Goal: Task Accomplishment & Management: Manage account settings

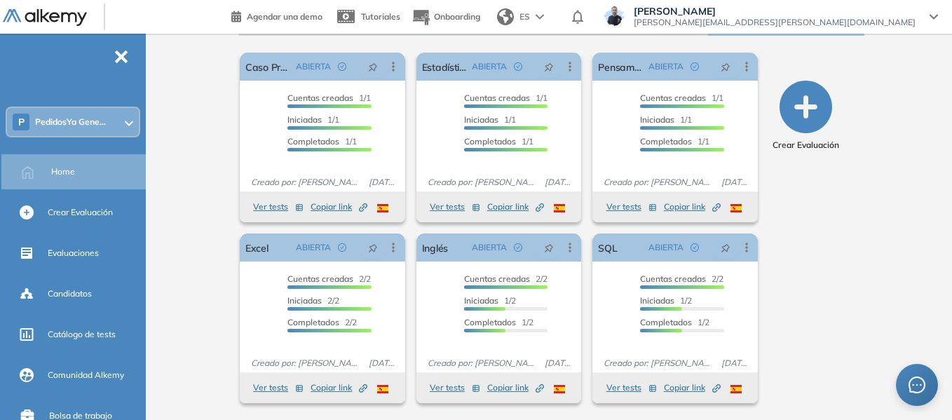
click at [125, 123] on icon at bounding box center [128, 123] width 7 height 4
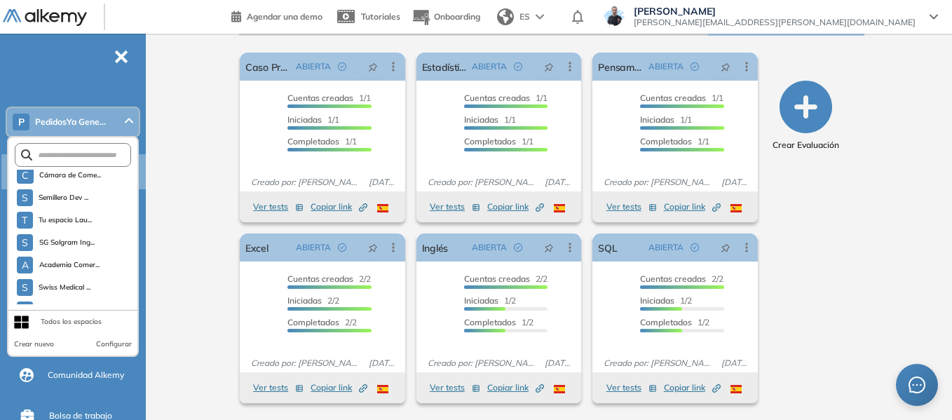
scroll to position [3996, 0]
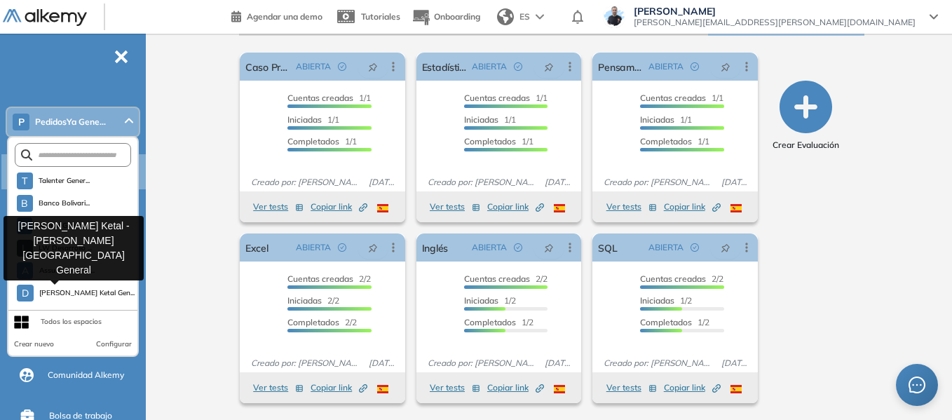
click at [67, 293] on span "[PERSON_NAME] Ketal Gen..." at bounding box center [83, 292] width 88 height 11
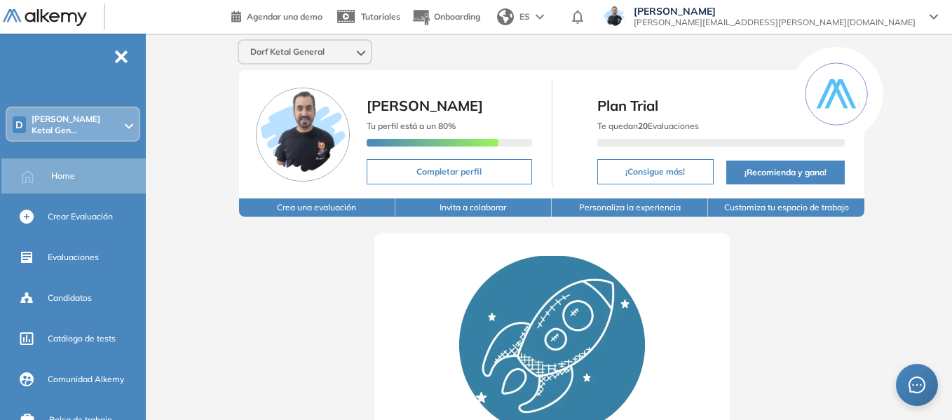
scroll to position [70, 0]
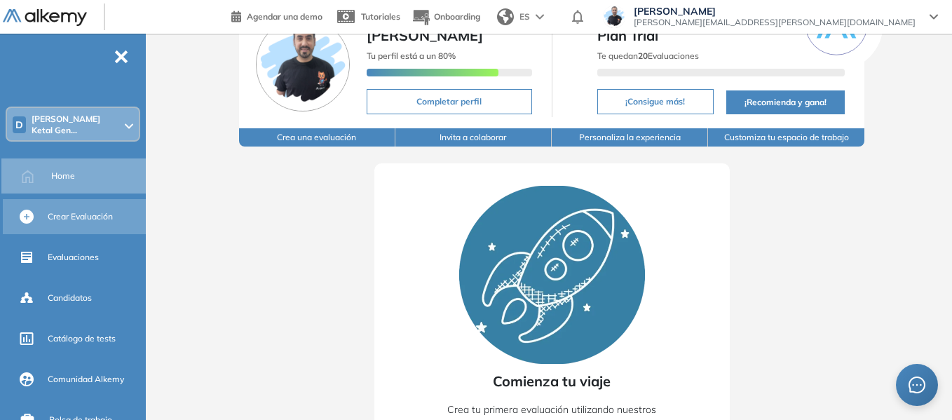
click at [107, 210] on span "Crear Evaluación" at bounding box center [80, 216] width 65 height 13
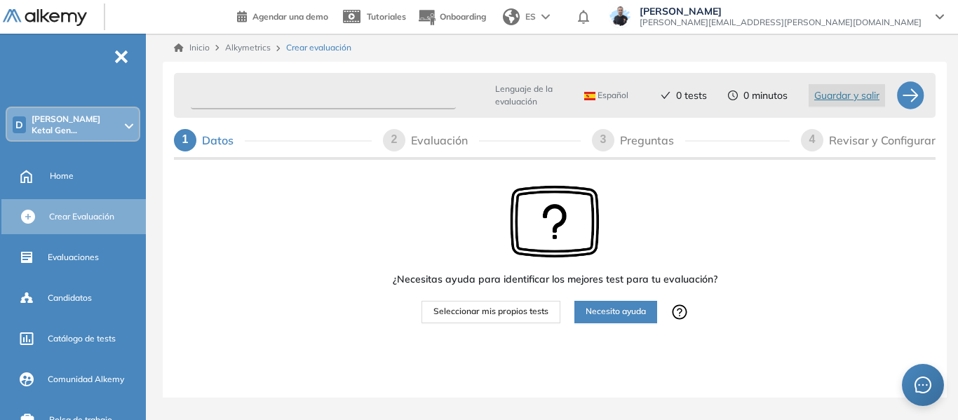
click at [313, 95] on input "text" at bounding box center [323, 95] width 265 height 27
type input "**********"
click at [496, 320] on button "Seleccionar mis propios tests" at bounding box center [490, 312] width 139 height 22
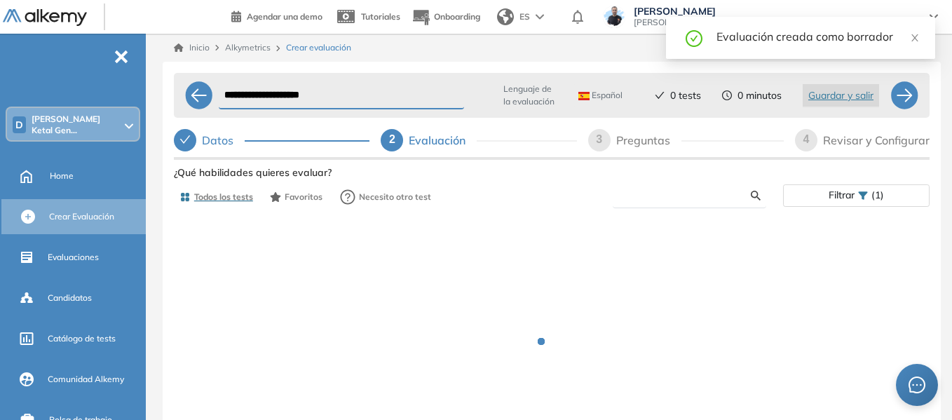
click at [651, 194] on input "text" at bounding box center [687, 195] width 127 height 13
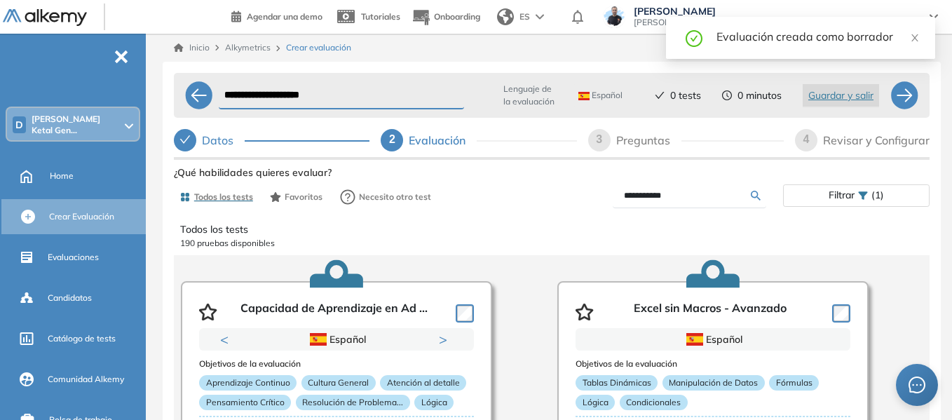
type input "**********"
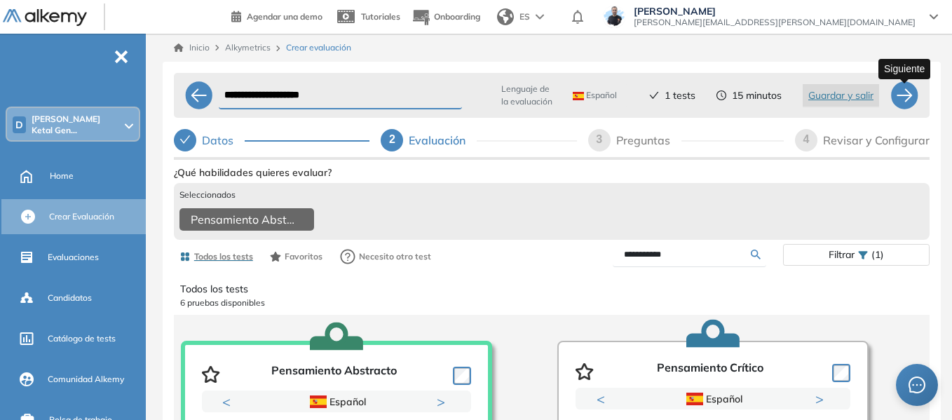
click at [906, 100] on div at bounding box center [904, 95] width 28 height 28
select select "*****"
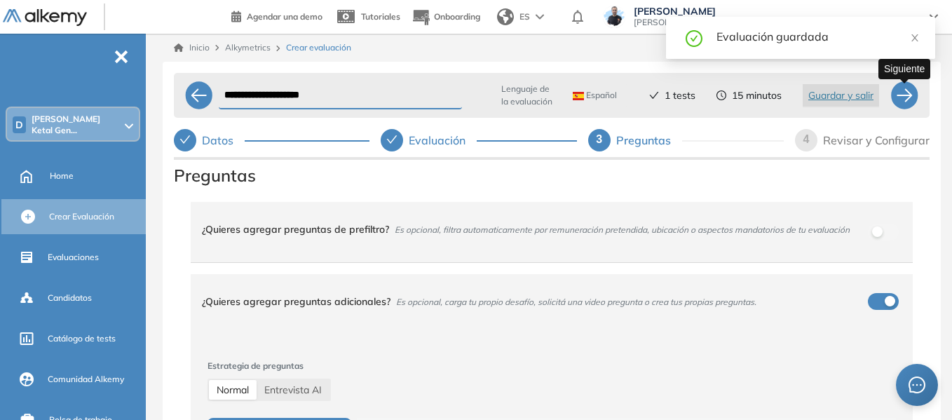
click at [906, 100] on div at bounding box center [904, 95] width 28 height 28
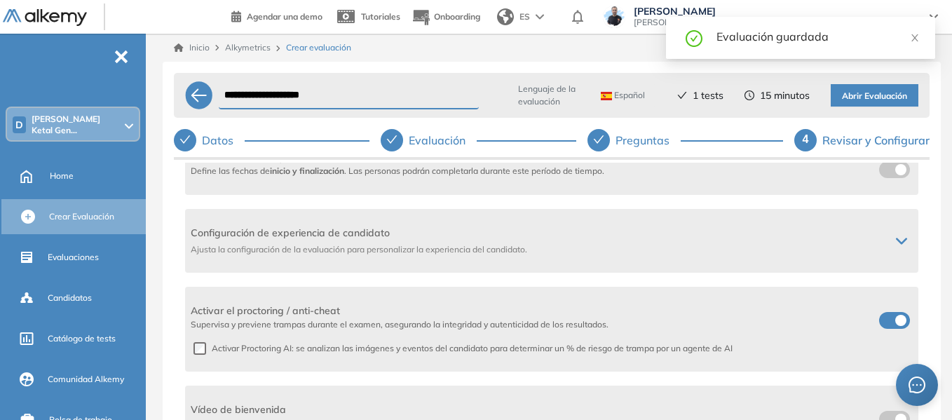
scroll to position [347, 0]
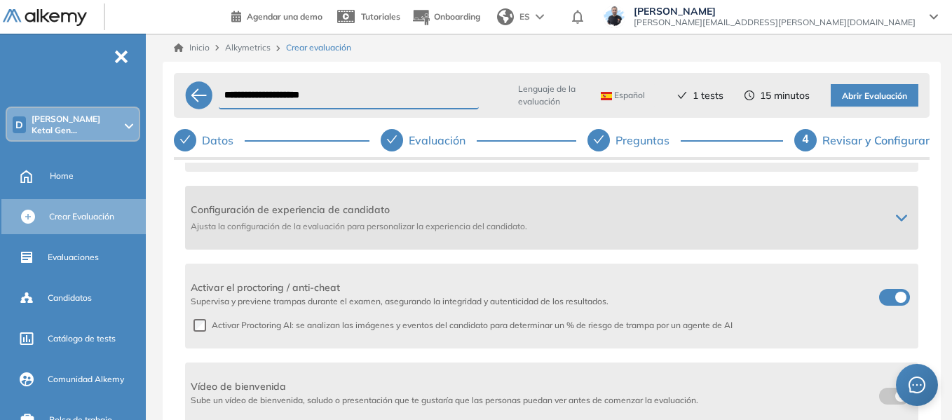
click at [897, 217] on icon at bounding box center [901, 217] width 9 height 5
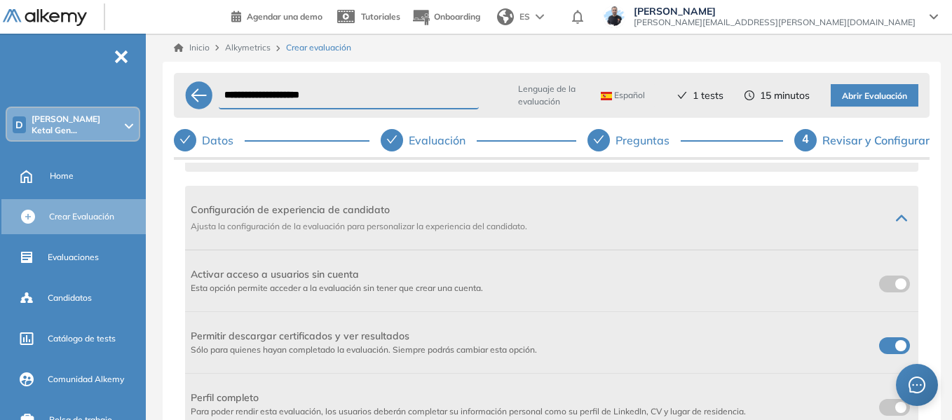
click at [887, 283] on span at bounding box center [884, 280] width 11 height 11
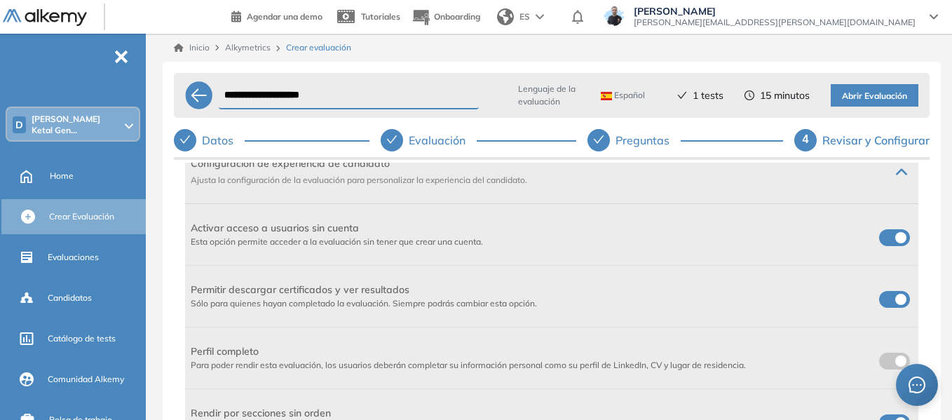
scroll to position [417, 0]
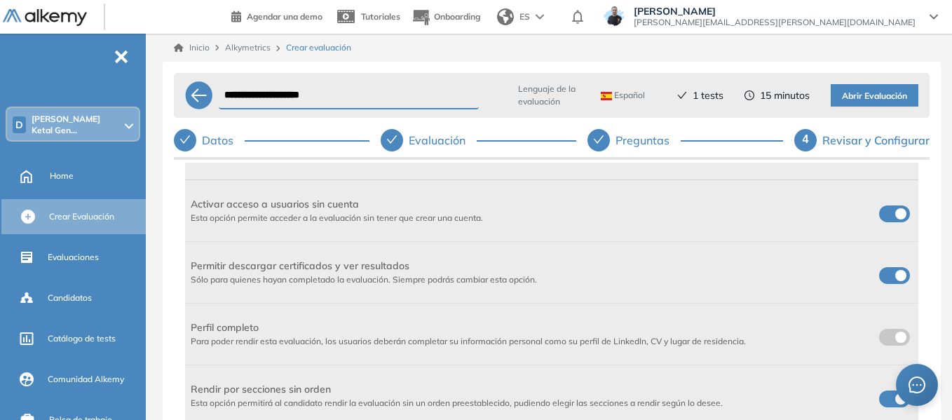
click at [889, 273] on label at bounding box center [894, 275] width 31 height 17
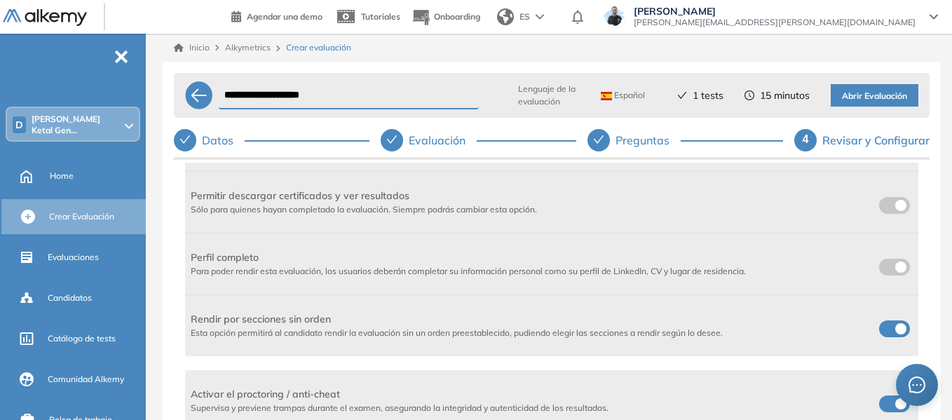
scroll to position [594, 0]
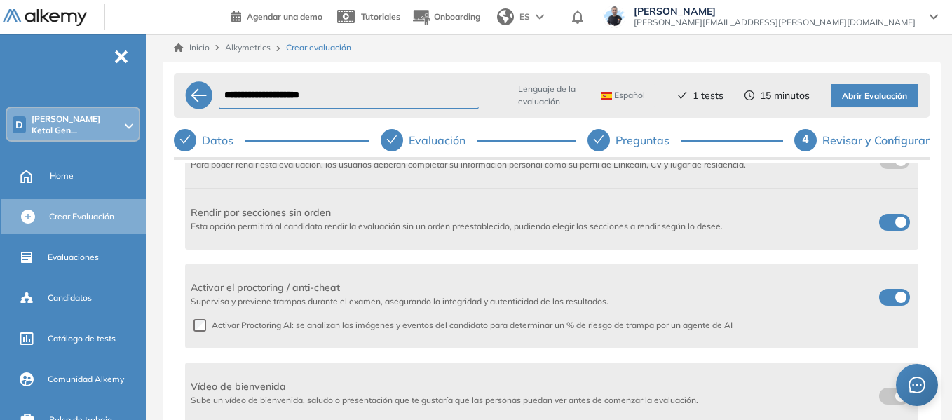
click at [887, 222] on label at bounding box center [894, 222] width 31 height 17
click at [890, 224] on label at bounding box center [894, 222] width 31 height 17
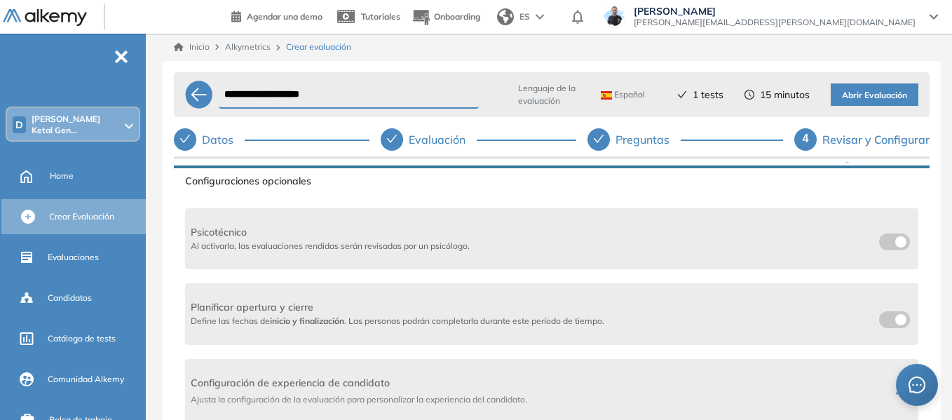
scroll to position [0, 0]
click at [892, 94] on span "Abrir Evaluación" at bounding box center [874, 96] width 65 height 13
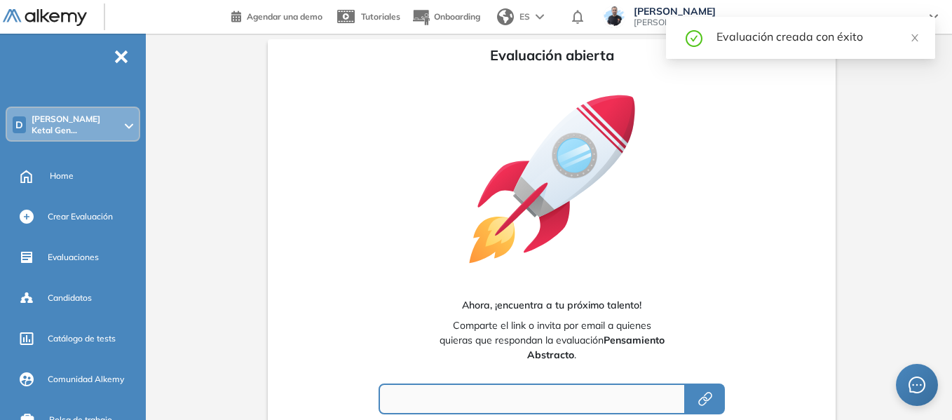
type input "**********"
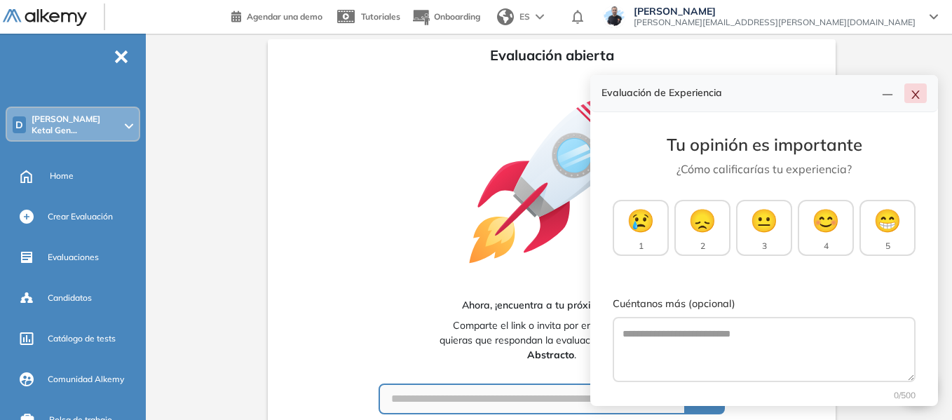
click at [912, 94] on icon "close" at bounding box center [915, 94] width 11 height 11
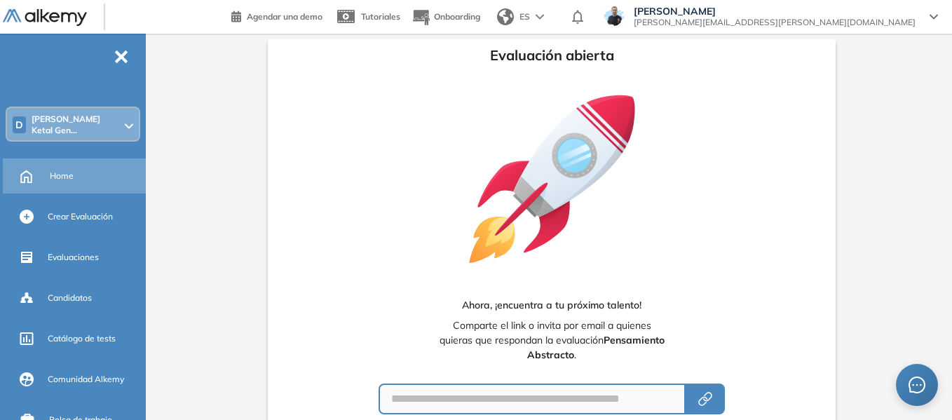
click at [60, 171] on span "Home" at bounding box center [62, 176] width 24 height 13
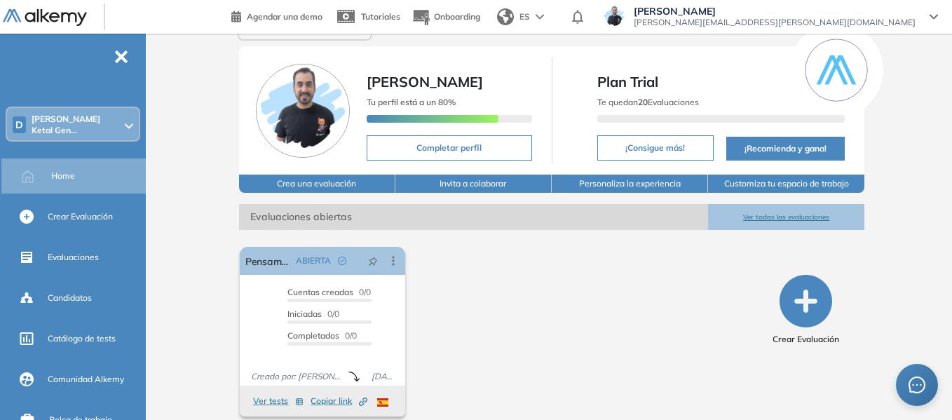
scroll to position [37, 0]
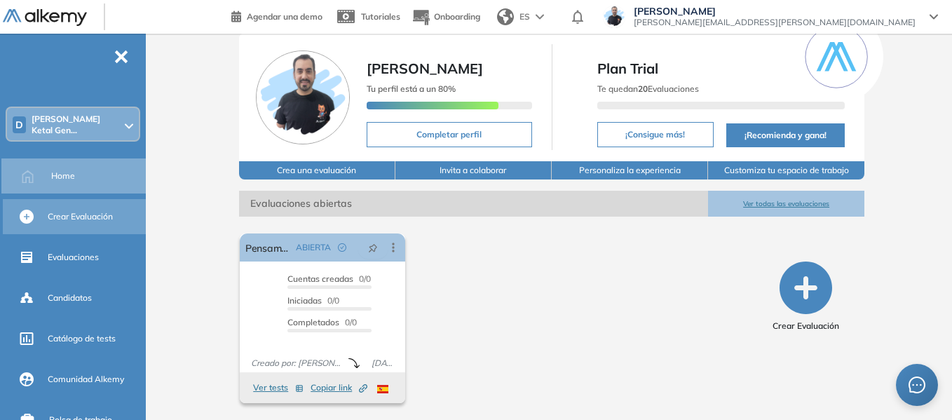
click at [86, 210] on span "Crear Evaluación" at bounding box center [80, 216] width 65 height 13
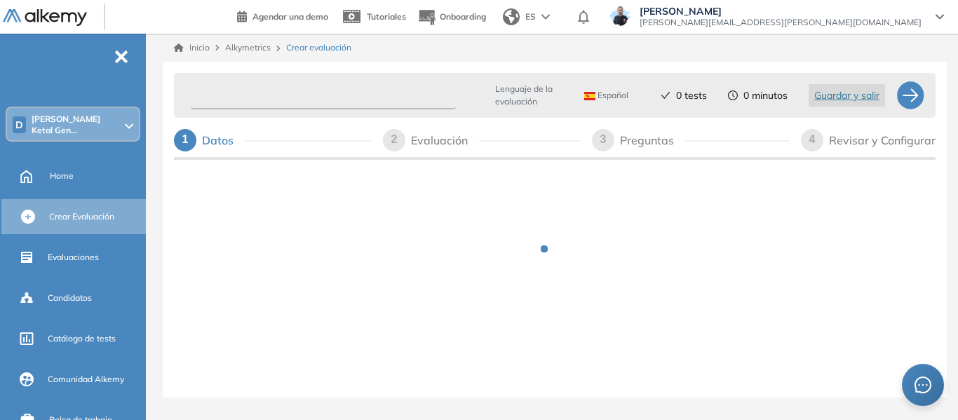
click at [371, 95] on input "text" at bounding box center [323, 95] width 265 height 27
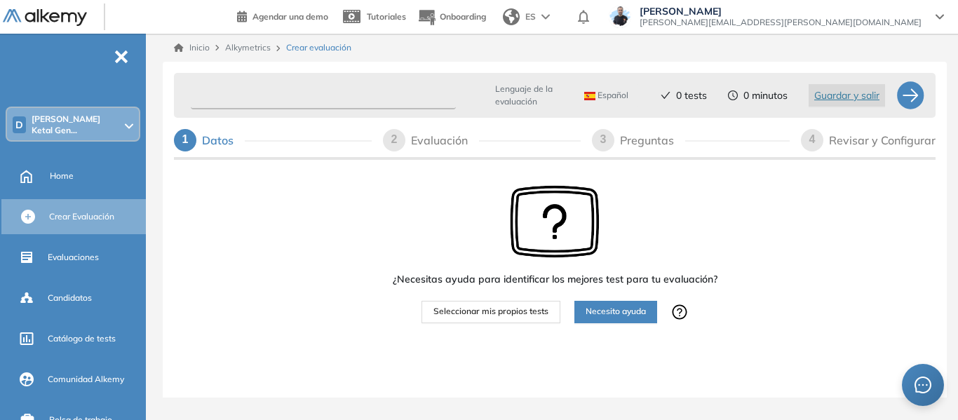
click at [314, 97] on input "text" at bounding box center [323, 95] width 265 height 27
type input "*****"
click at [502, 313] on span "Seleccionar mis propios tests" at bounding box center [490, 311] width 115 height 13
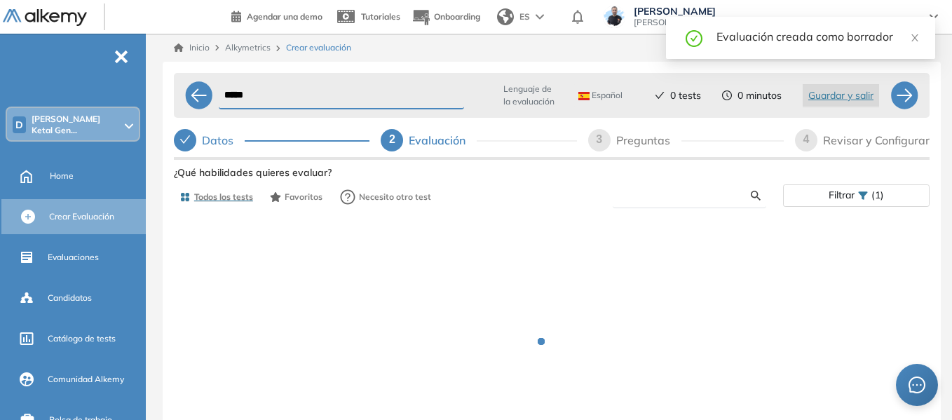
click at [643, 195] on input "text" at bounding box center [687, 195] width 127 height 13
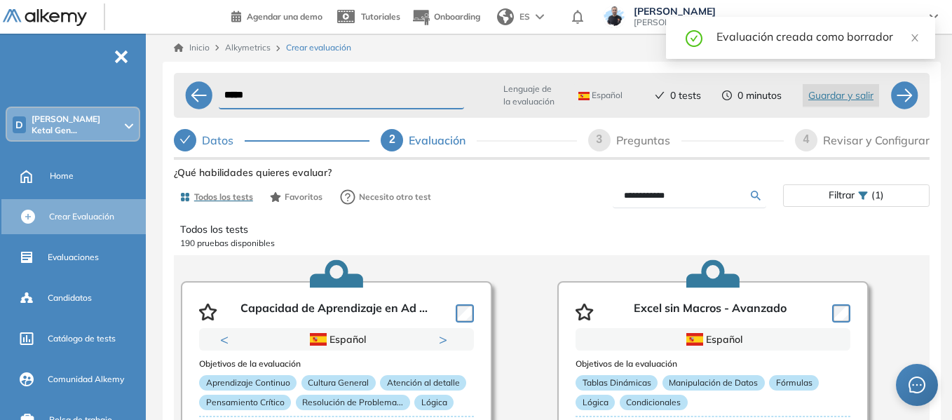
type input "**********"
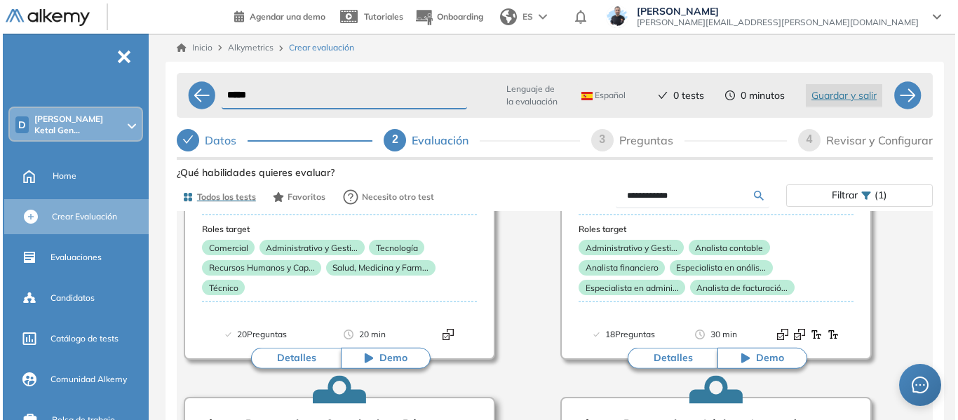
scroll to position [280, 0]
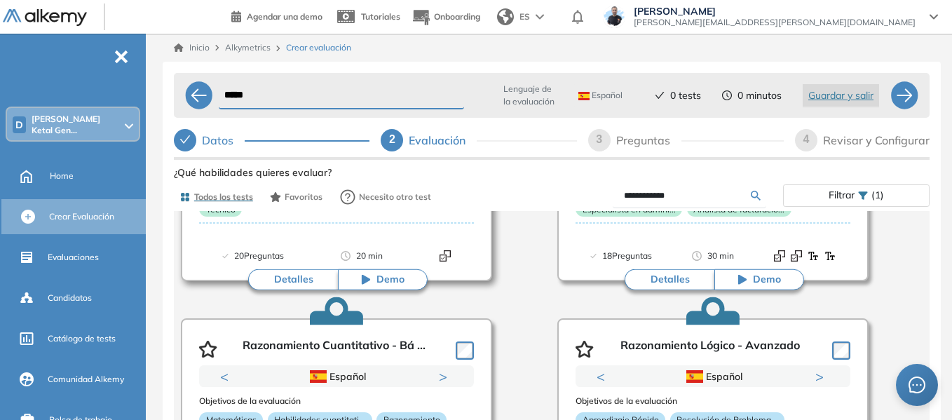
click at [284, 273] on button "Detalles" at bounding box center [293, 279] width 90 height 21
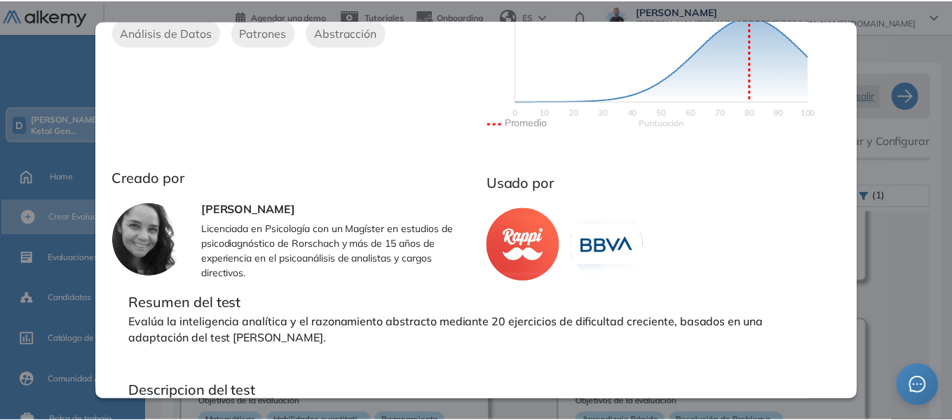
scroll to position [0, 0]
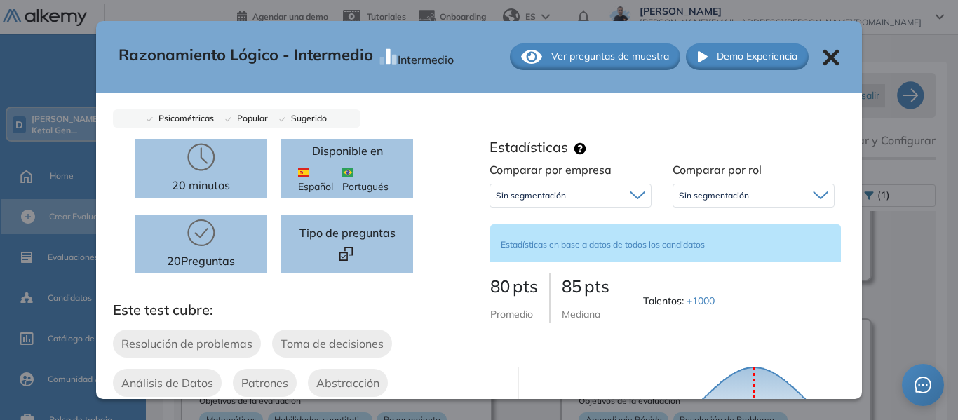
click at [826, 54] on icon at bounding box center [831, 57] width 16 height 16
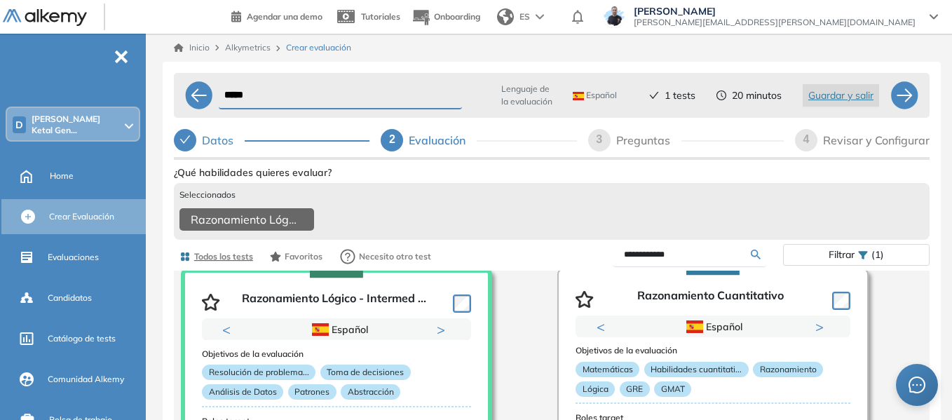
scroll to position [73, 0]
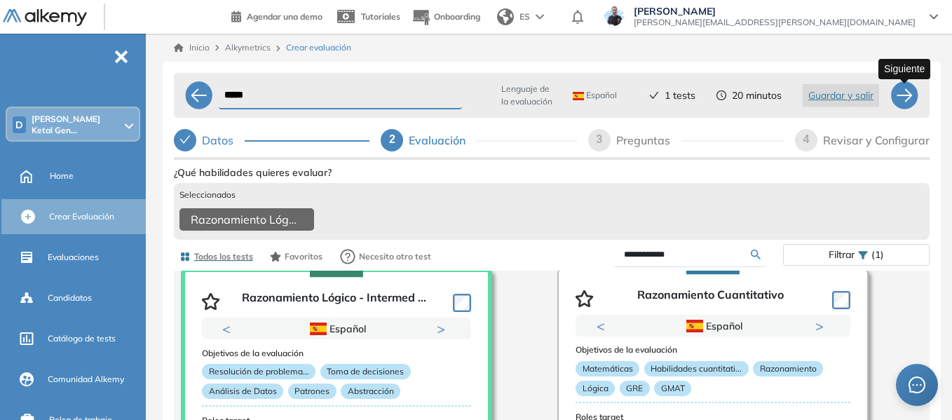
click at [900, 86] on div at bounding box center [904, 95] width 28 height 28
select select "*****"
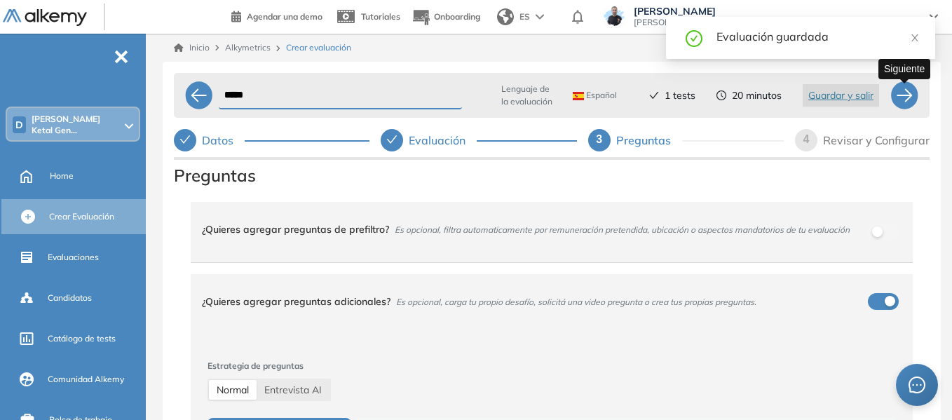
click at [903, 94] on div at bounding box center [904, 95] width 28 height 28
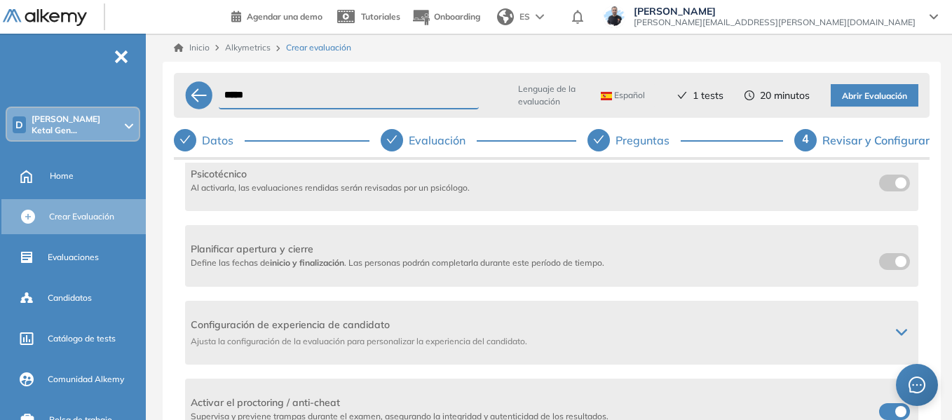
scroll to position [351, 0]
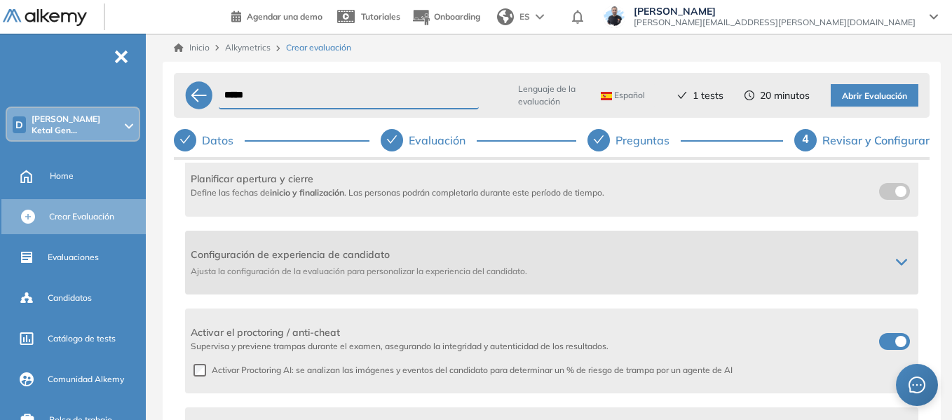
click at [899, 266] on icon at bounding box center [901, 262] width 11 height 11
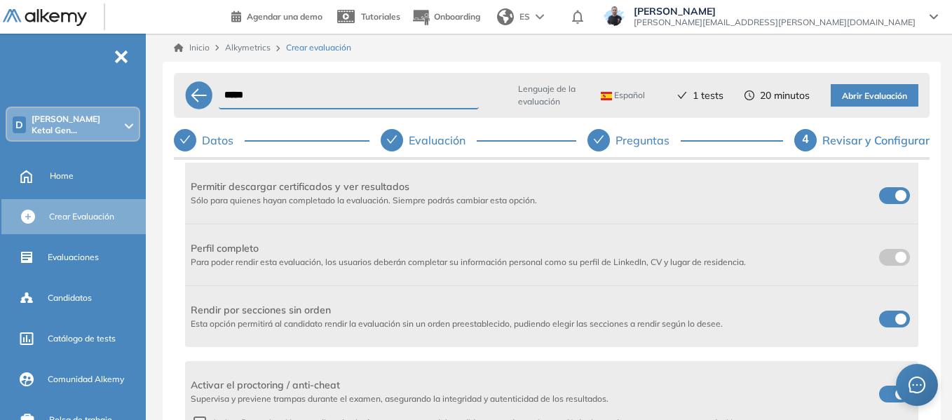
scroll to position [561, 0]
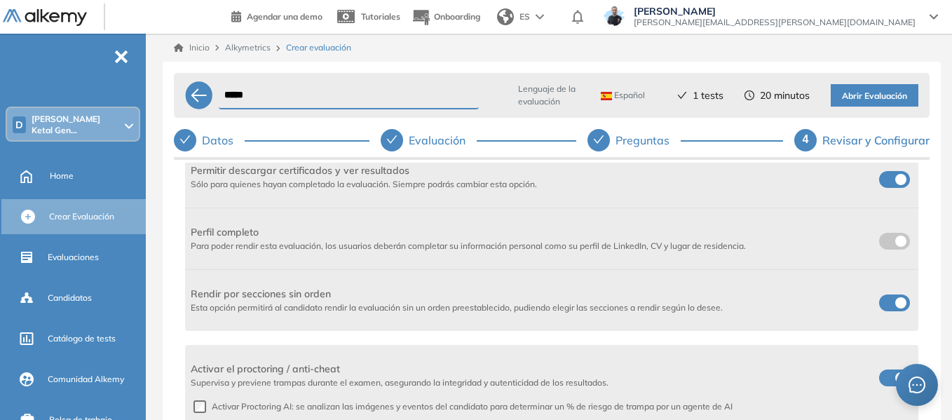
click at [887, 173] on label at bounding box center [894, 179] width 31 height 17
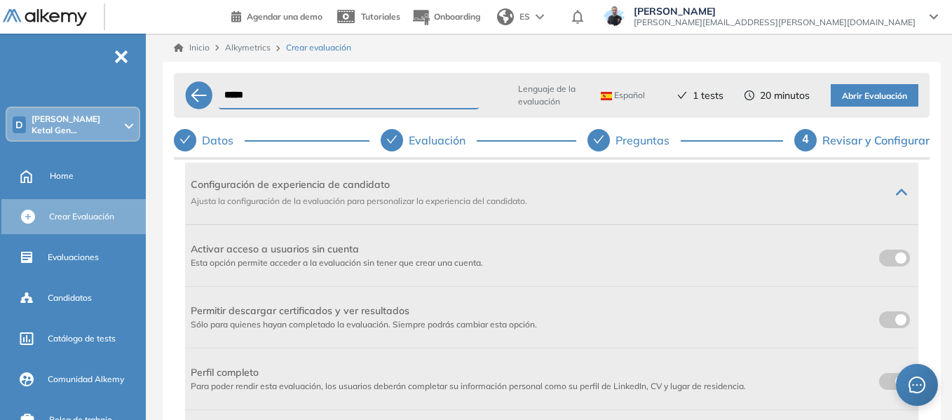
click at [890, 261] on label at bounding box center [894, 258] width 31 height 17
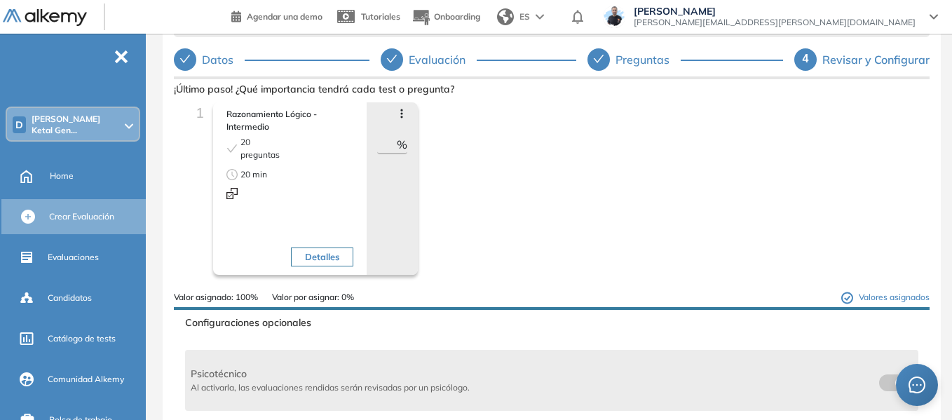
scroll to position [0, 0]
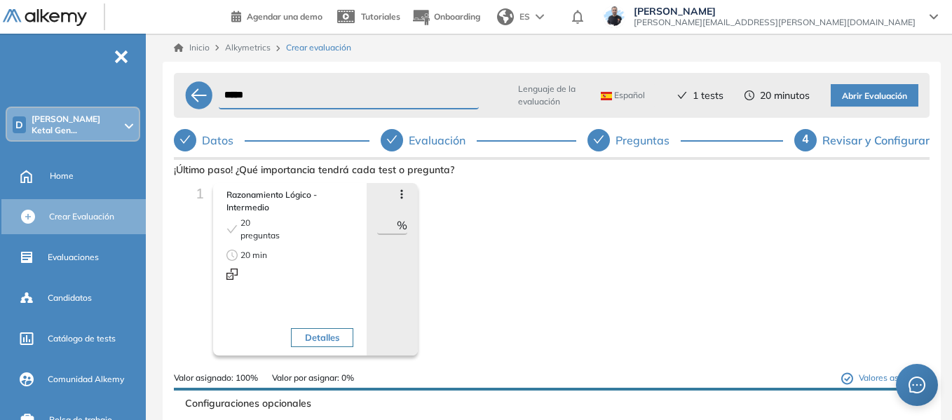
click at [885, 95] on span "Abrir Evaluación" at bounding box center [874, 96] width 65 height 13
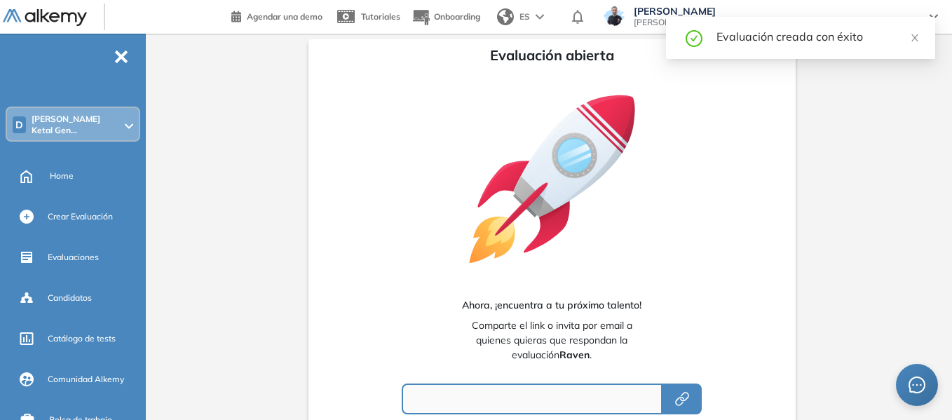
type input "**********"
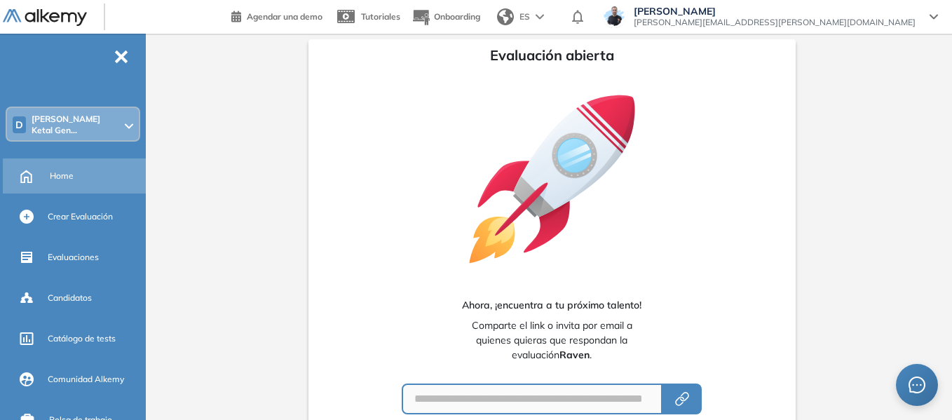
click at [57, 170] on span "Home" at bounding box center [62, 176] width 24 height 13
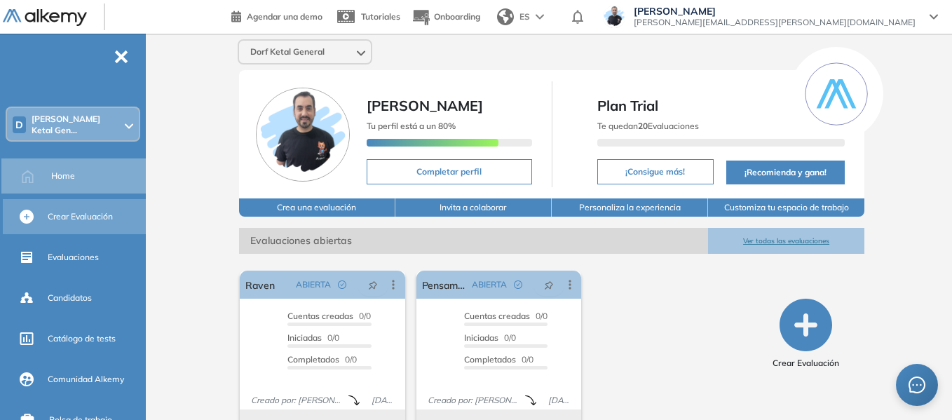
click at [83, 218] on span "Crear Evaluación" at bounding box center [80, 216] width 65 height 13
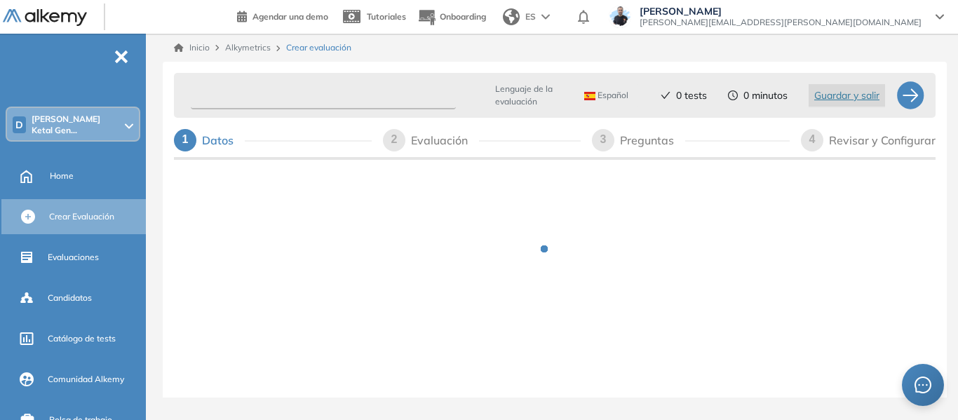
click at [315, 95] on input "text" at bounding box center [323, 95] width 265 height 27
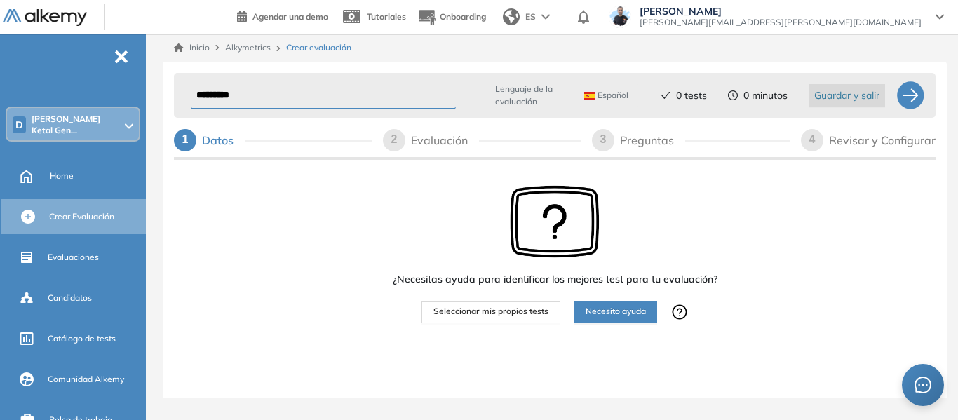
type input "*********"
click at [531, 305] on span "Seleccionar mis propios tests" at bounding box center [490, 311] width 115 height 13
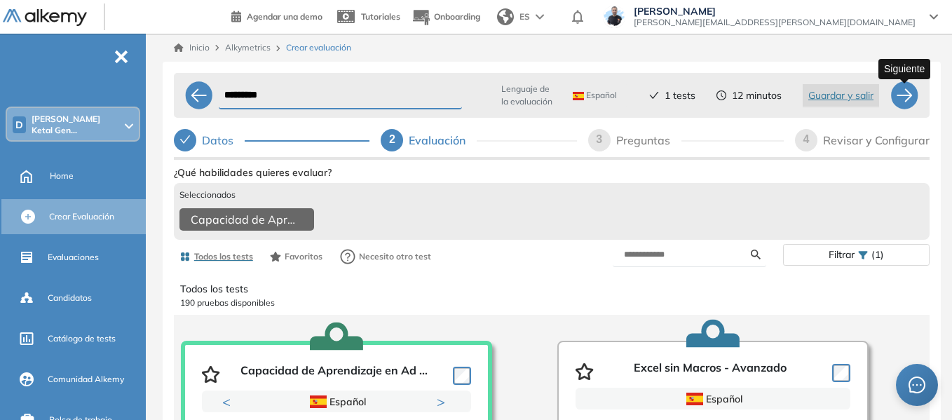
click at [908, 101] on div at bounding box center [904, 95] width 28 height 28
select select "*****"
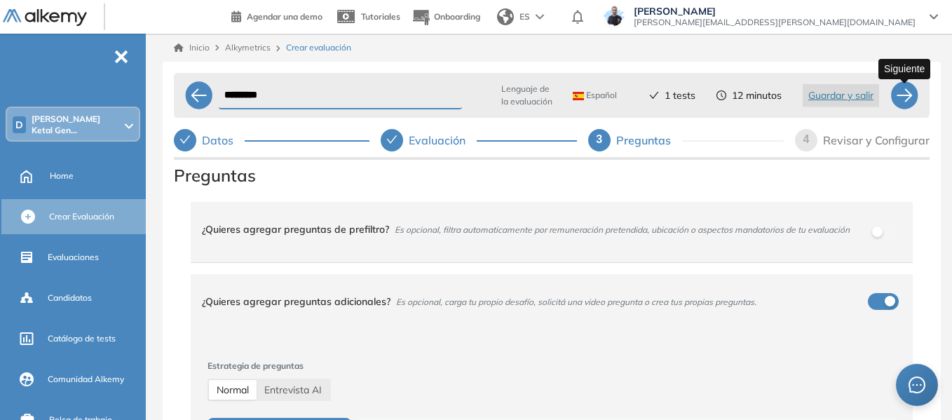
click at [899, 101] on div at bounding box center [904, 95] width 28 height 28
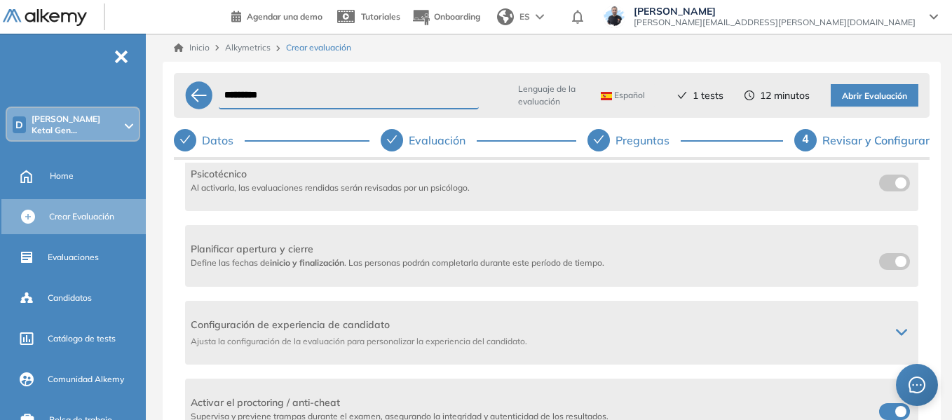
scroll to position [351, 0]
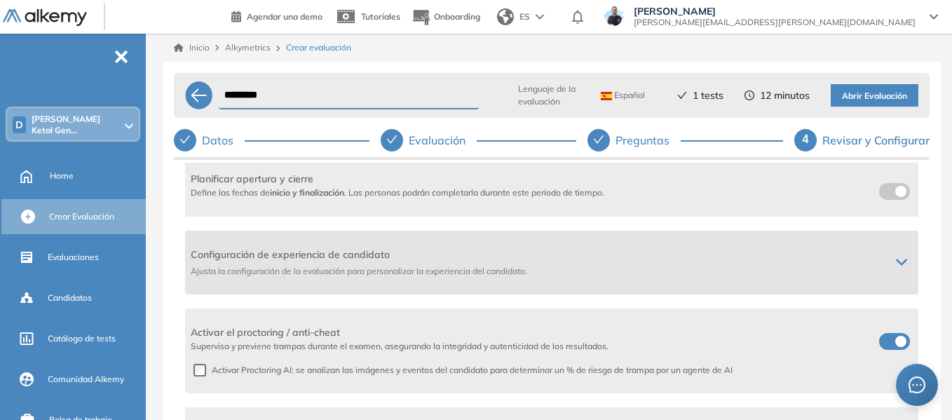
click at [896, 263] on icon at bounding box center [901, 262] width 11 height 11
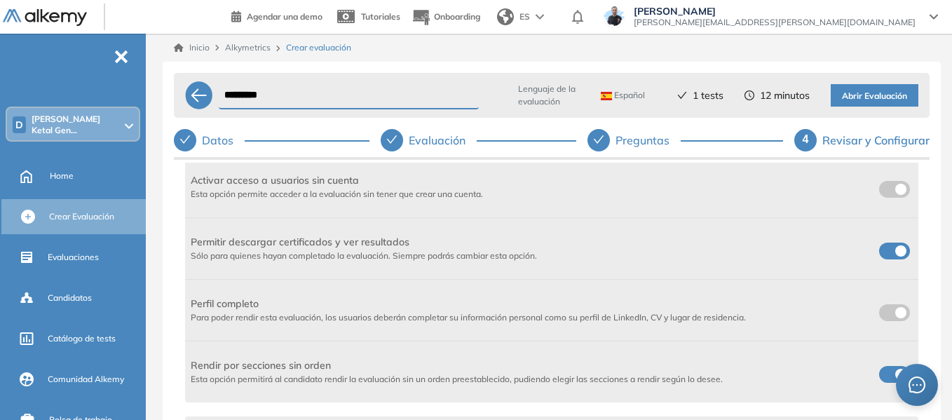
scroll to position [491, 0]
click at [880, 185] on span at bounding box center [884, 184] width 11 height 11
click at [887, 246] on label at bounding box center [894, 249] width 31 height 17
click at [878, 104] on button "Abrir Evaluación" at bounding box center [875, 95] width 88 height 22
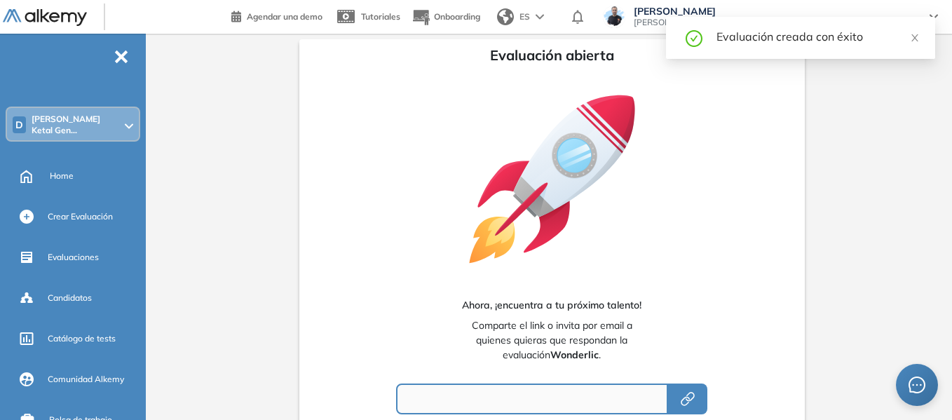
type input "**********"
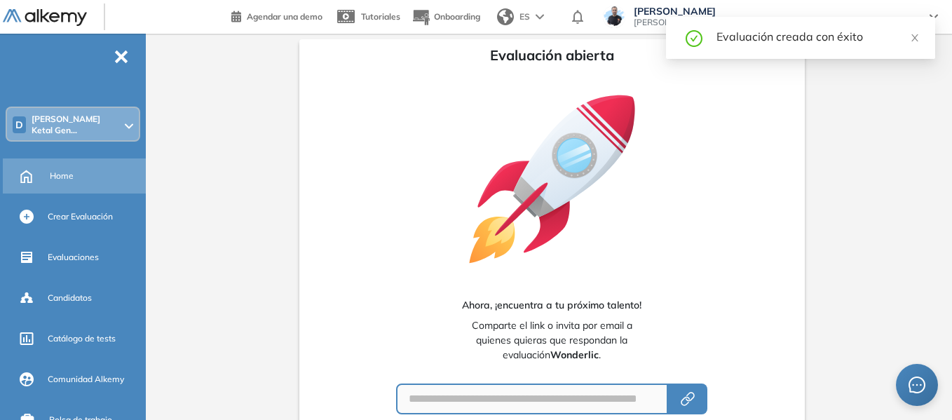
click at [70, 170] on span "Home" at bounding box center [62, 176] width 24 height 13
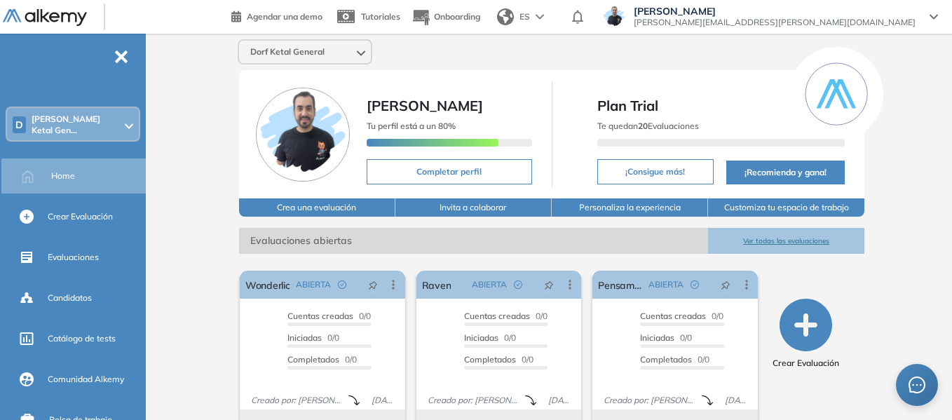
scroll to position [37, 0]
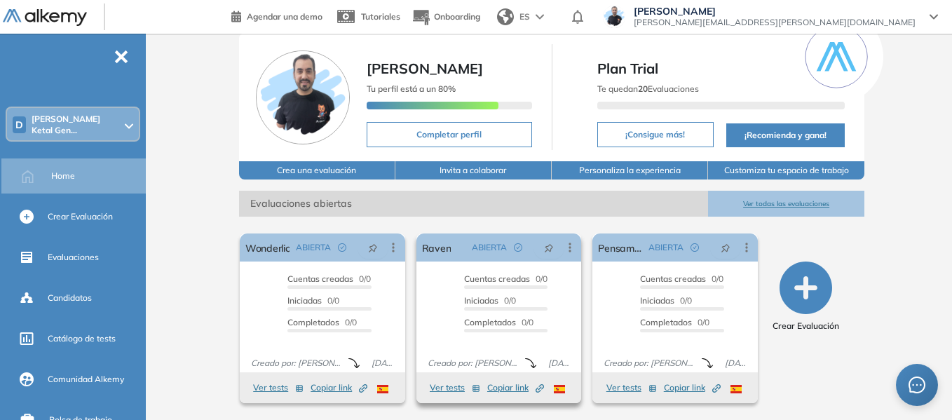
click at [445, 388] on button "Ver tests" at bounding box center [455, 387] width 50 height 17
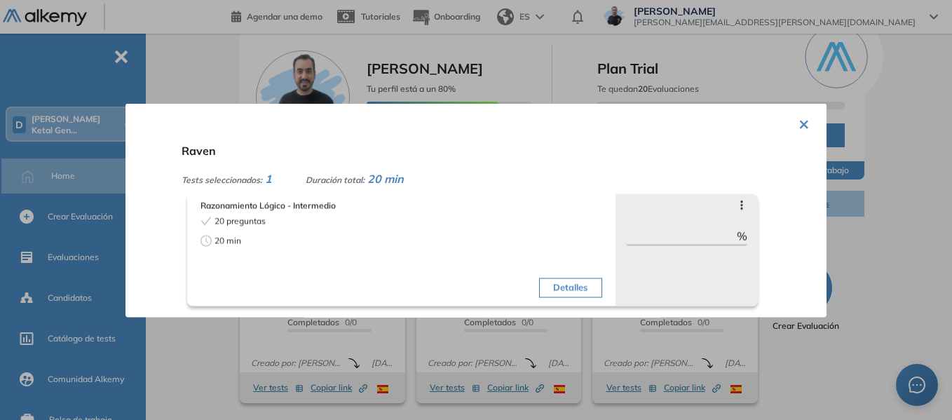
click at [801, 128] on button "×" at bounding box center [803, 122] width 11 height 27
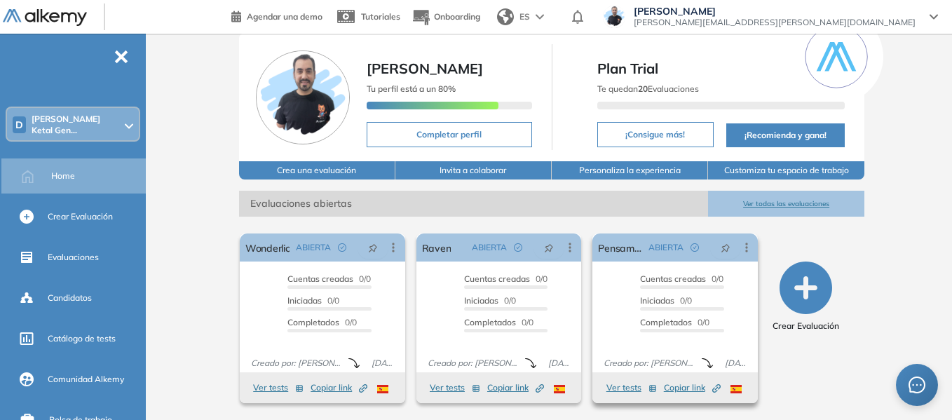
click at [618, 388] on button "Ver tests" at bounding box center [631, 387] width 50 height 17
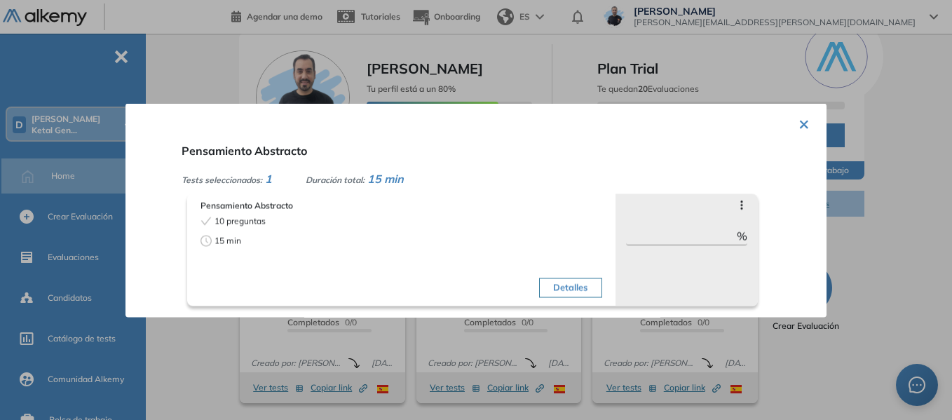
click at [802, 123] on button "×" at bounding box center [803, 122] width 11 height 27
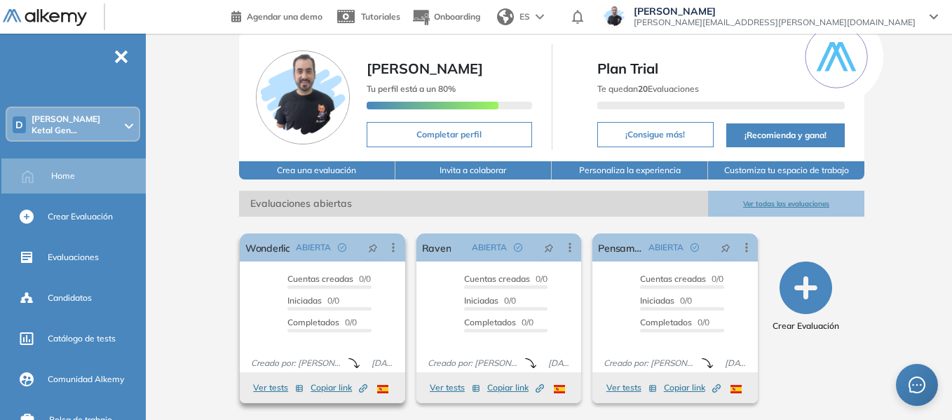
click at [325, 390] on span "Copiar link Created by potrace 1.16, written by Peter Selinger 2001-2019" at bounding box center [339, 387] width 57 height 13
click at [502, 390] on span "Copiar link Created by potrace 1.16, written by Peter Selinger 2001-2019" at bounding box center [515, 387] width 57 height 13
click at [695, 388] on span "Copiar link Created by potrace 1.16, written by Peter Selinger 2001-2019" at bounding box center [692, 387] width 57 height 13
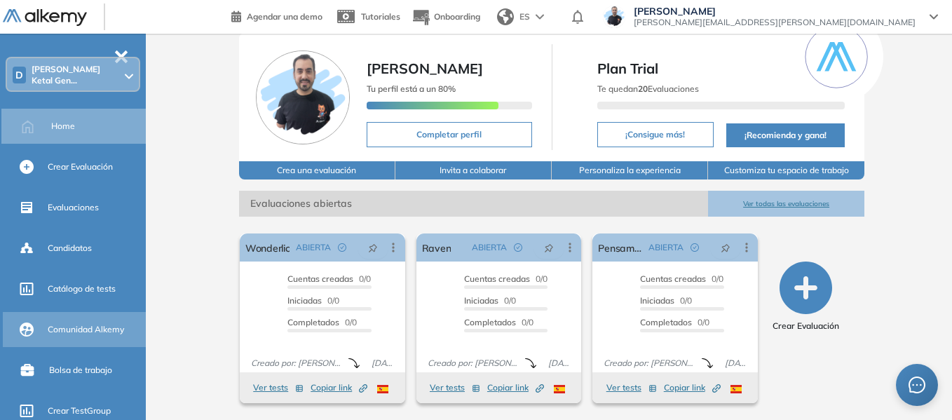
scroll to position [358, 0]
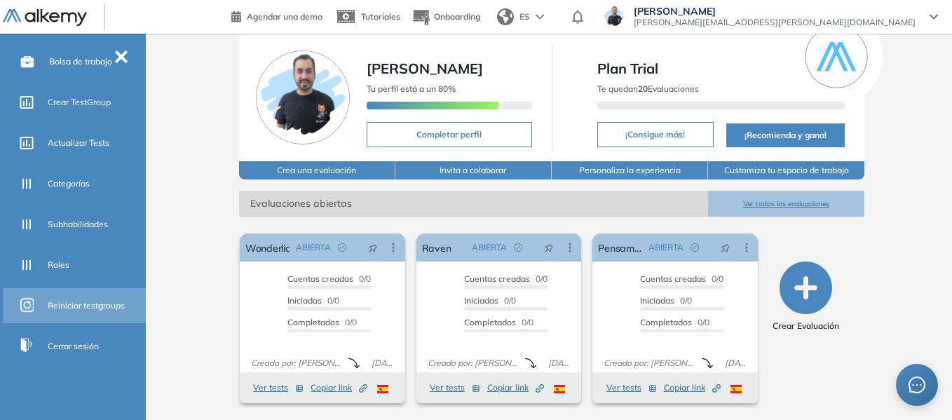
click at [102, 304] on span "Reiniciar testgroups" at bounding box center [86, 305] width 77 height 13
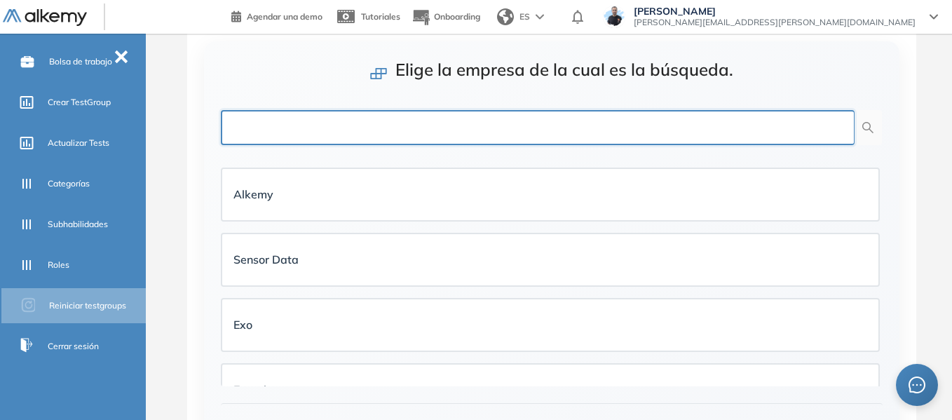
click at [403, 134] on input "text" at bounding box center [538, 127] width 634 height 35
type input "*"
type input "**"
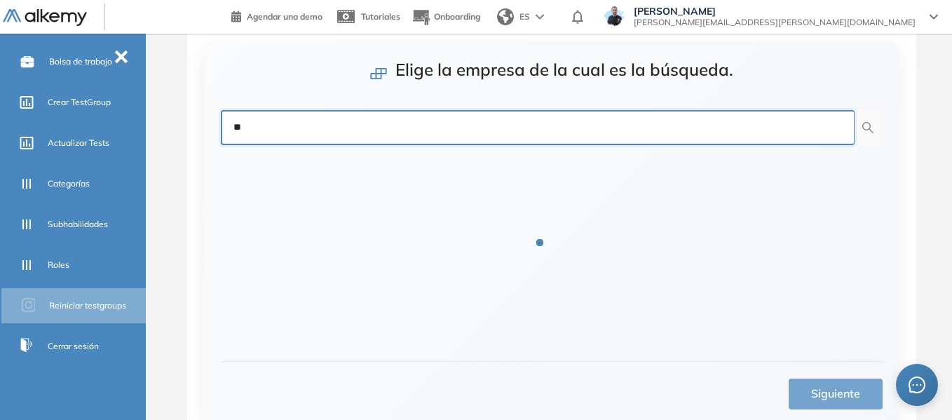
scroll to position [26, 0]
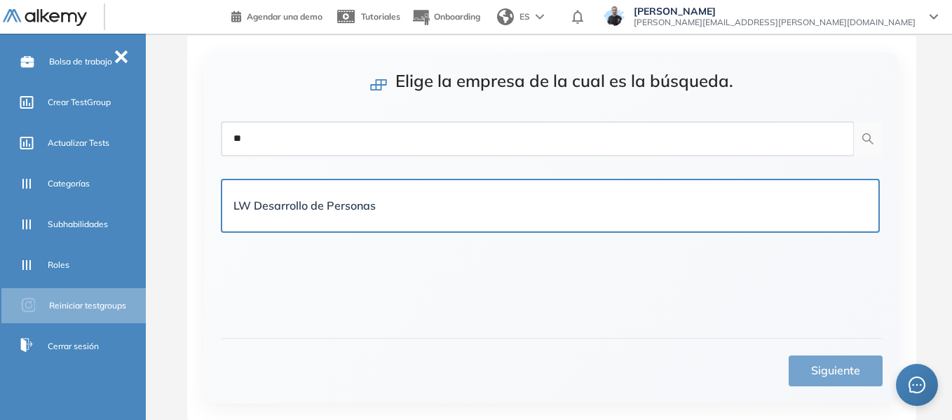
click at [395, 193] on div "LW Desarrollo de Personas" at bounding box center [550, 205] width 634 height 29
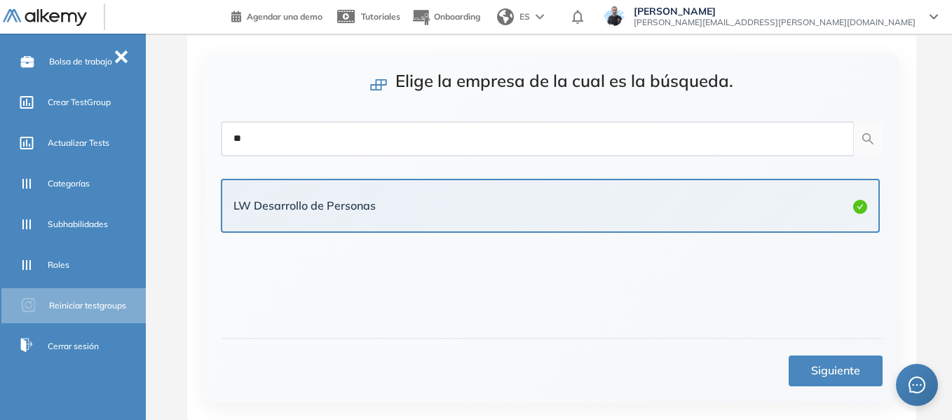
click at [803, 359] on button "Siguiente" at bounding box center [836, 370] width 94 height 31
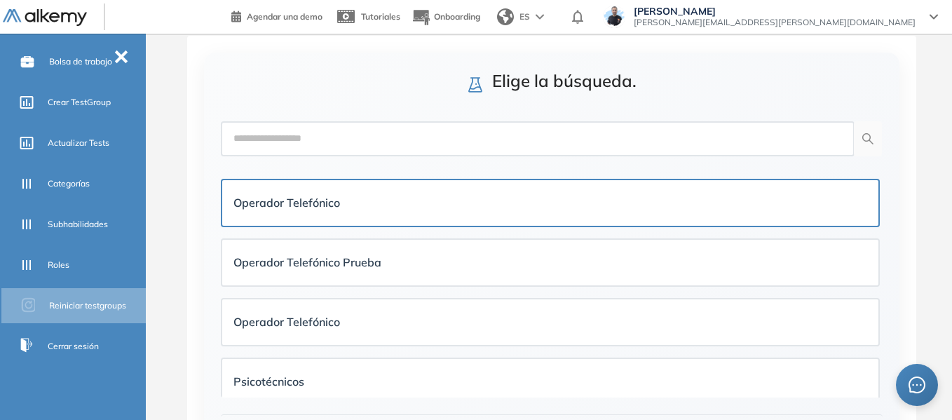
click at [372, 206] on div "Operador Telefónico" at bounding box center [550, 203] width 634 height 18
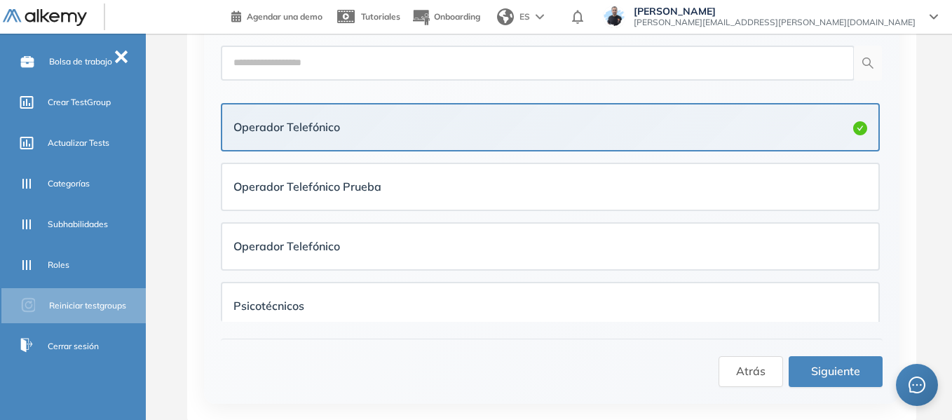
scroll to position [102, 0]
click at [836, 362] on span "Siguiente" at bounding box center [835, 371] width 49 height 18
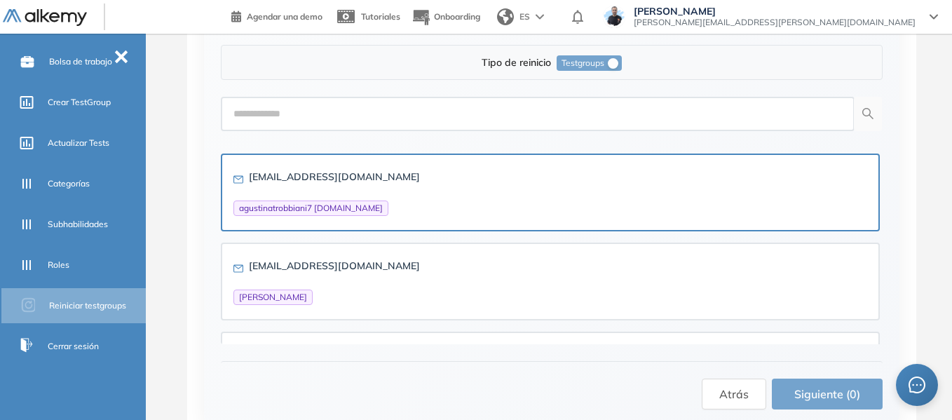
click at [468, 179] on div "agustinatrobbiani7@gmail.com agustinatrobbiani7 gmail.com" at bounding box center [550, 192] width 634 height 47
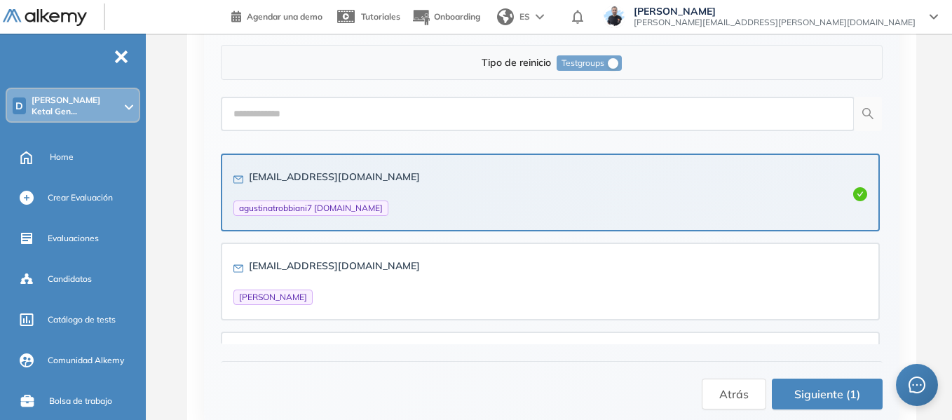
scroll to position [0, 0]
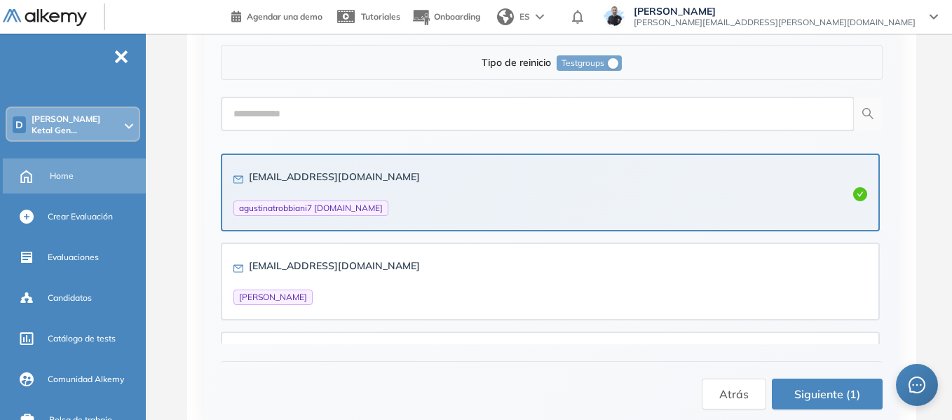
click at [69, 170] on span "Home" at bounding box center [62, 176] width 24 height 13
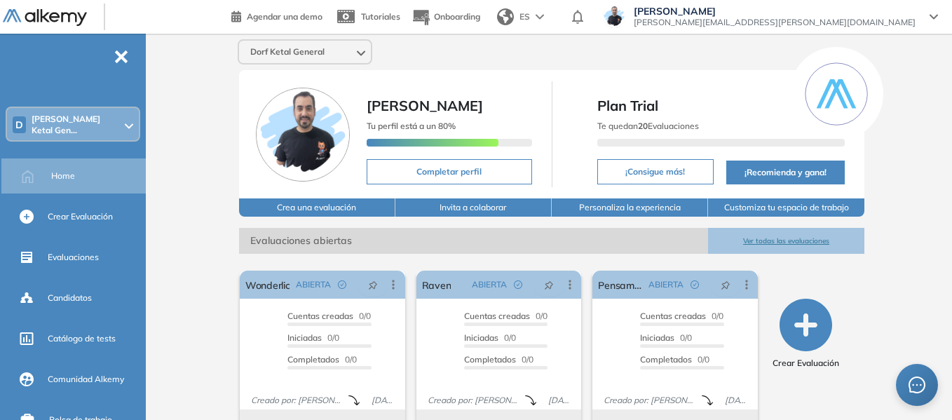
click at [81, 123] on span "[PERSON_NAME] Ketal Gen..." at bounding box center [77, 125] width 90 height 22
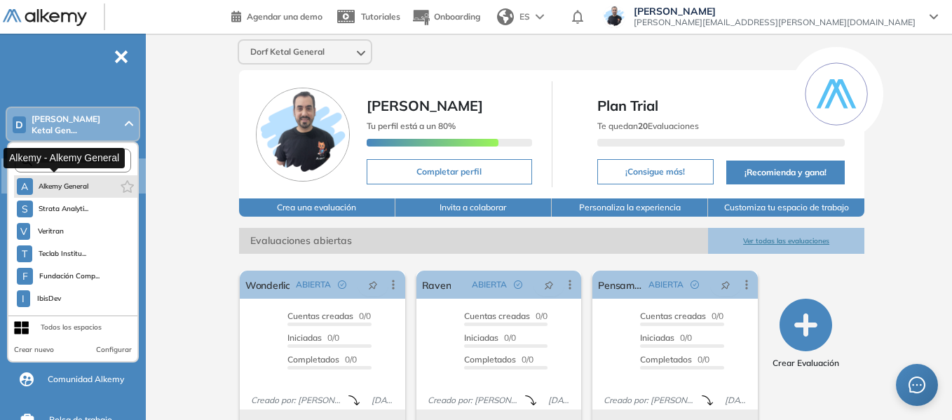
click at [86, 181] on span "Alkemy General" at bounding box center [64, 186] width 50 height 11
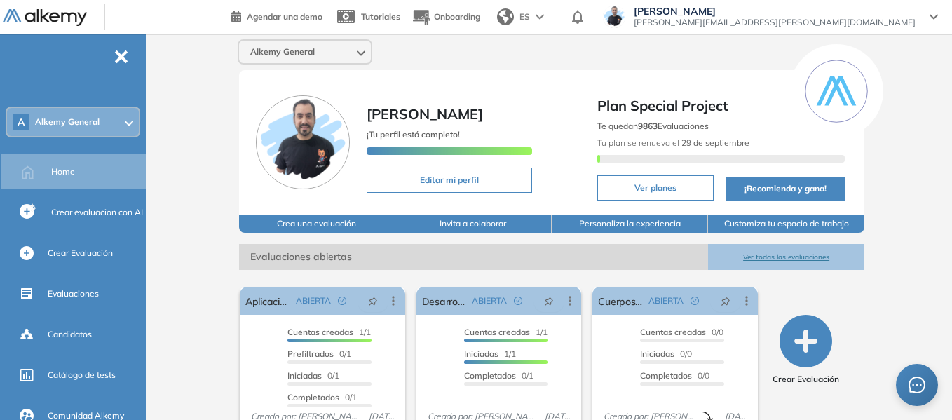
click at [66, 128] on div "A Alkemy General" at bounding box center [73, 122] width 132 height 28
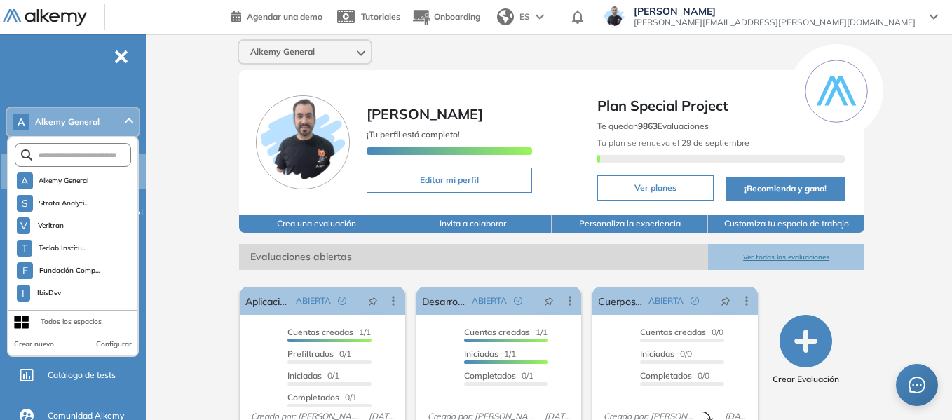
click at [209, 129] on div "Alkemy General Miguel Gomez ¡Tu perfil está completo! Editar mi perfil Plan Spe…" at bounding box center [551, 344] width 801 height 620
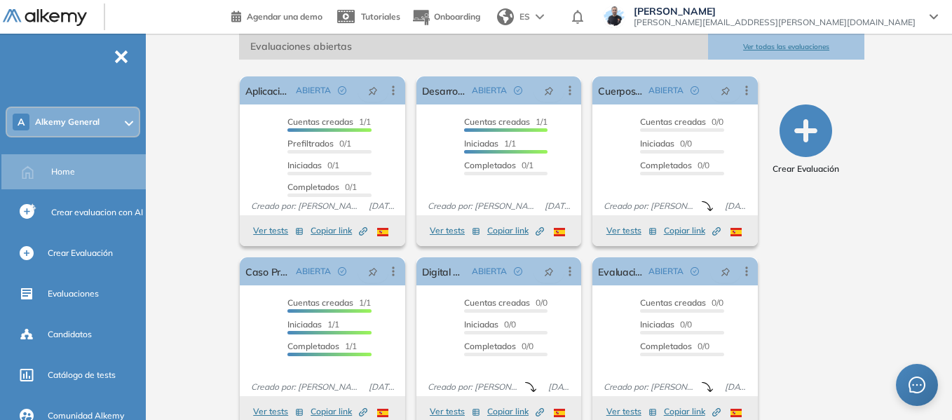
scroll to position [234, 0]
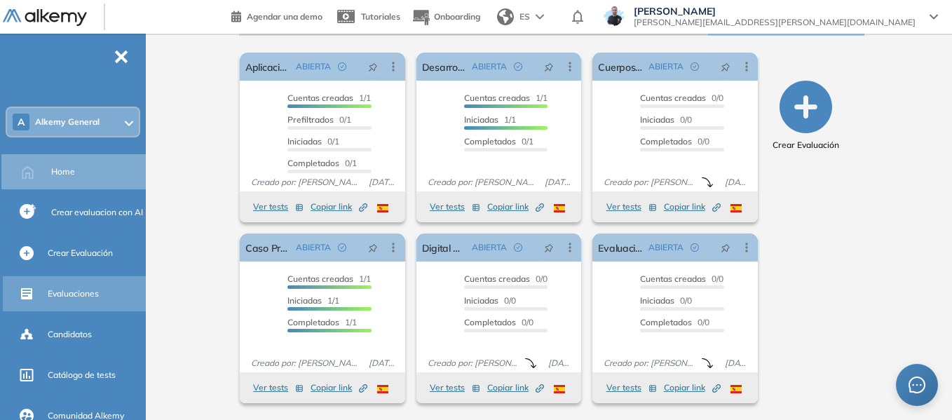
click at [81, 290] on span "Evaluaciones" at bounding box center [73, 293] width 51 height 13
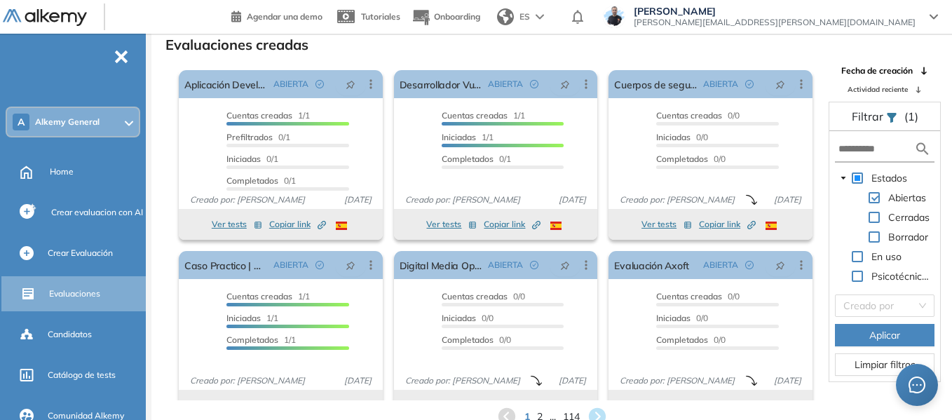
scroll to position [26, 0]
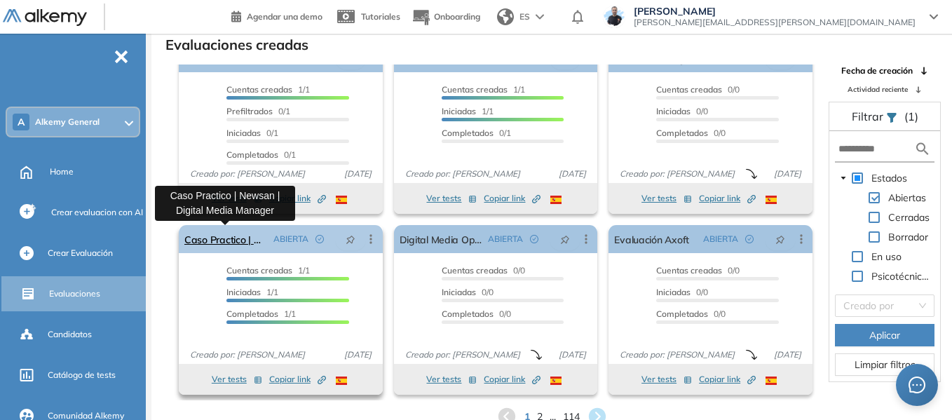
click at [236, 243] on link "Caso Practico | Newsan | Digital Media Manager" at bounding box center [225, 239] width 83 height 28
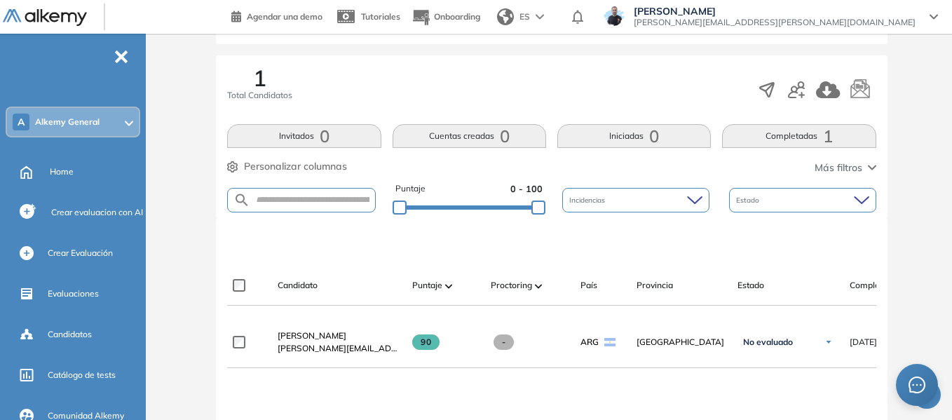
scroll to position [210, 0]
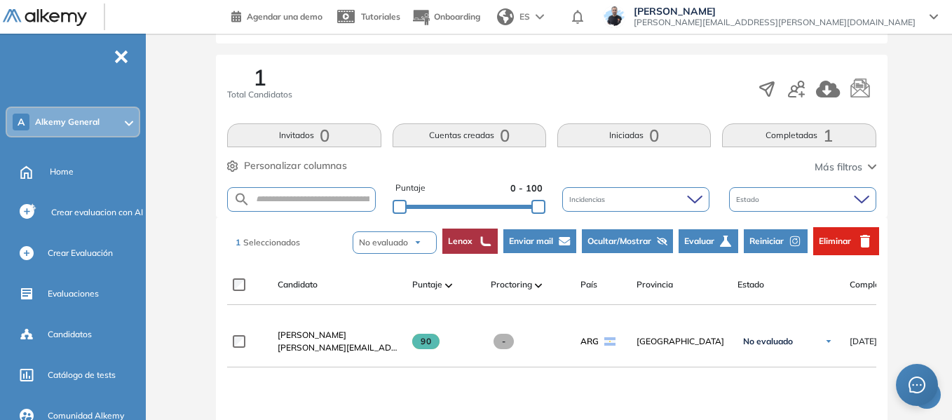
click at [770, 237] on span "Reiniciar" at bounding box center [766, 241] width 34 height 13
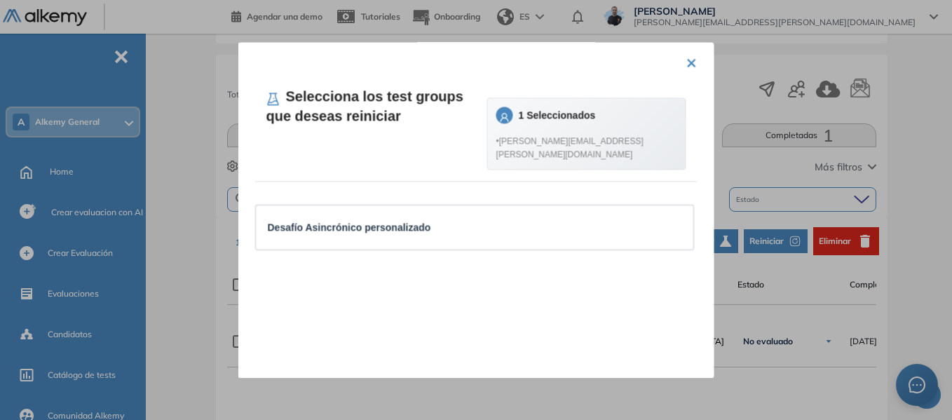
click at [686, 67] on button "×" at bounding box center [691, 61] width 11 height 27
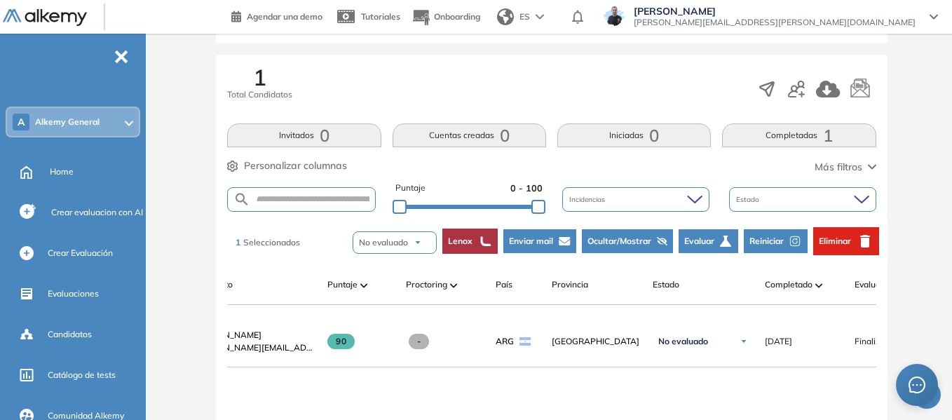
scroll to position [0, 293]
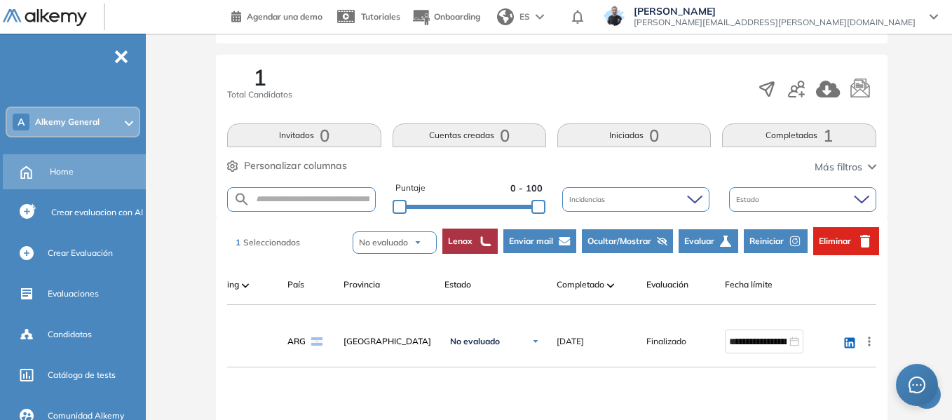
click at [63, 169] on span "Home" at bounding box center [62, 171] width 24 height 13
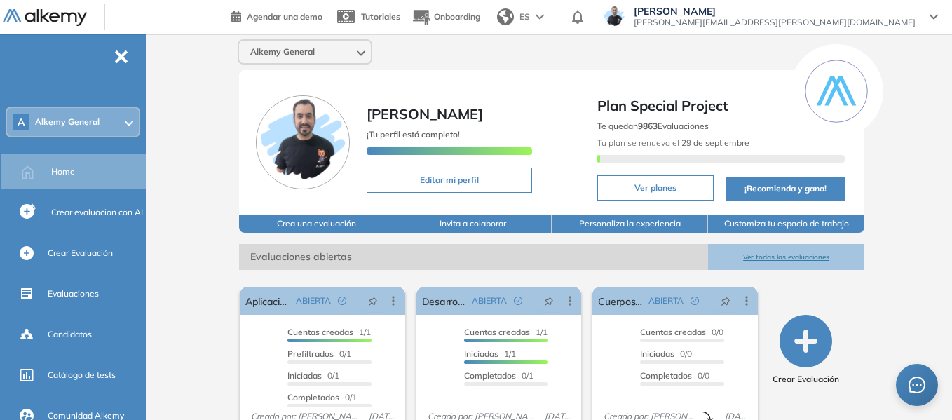
scroll to position [70, 0]
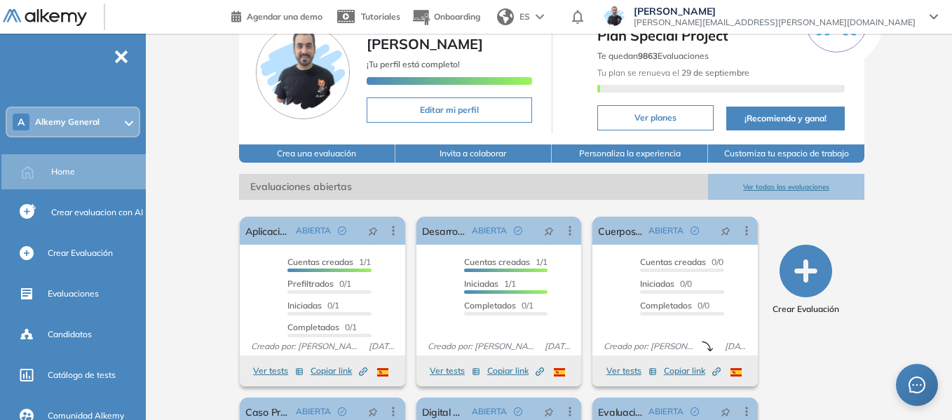
click at [95, 106] on ul "A Alkemy General Home Crear evaluacion con AI Crear Evaluación Evaluaciones Can…" at bounding box center [73, 407] width 146 height 702
click at [100, 115] on div "A Alkemy General" at bounding box center [73, 122] width 132 height 28
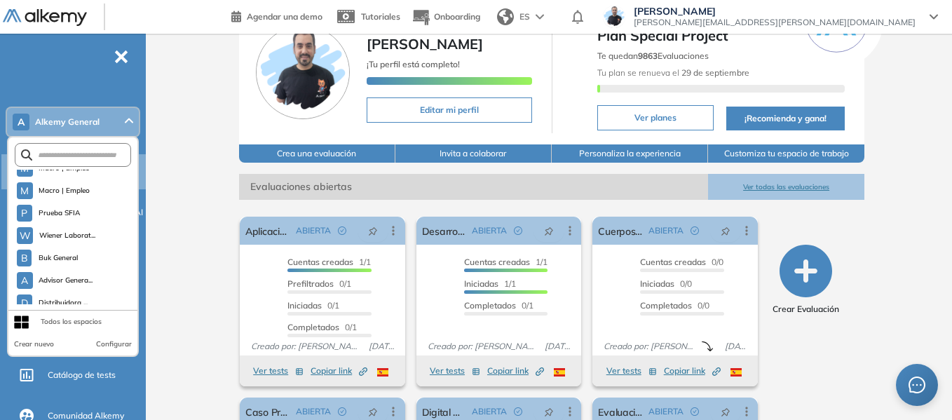
scroll to position [3996, 0]
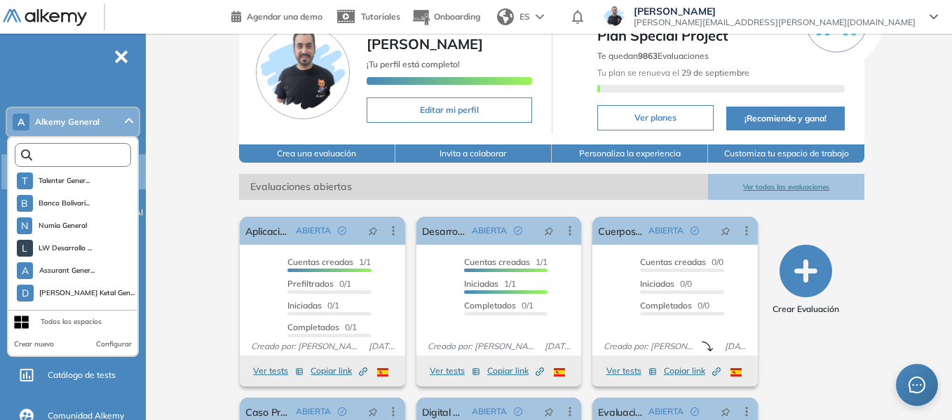
click at [83, 154] on input "text" at bounding box center [76, 155] width 88 height 11
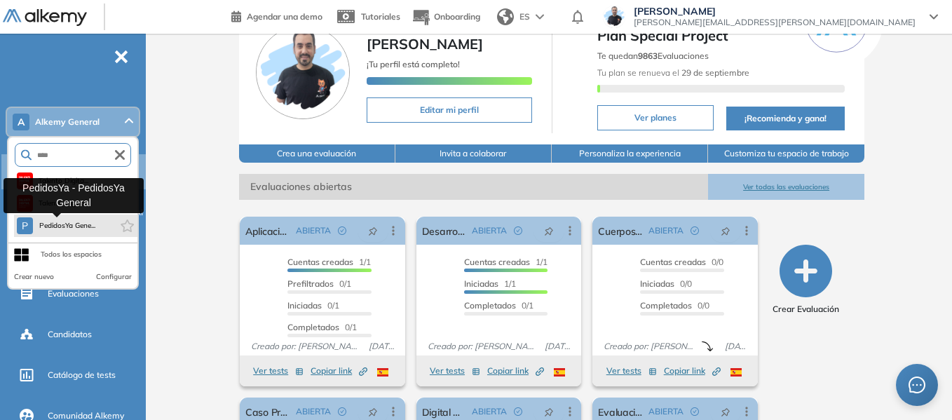
type input "****"
click at [72, 229] on span "PedidosYa Gene..." at bounding box center [67, 225] width 57 height 11
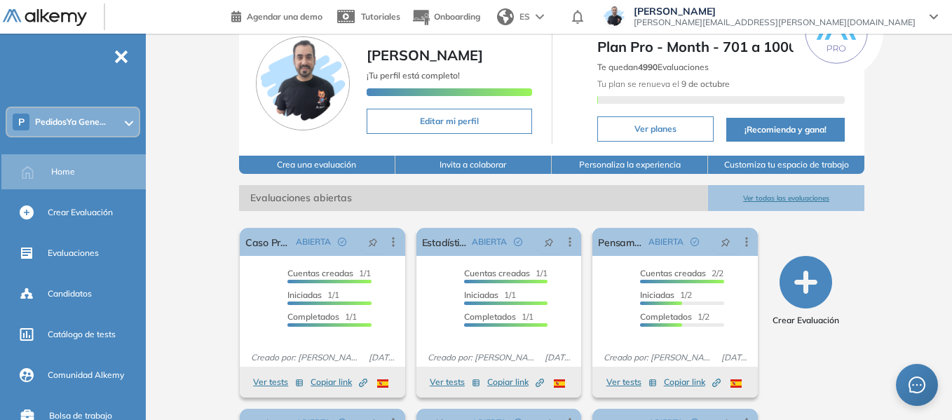
scroll to position [210, 0]
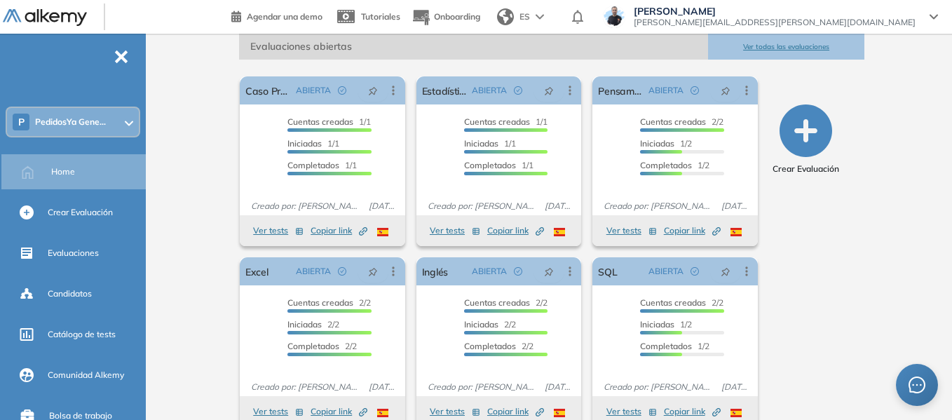
click at [79, 115] on div "P PedidosYa Gene..." at bounding box center [73, 122] width 132 height 28
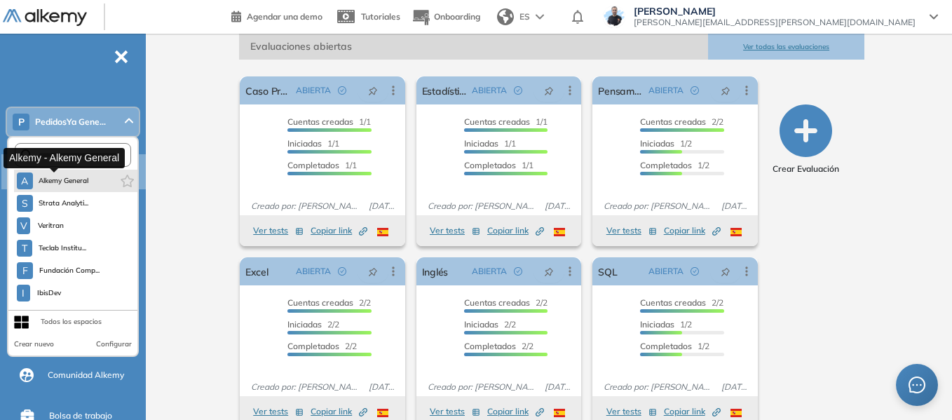
click at [85, 179] on span "Alkemy General" at bounding box center [64, 180] width 50 height 11
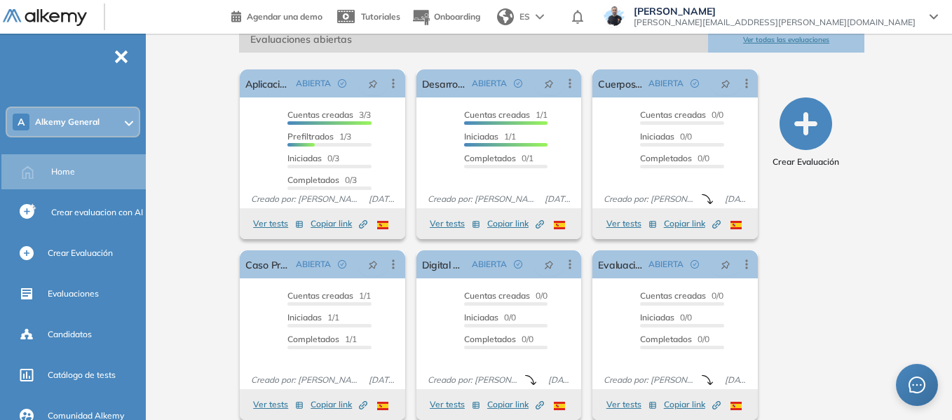
scroll to position [234, 0]
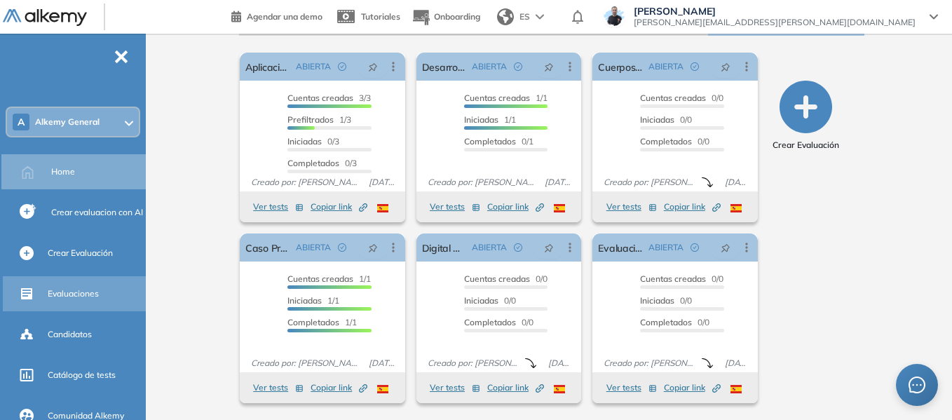
click at [83, 287] on div "Evaluaciones" at bounding box center [95, 294] width 95 height 24
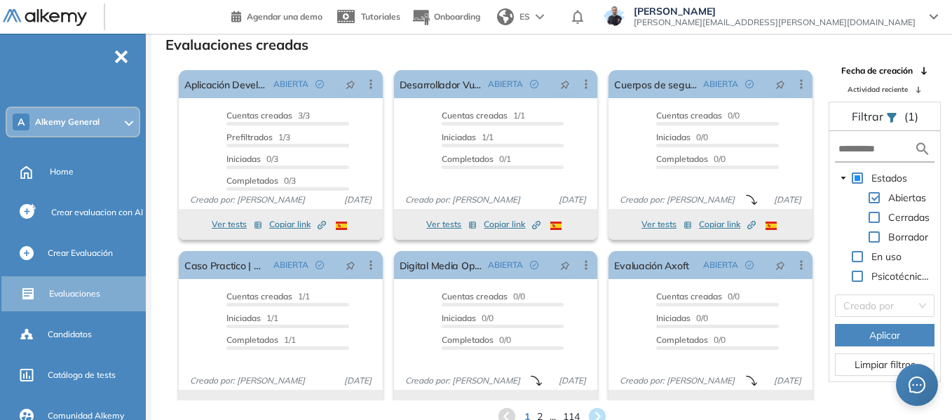
scroll to position [1, 0]
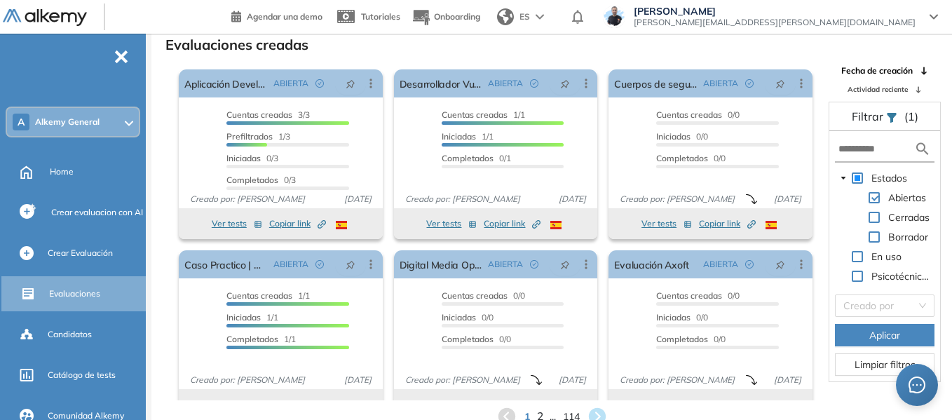
click at [537, 414] on span "2" at bounding box center [539, 417] width 6 height 16
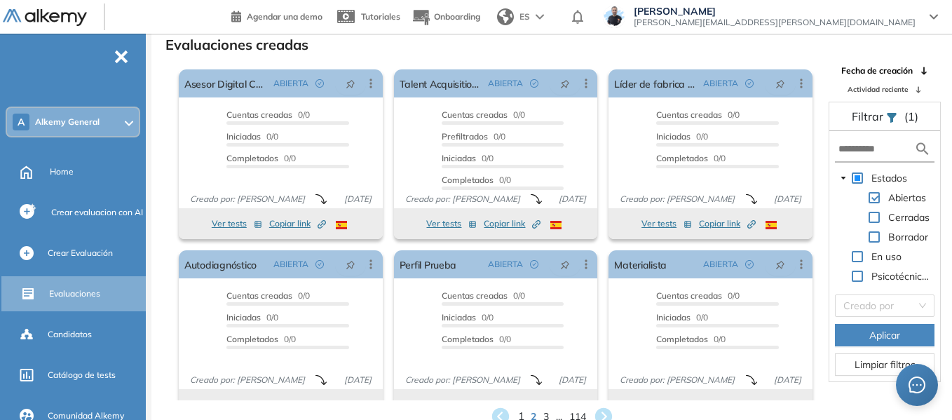
click at [521, 416] on span "1" at bounding box center [520, 417] width 6 height 16
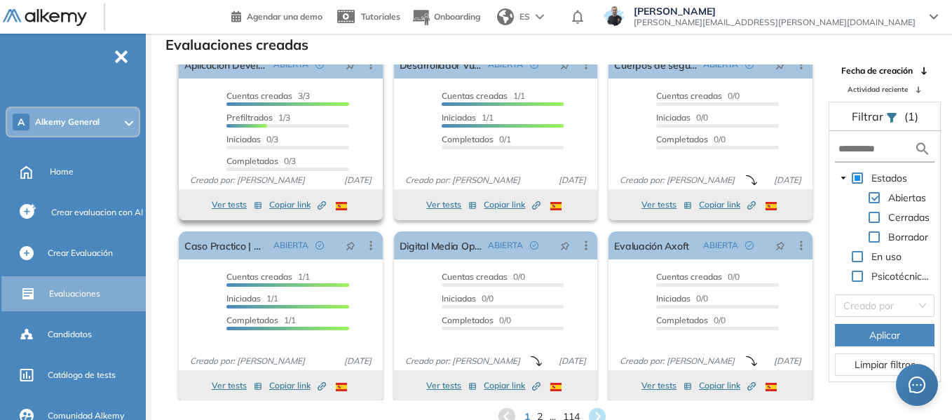
scroll to position [26, 0]
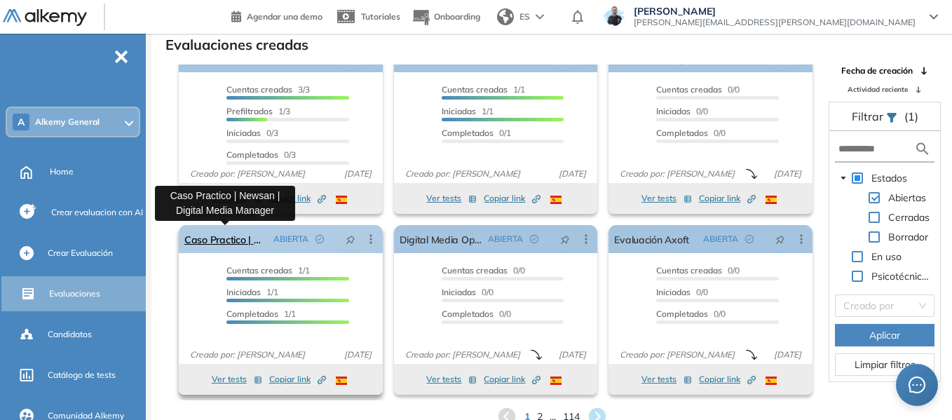
click at [232, 238] on link "Caso Practico | Newsan | Digital Media Manager" at bounding box center [225, 239] width 83 height 28
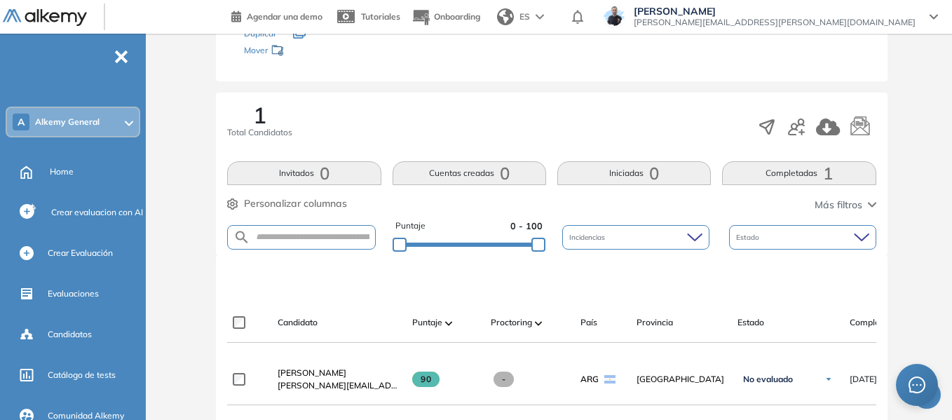
scroll to position [176, 0]
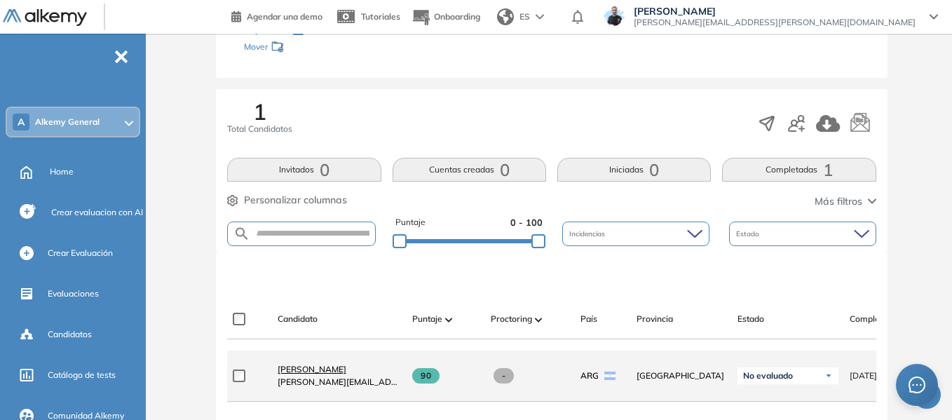
click at [320, 373] on span "[PERSON_NAME]" at bounding box center [312, 369] width 69 height 11
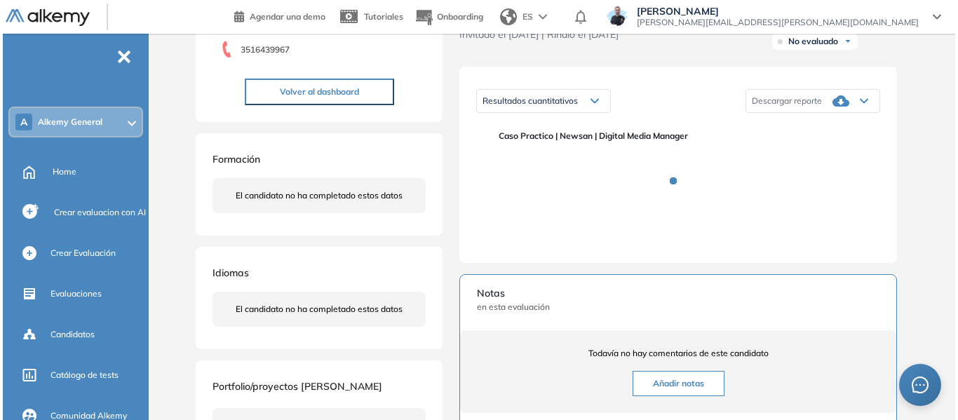
scroll to position [210, 0]
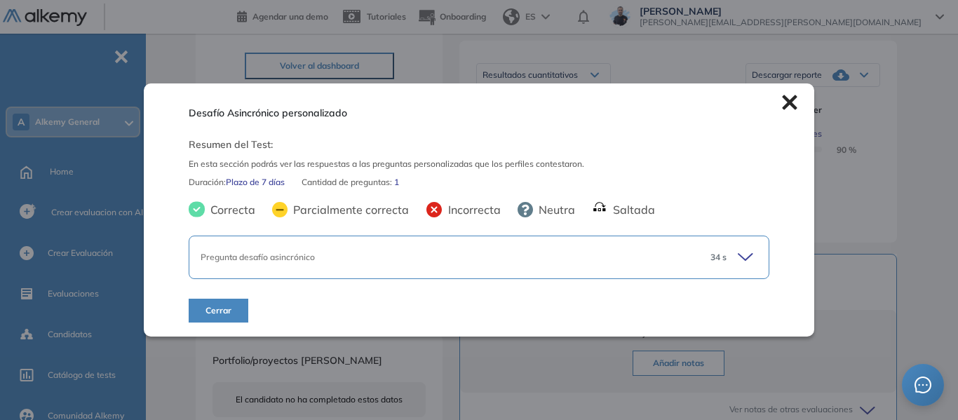
click at [744, 253] on icon at bounding box center [747, 257] width 20 height 20
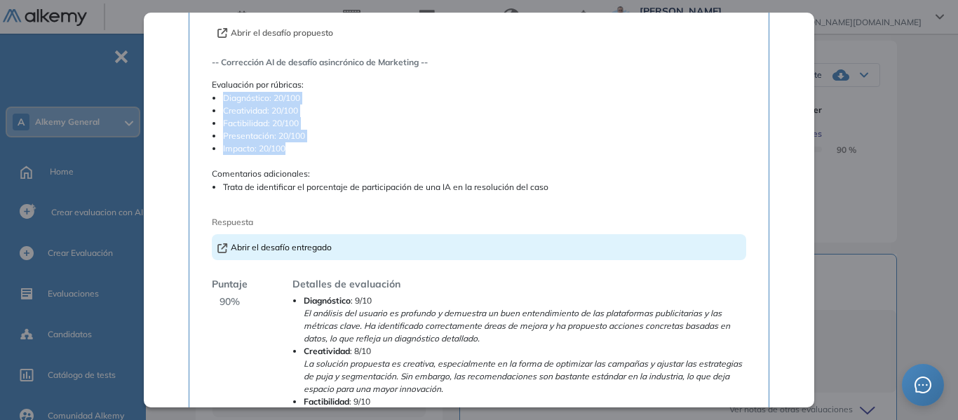
drag, startPoint x: 222, startPoint y: 95, endPoint x: 303, endPoint y: 147, distance: 96.8
click at [303, 147] on ul "Diagnóstico: 20/100 Creatividad: 20/100 Factibilidad: 20/100 Presentación: 20/1…" at bounding box center [479, 123] width 534 height 63
click at [372, 121] on li "Factibilidad: 20/100" at bounding box center [484, 123] width 523 height 13
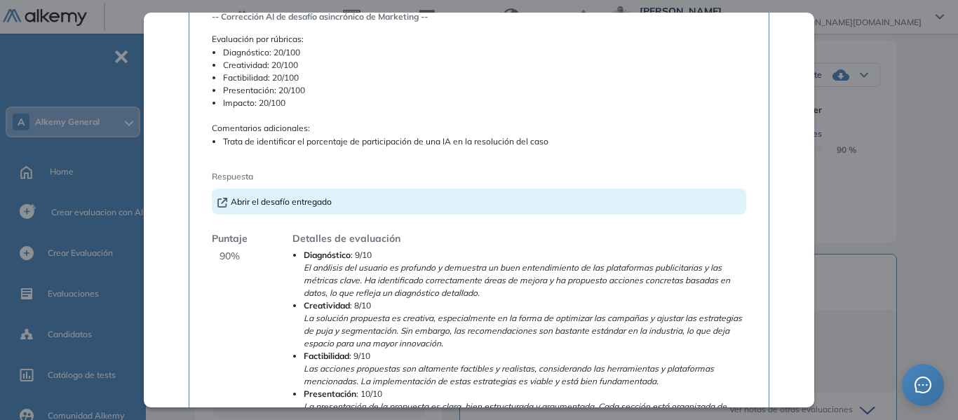
scroll to position [280, 0]
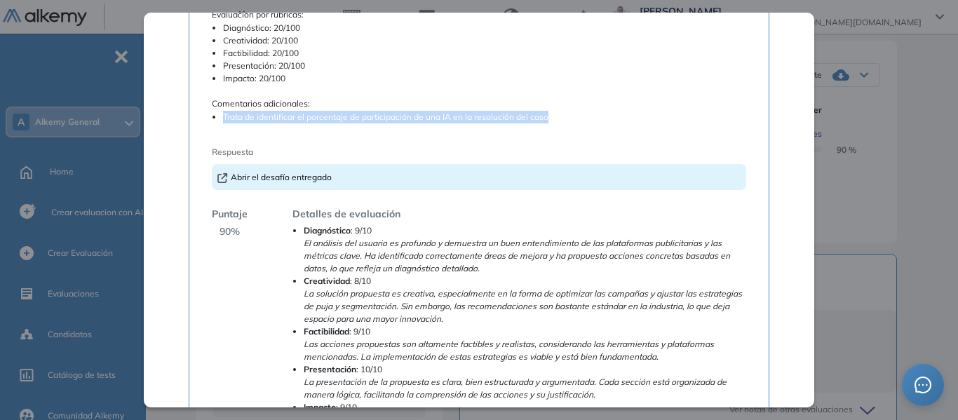
drag, startPoint x: 222, startPoint y: 114, endPoint x: 504, endPoint y: 85, distance: 283.3
click at [579, 118] on li "Trata de identificar el porcentaje de participación de una IA en la resolución …" at bounding box center [484, 117] width 523 height 13
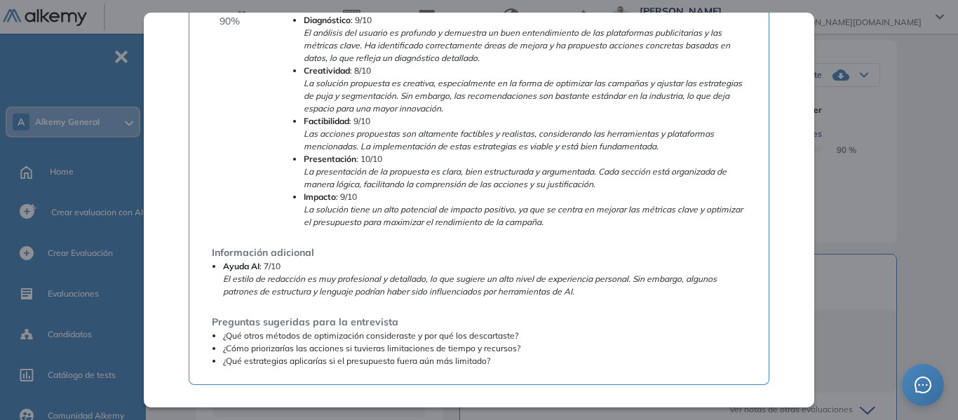
scroll to position [531, 0]
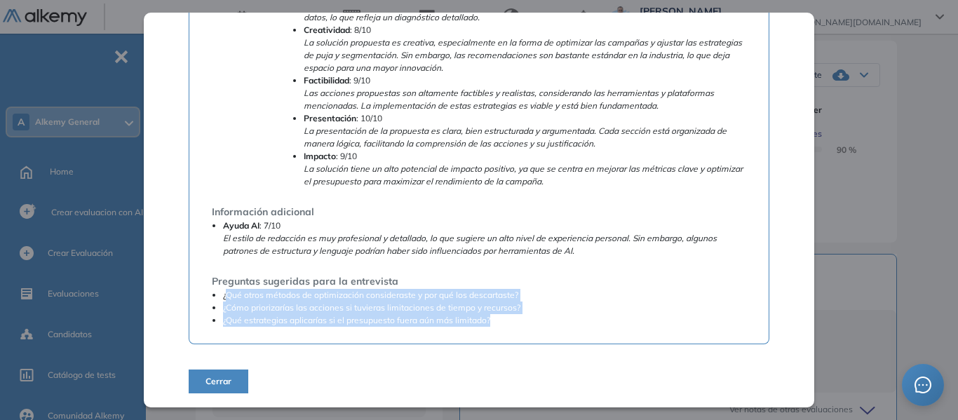
drag, startPoint x: 224, startPoint y: 292, endPoint x: 546, endPoint y: 320, distance: 322.9
click at [546, 320] on ul "¿Qué otros métodos de optimización consideraste y por qué los descartaste? ¿Cóm…" at bounding box center [479, 308] width 534 height 38
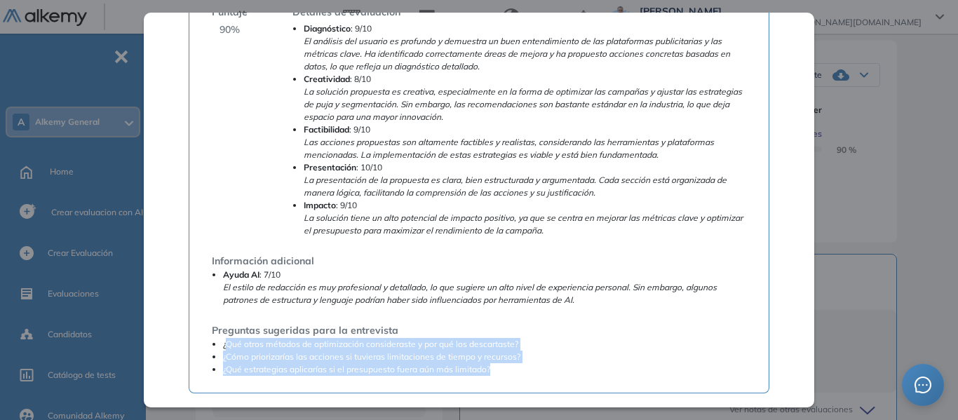
scroll to position [461, 0]
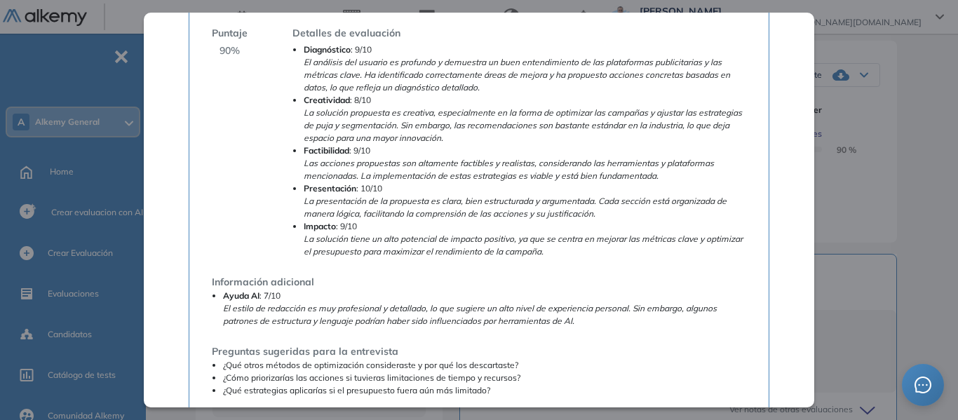
click at [524, 276] on div "Información adicional Ayuda AI : 7/10 El estilo de redacción es muy profesional…" at bounding box center [479, 301] width 534 height 53
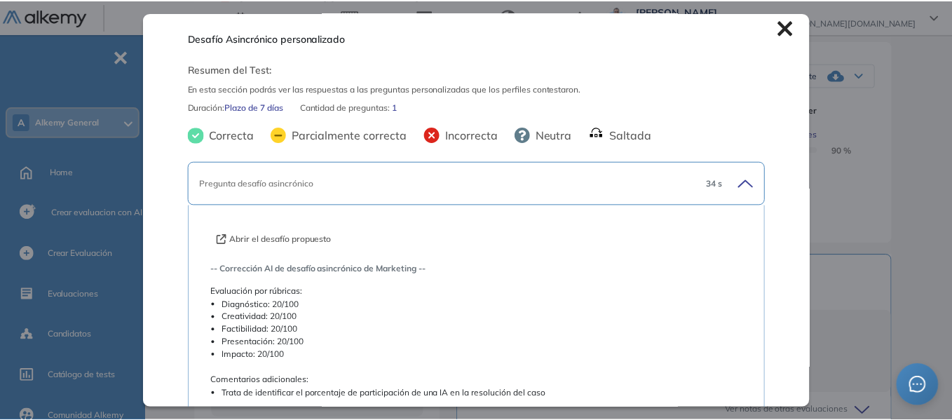
scroll to position [0, 0]
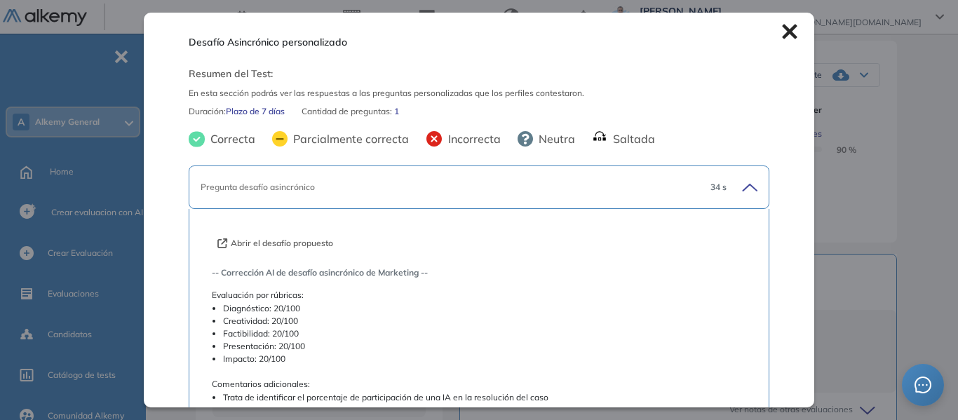
click at [782, 33] on icon at bounding box center [789, 32] width 15 height 15
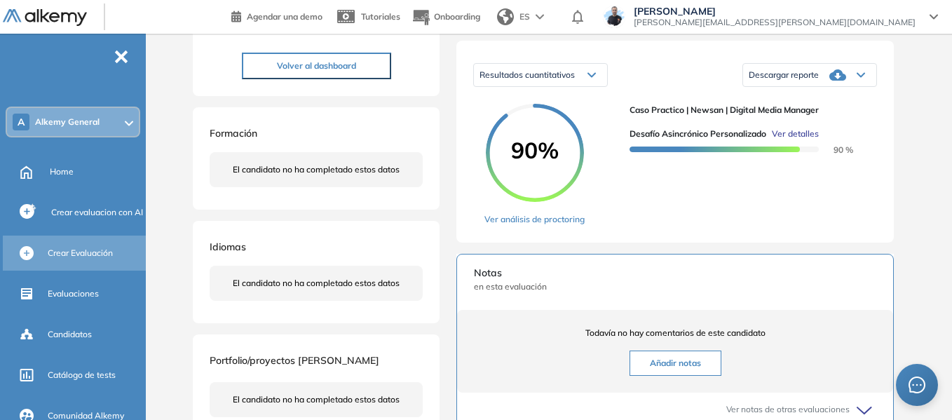
click at [102, 260] on div "Crear Evaluación" at bounding box center [95, 253] width 95 height 24
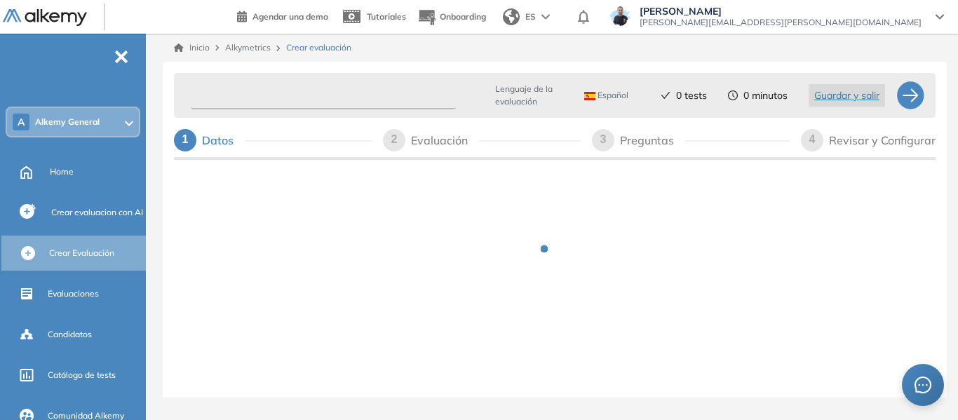
click at [381, 105] on input "text" at bounding box center [323, 95] width 265 height 27
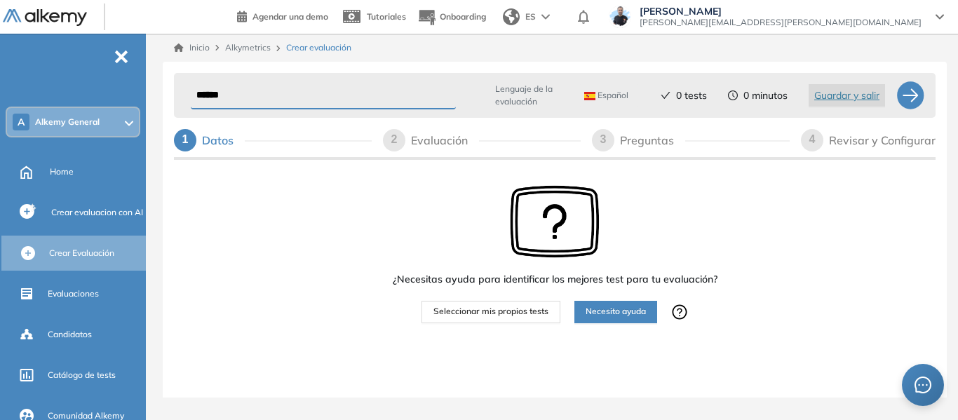
type input "******"
click at [489, 307] on span "Seleccionar mis propios tests" at bounding box center [490, 311] width 115 height 13
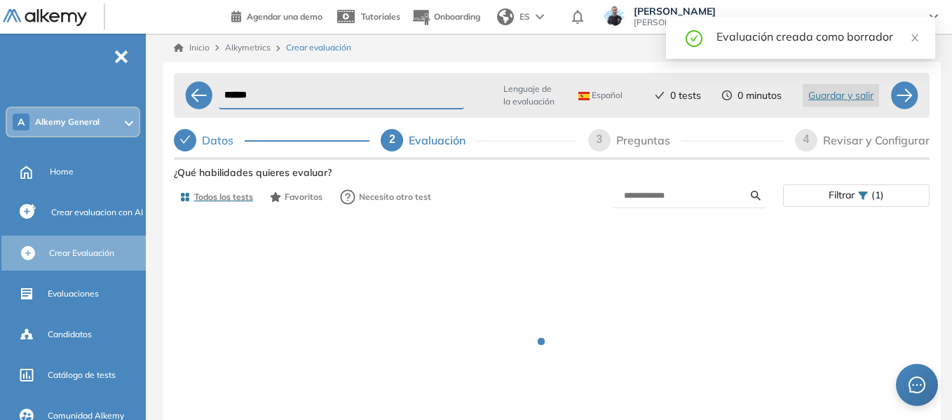
click at [648, 140] on div "Preguntas" at bounding box center [648, 140] width 65 height 22
select select "*****"
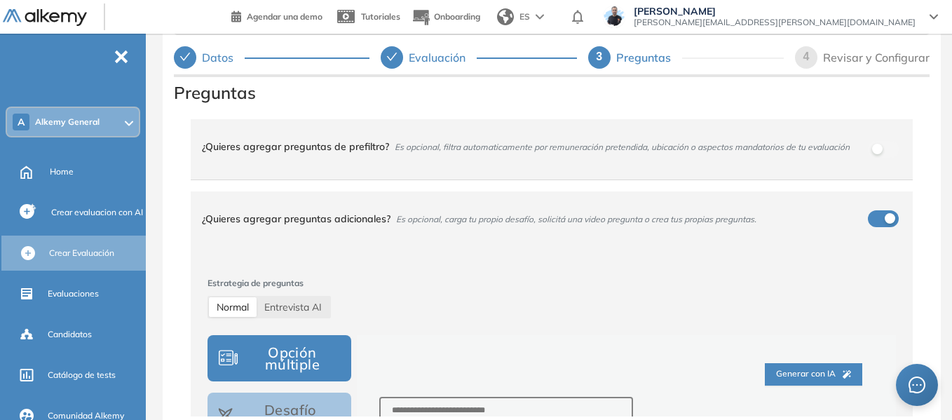
scroll to position [85, 0]
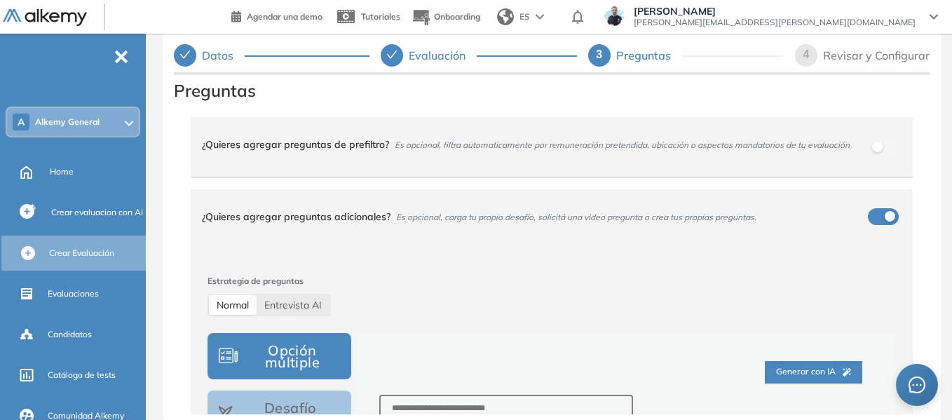
click at [161, 168] on div "Inicio Alkymetrics Crear evaluación ****** Lenguaje de la evaluación Español Es…" at bounding box center [551, 184] width 801 height 471
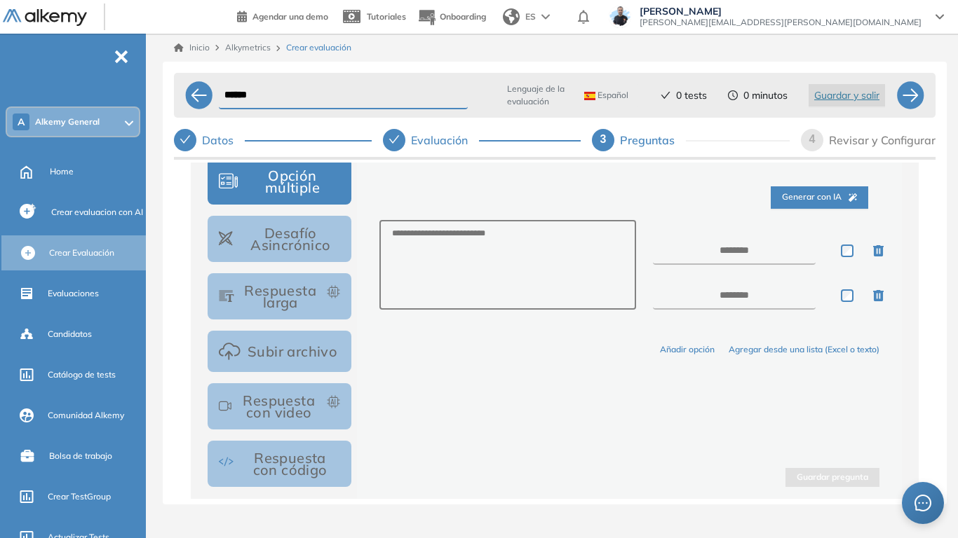
scroll to position [280, 0]
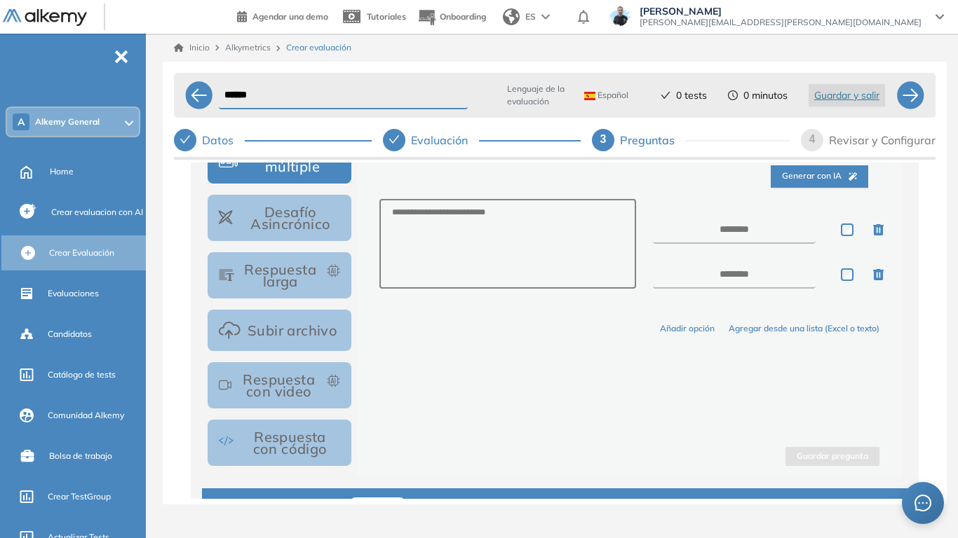
click at [281, 271] on button "Respuesta larga" at bounding box center [279, 275] width 144 height 46
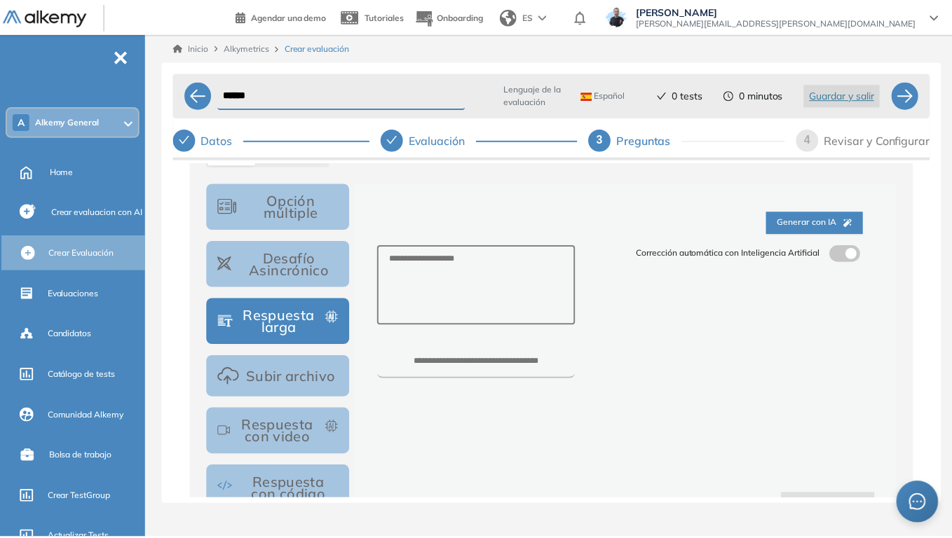
scroll to position [210, 0]
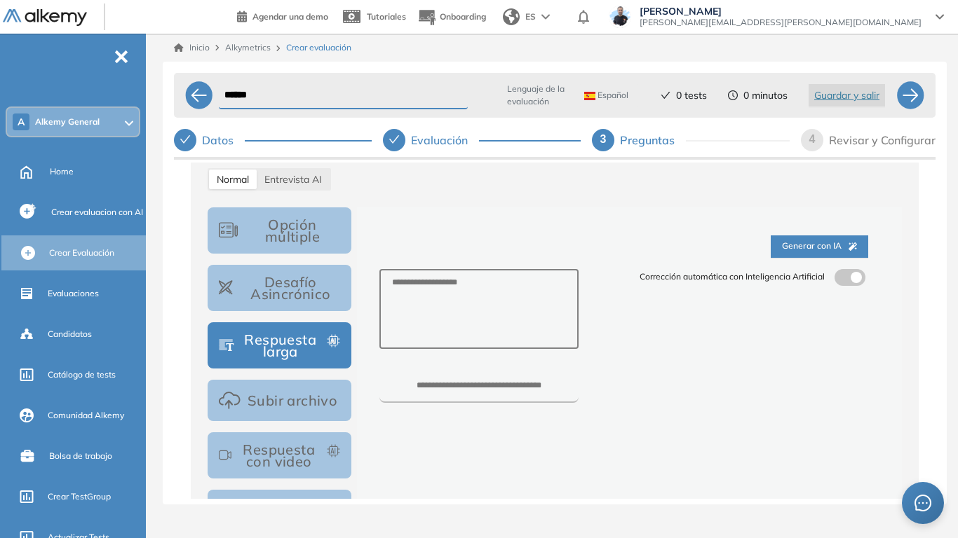
click at [840, 280] on span at bounding box center [839, 274] width 11 height 11
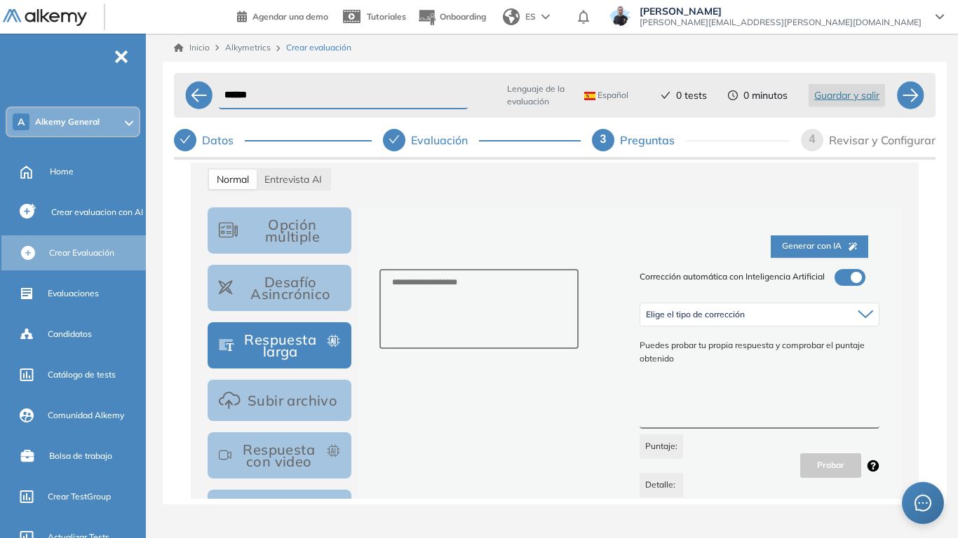
click at [680, 409] on textarea at bounding box center [759, 403] width 240 height 53
click at [740, 314] on span "Elige el tipo de corrección" at bounding box center [695, 314] width 99 height 11
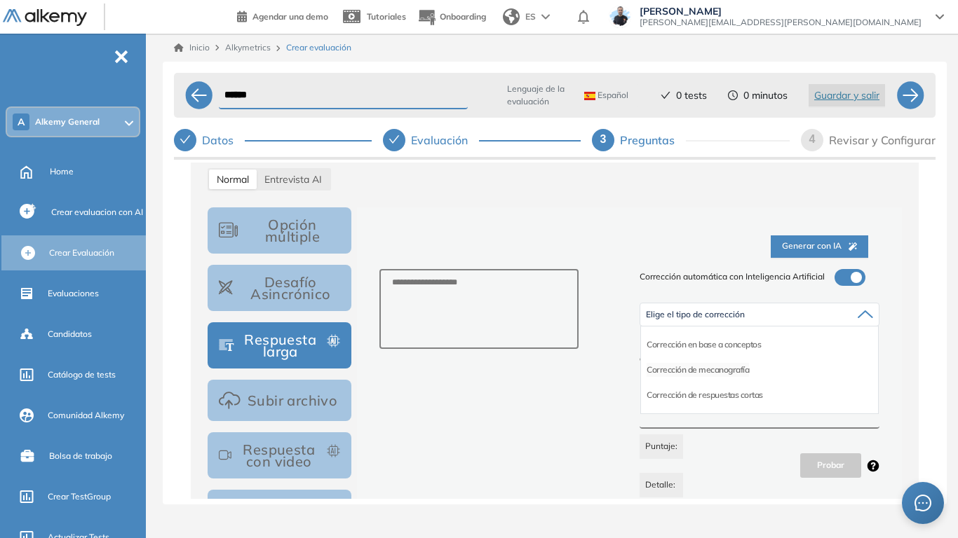
click at [726, 372] on li "Corrección de mecanografía" at bounding box center [697, 370] width 102 height 14
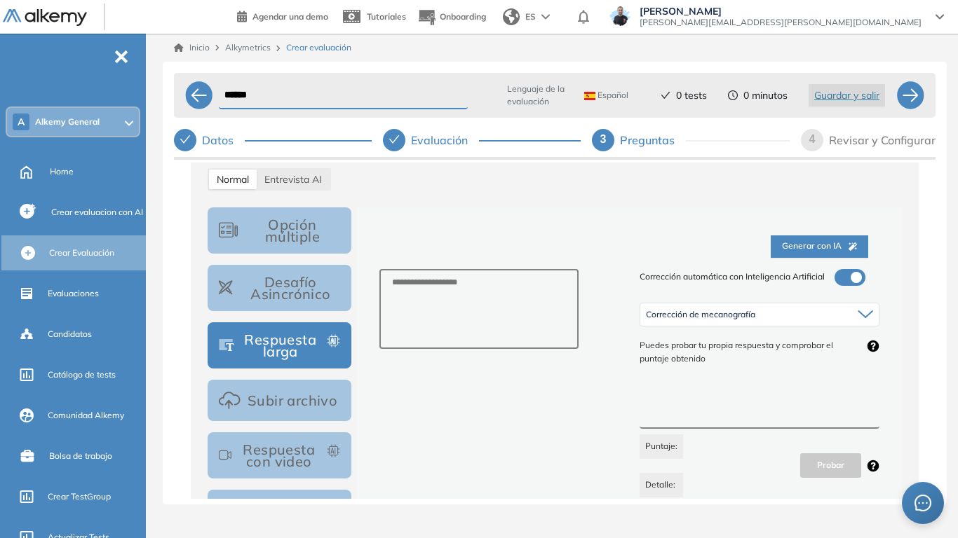
click at [693, 311] on span "Corrección de mecanografía" at bounding box center [700, 314] width 109 height 11
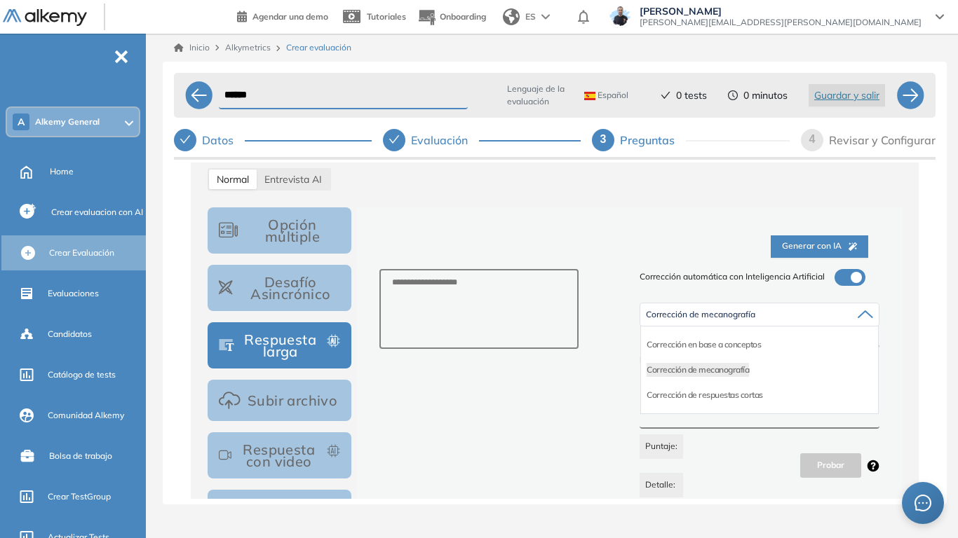
drag, startPoint x: 721, startPoint y: 348, endPoint x: 605, endPoint y: 228, distance: 167.1
click at [722, 348] on li "Corrección en base a conceptos" at bounding box center [703, 345] width 114 height 14
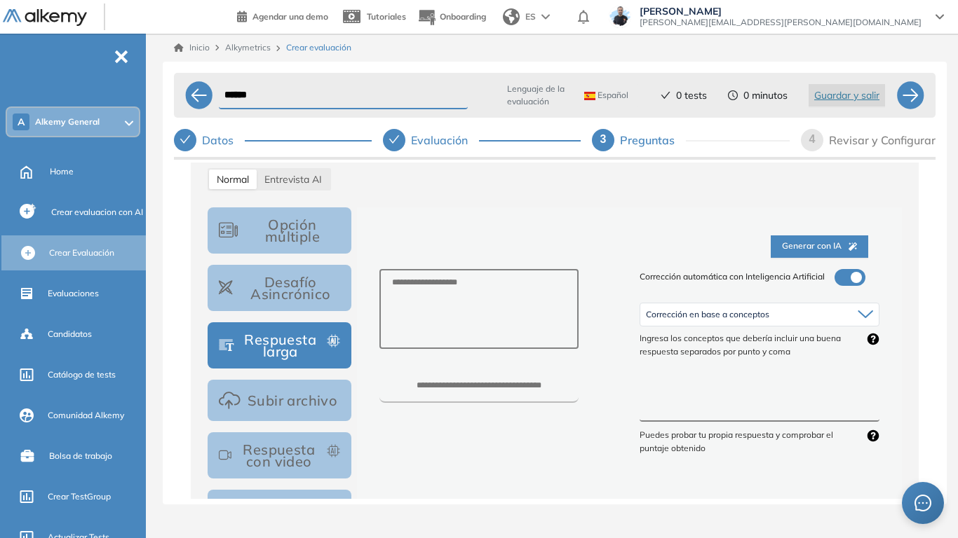
click at [660, 407] on textarea at bounding box center [759, 396] width 240 height 53
drag, startPoint x: 66, startPoint y: 172, endPoint x: 519, endPoint y: 78, distance: 462.5
click at [66, 172] on span "Home" at bounding box center [62, 171] width 24 height 13
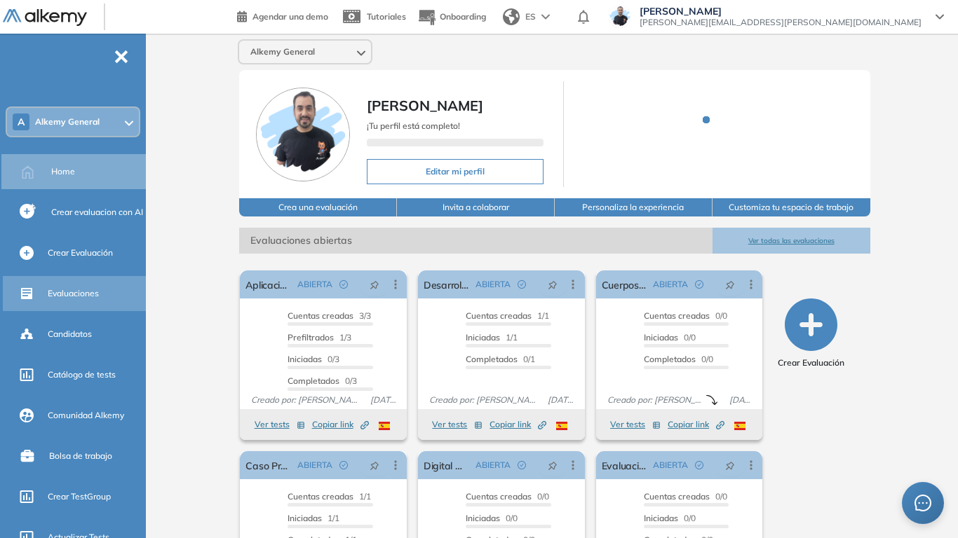
click at [78, 293] on span "Evaluaciones" at bounding box center [73, 293] width 51 height 13
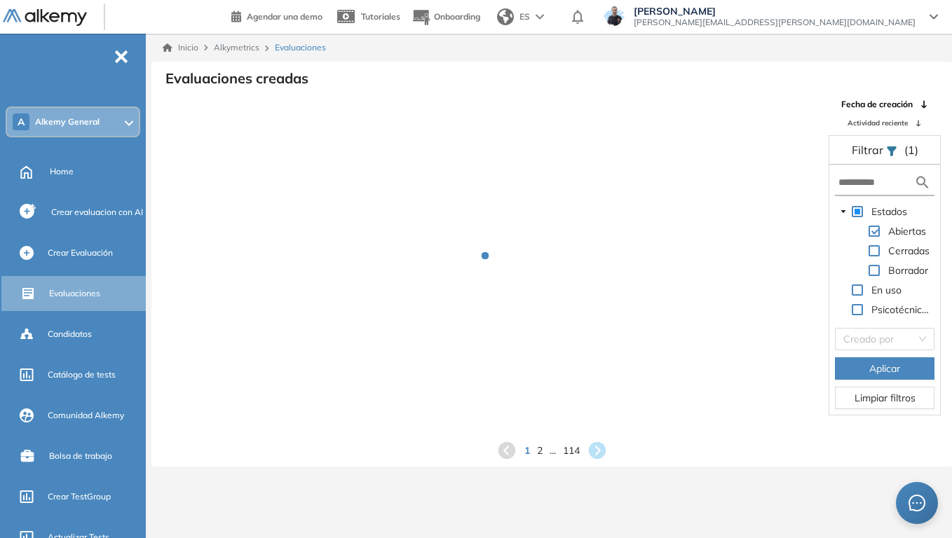
click at [852, 193] on form at bounding box center [885, 183] width 100 height 26
click at [852, 183] on input "text" at bounding box center [876, 182] width 76 height 15
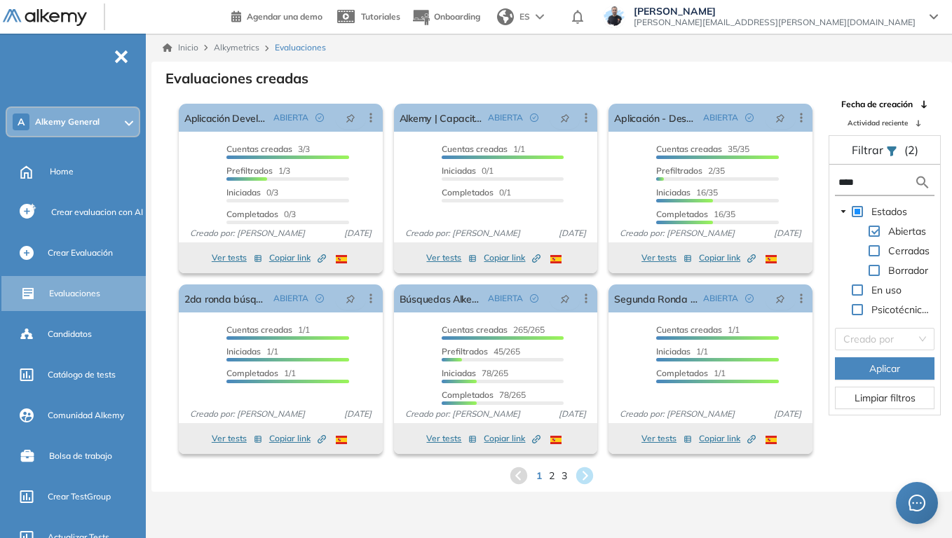
click at [871, 188] on input "****" at bounding box center [876, 182] width 76 height 15
type input "****"
click at [887, 371] on span "Aplicar" at bounding box center [884, 368] width 31 height 15
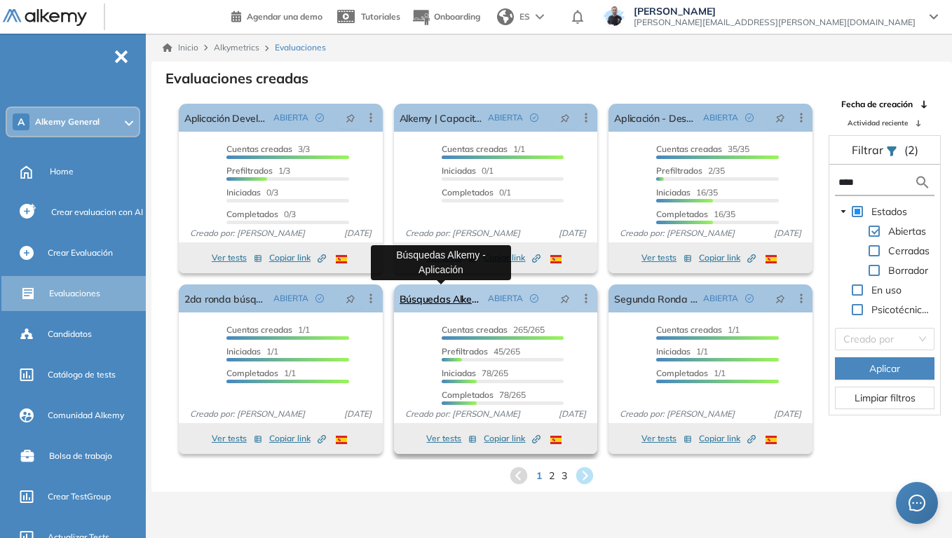
click at [465, 304] on link "Búsquedas Alkemy - Aplicación" at bounding box center [441, 299] width 83 height 28
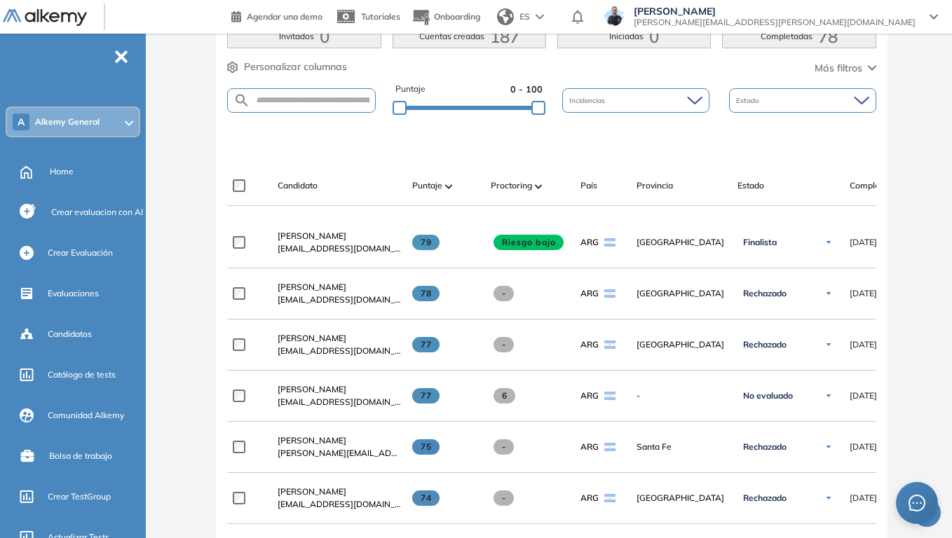
scroll to position [351, 0]
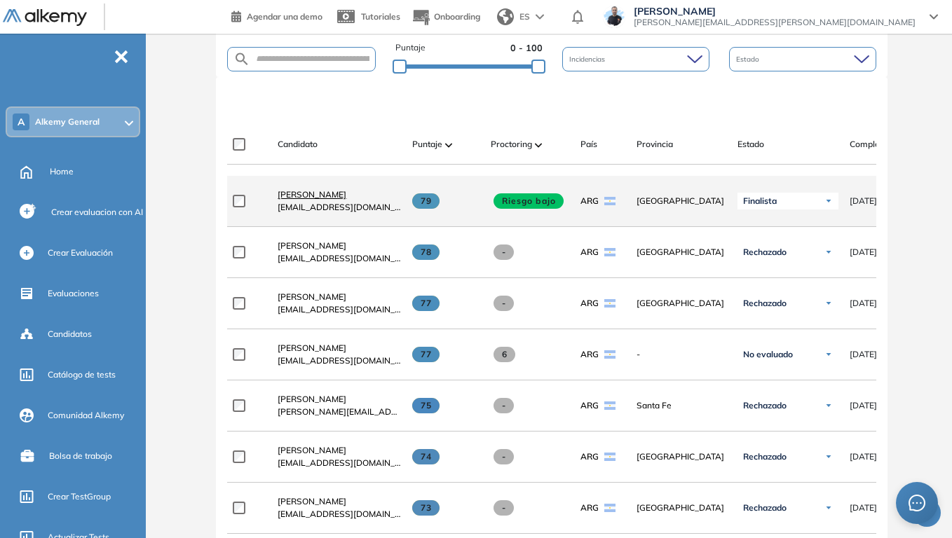
click at [312, 198] on span "Stefano Trento" at bounding box center [312, 194] width 69 height 11
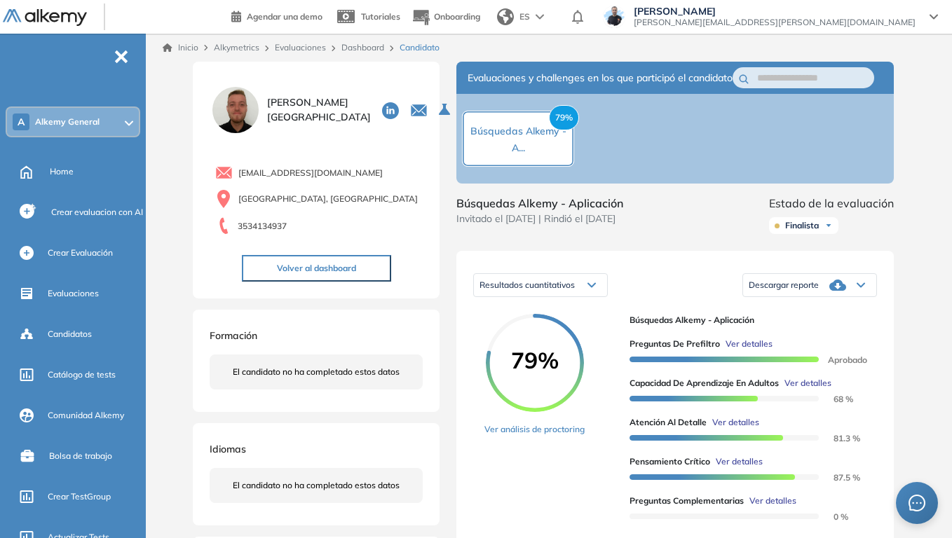
scroll to position [140, 0]
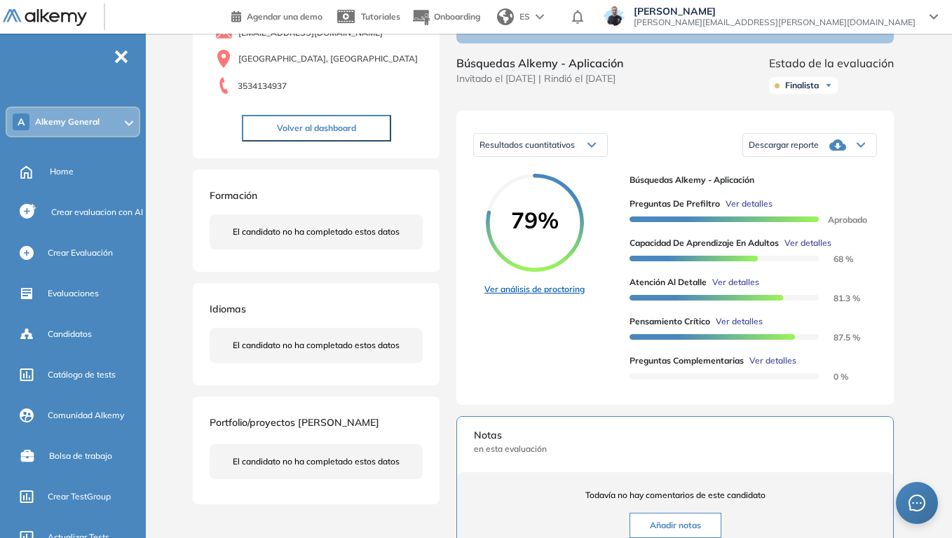
click at [550, 296] on link "Ver análisis de proctoring" at bounding box center [534, 289] width 100 height 13
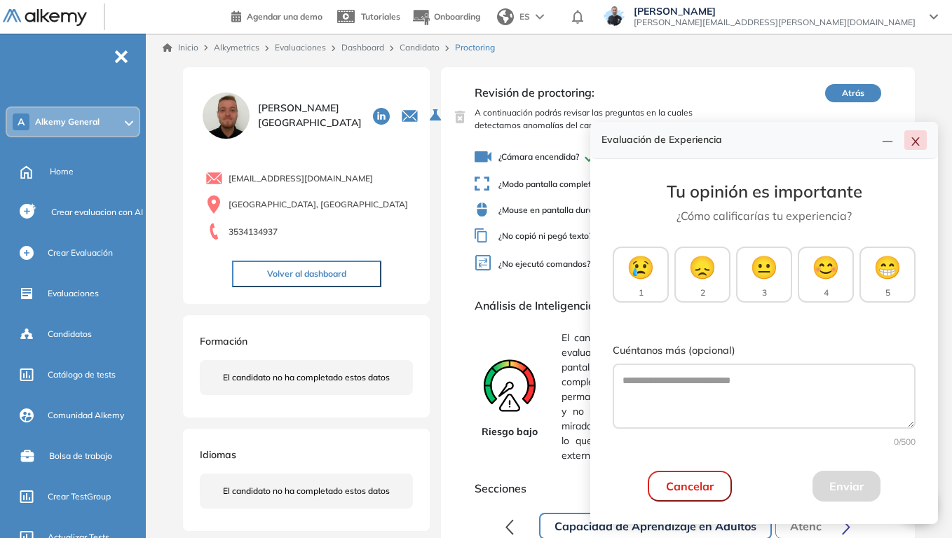
click at [913, 144] on icon "close" at bounding box center [915, 141] width 11 height 11
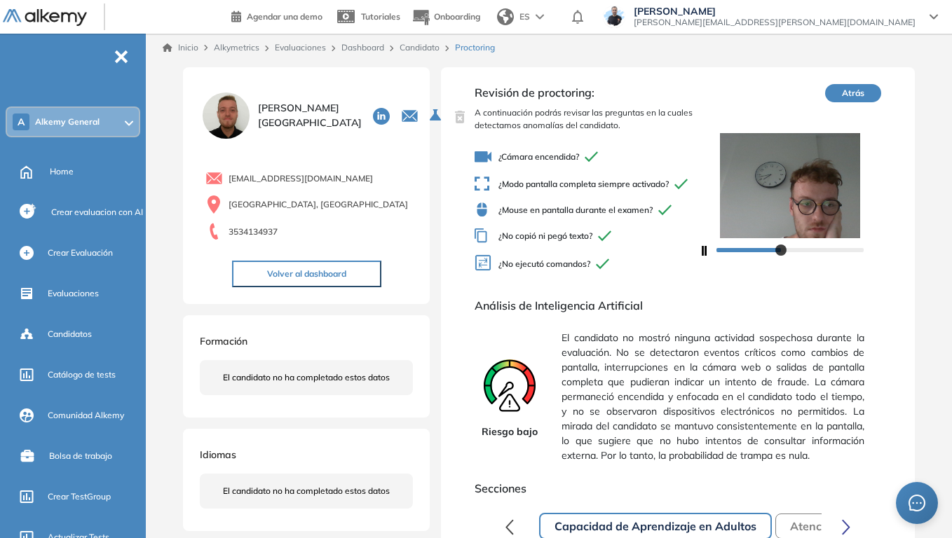
click at [551, 275] on span "¿No ejecutó comandos?" at bounding box center [587, 264] width 224 height 20
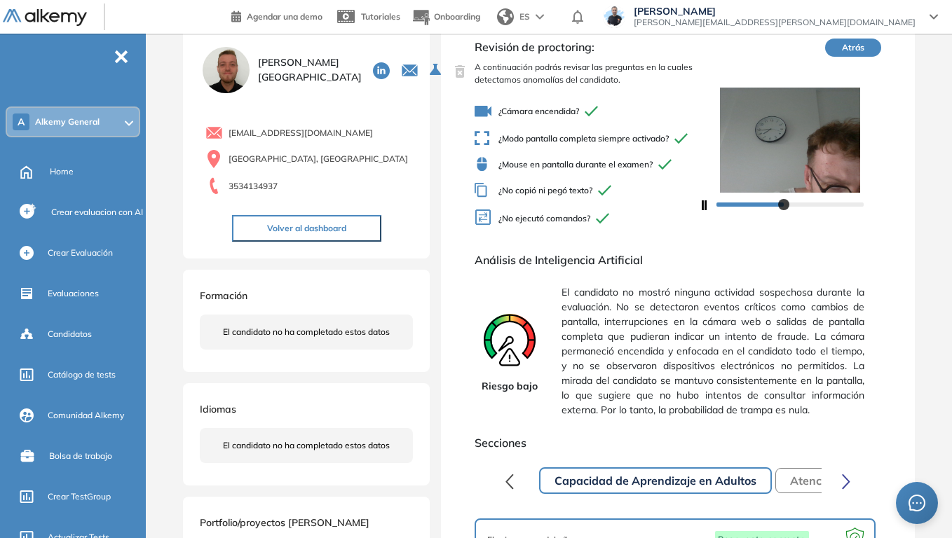
scroll to position [70, 0]
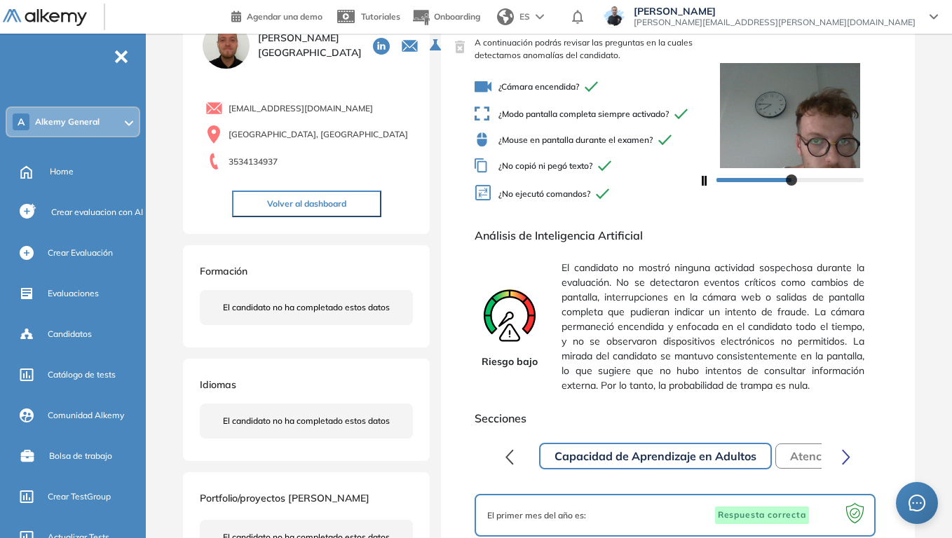
click at [563, 275] on span "El candidato no mostró ninguna actividad sospechosa durante la evaluación. No s…" at bounding box center [713, 327] width 303 height 144
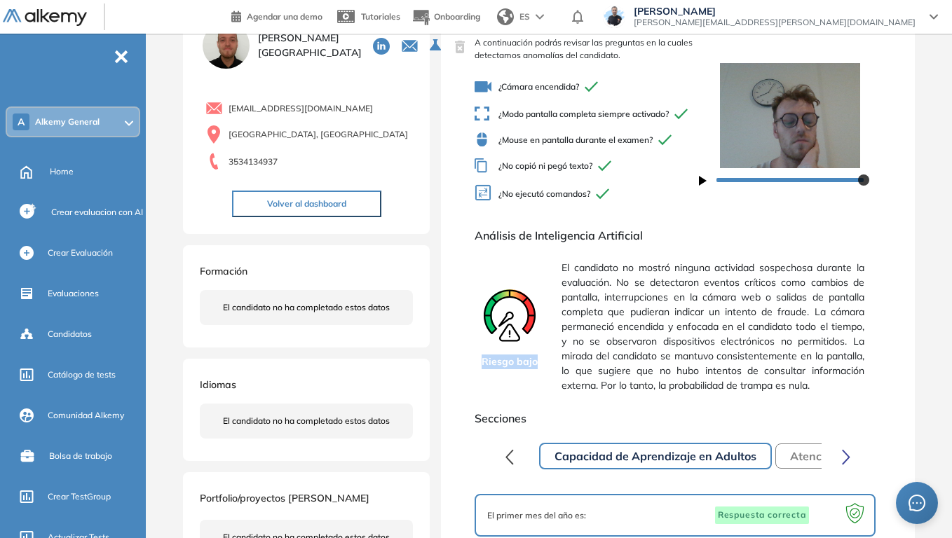
drag, startPoint x: 484, startPoint y: 368, endPoint x: 539, endPoint y: 382, distance: 57.1
click at [539, 382] on div "Riesgo bajo" at bounding box center [510, 327] width 70 height 144
click at [543, 265] on div "Riesgo bajo" at bounding box center [510, 327] width 70 height 144
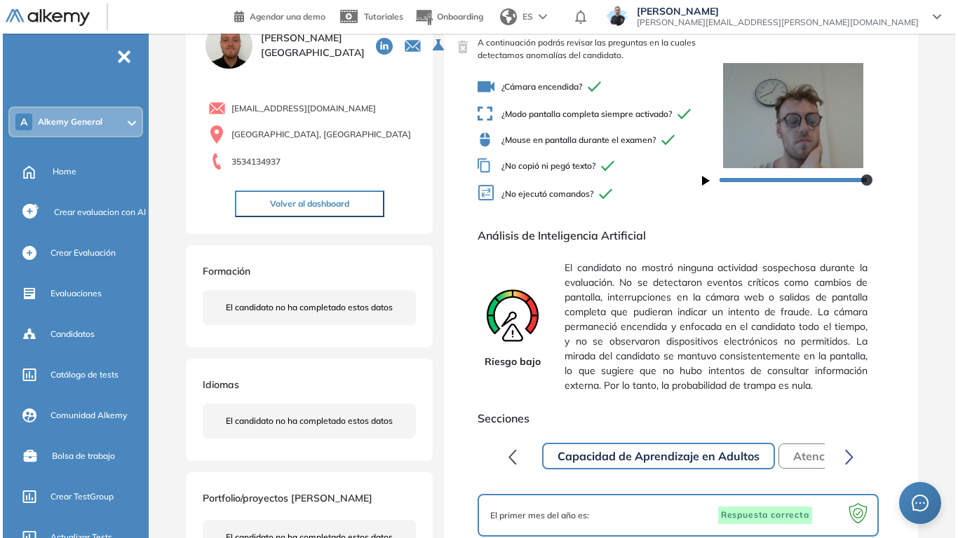
scroll to position [0, 0]
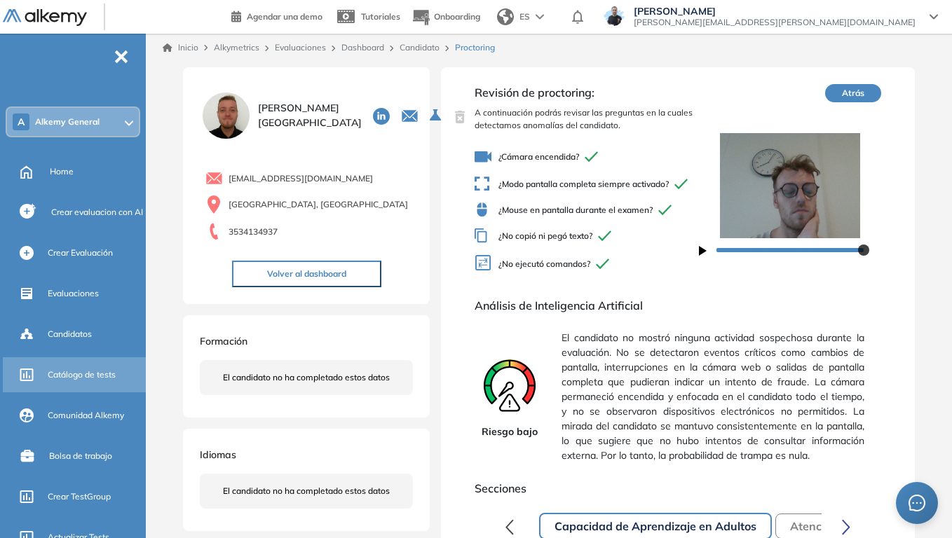
click at [86, 376] on span "Catálogo de tests" at bounding box center [82, 375] width 68 height 13
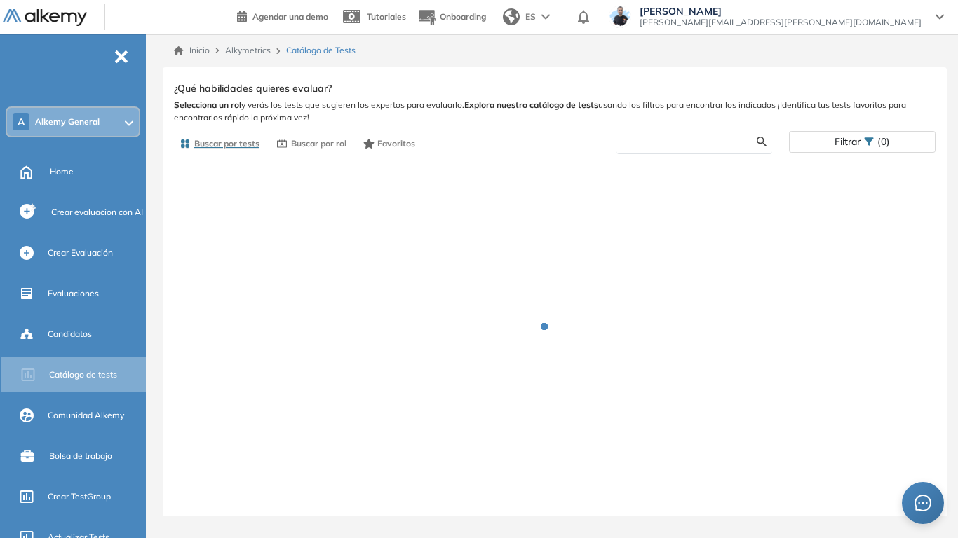
click at [672, 140] on input "text" at bounding box center [691, 141] width 129 height 13
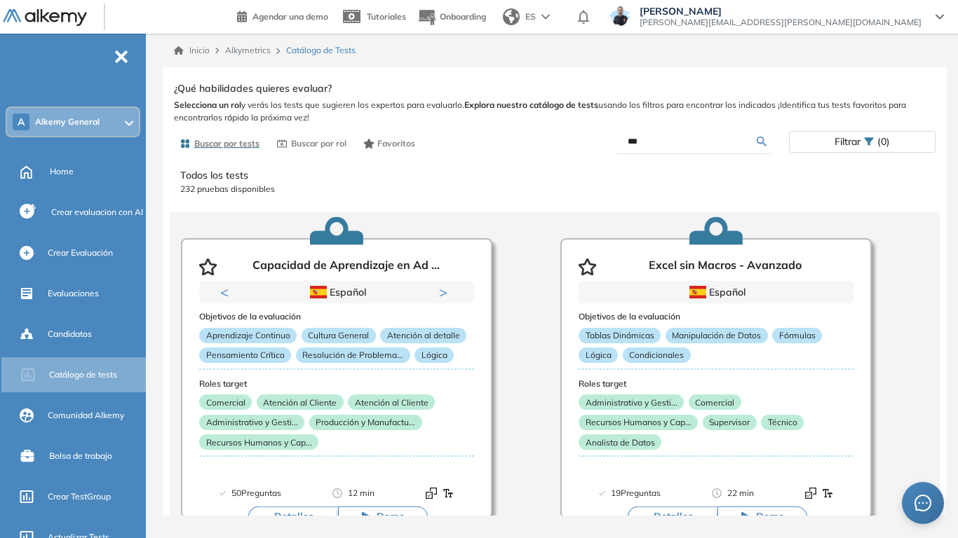
type input "***"
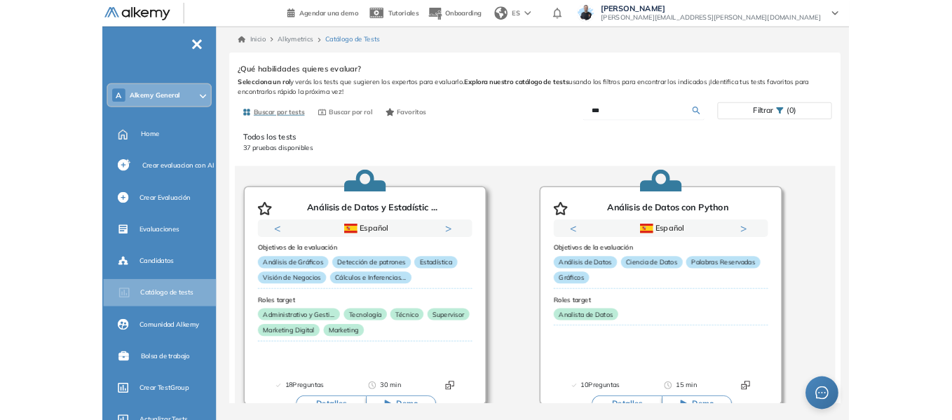
scroll to position [70, 0]
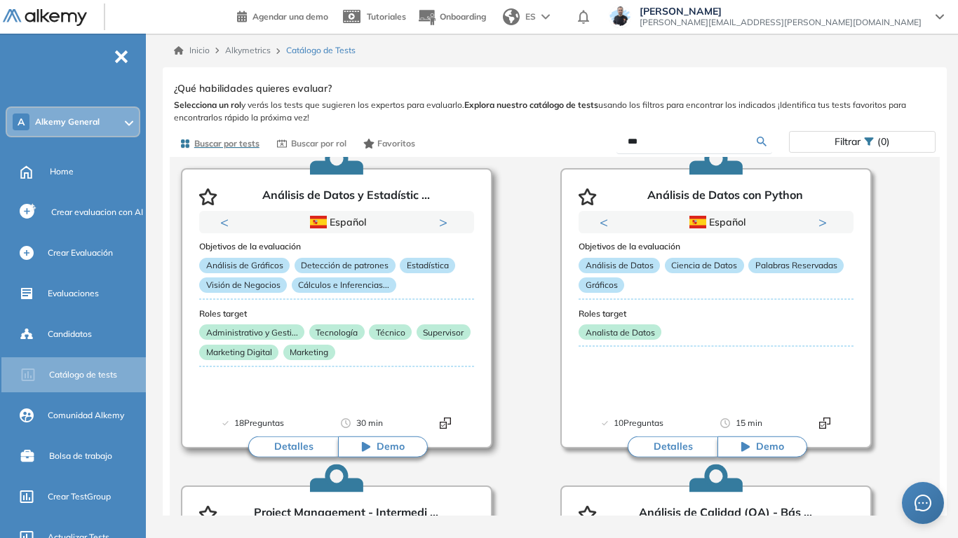
click at [292, 419] on button "Detalles" at bounding box center [293, 447] width 90 height 21
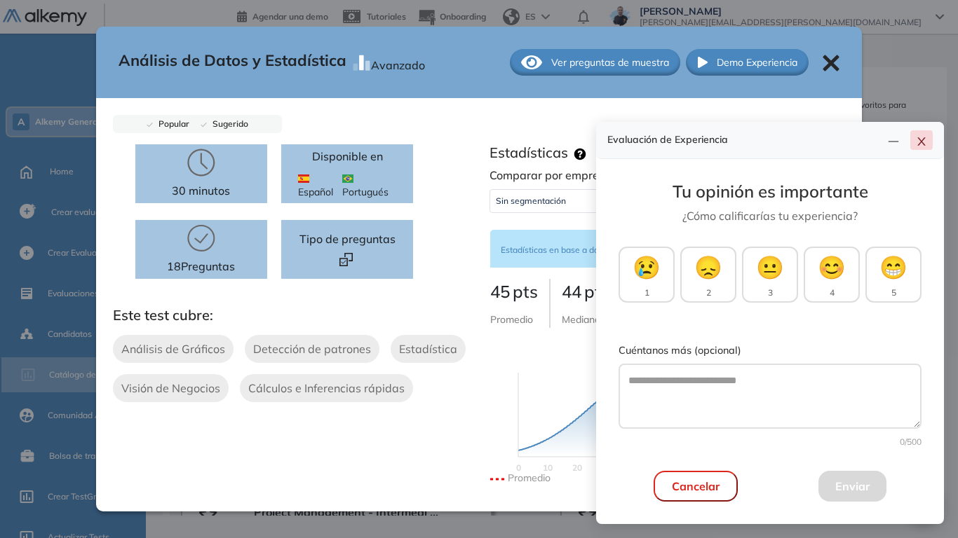
click at [926, 143] on icon "close" at bounding box center [921, 141] width 11 height 11
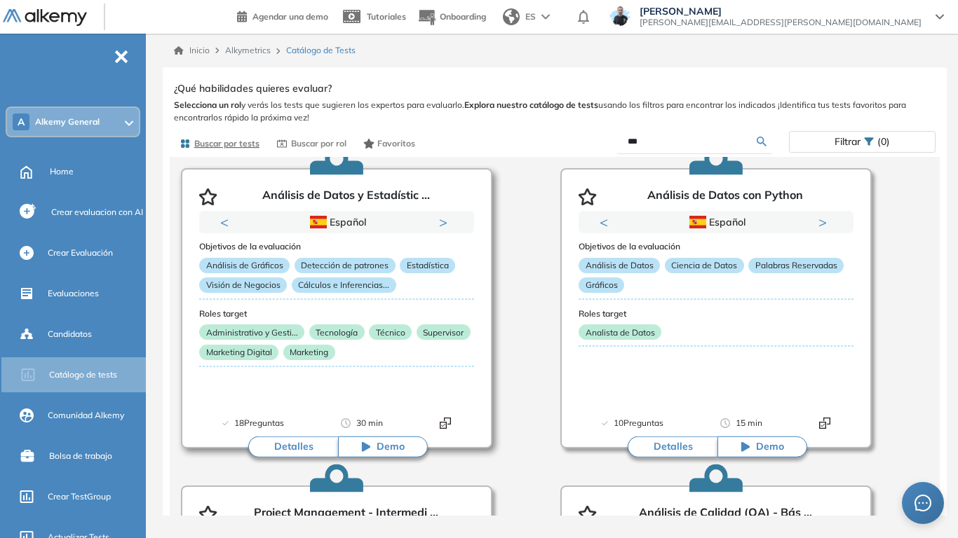
click at [300, 419] on button "Detalles" at bounding box center [293, 447] width 90 height 21
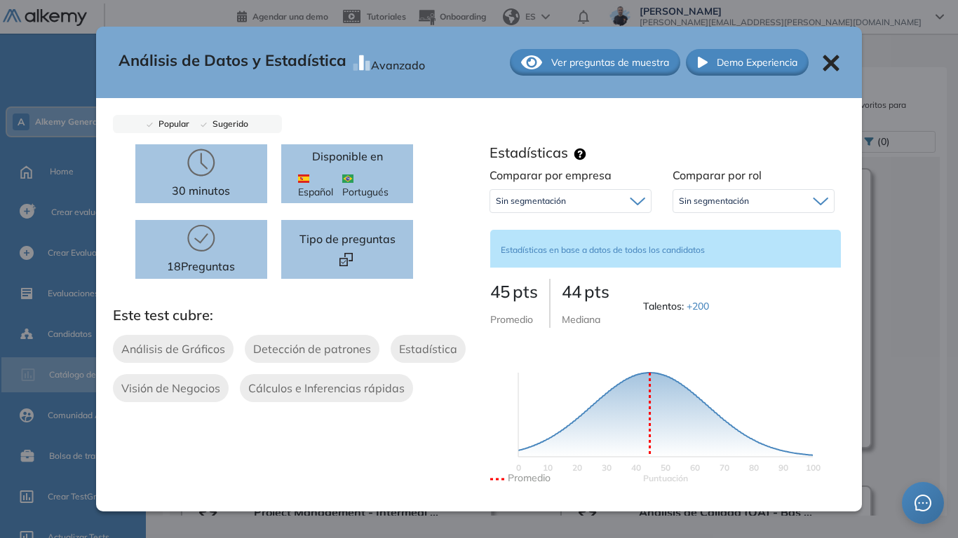
click at [822, 60] on icon at bounding box center [830, 63] width 17 height 17
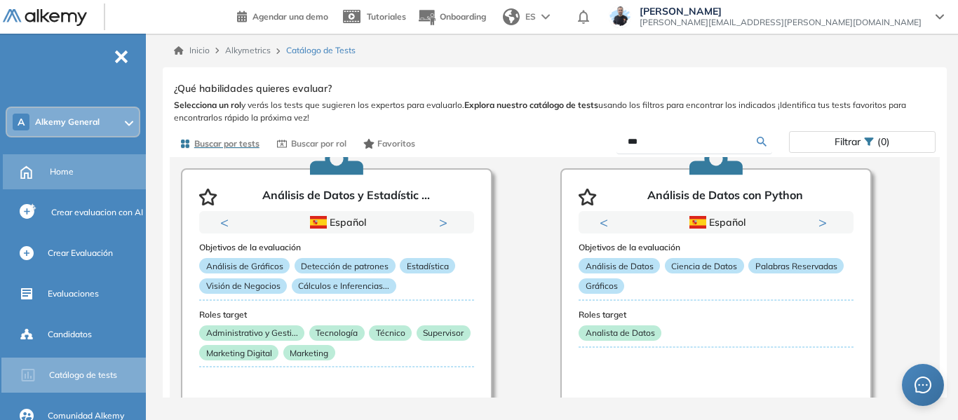
click at [69, 165] on span "Home" at bounding box center [62, 171] width 24 height 13
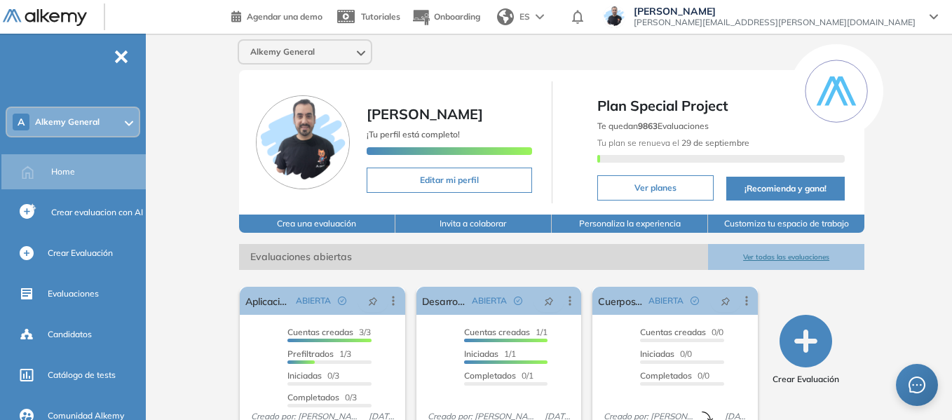
click at [128, 125] on icon at bounding box center [129, 124] width 8 height 6
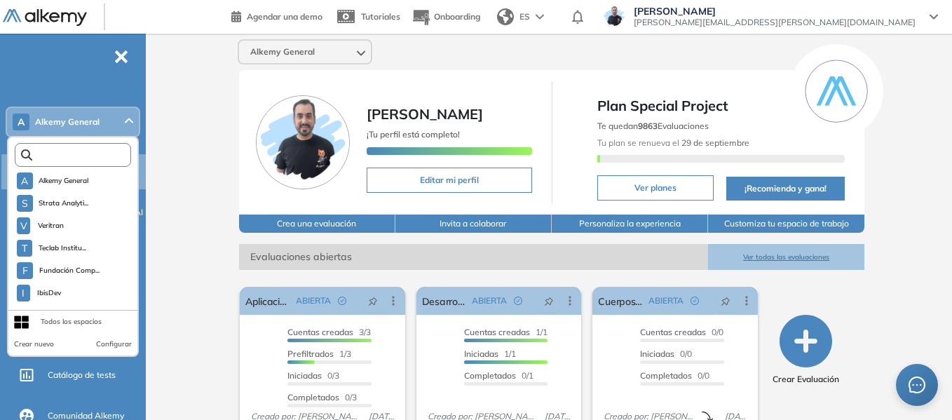
click at [95, 155] on input "text" at bounding box center [76, 155] width 88 height 11
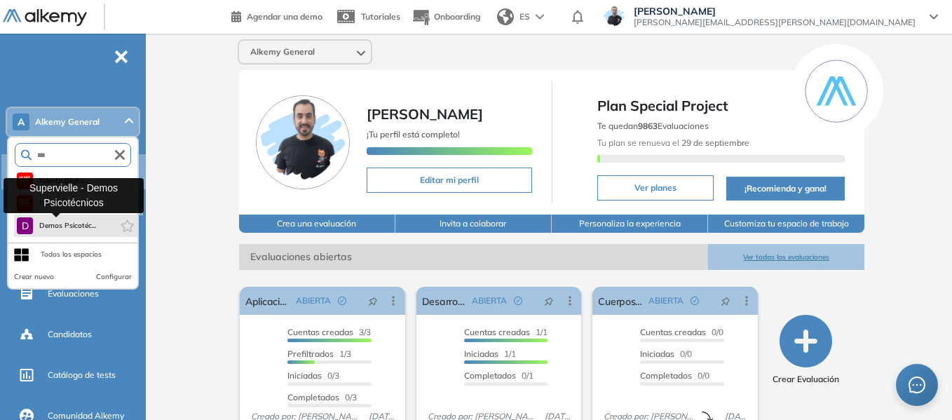
type input "***"
click at [82, 221] on span "Demos Psicotéc..." at bounding box center [67, 225] width 57 height 11
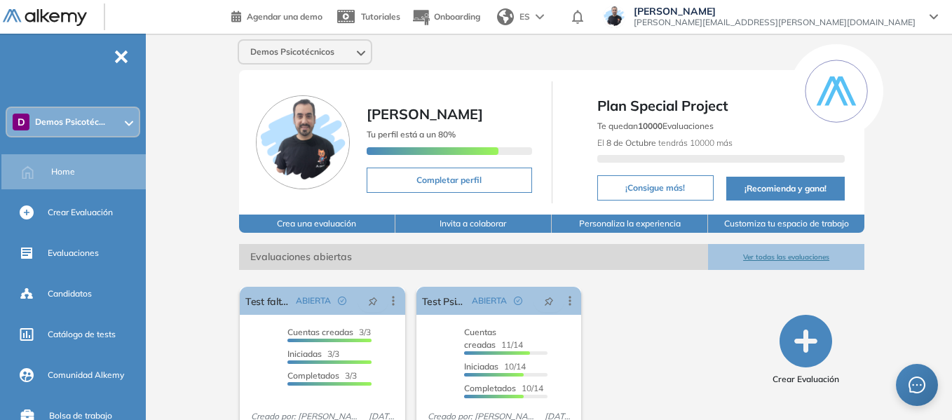
scroll to position [53, 0]
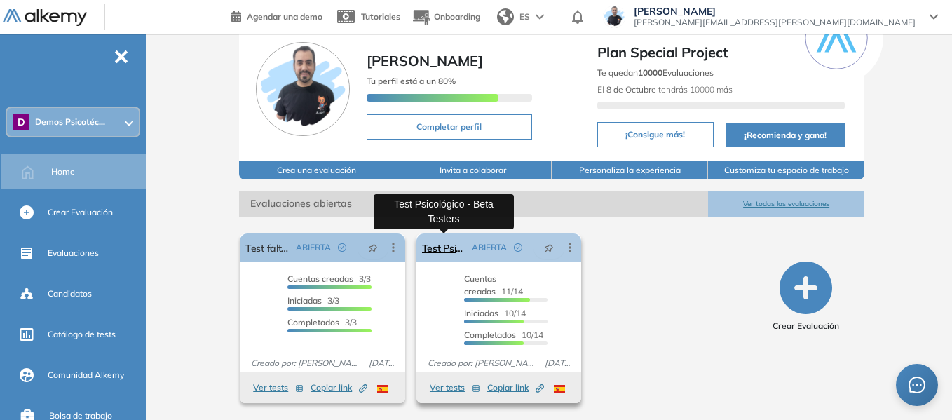
click at [444, 245] on link "Test Psicológico - Beta Testers" at bounding box center [444, 247] width 45 height 28
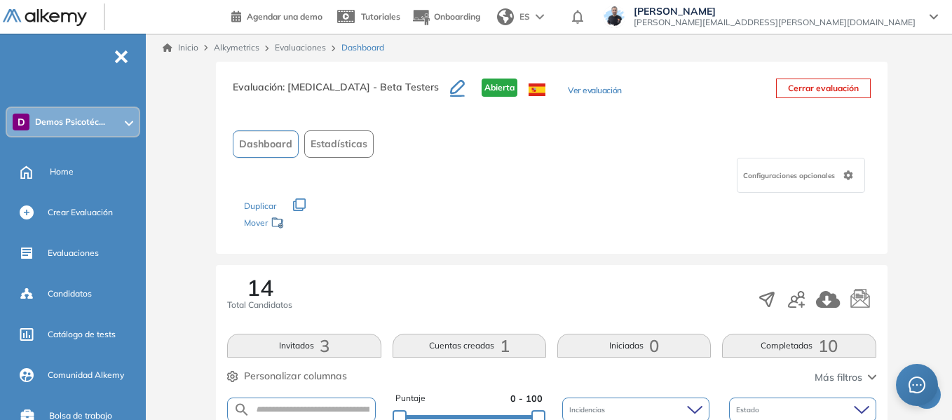
scroll to position [386, 0]
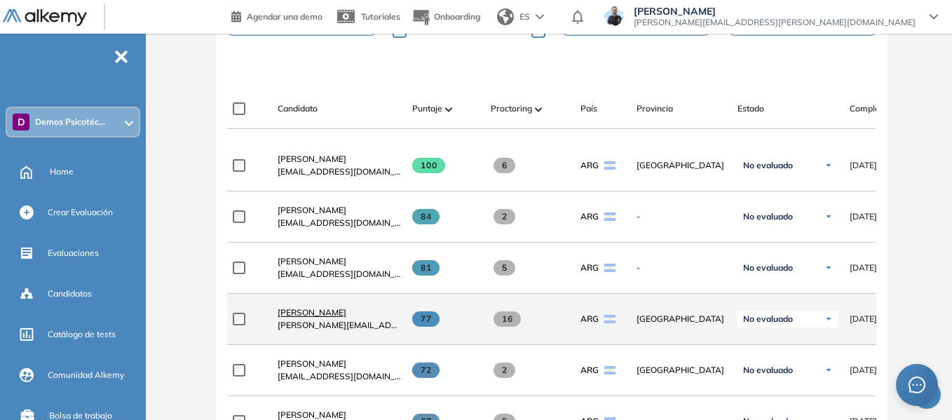
click at [325, 312] on span "Santino Monachesi" at bounding box center [312, 312] width 69 height 11
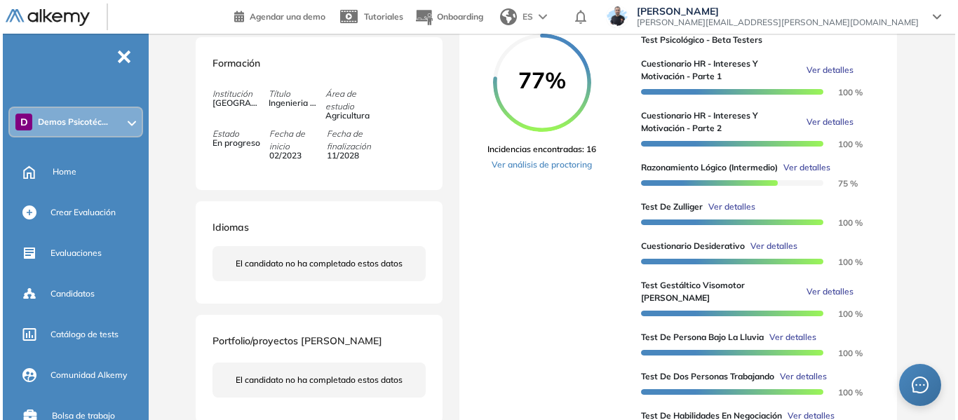
scroll to position [351, 0]
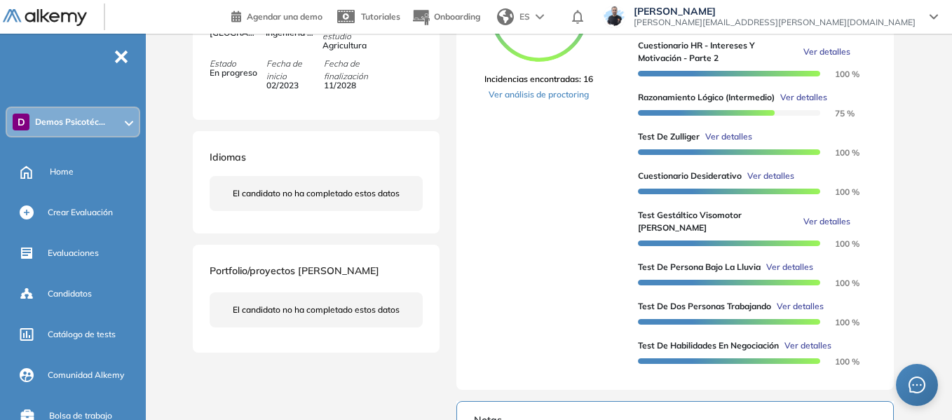
click at [744, 143] on span "Ver detalles" at bounding box center [728, 136] width 47 height 13
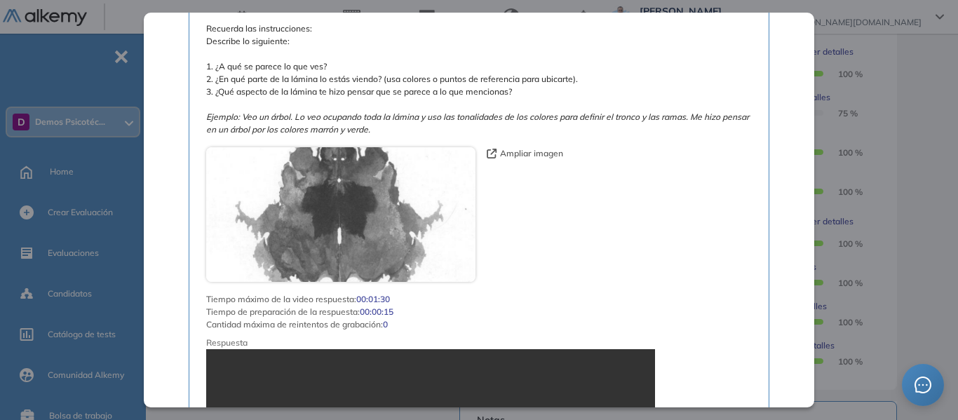
scroll to position [841, 0]
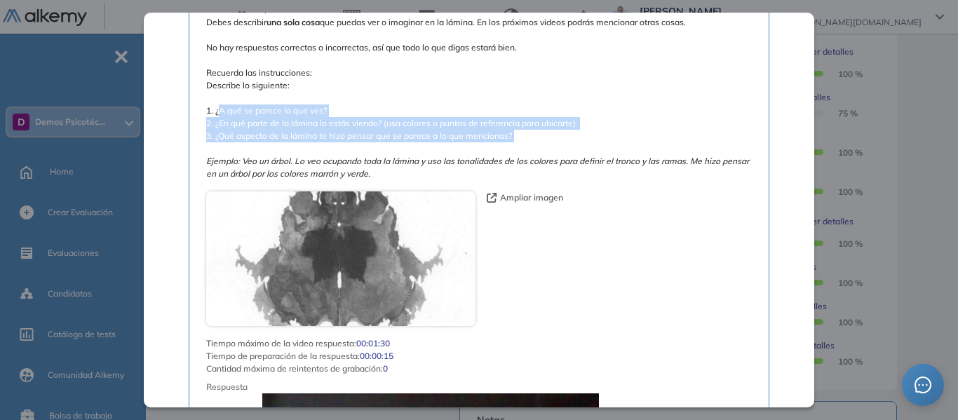
drag, startPoint x: 217, startPoint y: 93, endPoint x: 543, endPoint y: 128, distance: 327.1
click at [543, 128] on span "A continuación, verás una lámina. Debes describir una sola cosa que puedas ver …" at bounding box center [478, 92] width 545 height 177
click at [543, 123] on span "A continuación, verás una lámina. Debes describir una sola cosa que puedas ver …" at bounding box center [478, 92] width 545 height 177
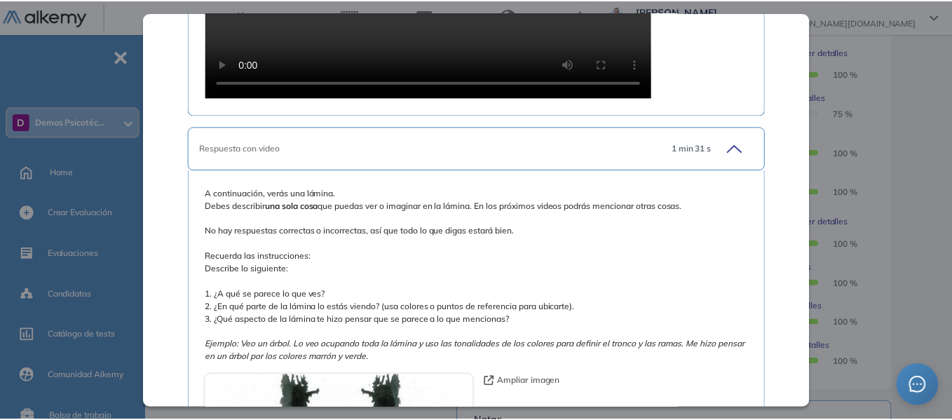
scroll to position [2243, 0]
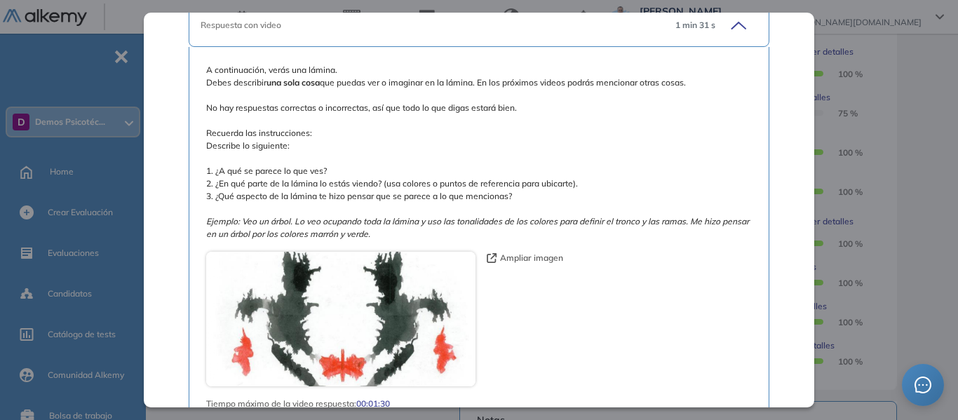
click at [920, 97] on div "Inicio Alkymetrics Evaluaciones Dashboard Candidato Test de Zulliger Recursos H…" at bounding box center [554, 221] width 806 height 1077
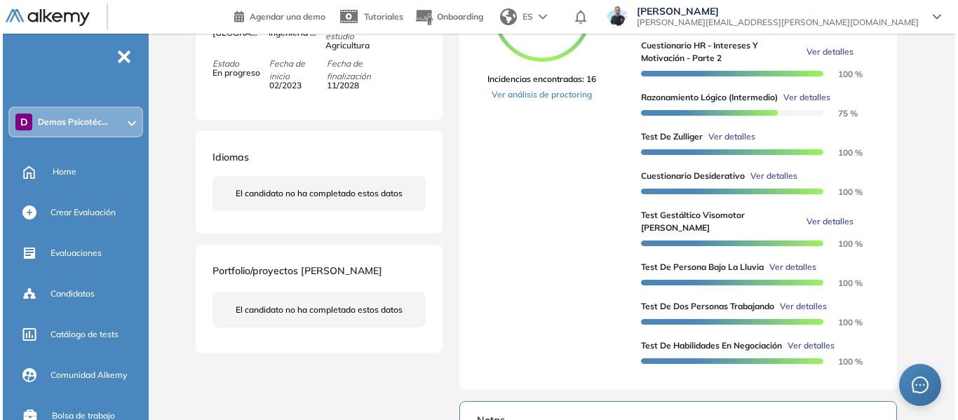
scroll to position [1989, 0]
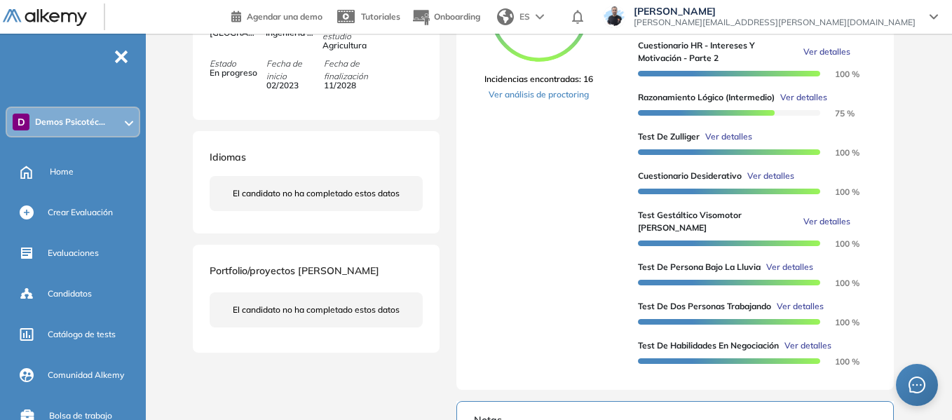
drag, startPoint x: 796, startPoint y: 279, endPoint x: 799, endPoint y: 271, distance: 8.2
click at [796, 275] on div at bounding box center [729, 280] width 182 height 15
click at [801, 266] on span "Ver detalles" at bounding box center [789, 267] width 47 height 13
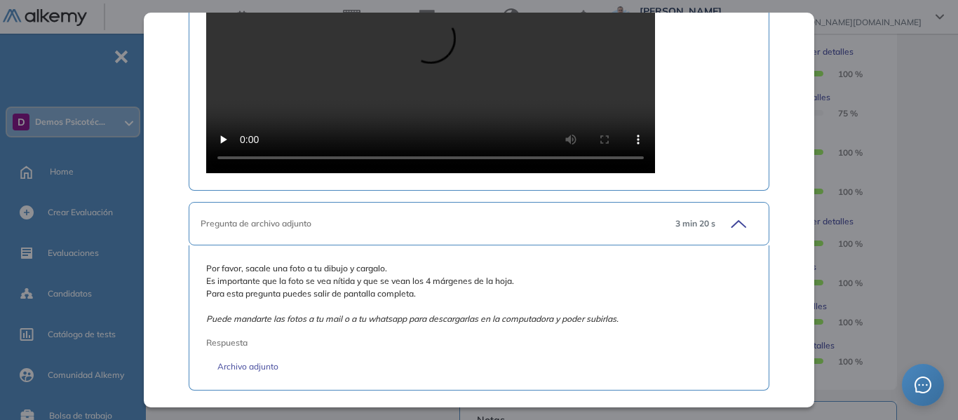
scroll to position [1134, 0]
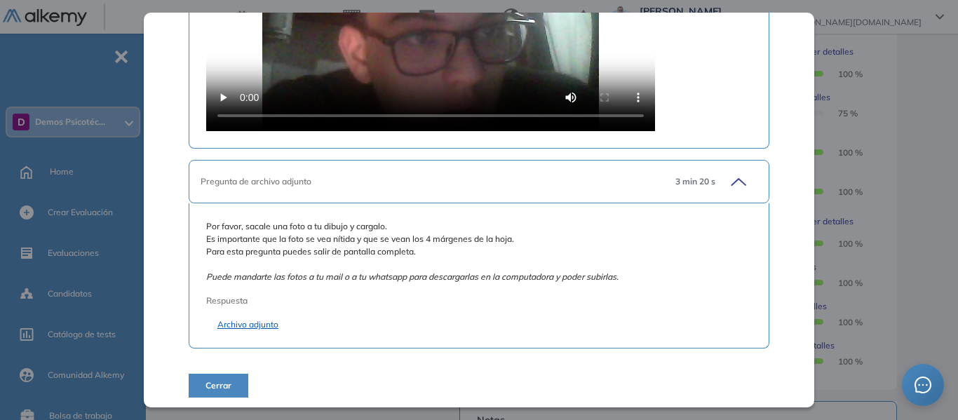
click at [257, 320] on link "Archivo adjunto" at bounding box center [478, 324] width 523 height 13
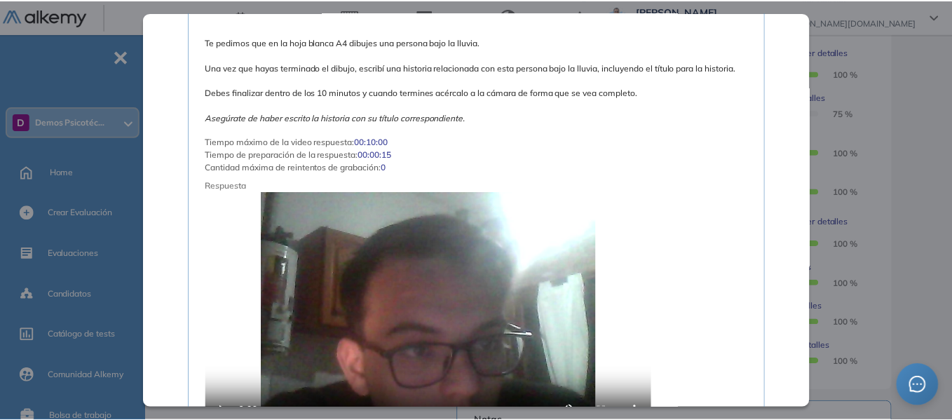
scroll to position [784, 0]
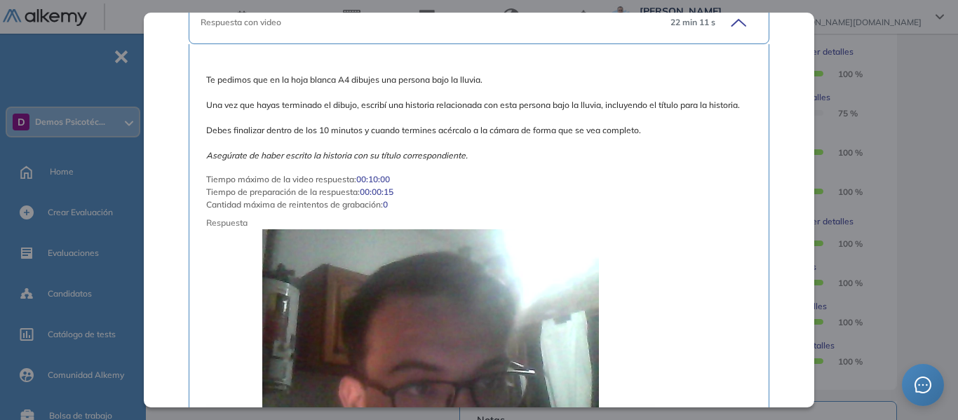
click at [924, 139] on div "Inicio Alkymetrics Evaluaciones Dashboard Candidato Test de Persona Bajo la Llu…" at bounding box center [554, 221] width 806 height 1077
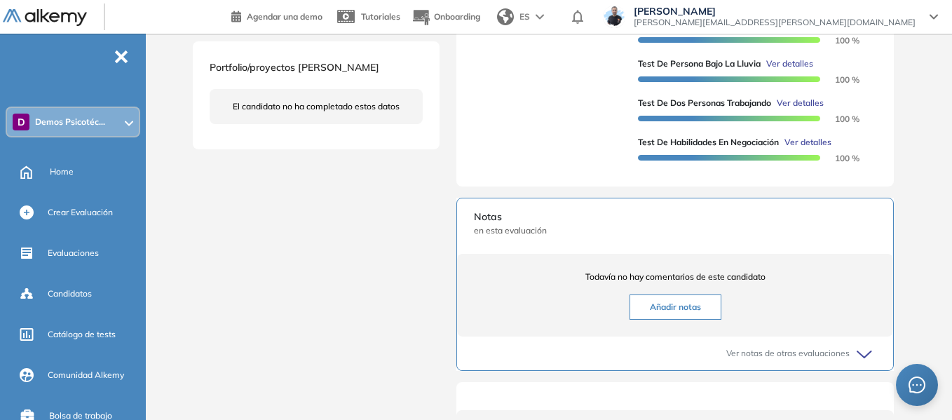
scroll to position [693, 0]
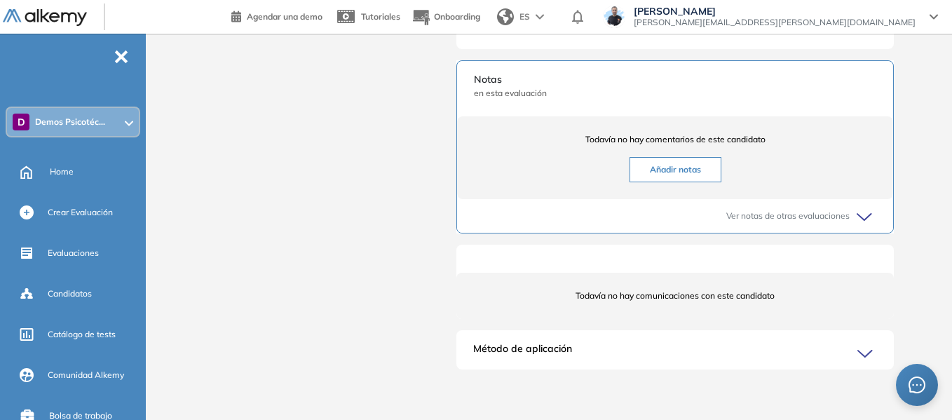
click at [67, 126] on span "Demos Psicotéc..." at bounding box center [70, 121] width 70 height 11
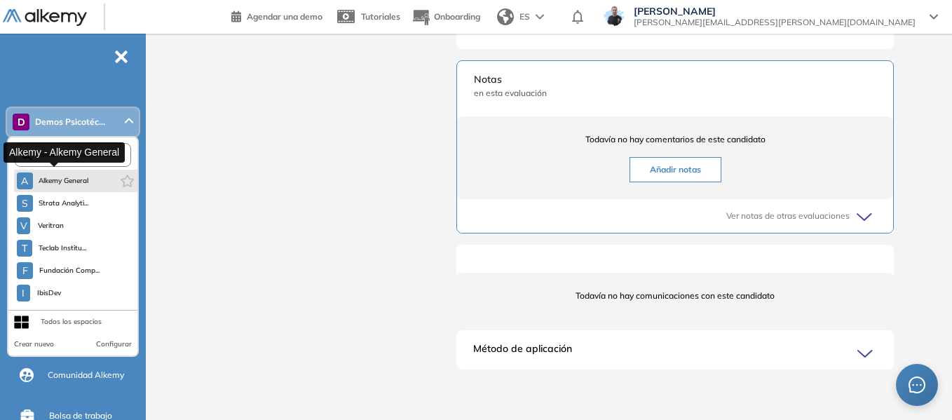
click at [72, 182] on span "Alkemy General" at bounding box center [64, 180] width 50 height 11
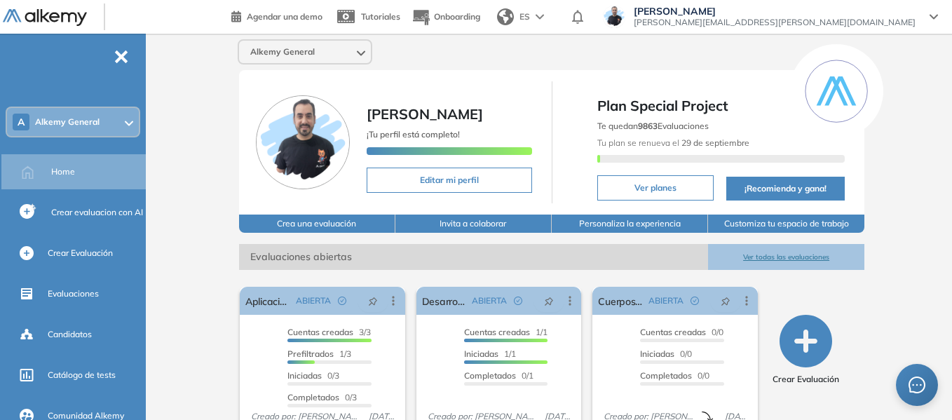
drag, startPoint x: 108, startPoint y: 118, endPoint x: 118, endPoint y: 128, distance: 13.9
click at [108, 118] on div "A Alkemy General" at bounding box center [73, 122] width 132 height 28
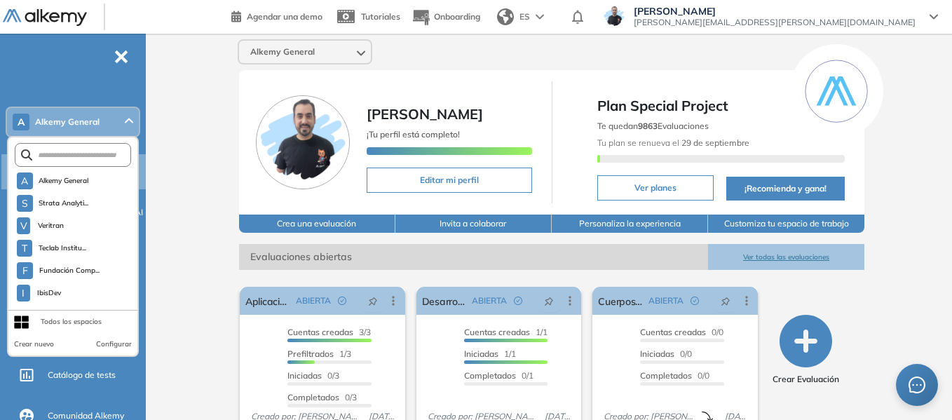
click at [107, 161] on form at bounding box center [73, 155] width 116 height 24
click at [93, 156] on input "text" at bounding box center [76, 155] width 88 height 11
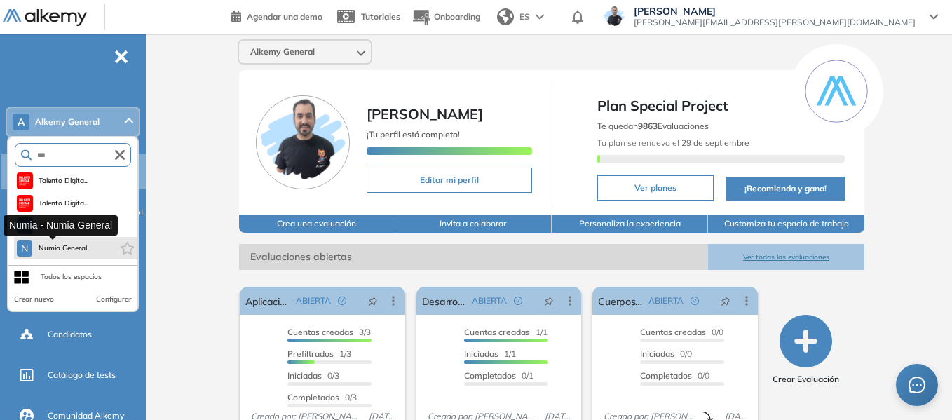
type input "***"
click at [73, 250] on span "Numia General" at bounding box center [63, 248] width 50 height 11
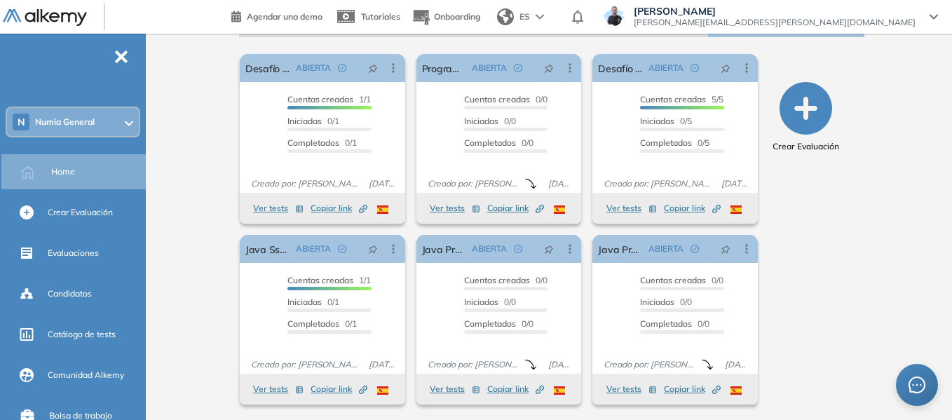
scroll to position [218, 0]
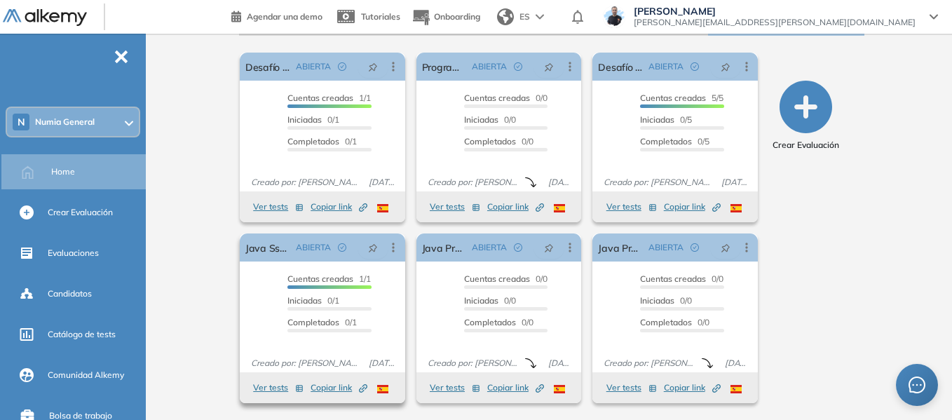
click at [273, 392] on button "Ver tests" at bounding box center [278, 387] width 50 height 17
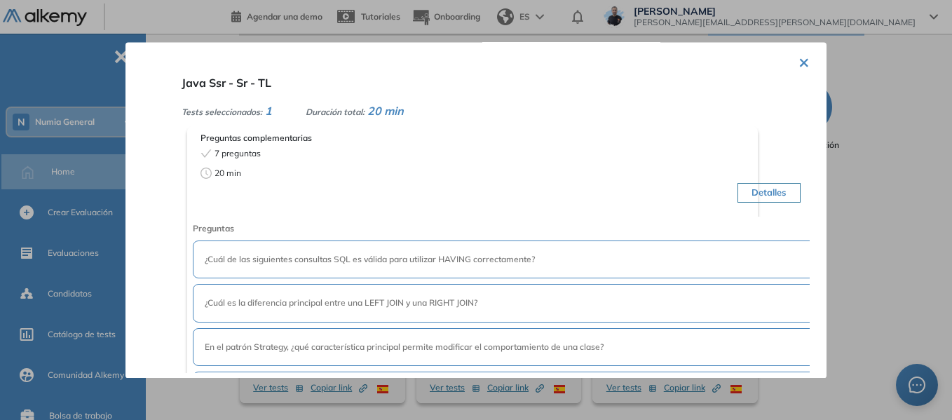
scroll to position [0, 0]
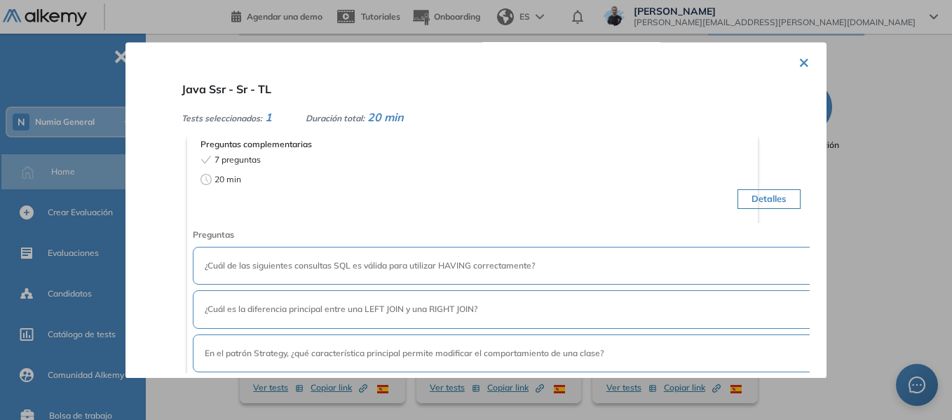
click at [803, 60] on button "×" at bounding box center [803, 61] width 11 height 27
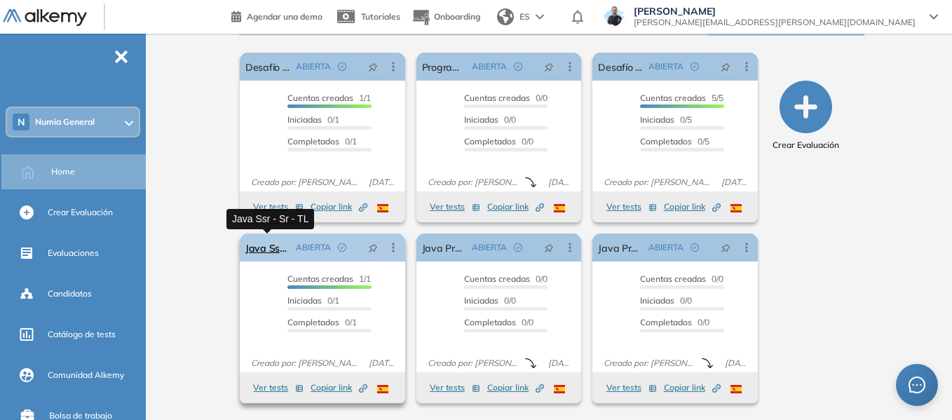
click at [266, 247] on link "Java Ssr - Sr - TL" at bounding box center [267, 247] width 45 height 28
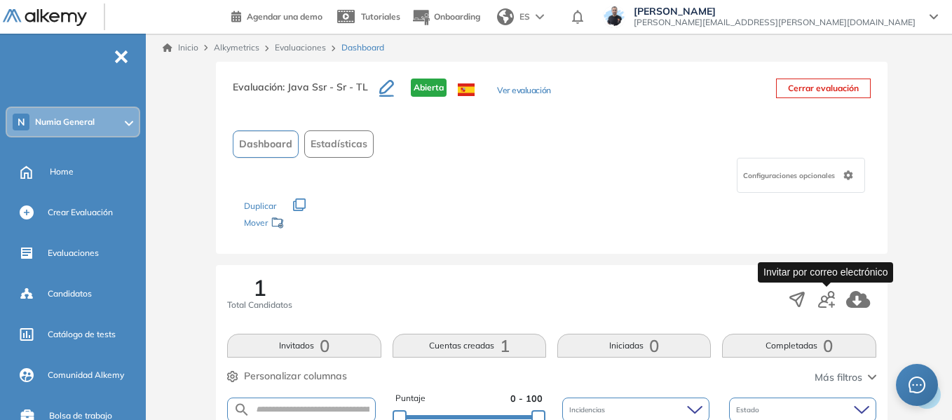
click at [828, 300] on icon "button" at bounding box center [826, 299] width 17 height 17
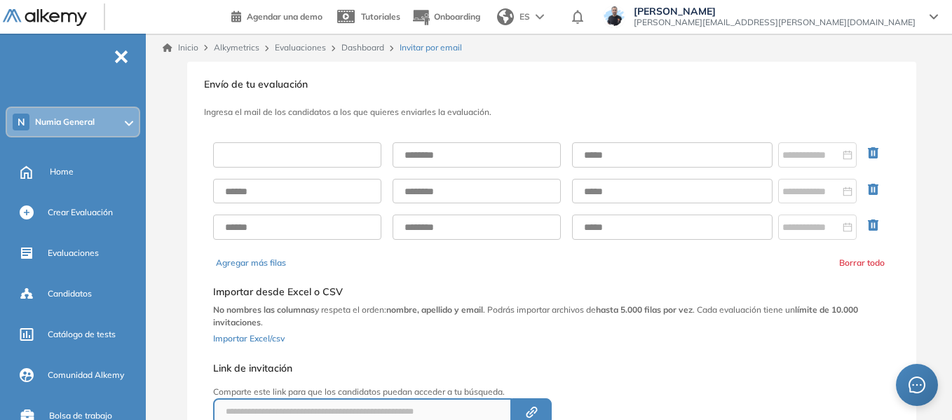
click at [278, 158] on input "text" at bounding box center [297, 154] width 168 height 25
type input "******"
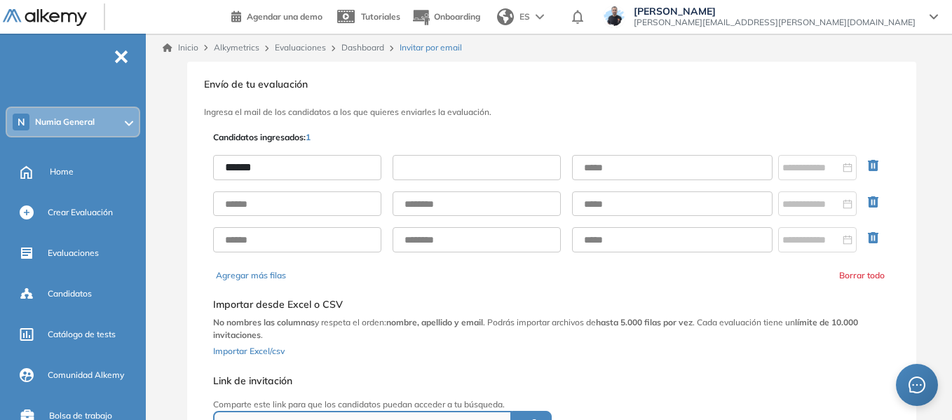
click at [443, 169] on input "text" at bounding box center [477, 167] width 168 height 25
type input "*****"
click at [607, 170] on input "text" at bounding box center [672, 167] width 200 height 25
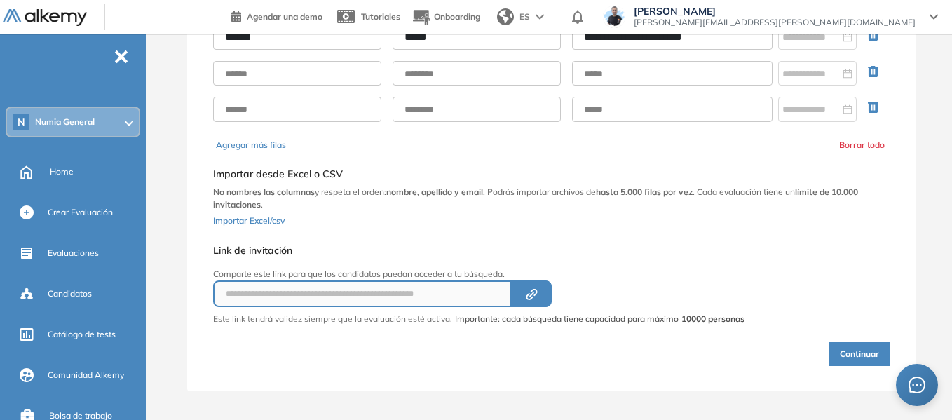
scroll to position [135, 0]
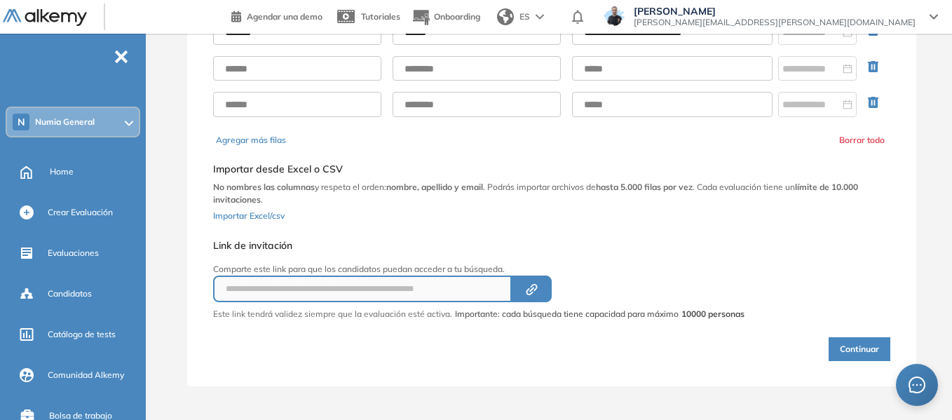
click at [854, 353] on button "Continuar" at bounding box center [860, 349] width 62 height 24
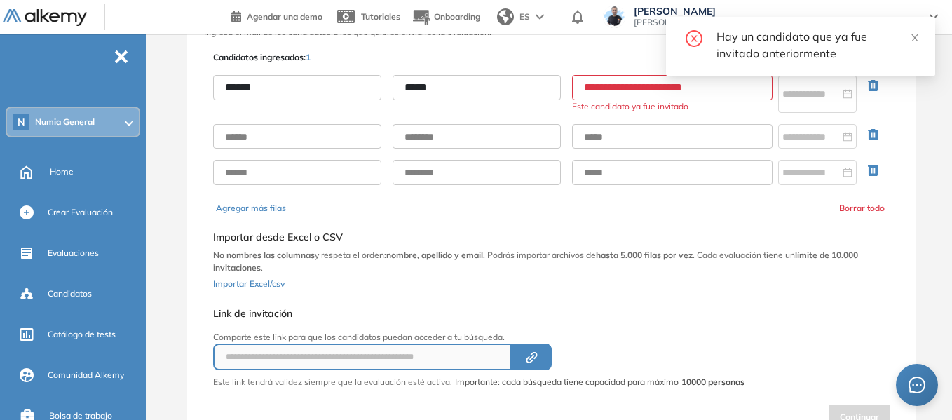
scroll to position [0, 0]
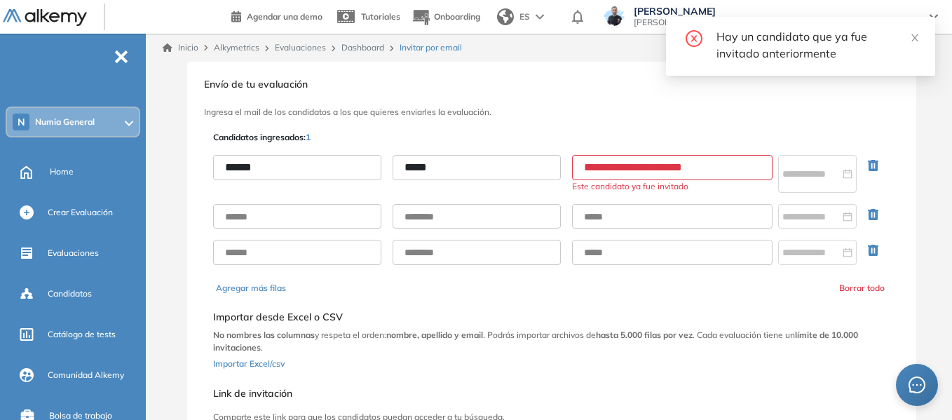
click at [655, 170] on input "**********" at bounding box center [672, 167] width 200 height 25
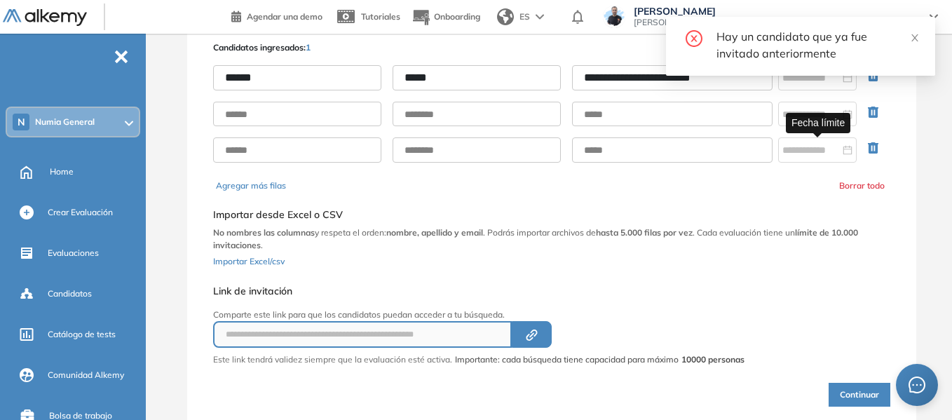
scroll to position [135, 0]
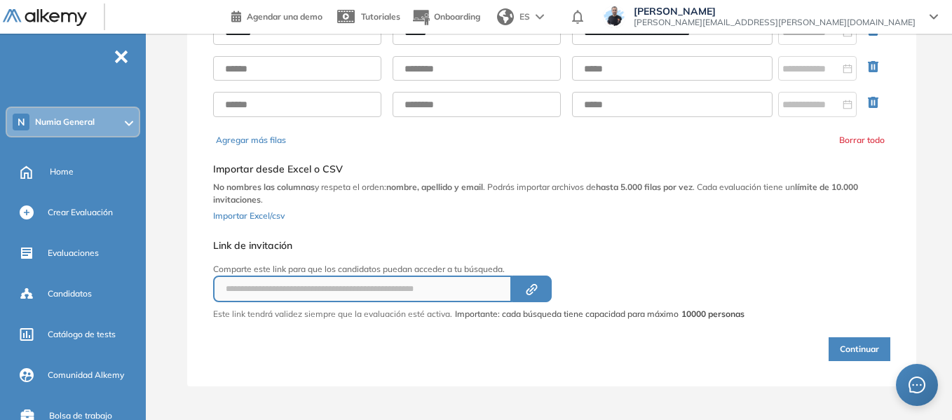
type input "**********"
click at [852, 339] on button "Continuar" at bounding box center [860, 349] width 62 height 24
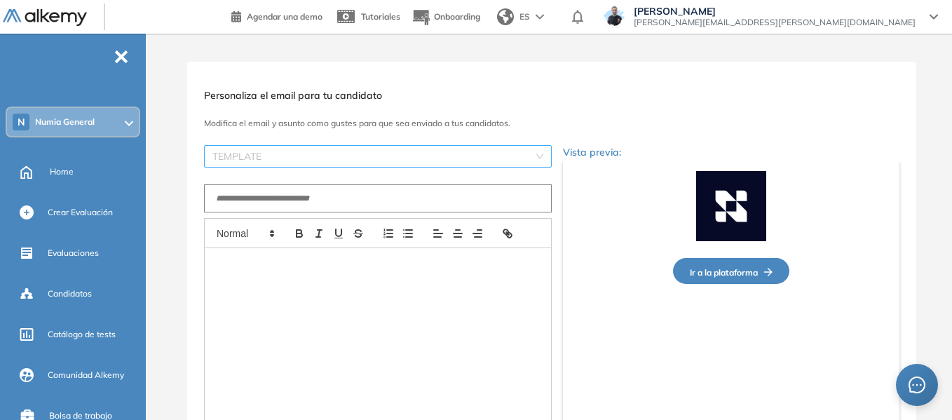
type input "**********"
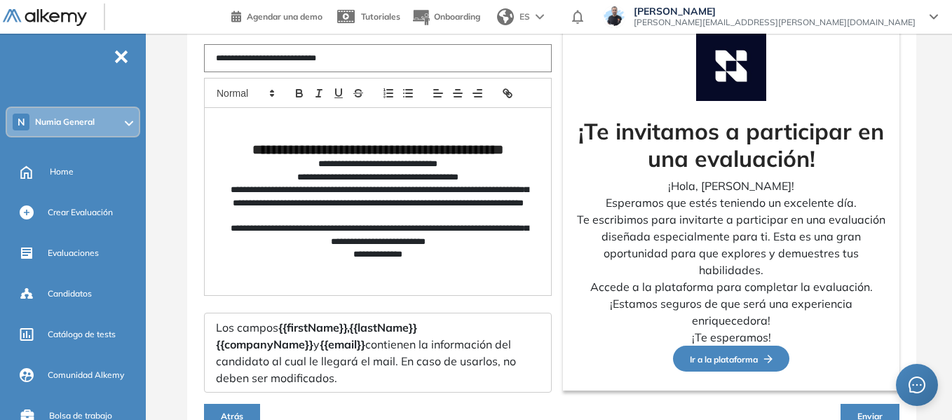
scroll to position [70, 0]
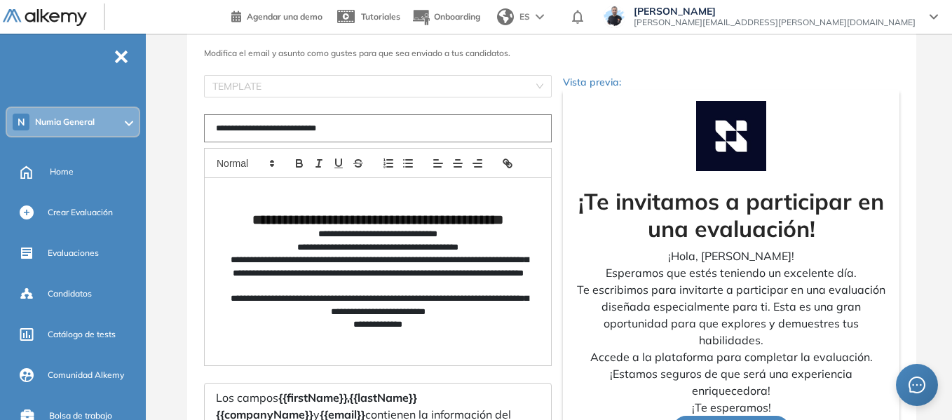
drag, startPoint x: 366, startPoint y: 137, endPoint x: 179, endPoint y: 142, distance: 187.2
click at [179, 142] on div "**********" at bounding box center [551, 278] width 801 height 572
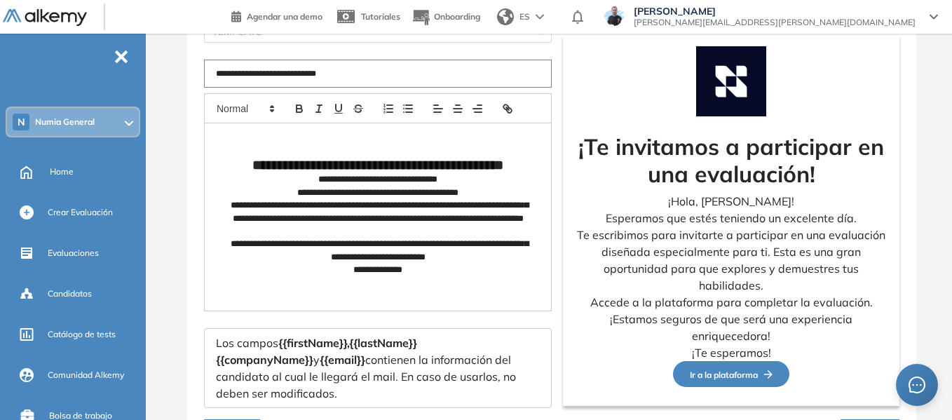
scroll to position [140, 0]
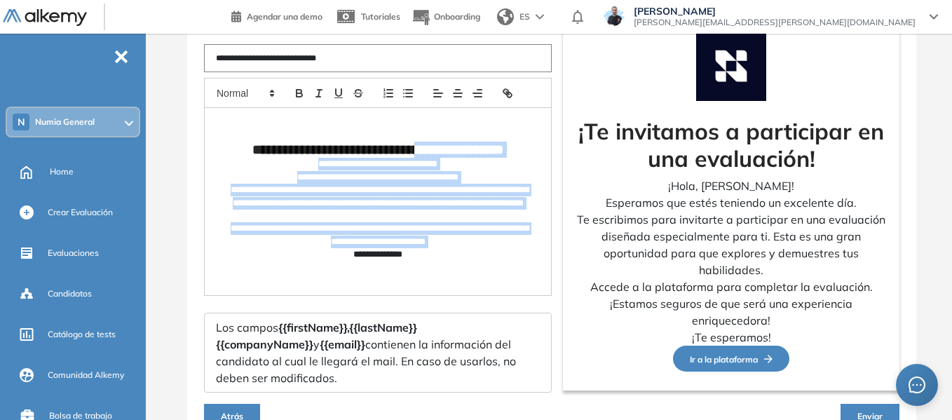
drag, startPoint x: 245, startPoint y: 266, endPoint x: 418, endPoint y: 142, distance: 212.0
click at [418, 142] on div "**********" at bounding box center [378, 201] width 346 height 187
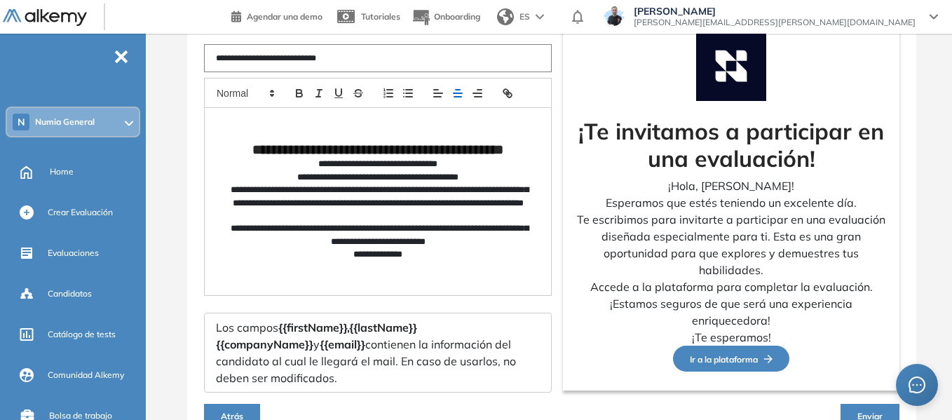
click at [504, 282] on div "**********" at bounding box center [378, 201] width 346 height 187
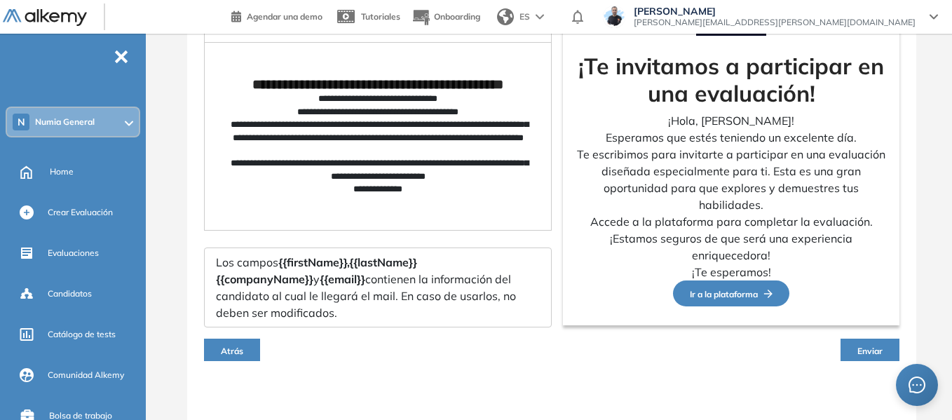
scroll to position [212, 0]
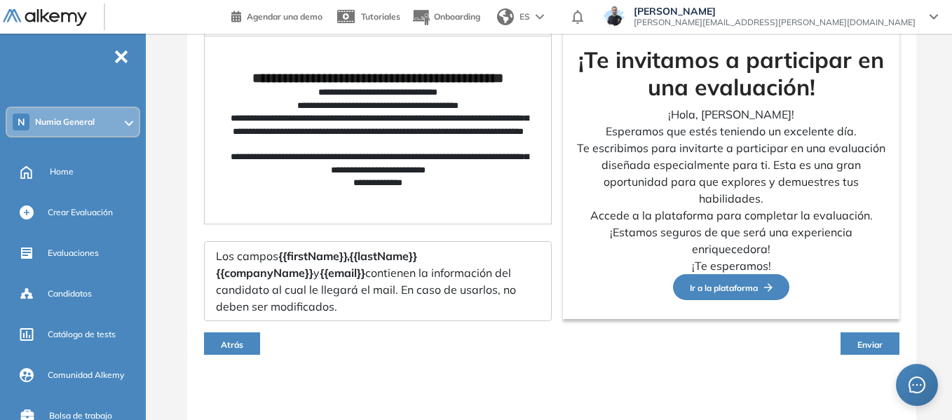
click at [227, 347] on span "Atrás" at bounding box center [232, 344] width 22 height 11
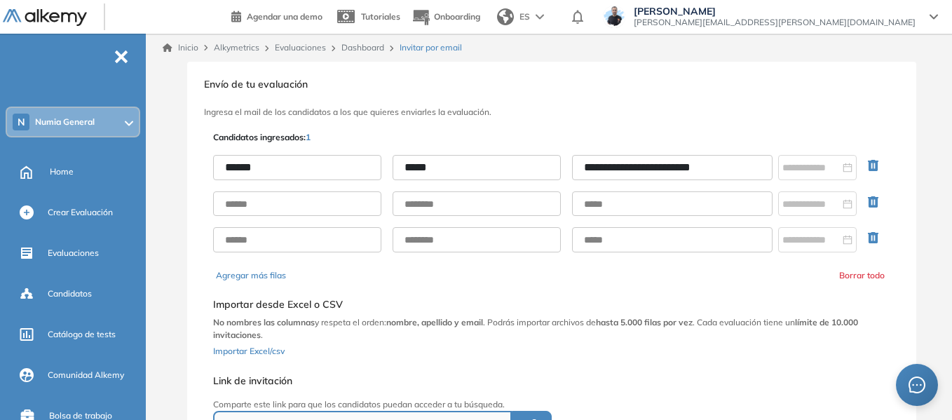
click at [361, 48] on link "Dashboard" at bounding box center [362, 47] width 43 height 11
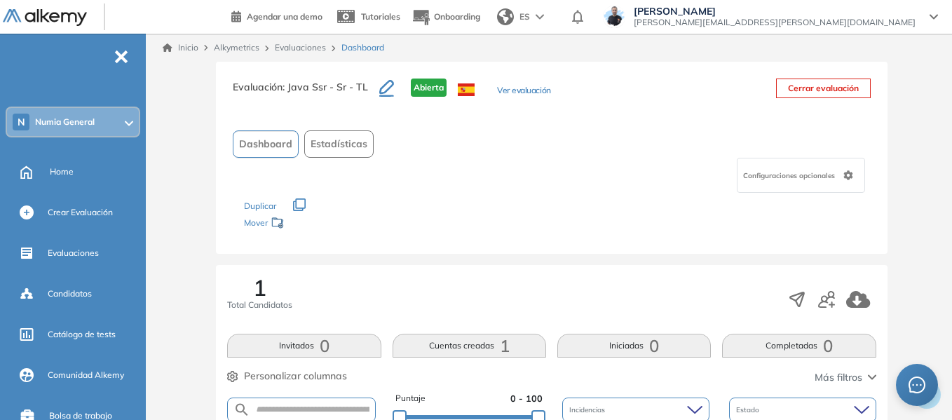
click at [535, 93] on button "Ver evaluación" at bounding box center [523, 91] width 53 height 15
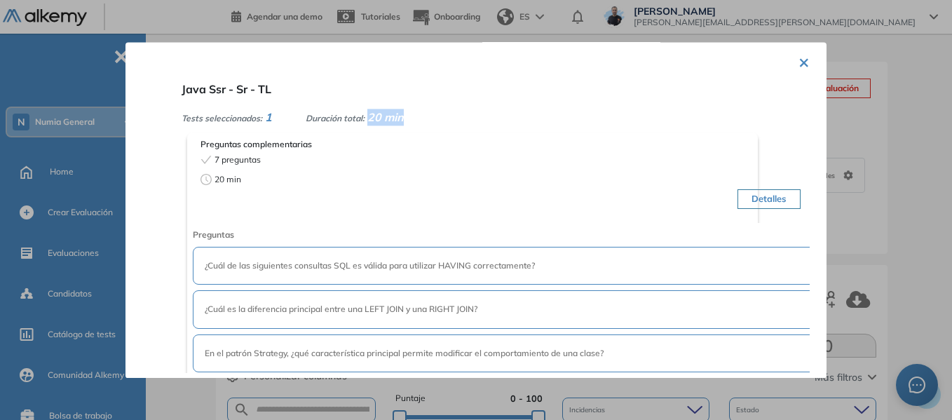
drag, startPoint x: 375, startPoint y: 118, endPoint x: 411, endPoint y: 119, distance: 36.5
click at [411, 119] on div "Tests seleccionados: 1 Duración total: 20 min" at bounding box center [493, 117] width 622 height 17
click at [802, 65] on button "×" at bounding box center [803, 61] width 11 height 27
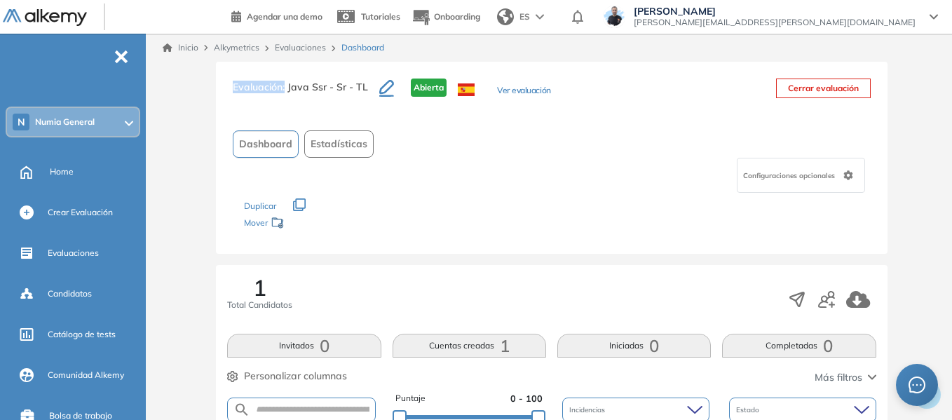
drag, startPoint x: 234, startPoint y: 87, endPoint x: 285, endPoint y: 92, distance: 51.4
click at [285, 92] on h3 "Evaluación : Java Ssr - Sr - TL" at bounding box center [306, 93] width 147 height 29
click at [262, 93] on h3 "Evaluación : Java Ssr - Sr - TL" at bounding box center [306, 93] width 147 height 29
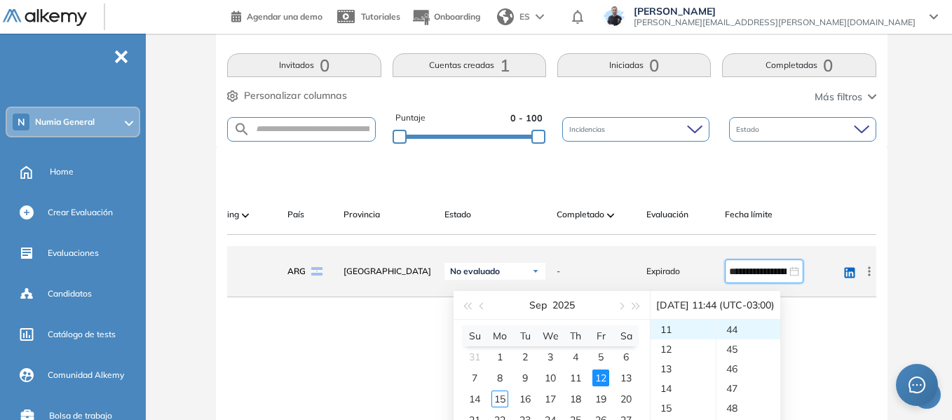
click at [726, 273] on div "**********" at bounding box center [764, 271] width 79 height 24
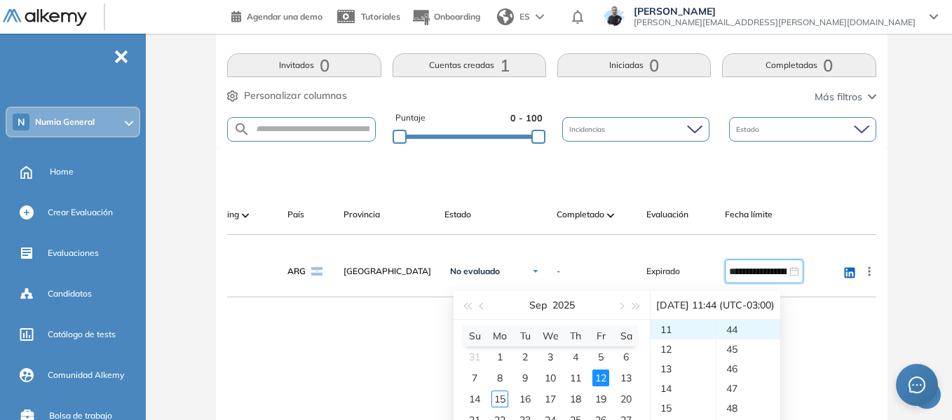
click at [904, 259] on div "Evaluación : Java Ssr - Sr - TL Abierta Ver evaluación Cerrar evaluación Dashbo…" at bounding box center [551, 176] width 789 height 791
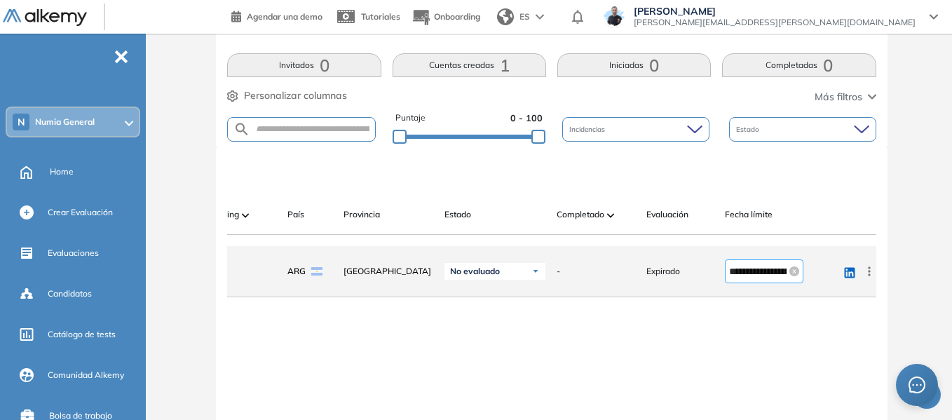
click at [737, 279] on input "**********" at bounding box center [757, 271] width 57 height 15
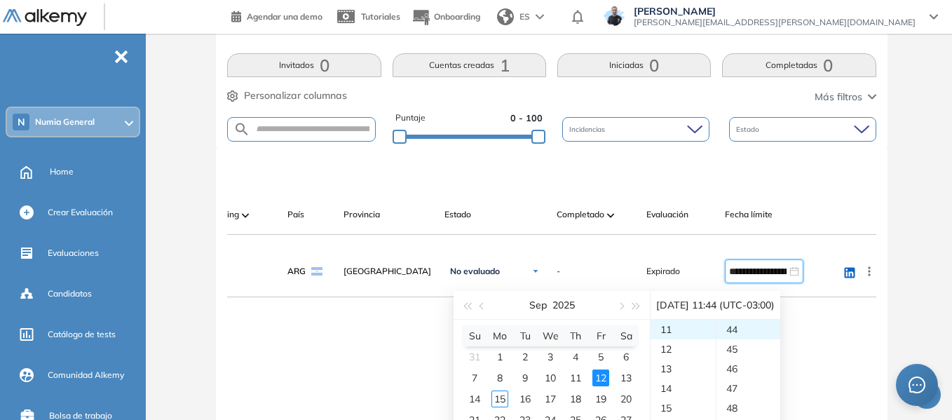
click at [923, 207] on div "Evaluación : Java Ssr - Sr - TL Abierta Ver evaluación Cerrar evaluación Dashbo…" at bounding box center [551, 176] width 789 height 791
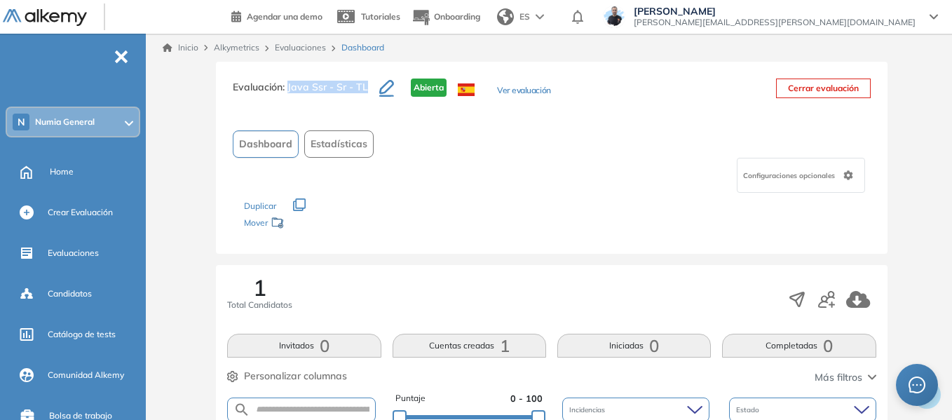
drag, startPoint x: 287, startPoint y: 90, endPoint x: 367, endPoint y: 93, distance: 80.0
click at [367, 93] on h3 "Evaluación : Java Ssr - Sr - TL" at bounding box center [306, 93] width 147 height 29
click at [292, 44] on link "Evaluaciones" at bounding box center [300, 47] width 51 height 11
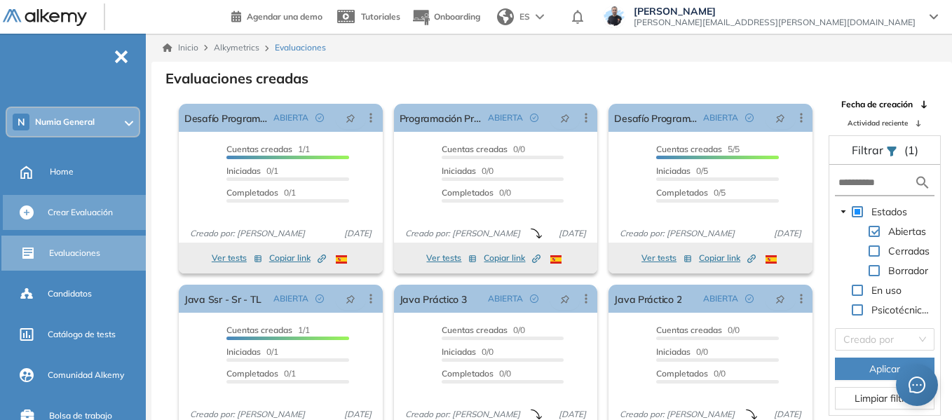
click at [76, 210] on span "Crear Evaluación" at bounding box center [80, 212] width 65 height 13
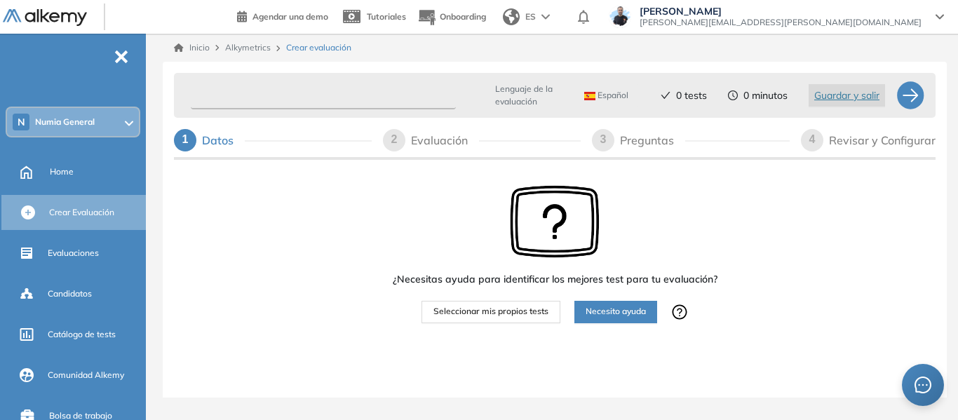
click at [235, 91] on input "text" at bounding box center [323, 95] width 265 height 27
click at [229, 99] on input "text" at bounding box center [323, 95] width 265 height 27
type input "**********"
click at [510, 307] on span "Seleccionar mis propios tests" at bounding box center [490, 311] width 115 height 13
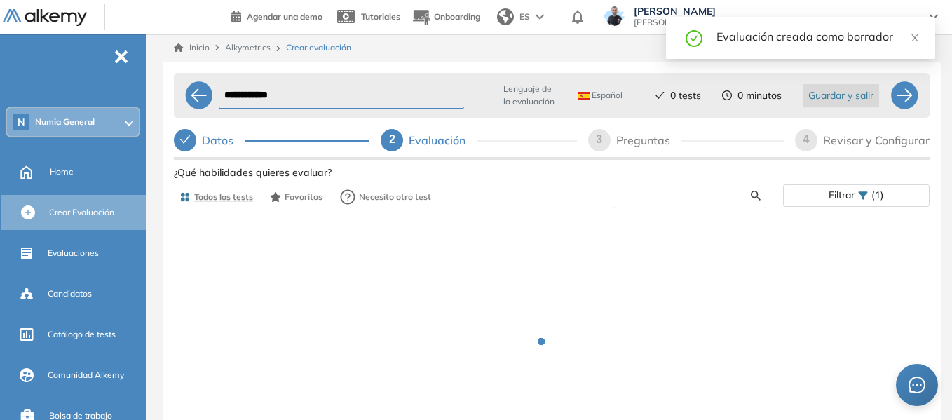
click at [652, 199] on input "text" at bounding box center [687, 195] width 127 height 13
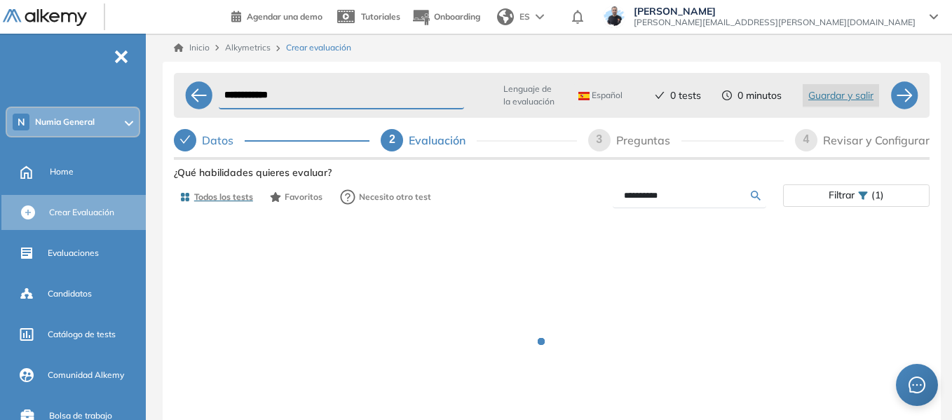
type input "**********"
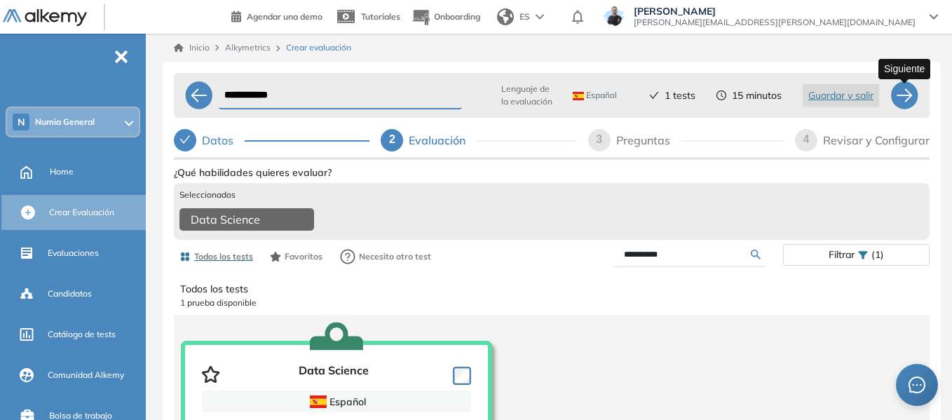
click at [907, 102] on div at bounding box center [904, 95] width 28 height 28
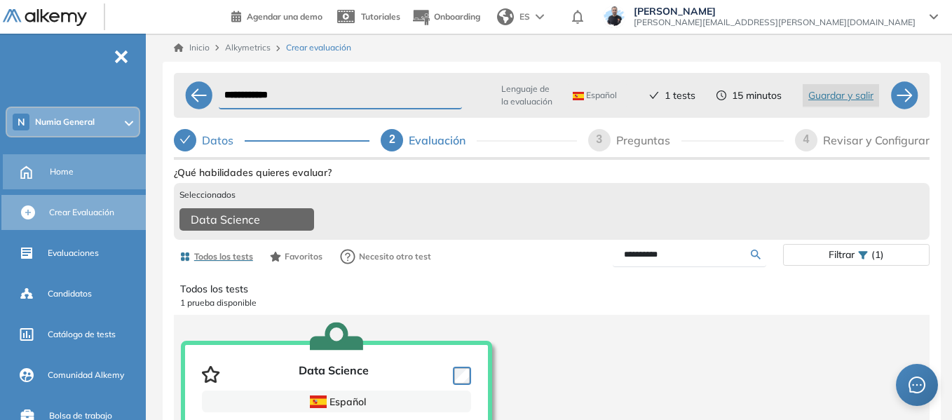
select select "*****"
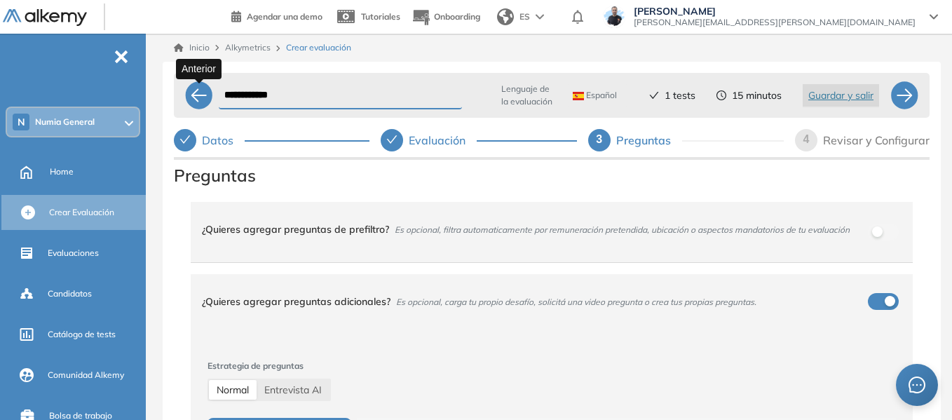
click at [206, 102] on div at bounding box center [199, 95] width 28 height 28
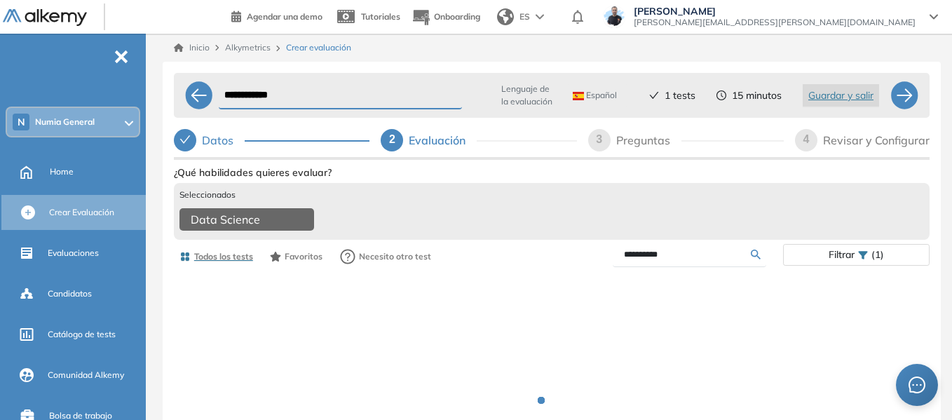
drag, startPoint x: 223, startPoint y: 94, endPoint x: 295, endPoint y: 195, distance: 124.1
click at [294, 96] on input "**********" at bounding box center [340, 95] width 243 height 27
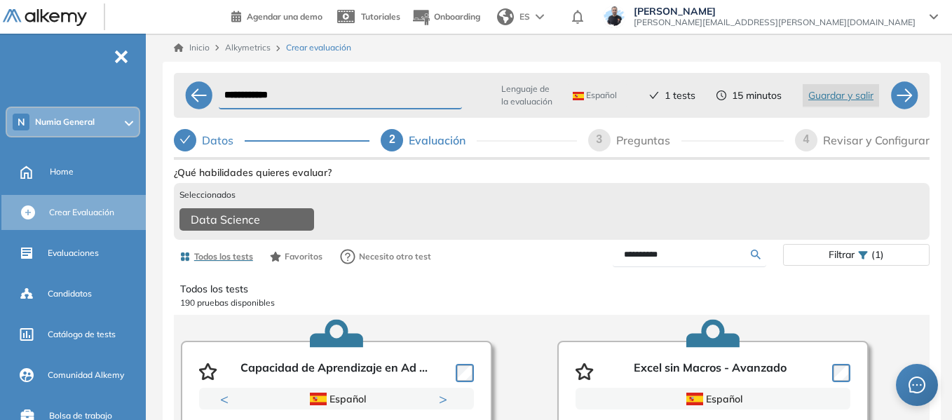
click at [311, 94] on input "**********" at bounding box center [340, 95] width 243 height 27
click at [307, 100] on input "**********" at bounding box center [340, 95] width 243 height 27
click at [379, 220] on div "Data Science" at bounding box center [551, 221] width 744 height 26
drag, startPoint x: 226, startPoint y: 99, endPoint x: 305, endPoint y: 95, distance: 79.3
click at [302, 97] on input "**********" at bounding box center [340, 95] width 243 height 27
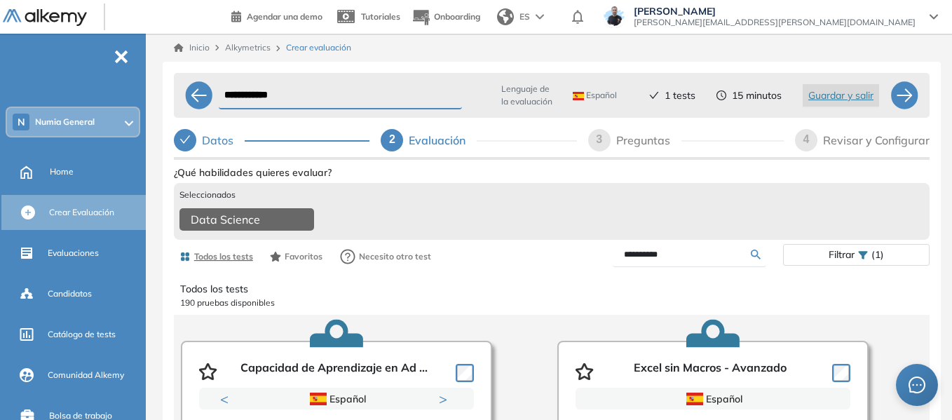
click at [305, 95] on input "**********" at bounding box center [340, 95] width 243 height 27
drag, startPoint x: 689, startPoint y: 268, endPoint x: 482, endPoint y: 265, distance: 207.5
click at [482, 265] on div "**********" at bounding box center [552, 257] width 756 height 28
type input "****"
drag, startPoint x: 299, startPoint y: 98, endPoint x: 188, endPoint y: 90, distance: 111.7
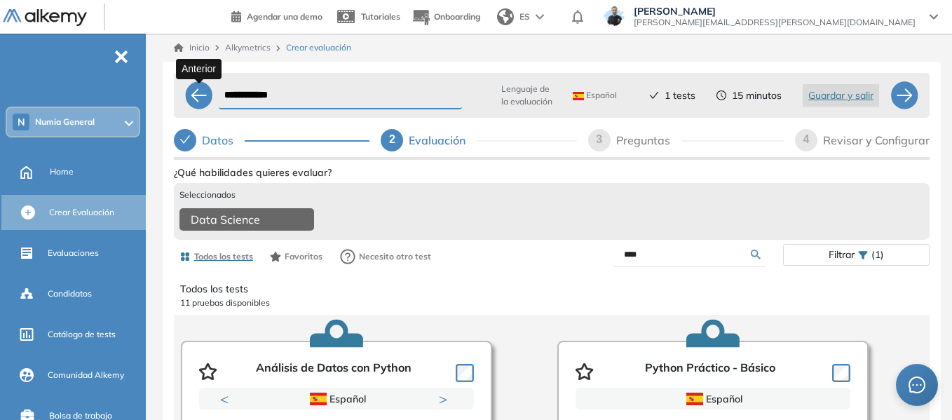
click at [188, 90] on div "**********" at bounding box center [552, 95] width 756 height 45
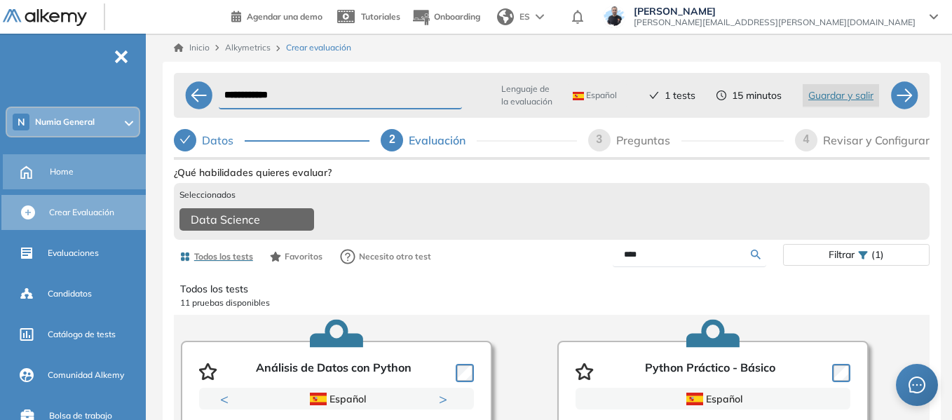
click at [73, 181] on div "Home" at bounding box center [96, 172] width 93 height 24
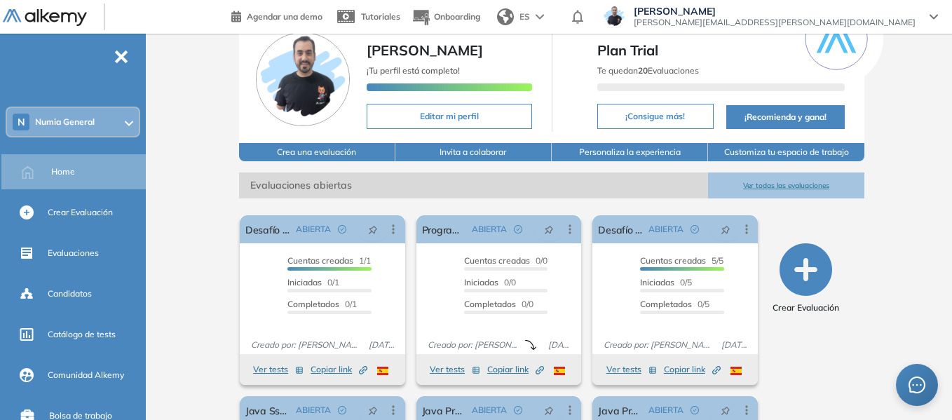
scroll to position [70, 0]
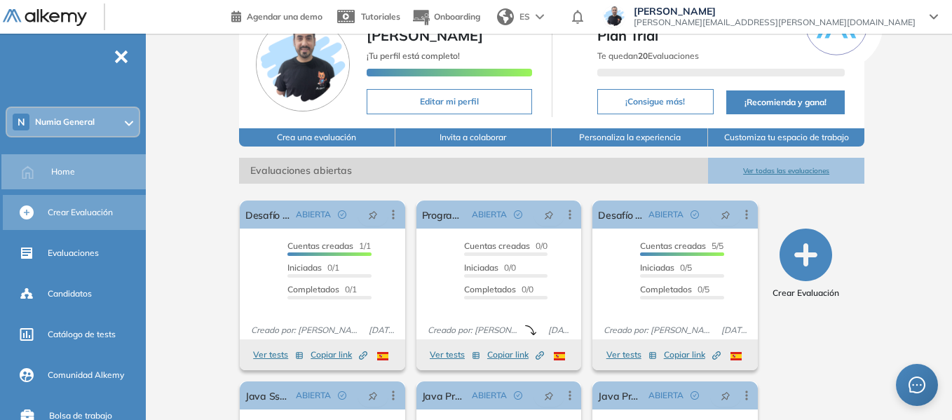
click at [83, 210] on span "Crear Evaluación" at bounding box center [80, 212] width 65 height 13
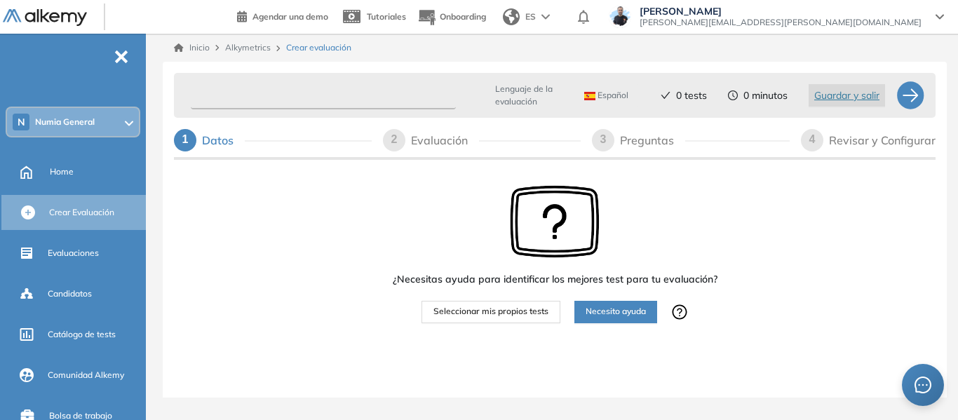
click at [286, 95] on input "text" at bounding box center [323, 95] width 265 height 27
type input "*"
type input "**********"
click at [505, 313] on span "Seleccionar mis propios tests" at bounding box center [490, 311] width 115 height 13
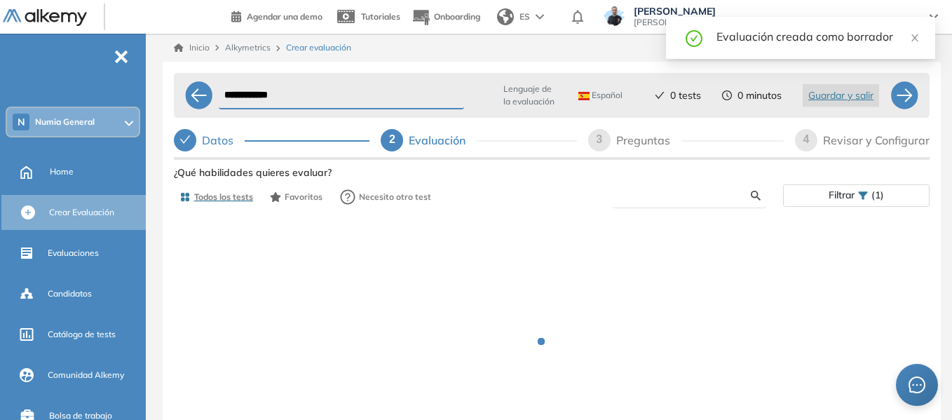
click at [643, 195] on input "text" at bounding box center [687, 195] width 127 height 13
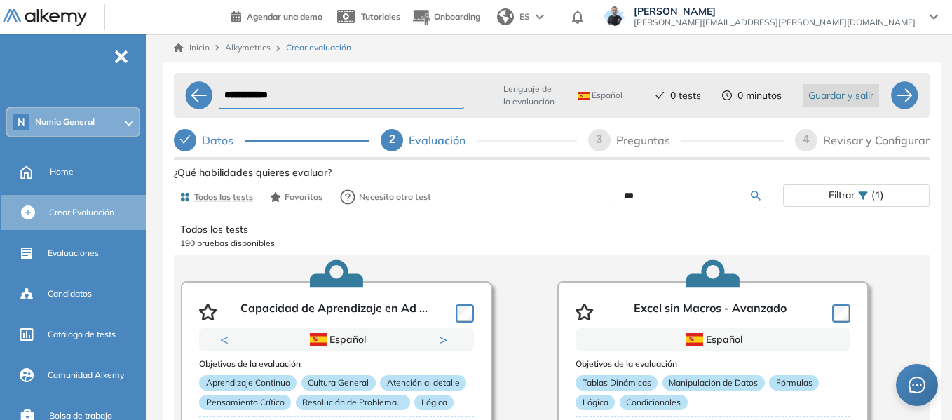
type input "***"
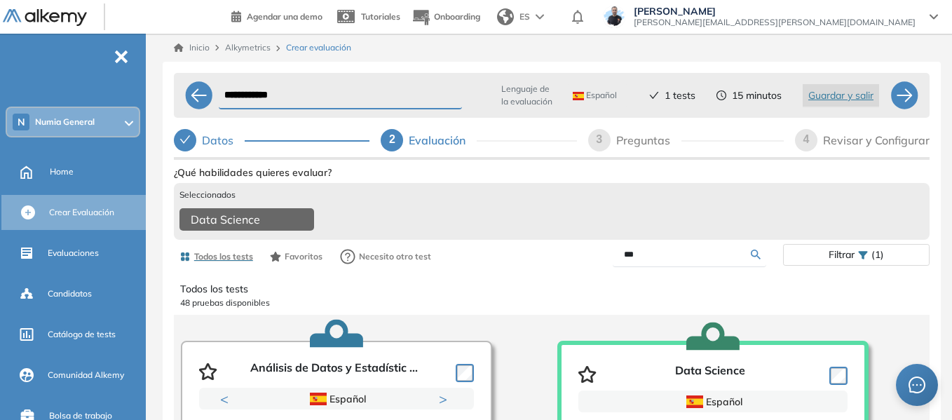
drag, startPoint x: 658, startPoint y: 263, endPoint x: 585, endPoint y: 259, distance: 73.0
click at [585, 259] on div "***" at bounding box center [667, 255] width 231 height 25
type input "*"
type input "*******"
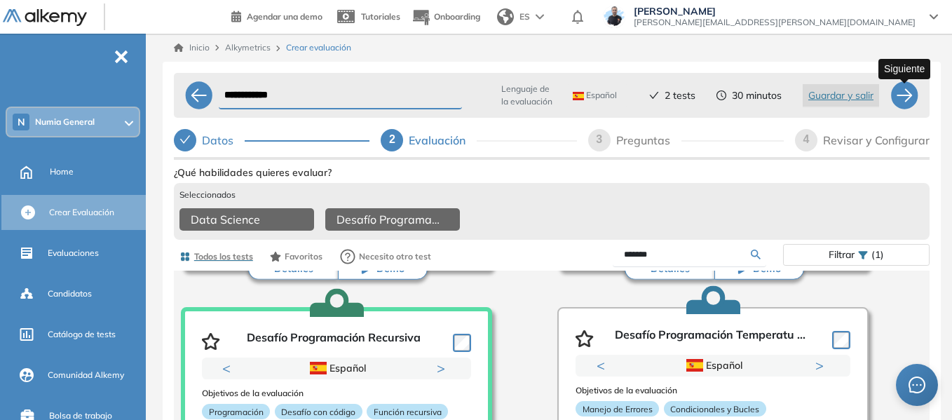
click at [906, 102] on div at bounding box center [904, 95] width 28 height 28
select select "*****"
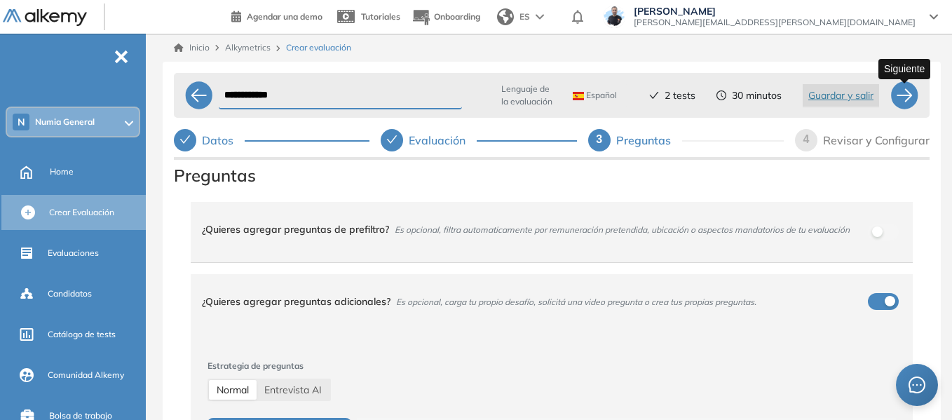
click at [910, 94] on div at bounding box center [904, 95] width 28 height 28
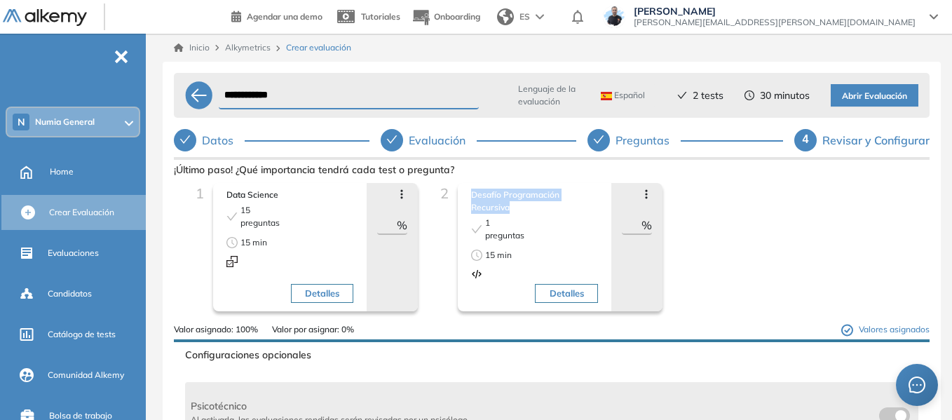
drag, startPoint x: 469, startPoint y: 194, endPoint x: 518, endPoint y: 211, distance: 51.9
click at [518, 211] on span "Desafío Programación Recursiva" at bounding box center [534, 201] width 127 height 25
click at [447, 217] on div "2 Desafío Programación Recursiva 1 preguntas 15 min Detalles Avanzar posición R…" at bounding box center [542, 253] width 224 height 140
drag, startPoint x: 378, startPoint y: 224, endPoint x: 401, endPoint y: 229, distance: 23.6
click at [401, 229] on div "** %" at bounding box center [392, 226] width 30 height 18
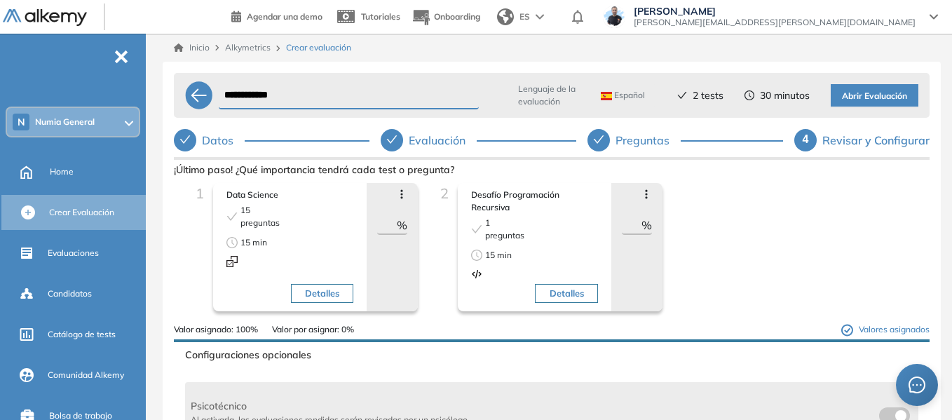
drag, startPoint x: 622, startPoint y: 222, endPoint x: 641, endPoint y: 228, distance: 19.3
click at [641, 228] on div "** %" at bounding box center [637, 226] width 30 height 18
click at [694, 222] on div "1 Data Science 15 preguntas 15 min Detalles Avanzar posición Retroceder posició…" at bounding box center [551, 253] width 733 height 140
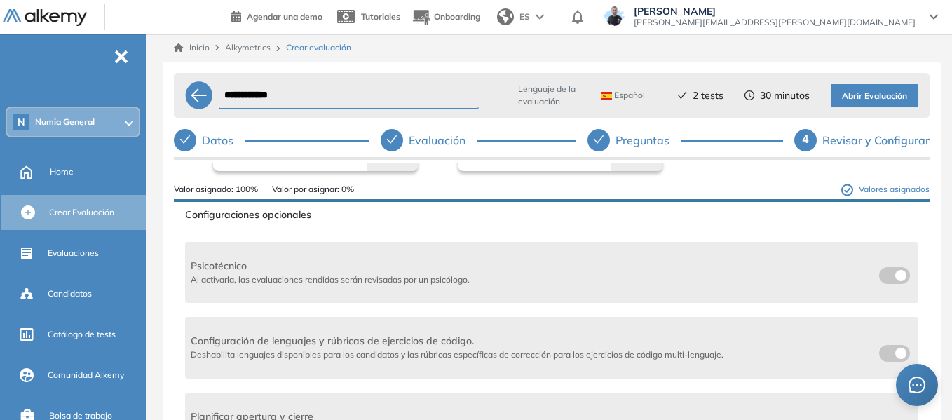
scroll to position [210, 0]
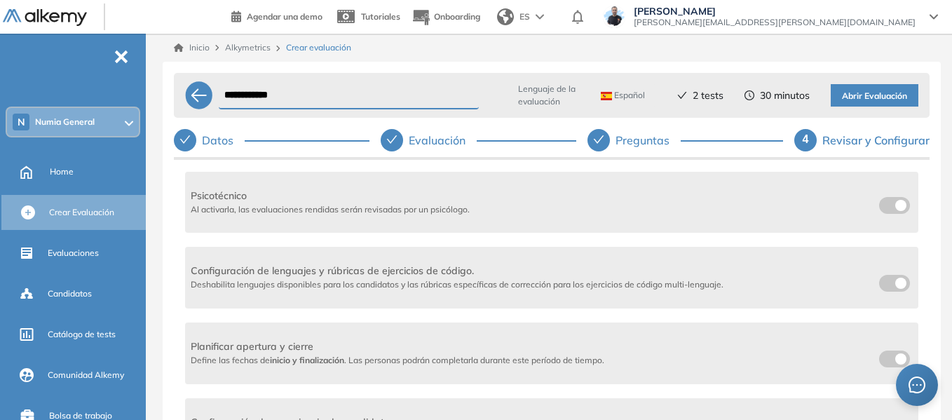
click at [884, 284] on span at bounding box center [884, 280] width 11 height 11
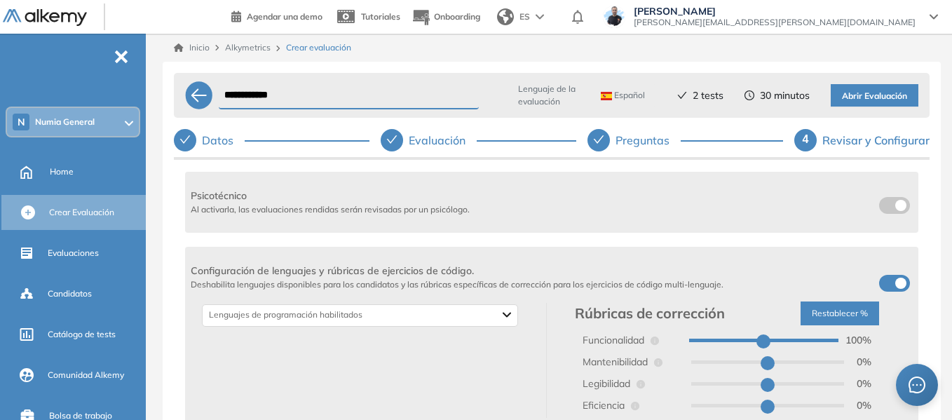
scroll to position [70, 0]
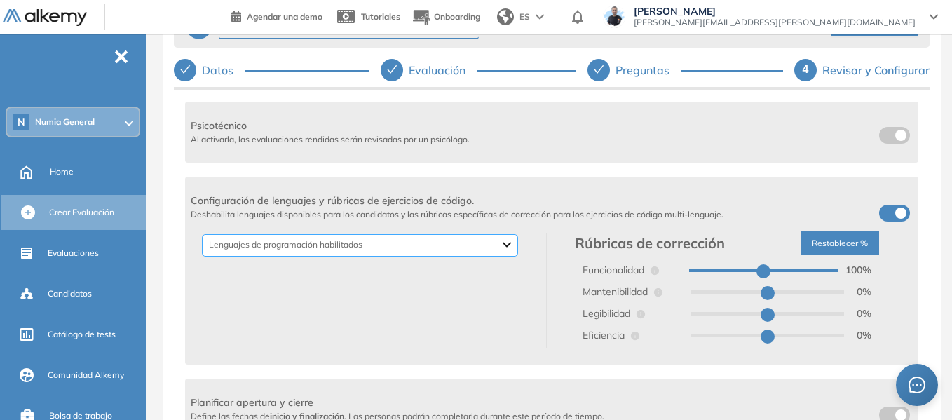
click at [508, 245] on div "Backend Crypto Data Science Data Base Dev Ops Genéricos Mobile Otros Frontend D…" at bounding box center [360, 245] width 316 height 22
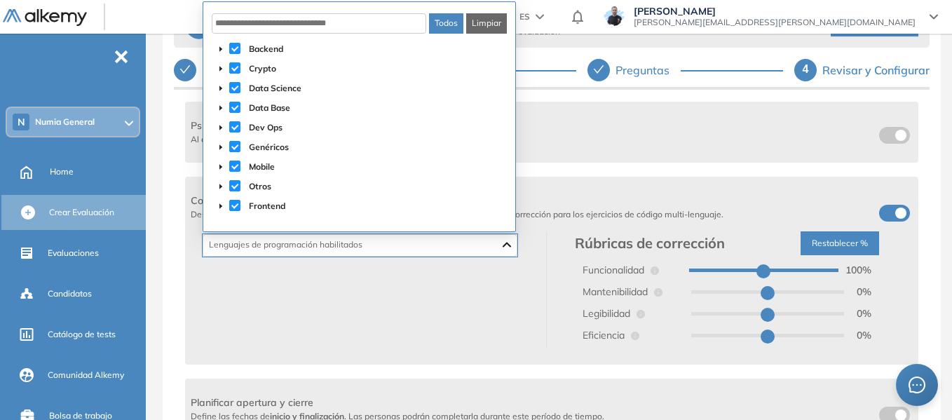
click at [483, 20] on button "Limpiar" at bounding box center [486, 23] width 41 height 20
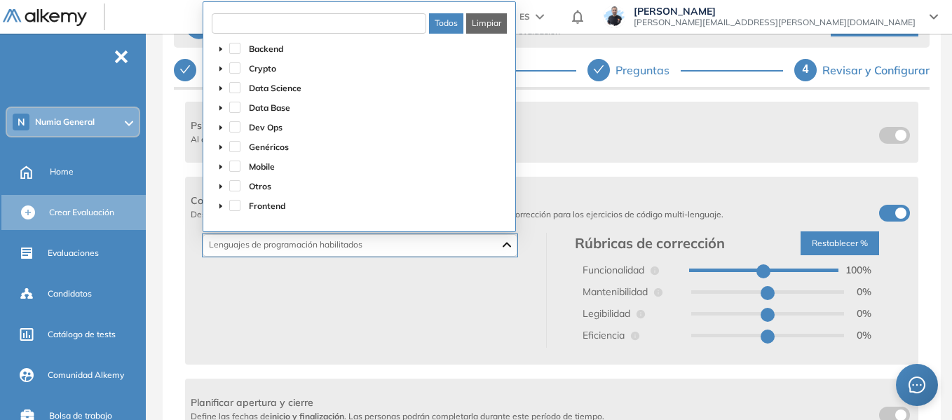
click at [321, 21] on input "text" at bounding box center [319, 23] width 215 height 20
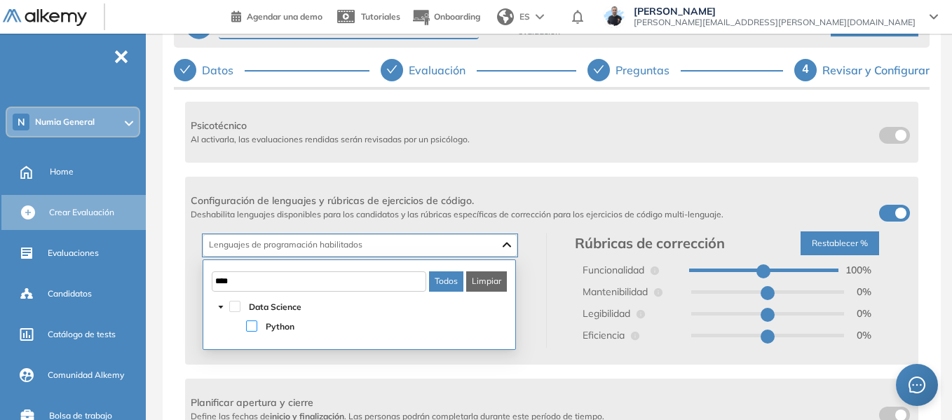
click at [252, 325] on span at bounding box center [251, 325] width 11 height 11
type input "****"
click at [172, 192] on div "**********" at bounding box center [552, 227] width 778 height 471
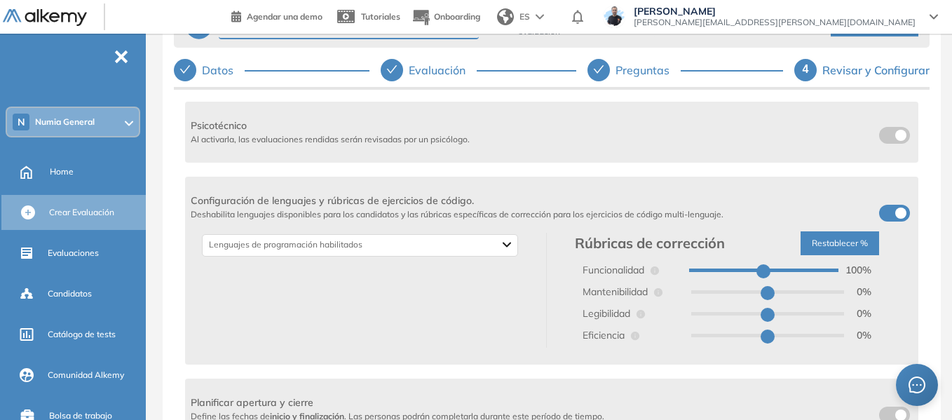
scroll to position [280, 0]
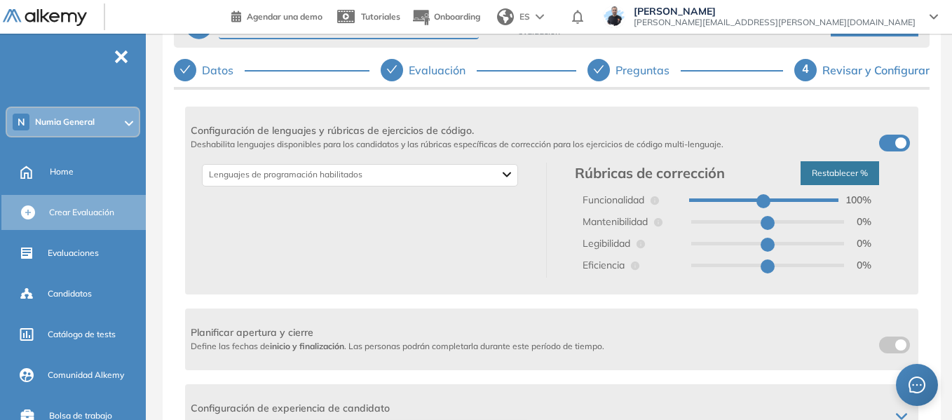
click at [837, 169] on button "Restablecer %" at bounding box center [840, 173] width 79 height 24
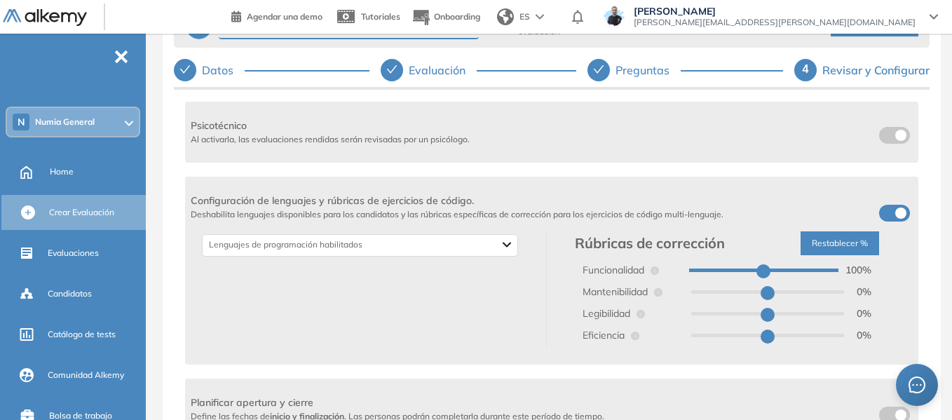
type input "**"
type input "*"
type input "**"
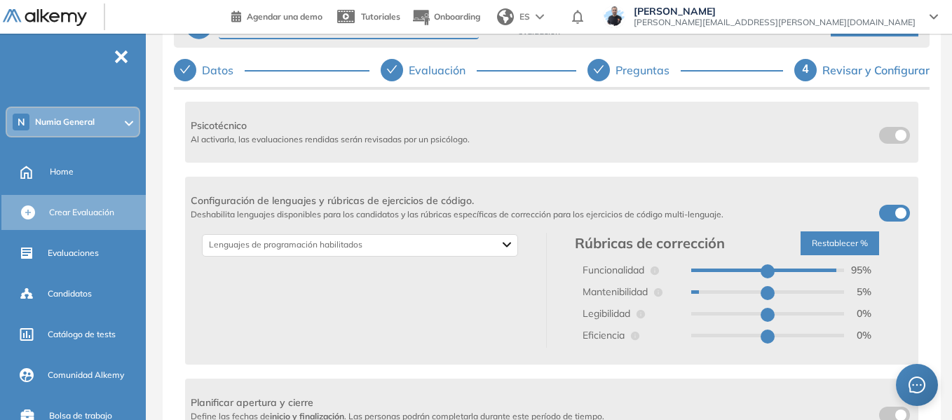
type input "**"
drag, startPoint x: 828, startPoint y: 273, endPoint x: 805, endPoint y: 275, distance: 23.2
type input "**"
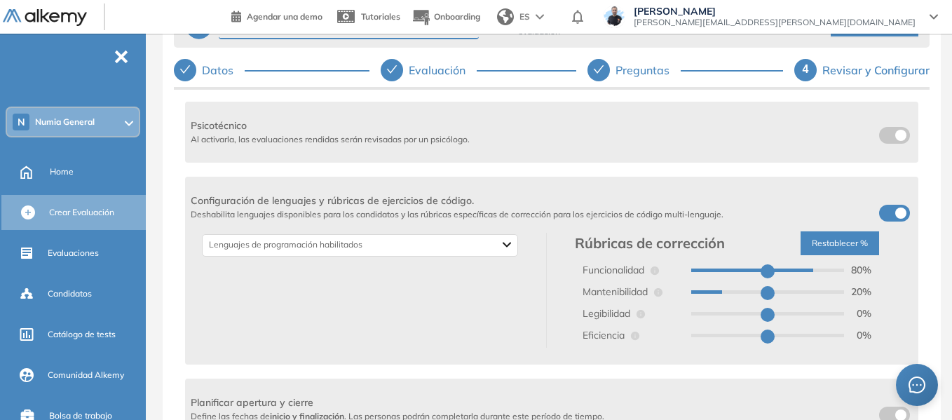
click at [805, 272] on input "range" at bounding box center [767, 270] width 153 height 4
type input "**"
type input "*"
type input "**"
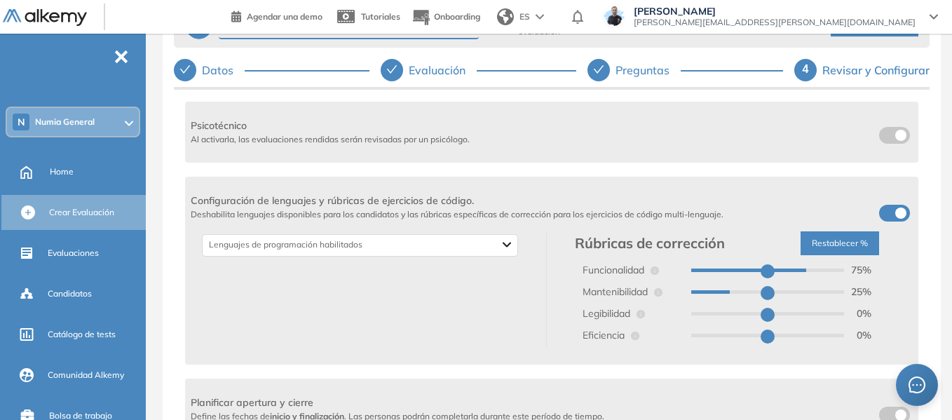
type input "**"
type input "*"
type input "**"
type input "*"
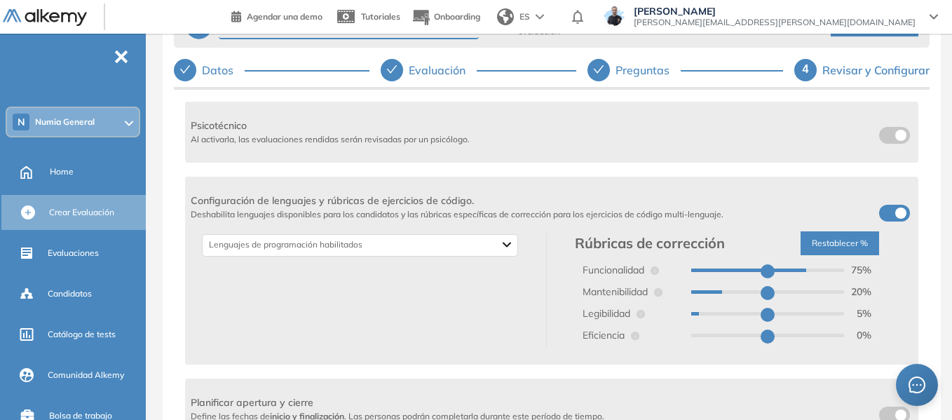
click at [721, 291] on input "range" at bounding box center [767, 292] width 153 height 4
type input "**"
click at [803, 271] on input "range" at bounding box center [767, 270] width 153 height 4
type input "**"
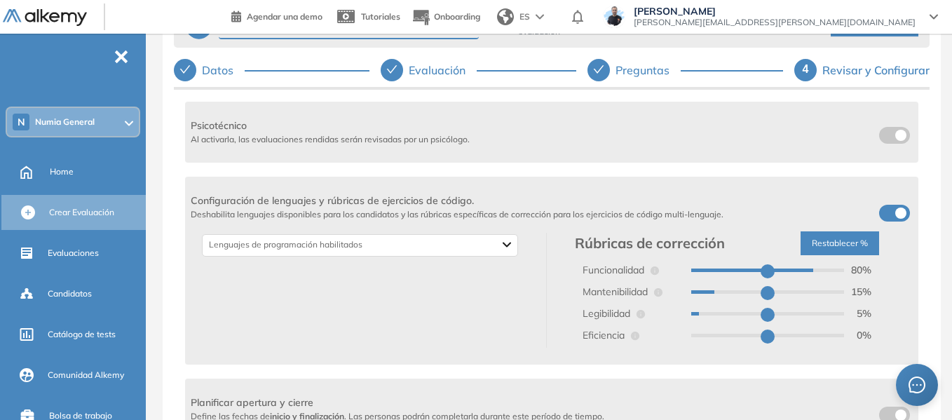
type input "**"
type input "*"
type input "**"
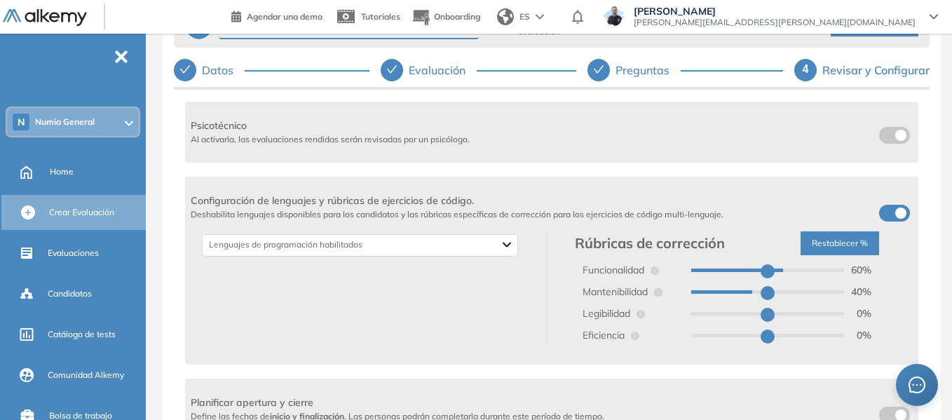
type input "**"
type input "*"
type input "**"
drag, startPoint x: 712, startPoint y: 294, endPoint x: 733, endPoint y: 294, distance: 20.3
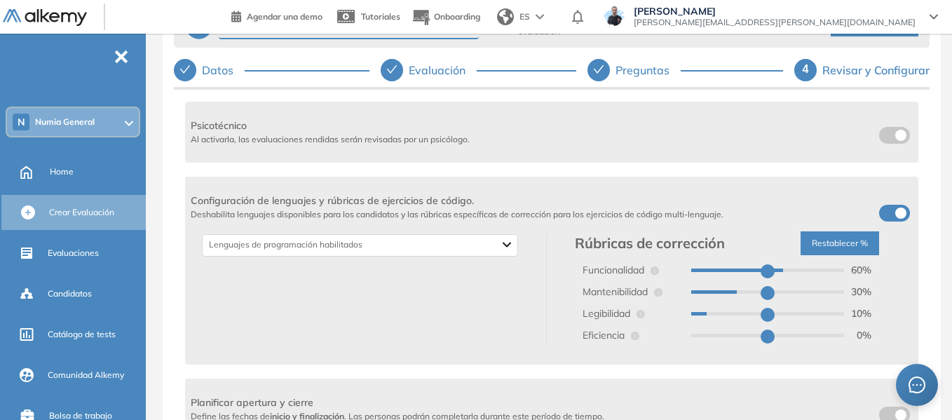
type input "**"
click at [733, 294] on input "range" at bounding box center [767, 292] width 153 height 4
click at [775, 270] on input "range" at bounding box center [767, 270] width 153 height 4
type input "**"
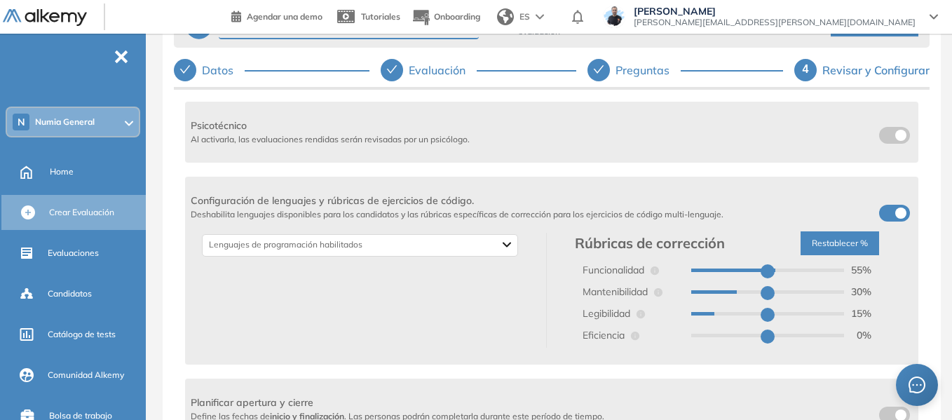
type input "*"
type input "**"
type input "*"
type input "**"
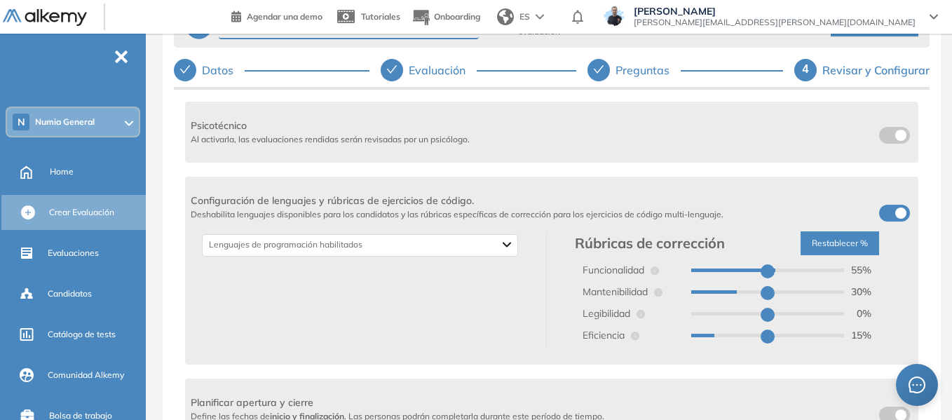
type input "*"
type input "**"
type input "*"
type input "**"
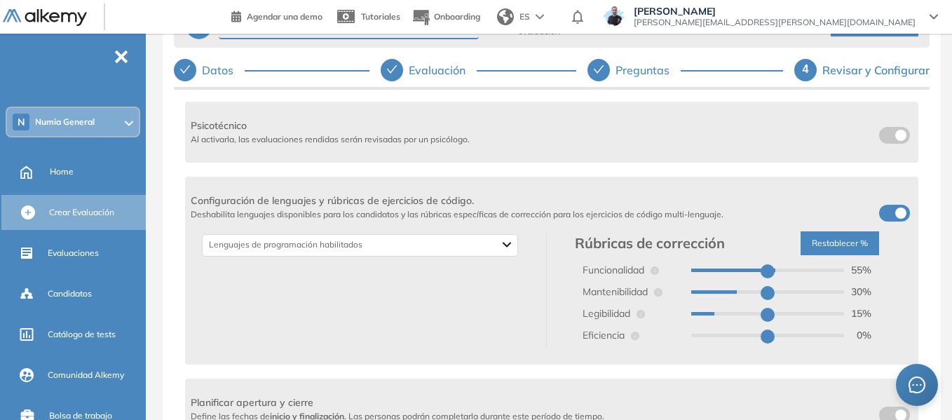
type input "*"
type input "**"
type input "*"
type input "**"
click at [714, 314] on input "range" at bounding box center [767, 314] width 153 height 4
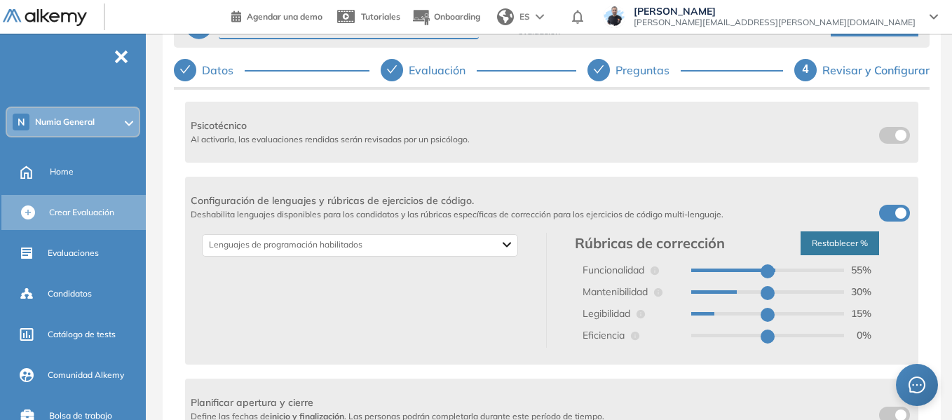
click at [846, 245] on button "Restablecer %" at bounding box center [840, 243] width 79 height 24
type input "***"
type input "*"
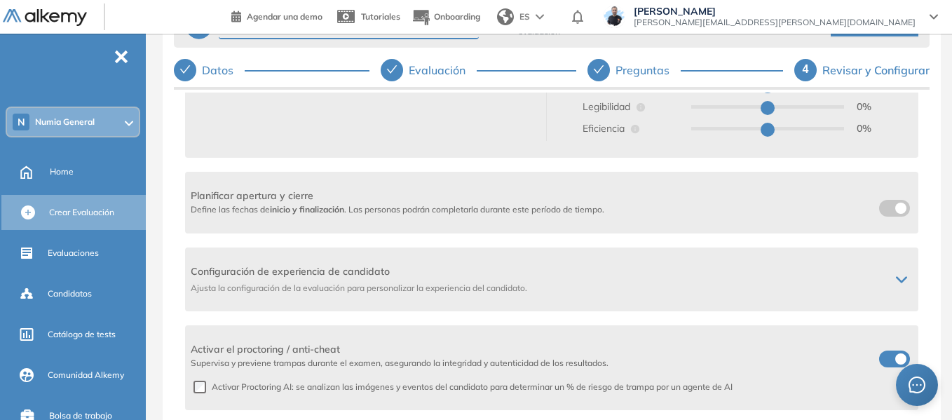
scroll to position [421, 0]
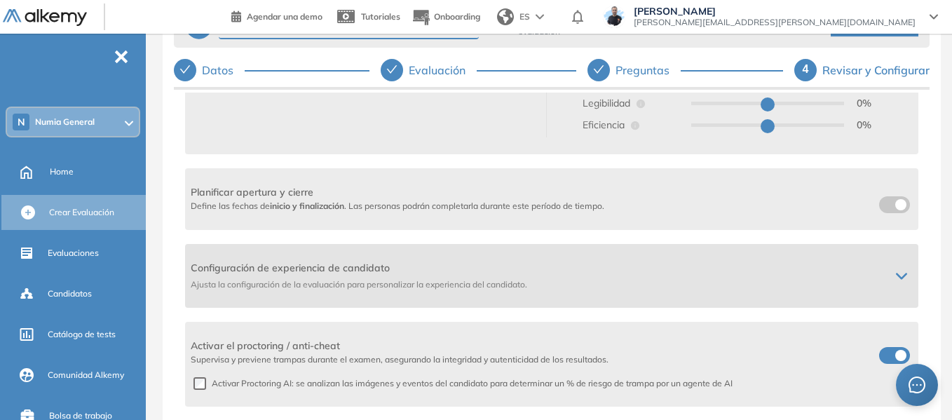
click at [898, 273] on icon at bounding box center [901, 276] width 11 height 11
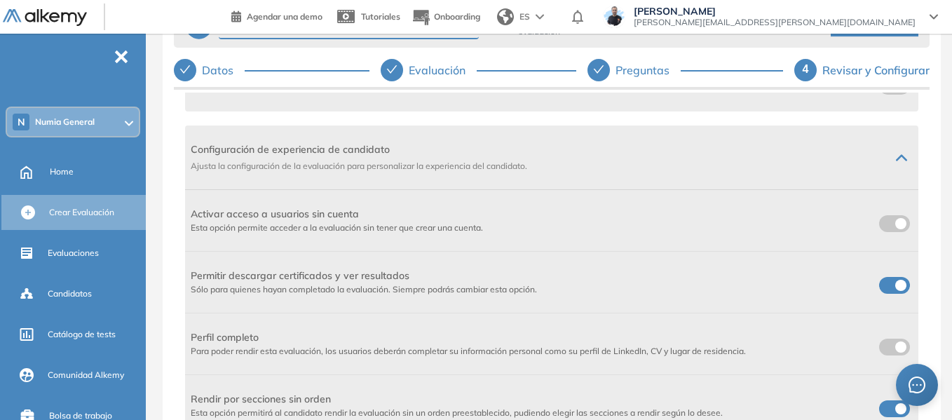
scroll to position [515, 0]
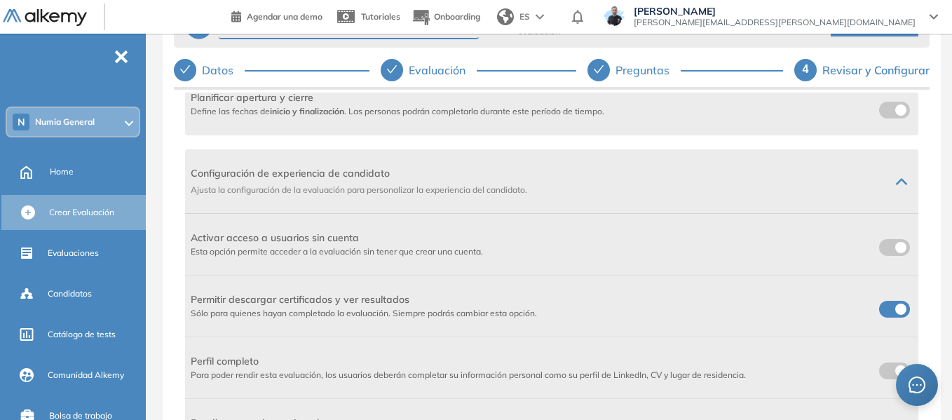
click at [887, 248] on span at bounding box center [884, 244] width 11 height 11
click at [890, 311] on span at bounding box center [884, 306] width 11 height 11
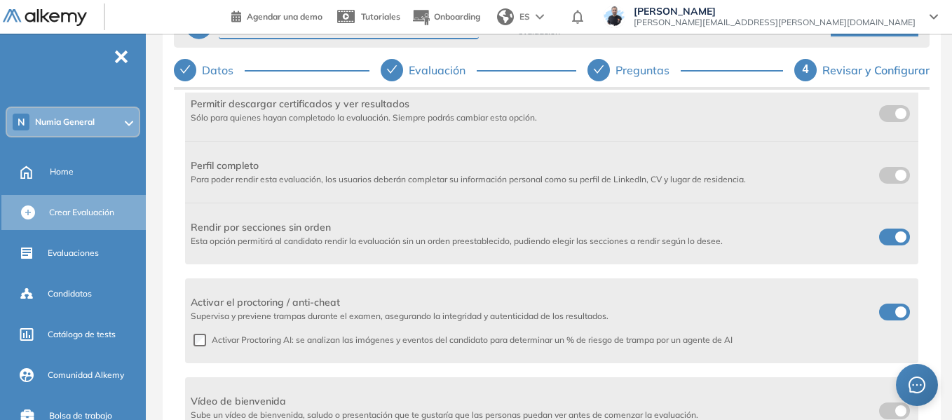
scroll to position [726, 0]
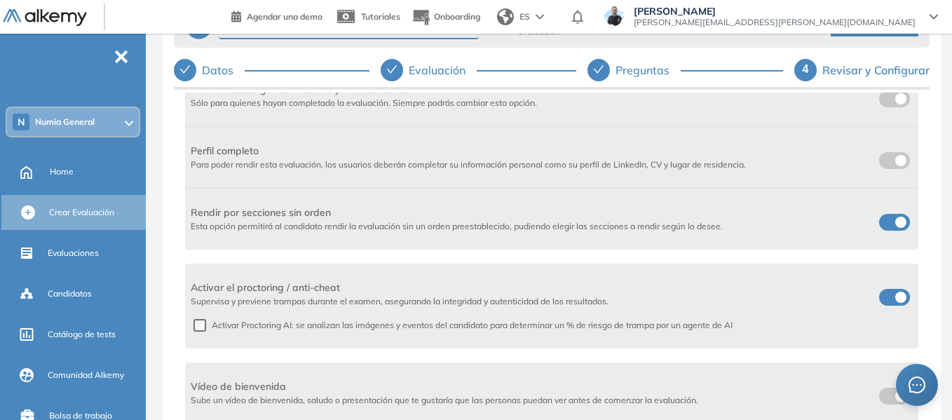
click at [890, 222] on span at bounding box center [884, 219] width 11 height 11
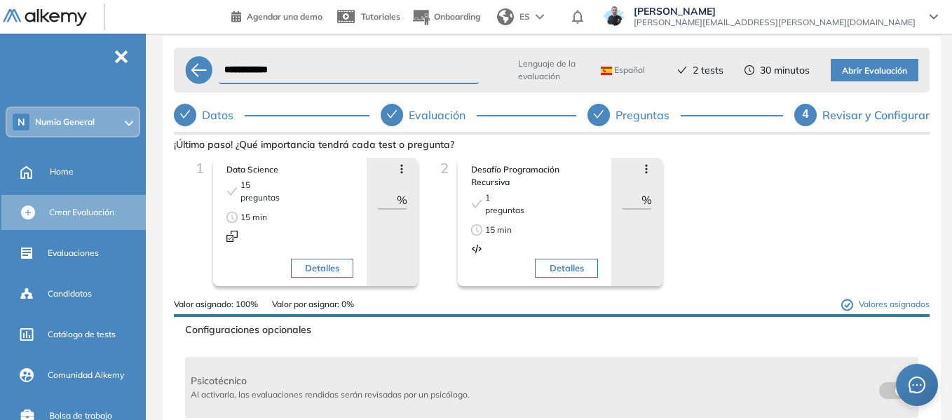
scroll to position [0, 0]
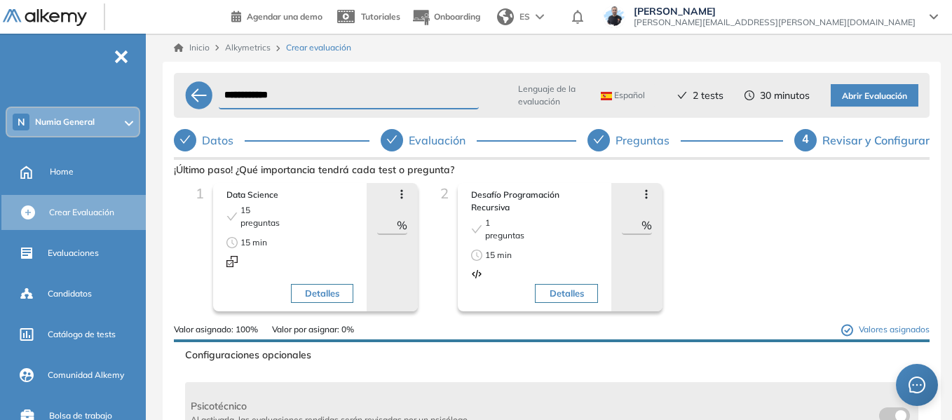
click at [934, 18] on icon at bounding box center [933, 17] width 7 height 4
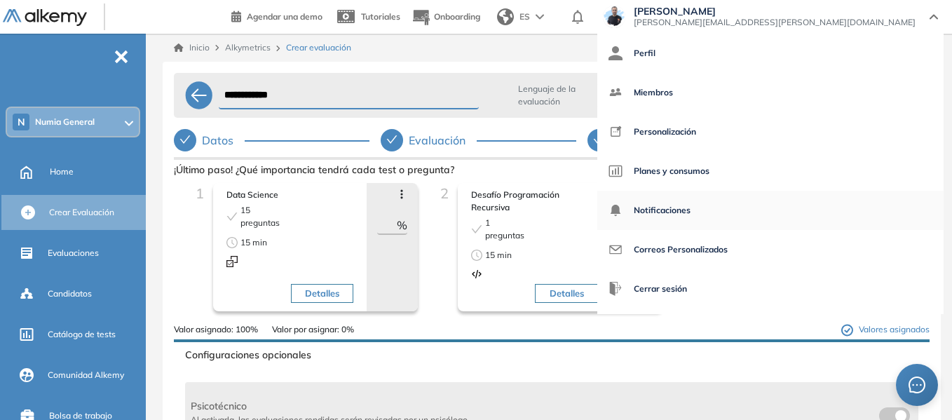
click at [690, 217] on span "Notificaciones" at bounding box center [662, 210] width 57 height 34
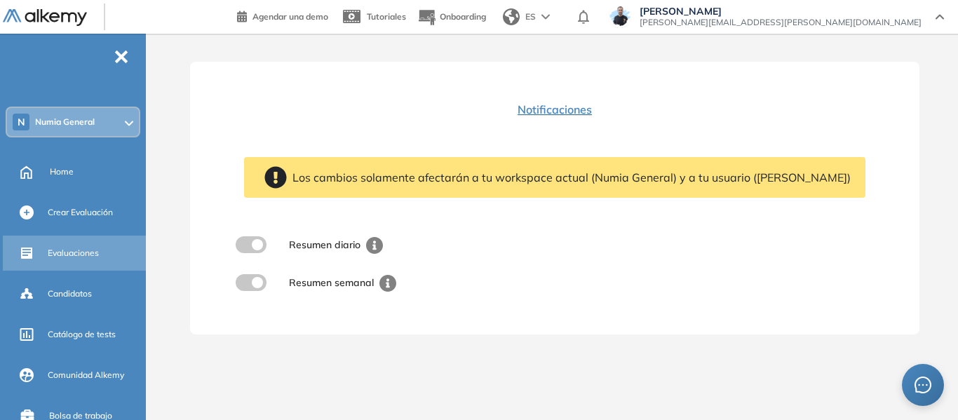
click at [71, 253] on span "Evaluaciones" at bounding box center [73, 253] width 51 height 13
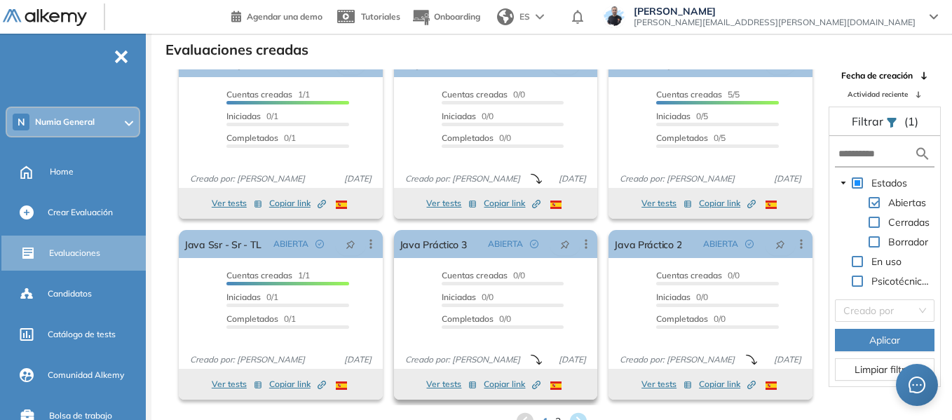
scroll to position [34, 0]
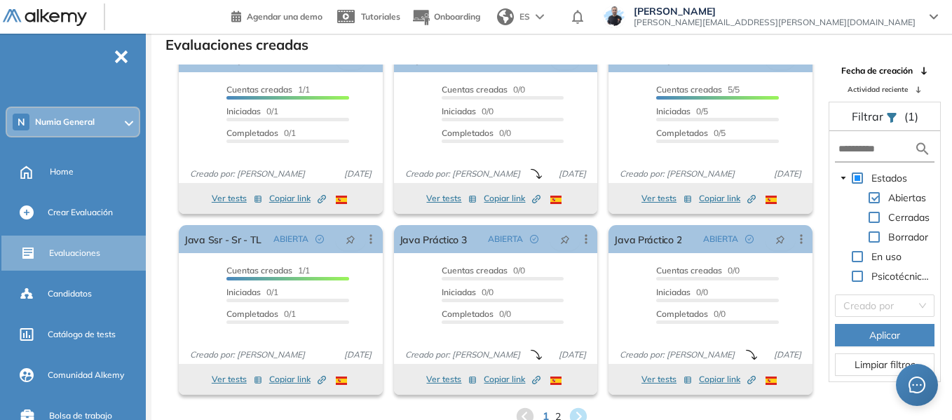
click at [547, 413] on span "1" at bounding box center [546, 417] width 6 height 16
click at [557, 411] on span "2" at bounding box center [558, 417] width 6 height 16
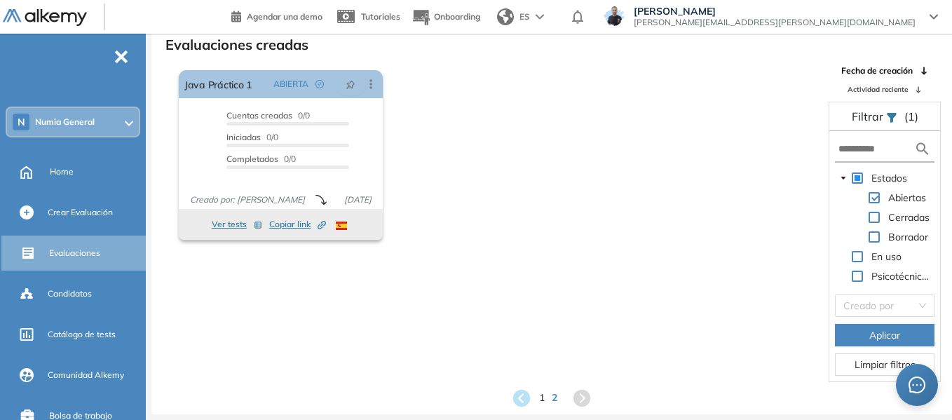
scroll to position [0, 0]
click at [540, 395] on span "1" at bounding box center [542, 398] width 6 height 16
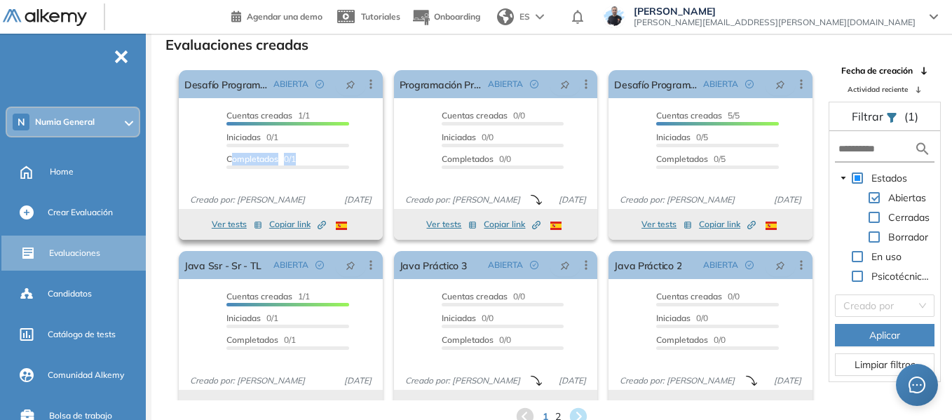
drag, startPoint x: 286, startPoint y: 163, endPoint x: 310, endPoint y: 161, distance: 23.9
click at [310, 161] on div "Completados 0/1" at bounding box center [287, 161] width 123 height 16
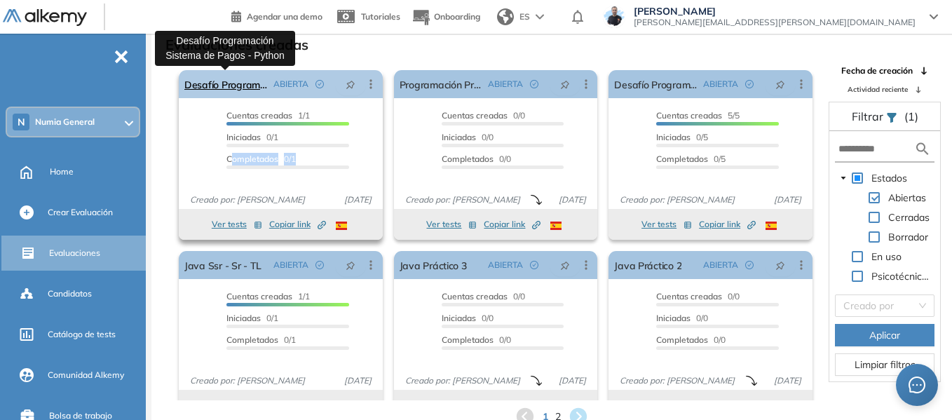
click at [214, 82] on link "Desafío Programación Sistema de Pagos - Python" at bounding box center [225, 84] width 83 height 28
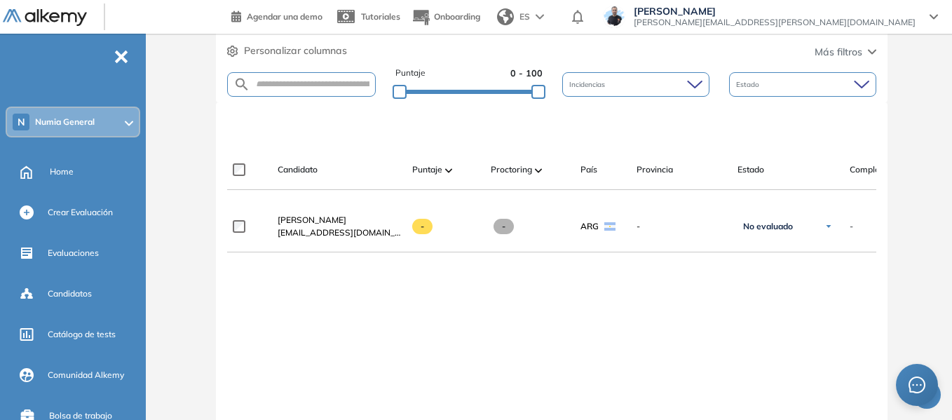
scroll to position [311, 0]
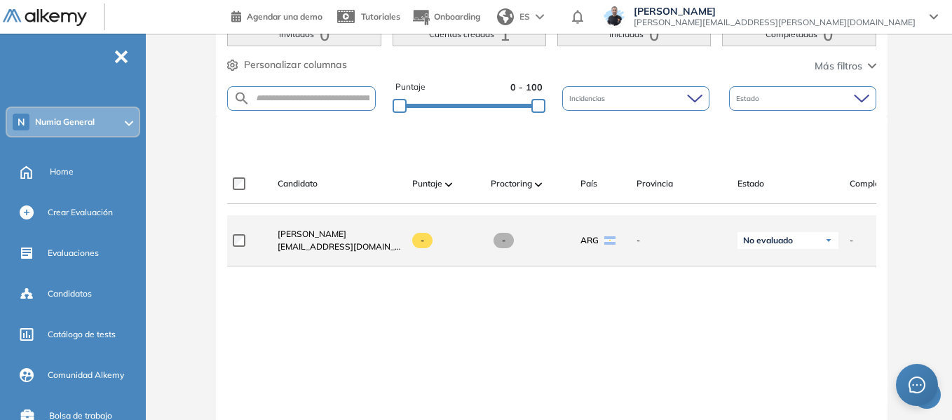
click at [422, 245] on span "-" at bounding box center [422, 240] width 20 height 15
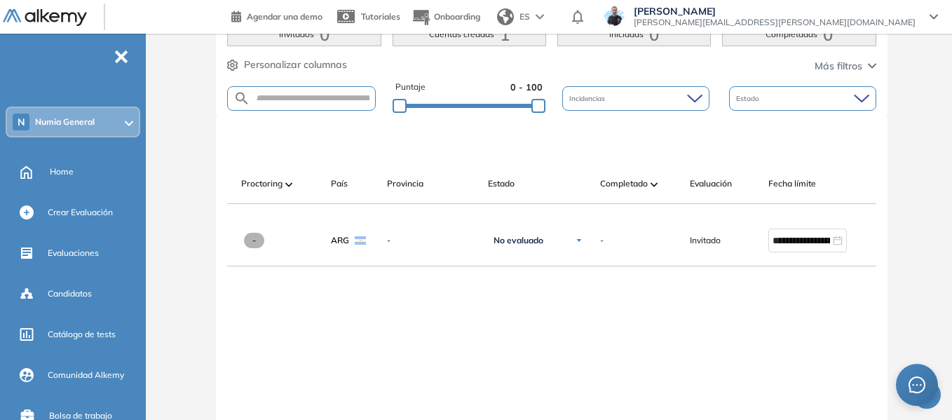
scroll to position [0, 0]
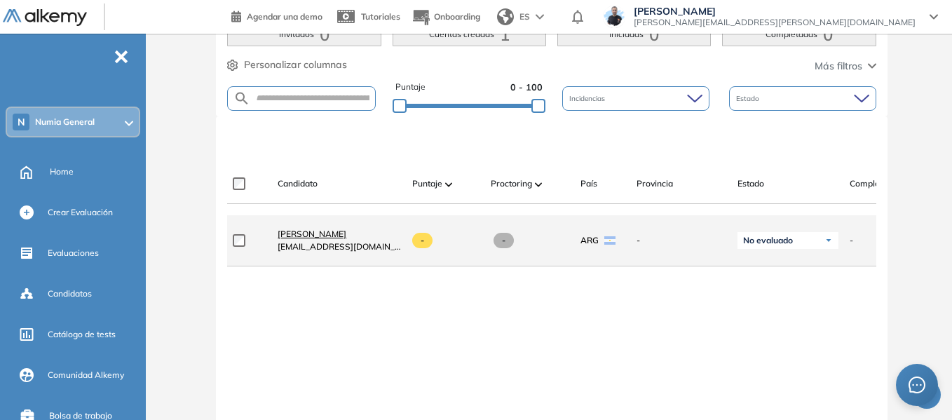
click at [335, 239] on span "Santiago Di Tada" at bounding box center [312, 234] width 69 height 11
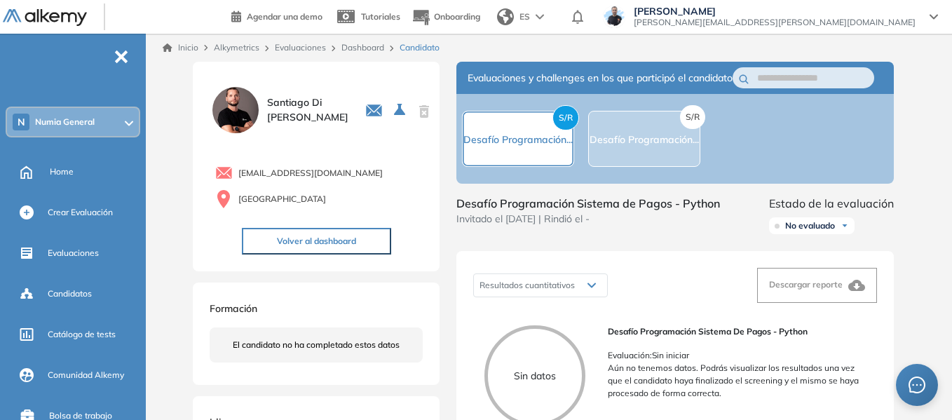
click at [302, 46] on link "Evaluaciones" at bounding box center [300, 47] width 51 height 11
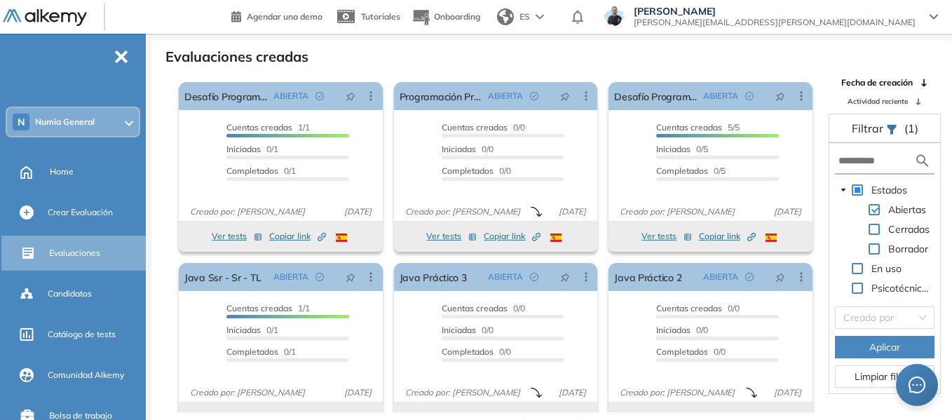
scroll to position [34, 0]
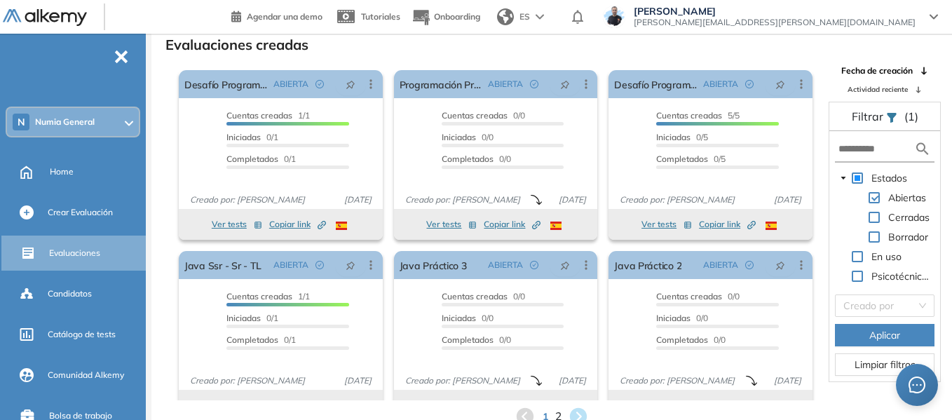
click at [557, 413] on span "2" at bounding box center [558, 417] width 6 height 16
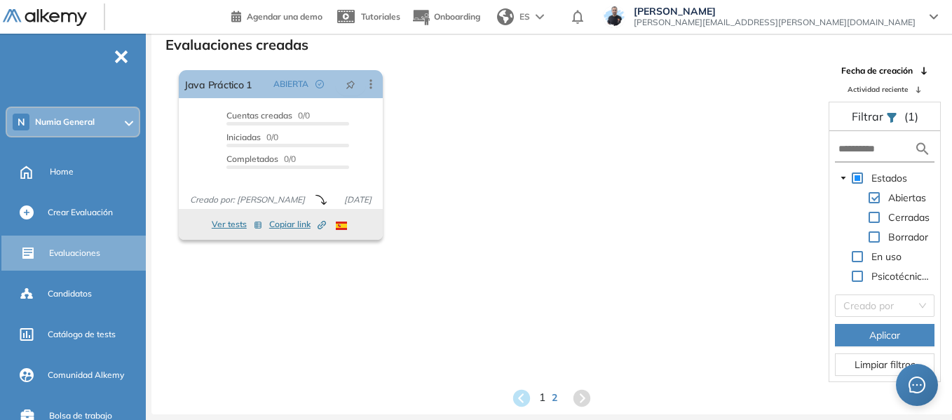
click at [540, 397] on span "1" at bounding box center [542, 398] width 6 height 16
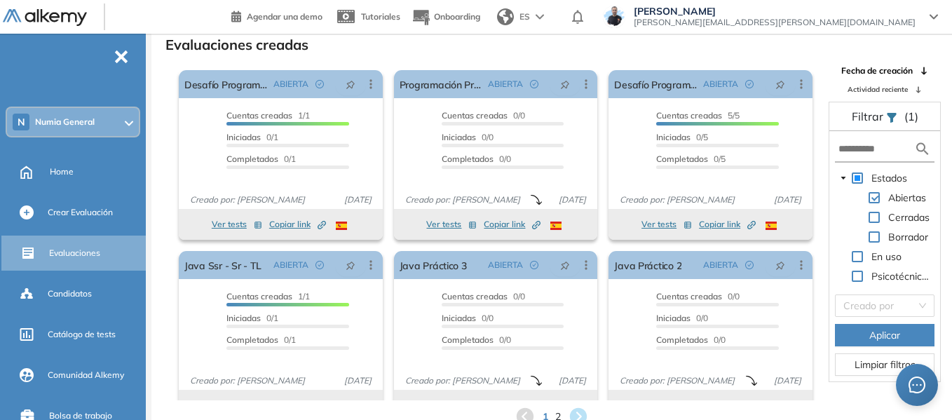
click at [81, 121] on span "Numia General" at bounding box center [65, 121] width 60 height 11
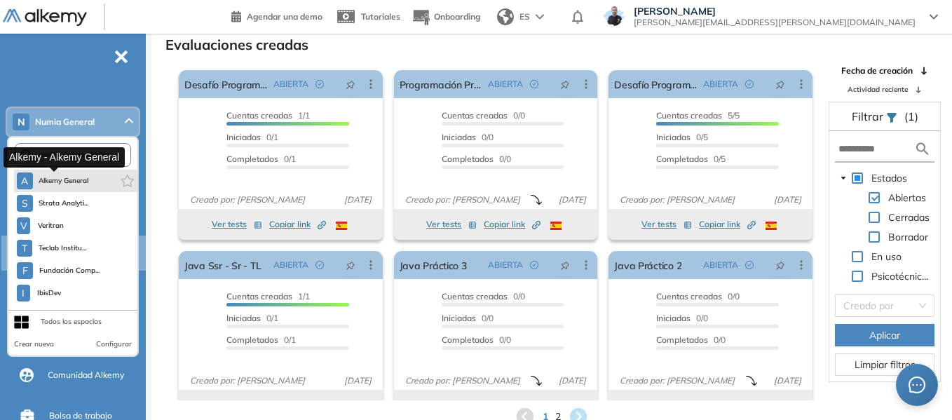
click at [78, 177] on span "Alkemy General" at bounding box center [64, 180] width 50 height 11
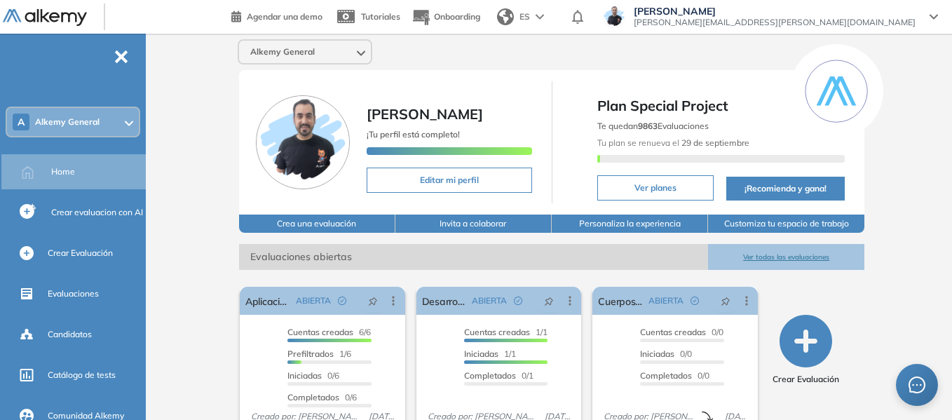
click at [130, 128] on div "A Alkemy General" at bounding box center [73, 122] width 132 height 28
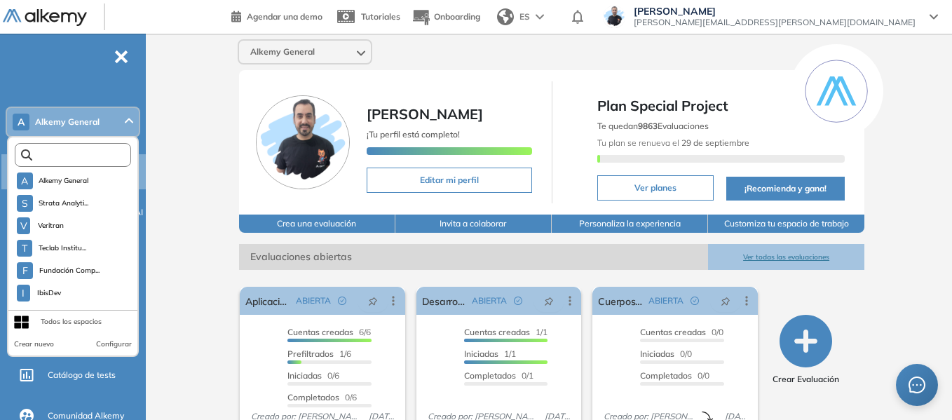
click at [90, 158] on input "text" at bounding box center [76, 155] width 88 height 11
type input "*"
click at [179, 122] on div "Alkemy General Miguel Gomez ¡Tu perfil está completo! Editar mi perfil Plan Spe…" at bounding box center [551, 344] width 801 height 620
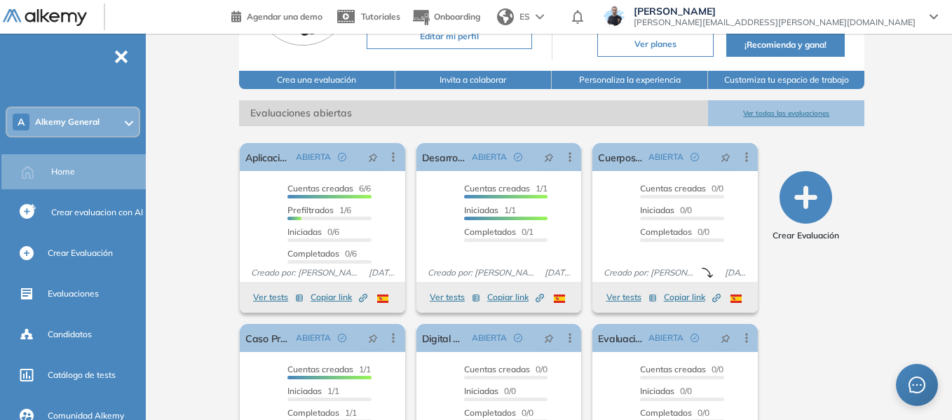
scroll to position [234, 0]
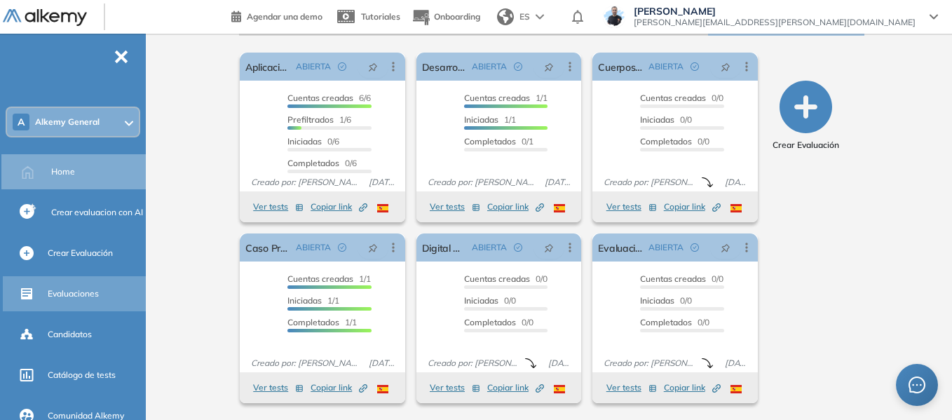
click at [82, 289] on span "Evaluaciones" at bounding box center [73, 293] width 51 height 13
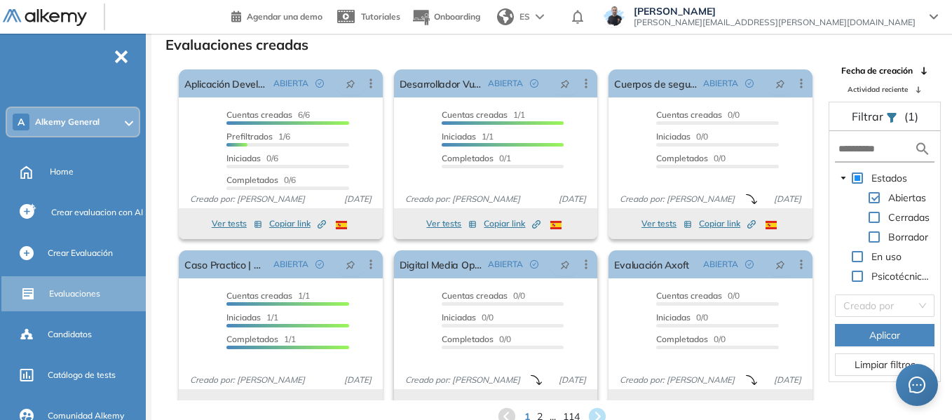
scroll to position [26, 0]
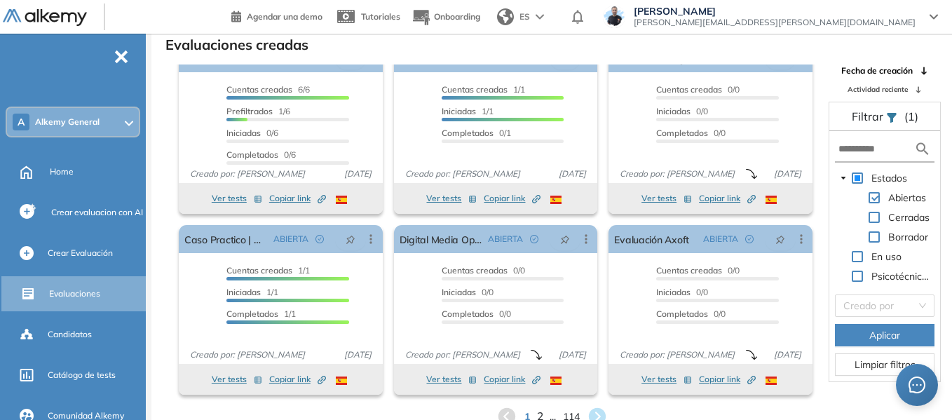
click at [538, 414] on span "2" at bounding box center [539, 417] width 6 height 16
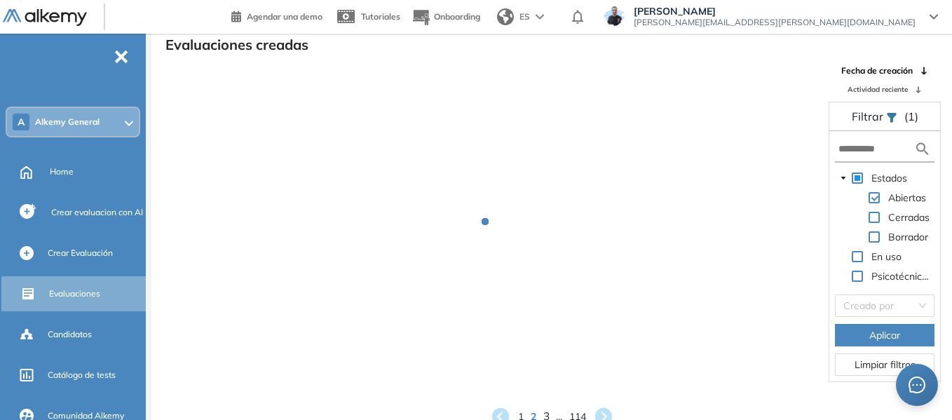
scroll to position [1, 0]
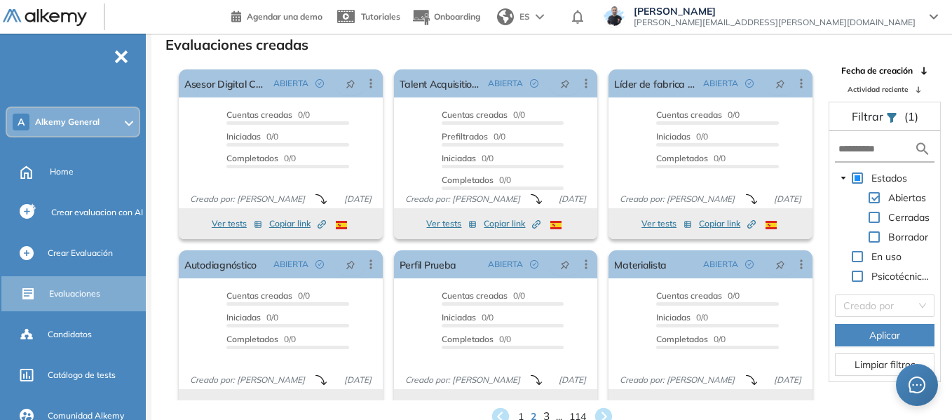
click at [547, 414] on span "3" at bounding box center [546, 417] width 6 height 16
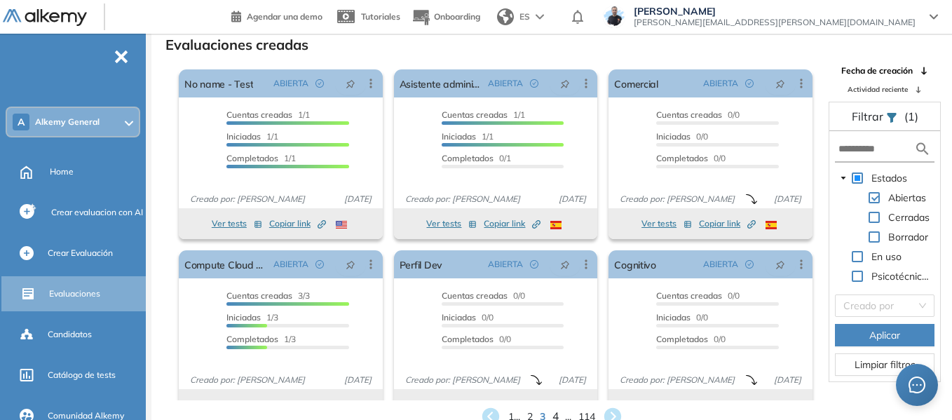
click at [555, 416] on span "4" at bounding box center [555, 417] width 6 height 16
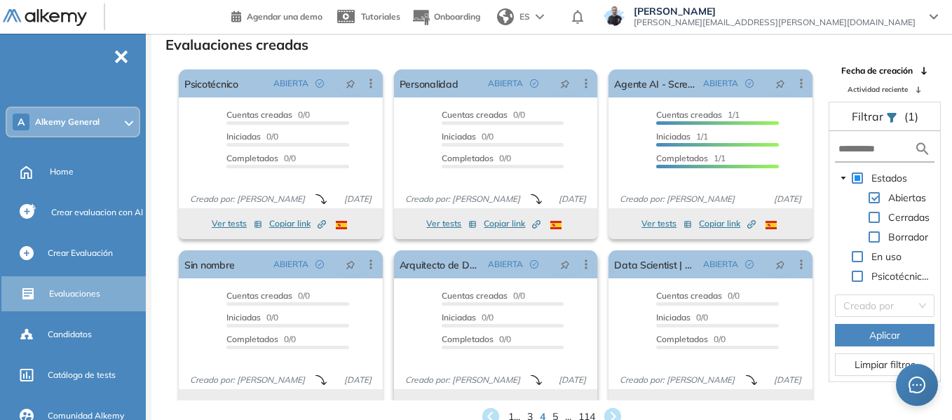
scroll to position [26, 0]
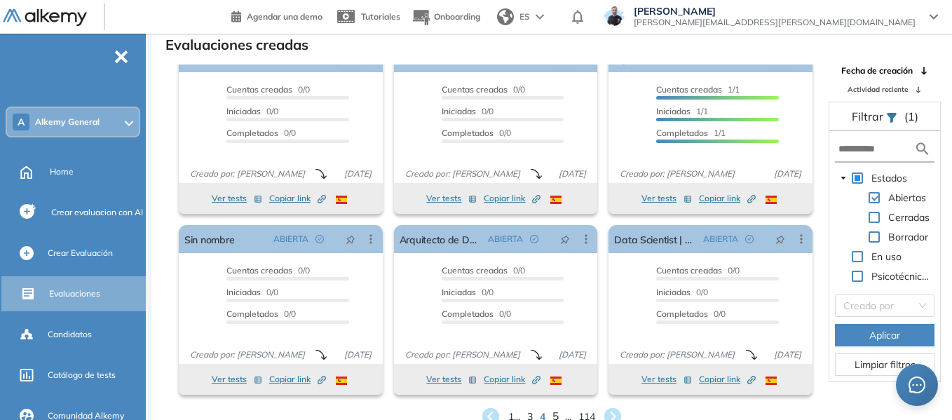
click at [554, 418] on span "5" at bounding box center [555, 417] width 6 height 16
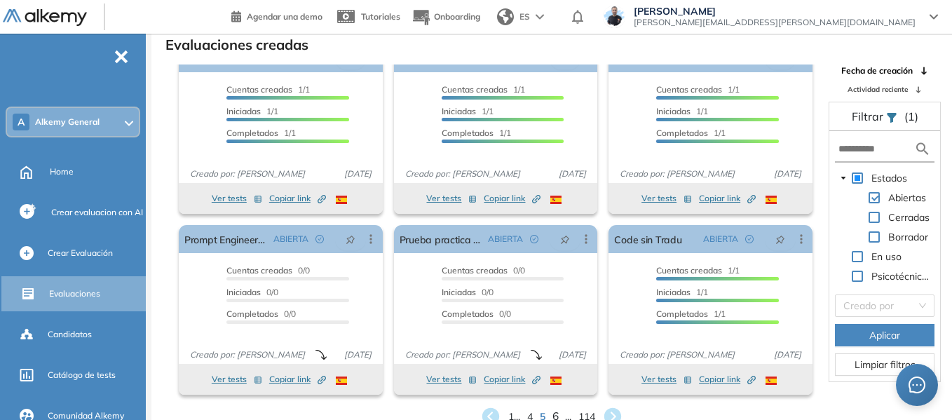
click at [557, 415] on span "6" at bounding box center [555, 417] width 6 height 16
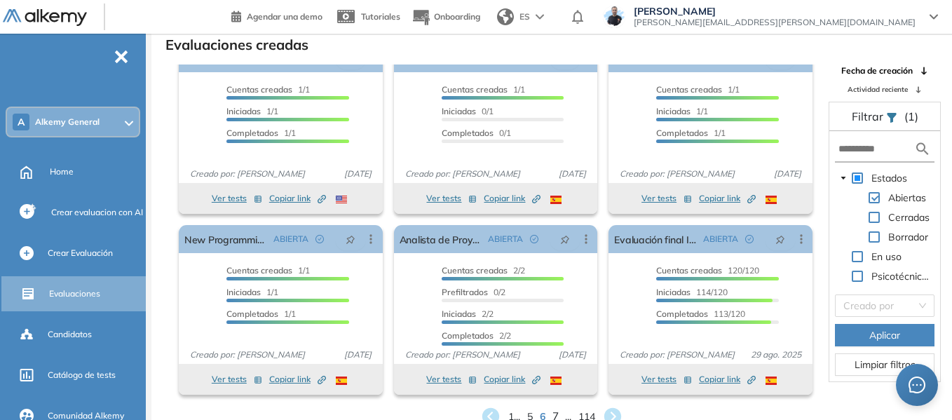
click at [554, 411] on span "7" at bounding box center [555, 417] width 6 height 16
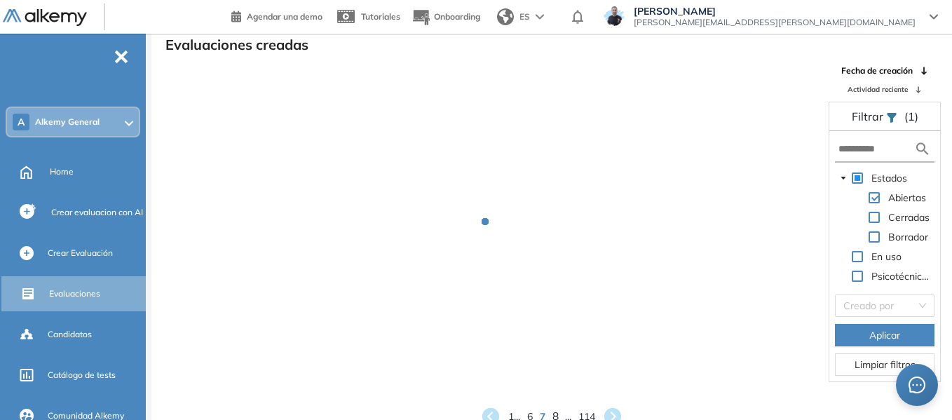
scroll to position [1, 0]
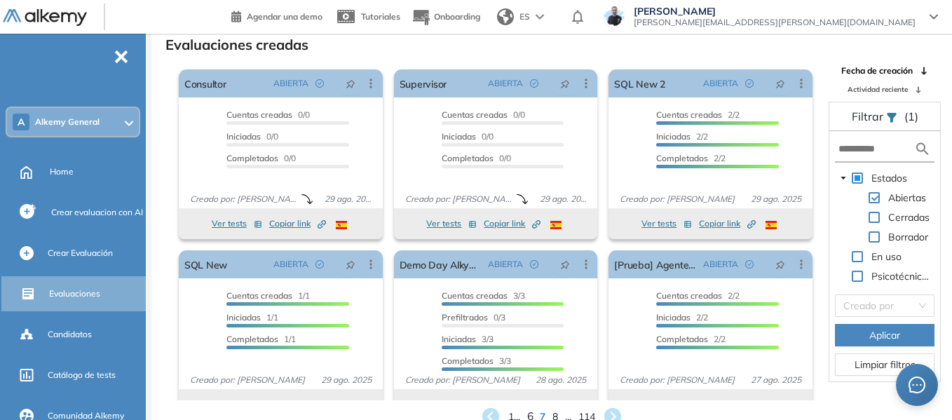
click at [532, 414] on span "6" at bounding box center [530, 417] width 6 height 16
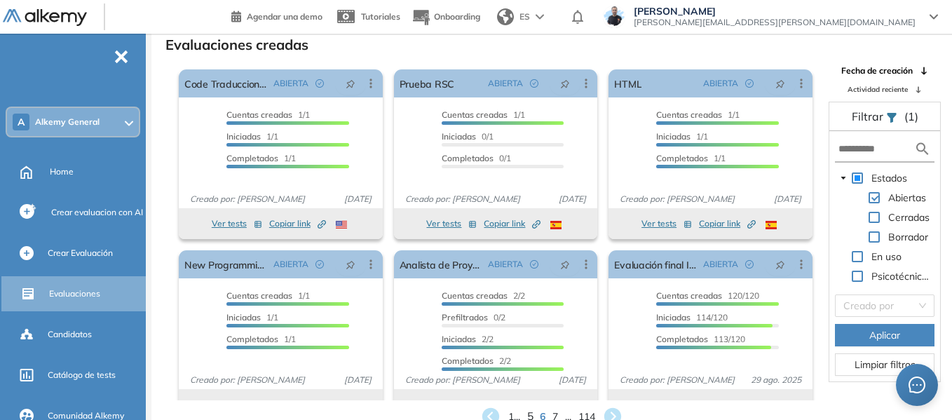
click at [531, 414] on span "5" at bounding box center [530, 417] width 6 height 16
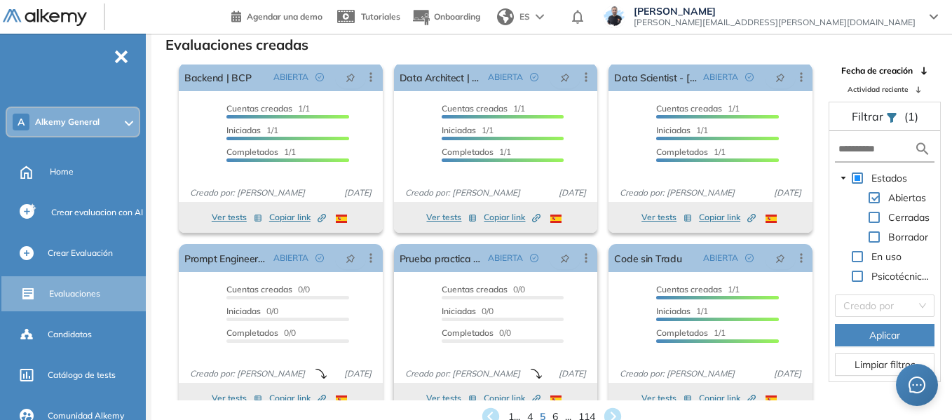
scroll to position [26, 0]
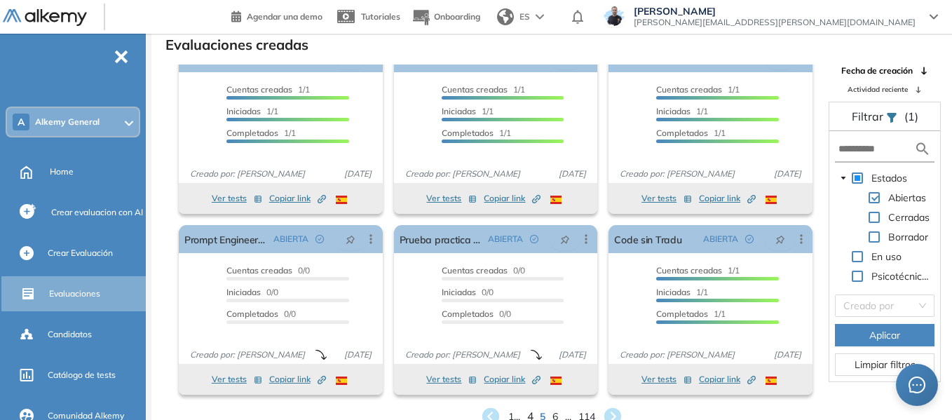
click at [530, 414] on span "4" at bounding box center [530, 417] width 6 height 16
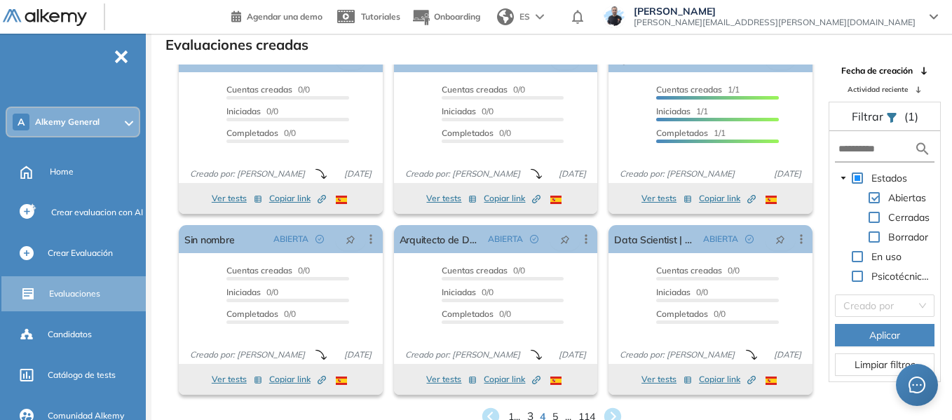
click at [531, 413] on span "3" at bounding box center [530, 417] width 6 height 16
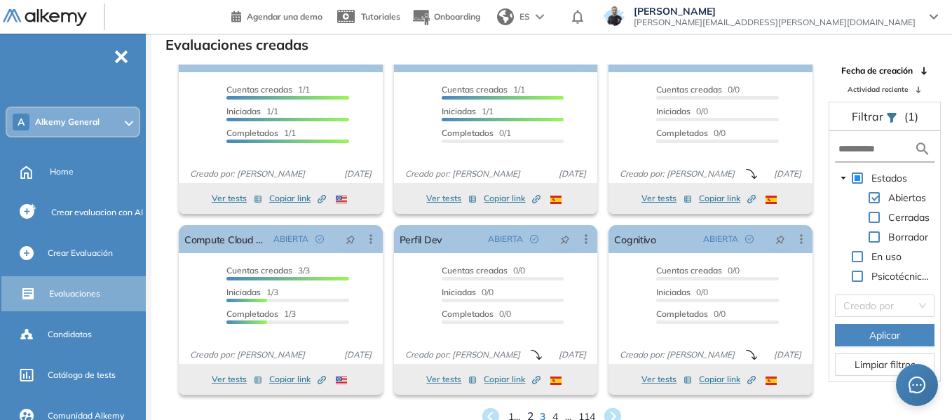
click at [529, 411] on span "2" at bounding box center [530, 417] width 6 height 16
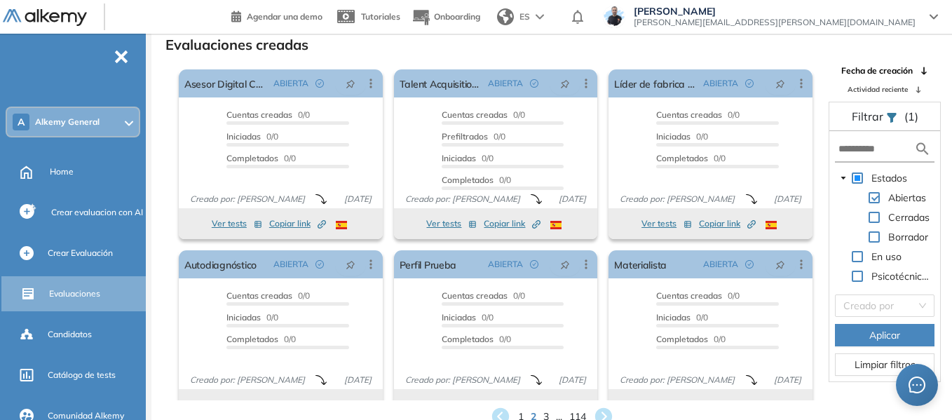
click at [75, 126] on span "Alkemy General" at bounding box center [67, 121] width 64 height 11
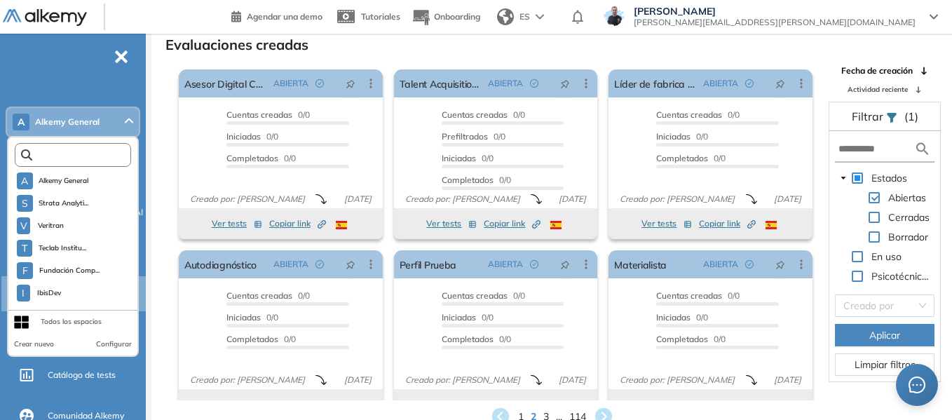
click at [95, 152] on input "text" at bounding box center [76, 155] width 88 height 11
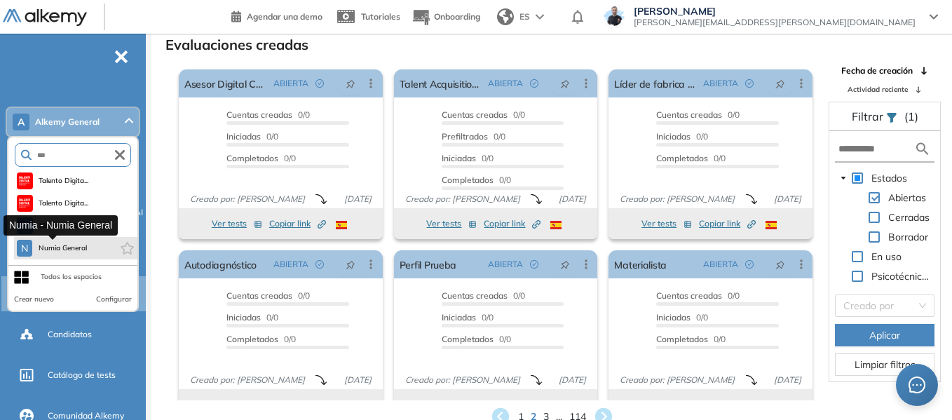
type input "***"
click at [64, 245] on span "Numia General" at bounding box center [63, 248] width 50 height 11
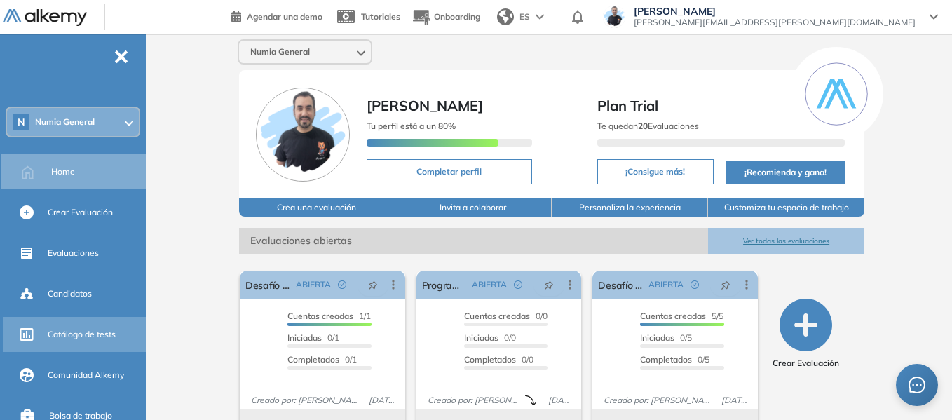
click at [97, 337] on span "Catálogo de tests" at bounding box center [82, 334] width 68 height 13
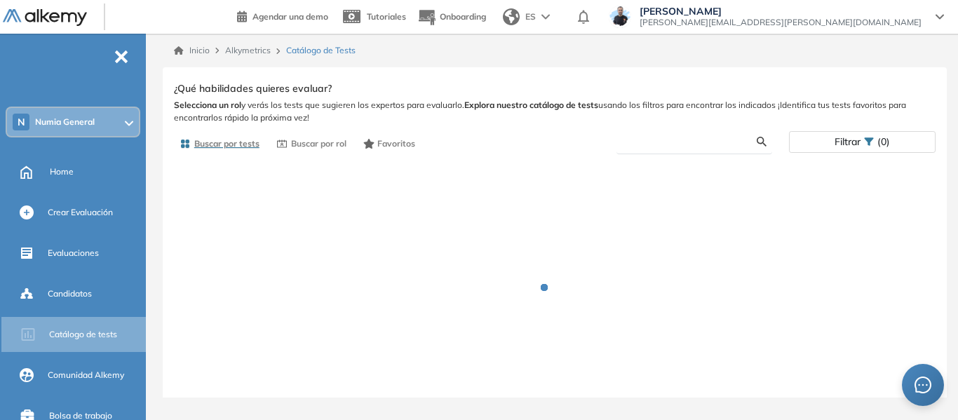
click at [687, 144] on input "text" at bounding box center [691, 141] width 129 height 13
type input "******"
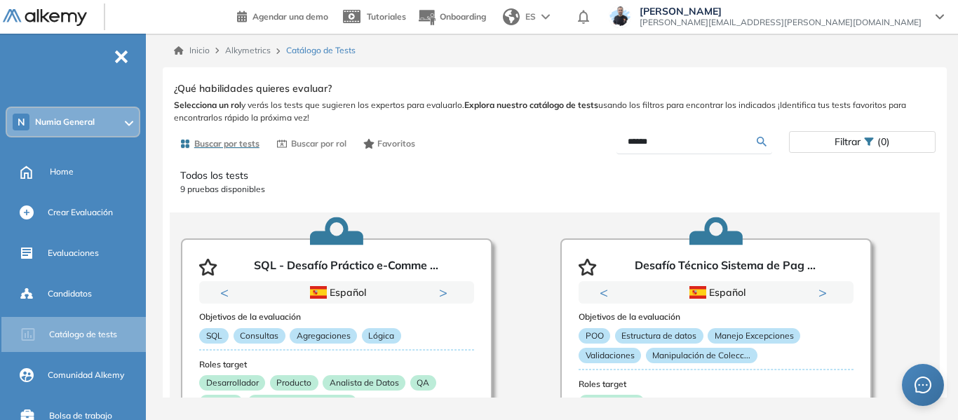
drag, startPoint x: 674, startPoint y: 142, endPoint x: 501, endPoint y: 149, distance: 174.0
click at [501, 149] on div "Buscar por tests Buscar por rol Favoritos ****** Filtrar (0)" at bounding box center [554, 143] width 761 height 27
type input "*****"
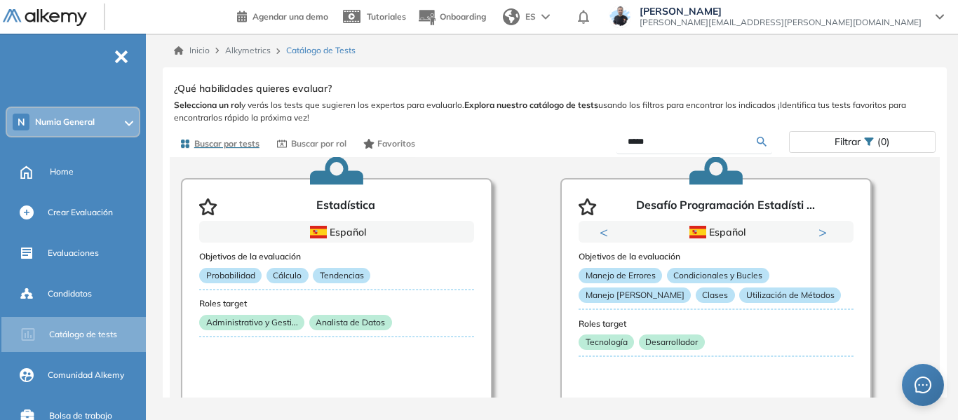
scroll to position [491, 0]
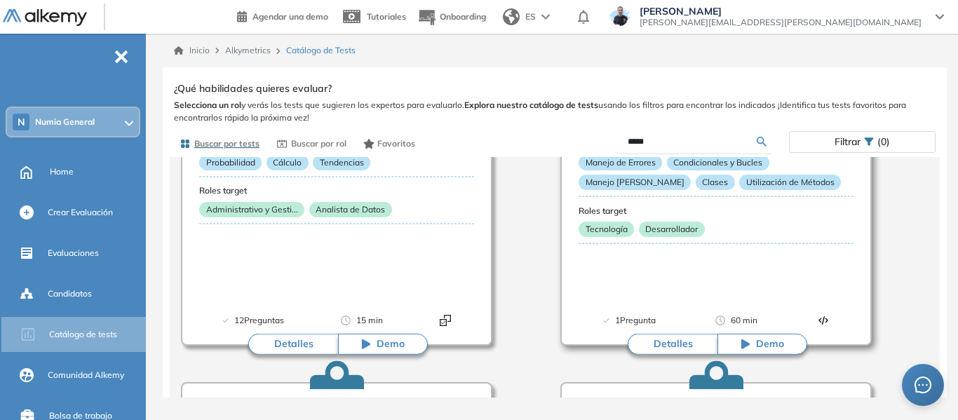
click at [672, 341] on button "Detalles" at bounding box center [672, 344] width 90 height 21
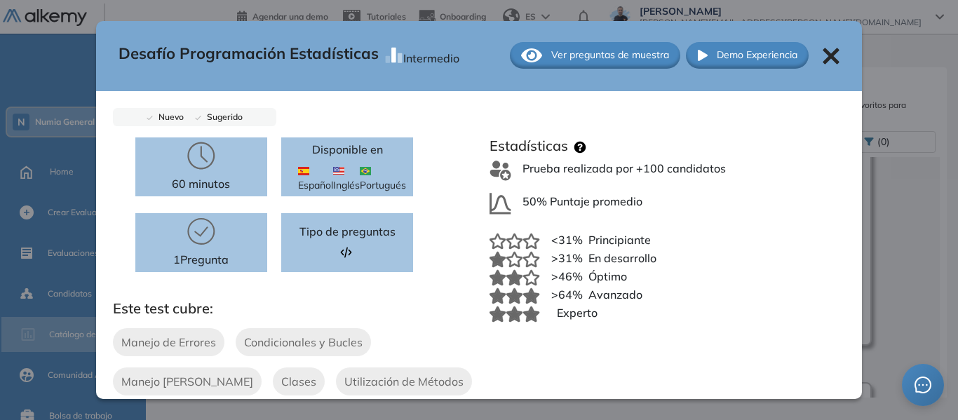
scroll to position [0, 0]
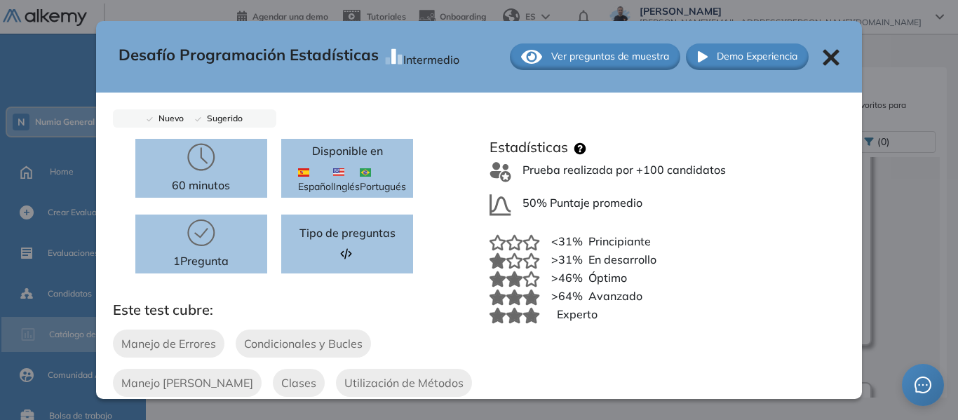
click at [624, 50] on span "Ver preguntas de muestra" at bounding box center [610, 56] width 118 height 15
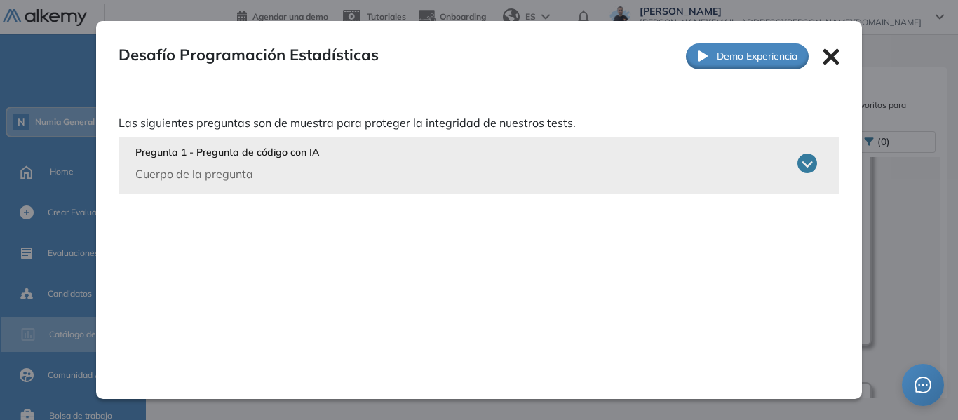
click at [805, 166] on icon at bounding box center [807, 164] width 20 height 20
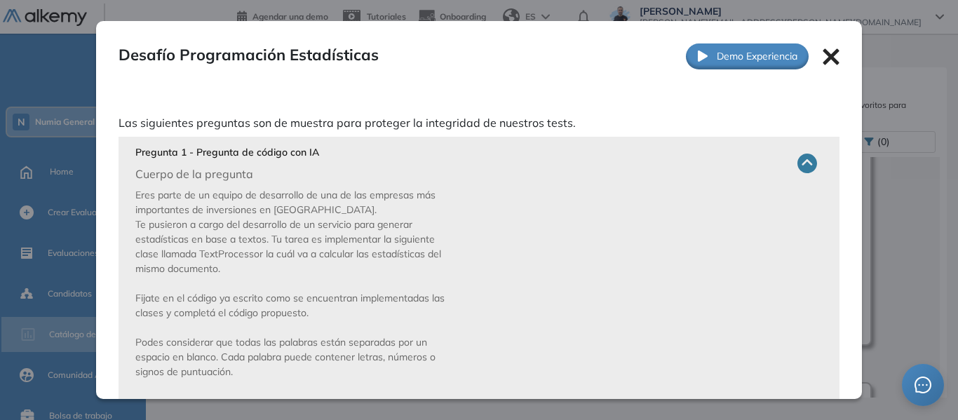
click at [823, 56] on icon at bounding box center [831, 57] width 16 height 16
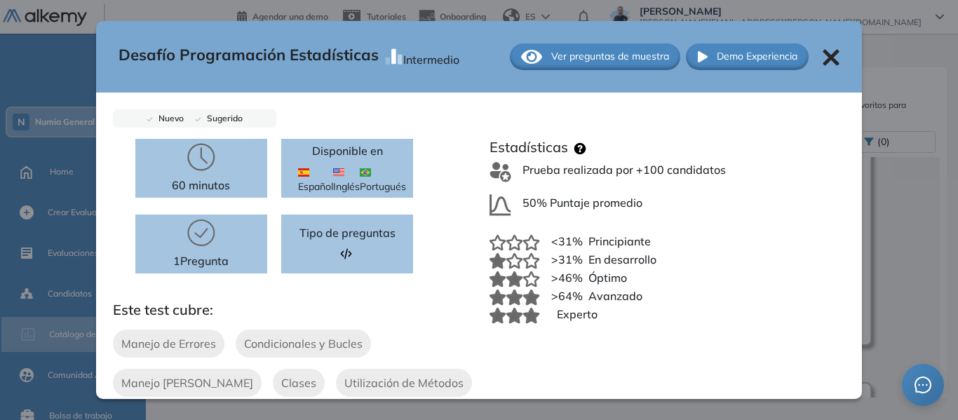
click at [822, 54] on icon at bounding box center [830, 57] width 17 height 17
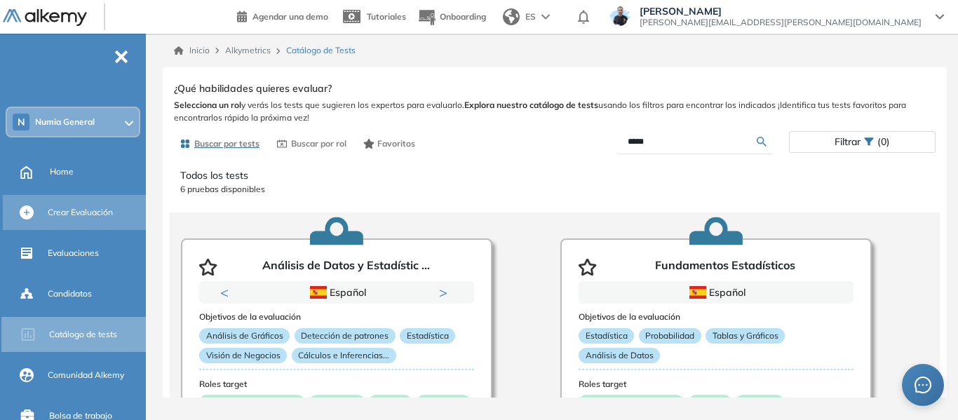
click at [76, 213] on span "Crear Evaluación" at bounding box center [80, 212] width 65 height 13
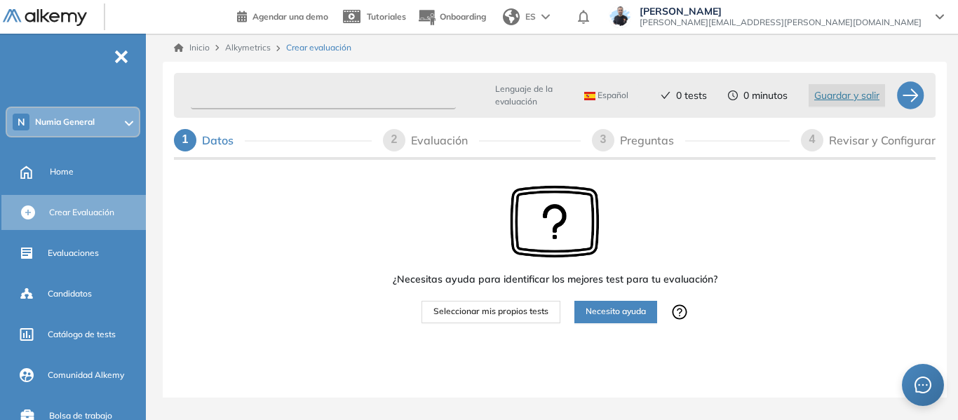
click at [323, 93] on input "text" at bounding box center [323, 95] width 265 height 27
click at [498, 315] on span "Seleccionar mis propios tests" at bounding box center [490, 311] width 115 height 13
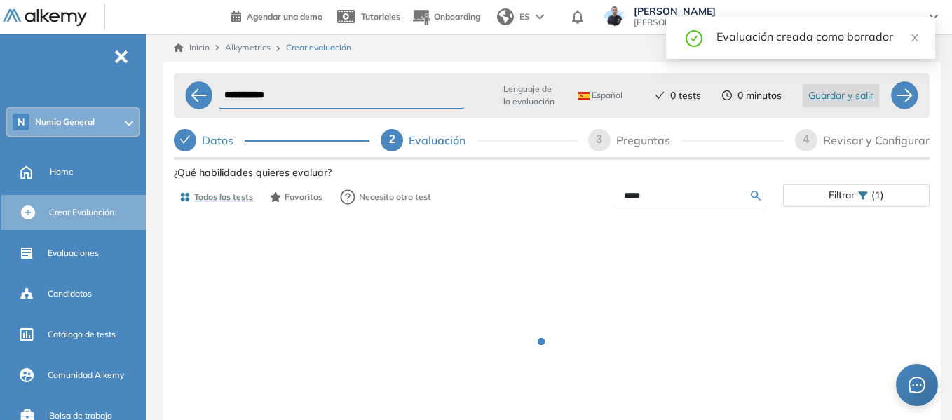
click at [234, 100] on input "**********" at bounding box center [341, 95] width 245 height 27
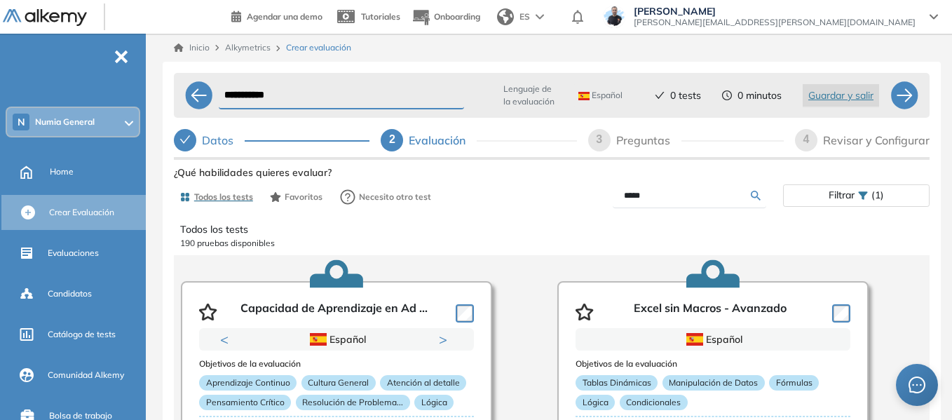
type input "**********"
click at [661, 200] on input "*****" at bounding box center [687, 195] width 127 height 13
type input "*"
type input "**********"
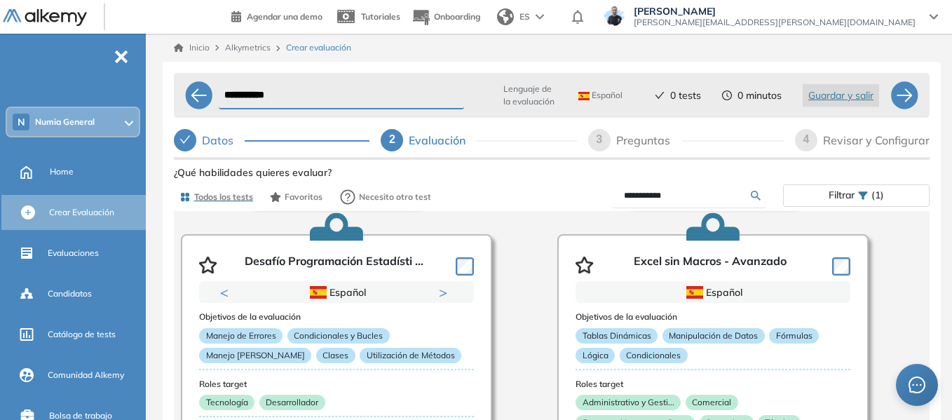
scroll to position [351, 0]
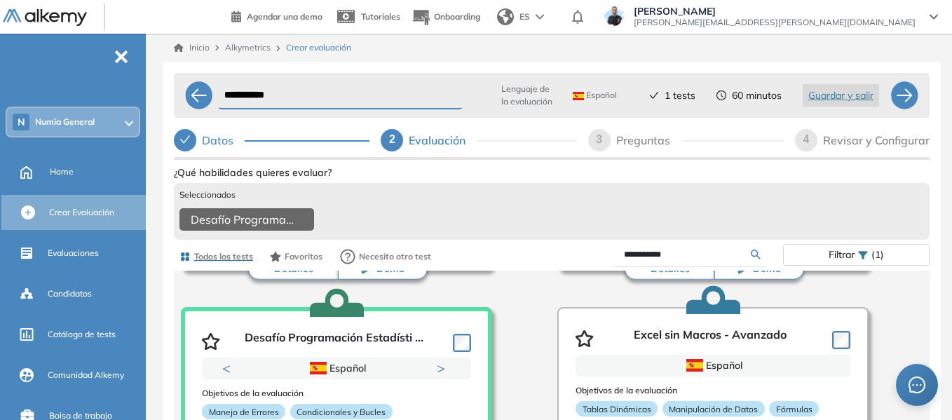
drag, startPoint x: 528, startPoint y: 259, endPoint x: 517, endPoint y: 259, distance: 11.2
click at [517, 259] on div "**********" at bounding box center [552, 257] width 756 height 28
type input "********"
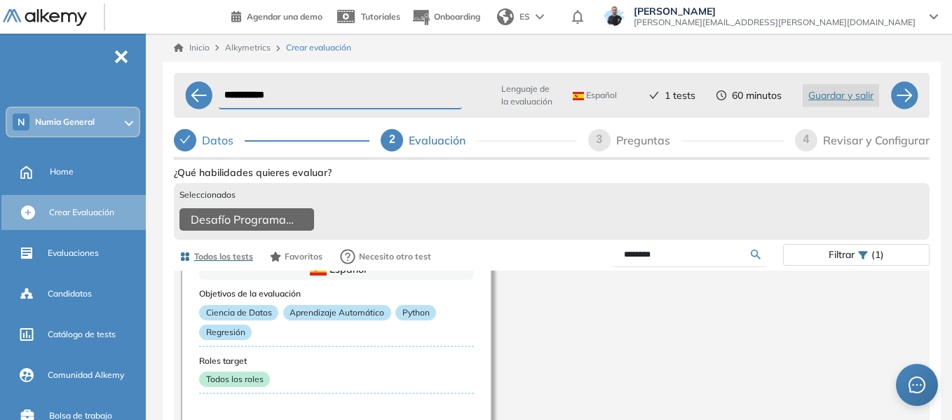
scroll to position [0, 0]
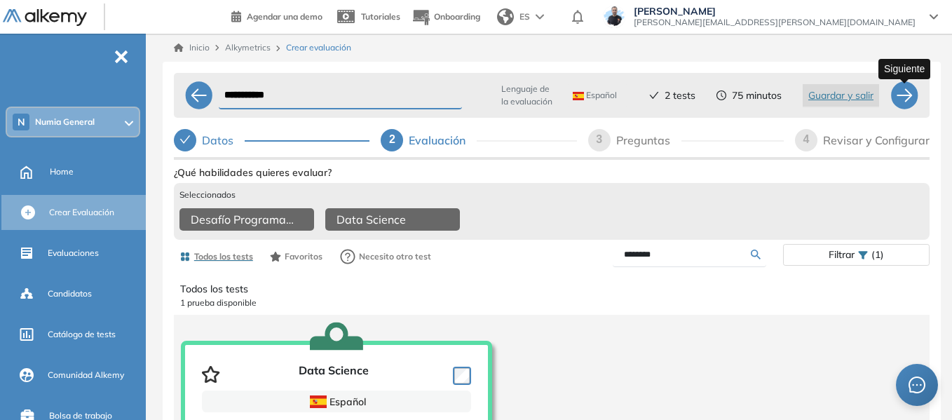
click at [907, 100] on div at bounding box center [904, 95] width 28 height 28
select select "*****"
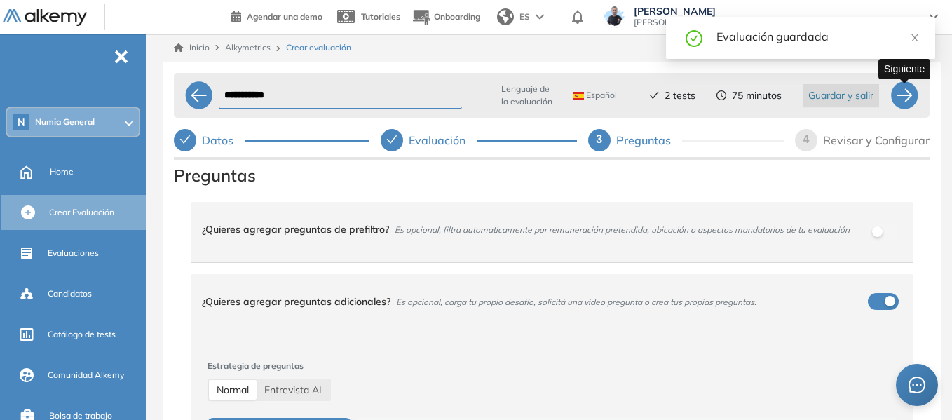
click at [912, 97] on div at bounding box center [904, 95] width 28 height 28
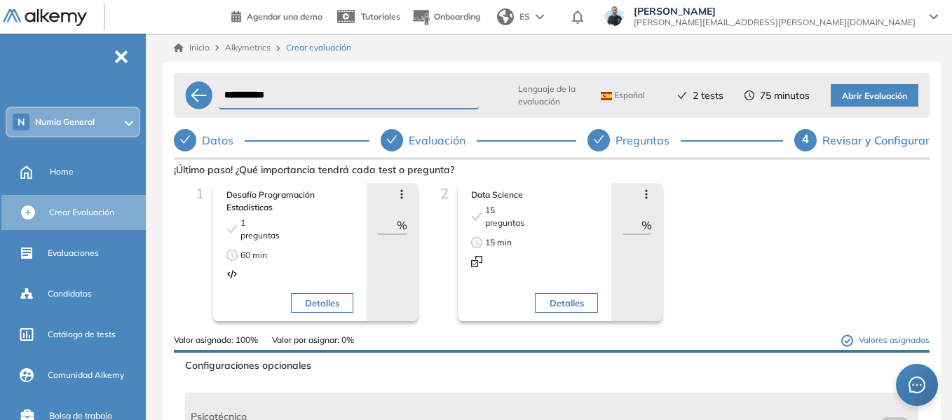
click at [646, 188] on div "Avanzar posición Retroceder posición Saltar preguntas Eliminar ** %" at bounding box center [636, 252] width 51 height 138
click at [645, 194] on icon at bounding box center [646, 194] width 2 height 9
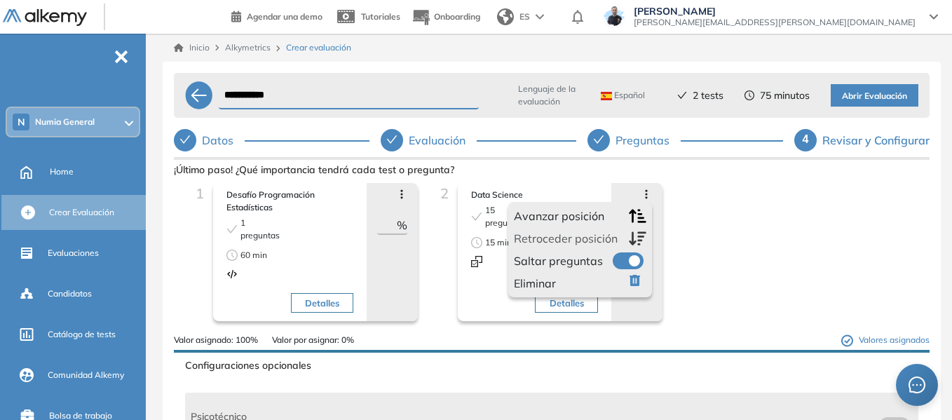
click at [638, 217] on icon "button" at bounding box center [638, 215] width 18 height 13
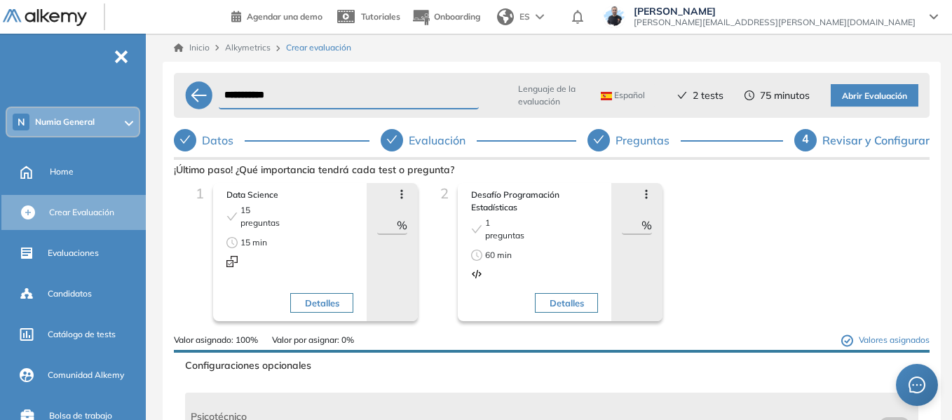
click at [716, 234] on div "1 Data Science 15 preguntas 15 min Detalles Avanzar posición Retroceder posició…" at bounding box center [551, 258] width 733 height 151
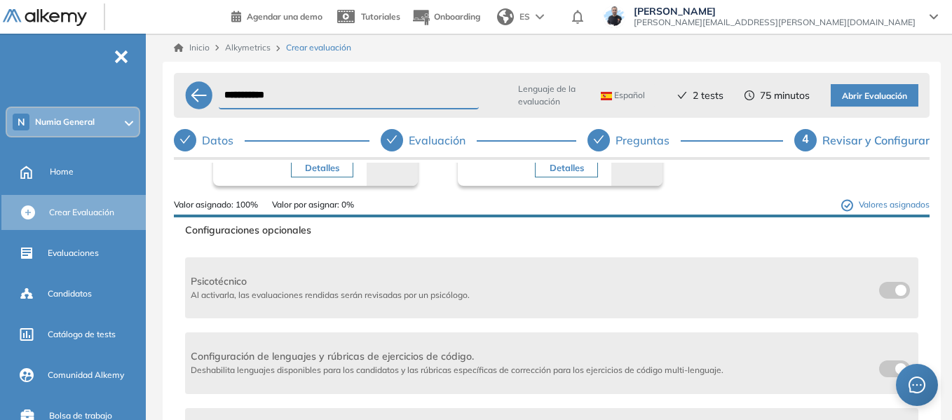
scroll to position [210, 0]
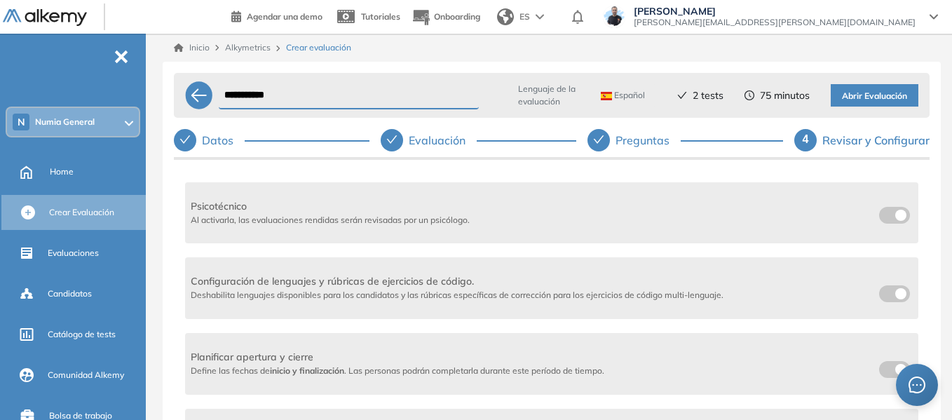
click at [883, 297] on span at bounding box center [884, 290] width 11 height 11
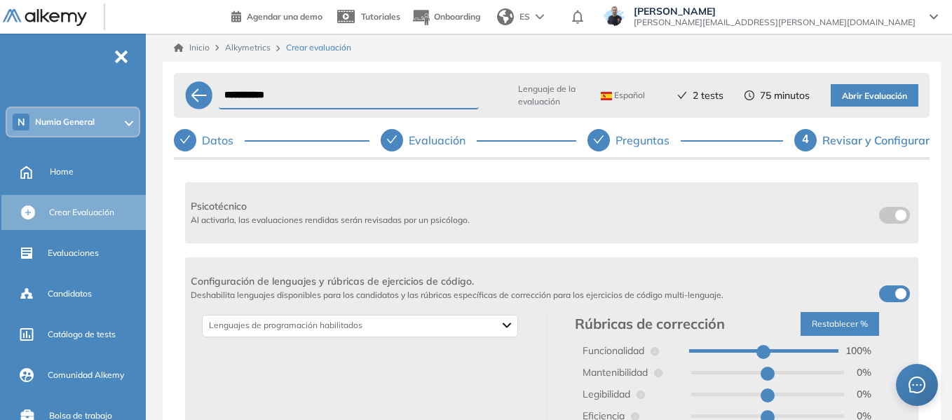
scroll to position [280, 0]
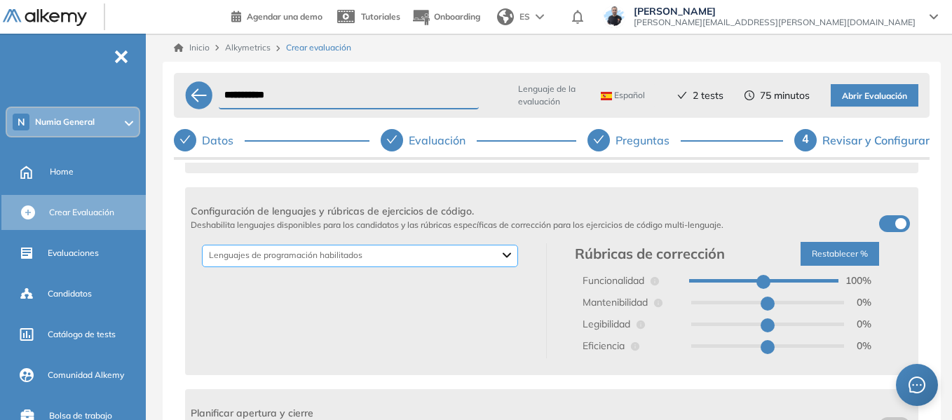
click at [419, 261] on div "Backend Crypto Data Science Data Base Dev Ops Genéricos Mobile Otros Frontend D…" at bounding box center [360, 256] width 316 height 22
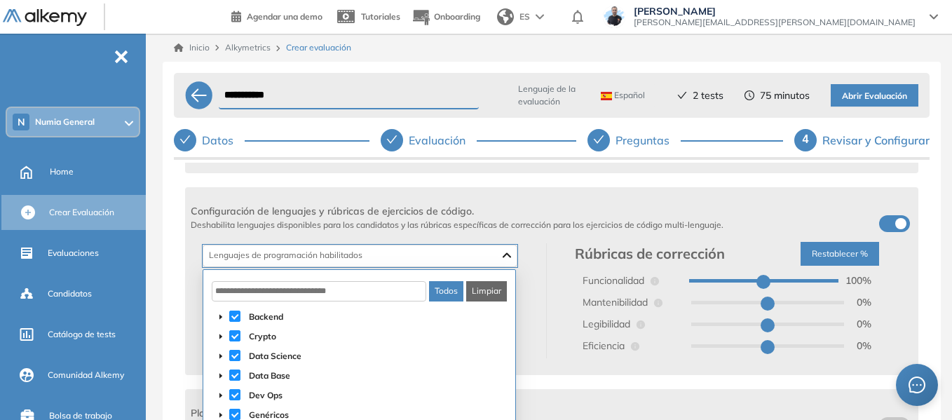
click at [496, 292] on button "Limpiar" at bounding box center [486, 291] width 41 height 20
click at [261, 295] on input "text" at bounding box center [319, 291] width 215 height 20
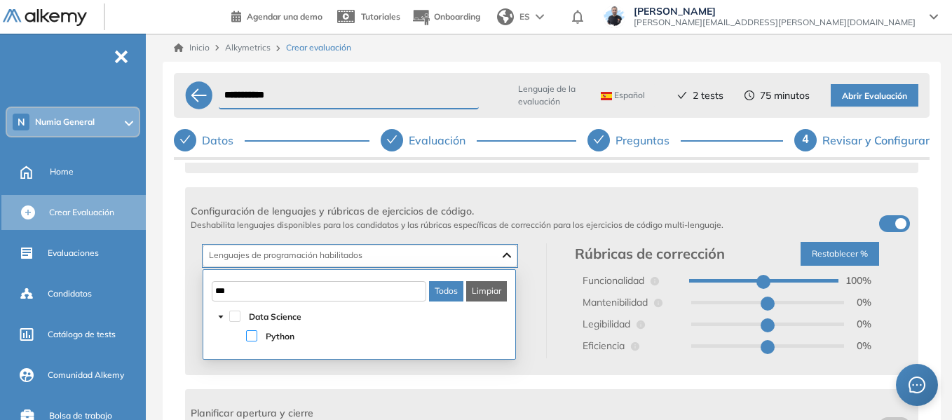
click at [249, 340] on span at bounding box center [251, 335] width 11 height 11
type input "***"
click at [722, 187] on div "Configuración de lenguajes y rúbricas de ejercicios de código. Deshabilita leng…" at bounding box center [551, 281] width 733 height 188
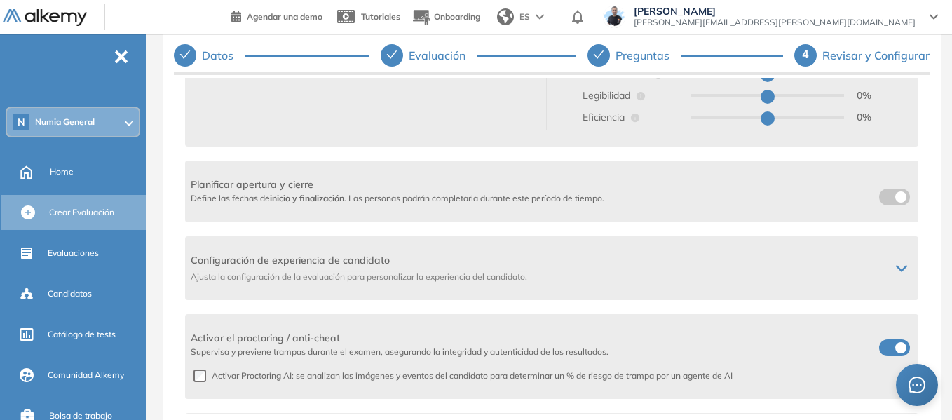
scroll to position [491, 0]
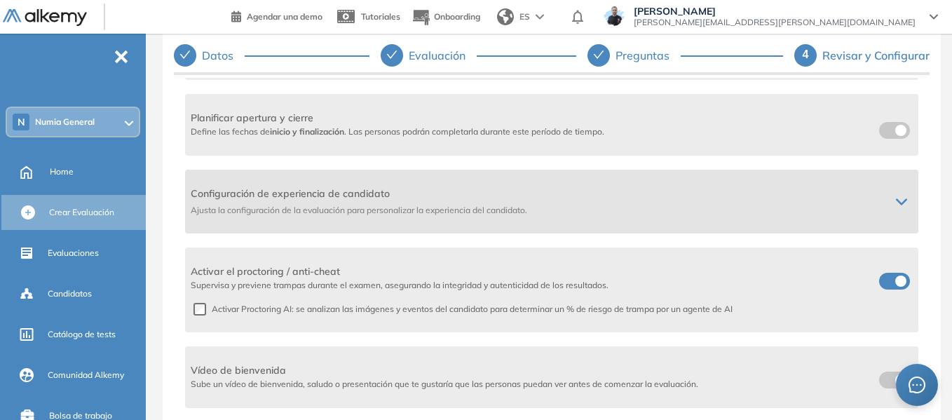
click at [897, 196] on icon at bounding box center [901, 201] width 11 height 11
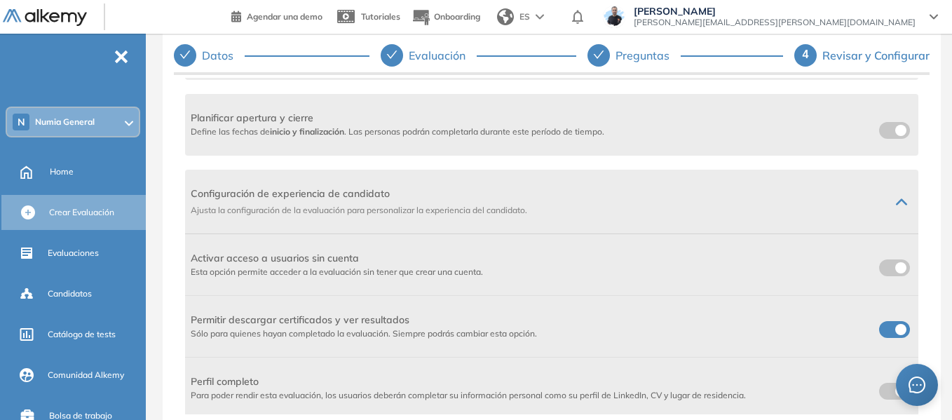
click at [887, 280] on div "Activar acceso a usuarios sin cuenta Esta opción permite acceder a la evaluació…" at bounding box center [551, 265] width 733 height 62
click at [887, 273] on label at bounding box center [894, 267] width 31 height 17
click at [887, 325] on label at bounding box center [894, 329] width 31 height 17
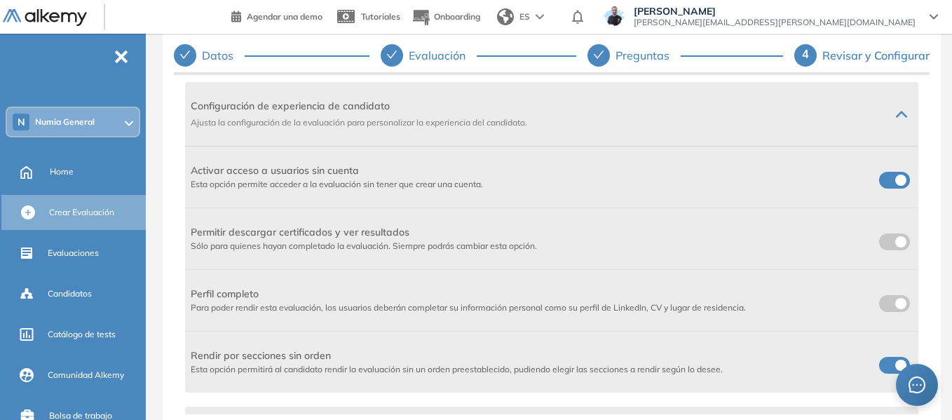
scroll to position [631, 0]
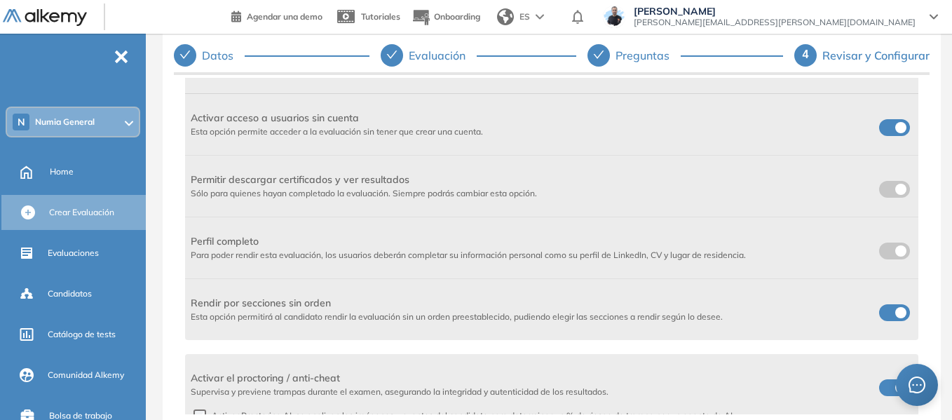
click at [879, 314] on span at bounding box center [884, 309] width 11 height 11
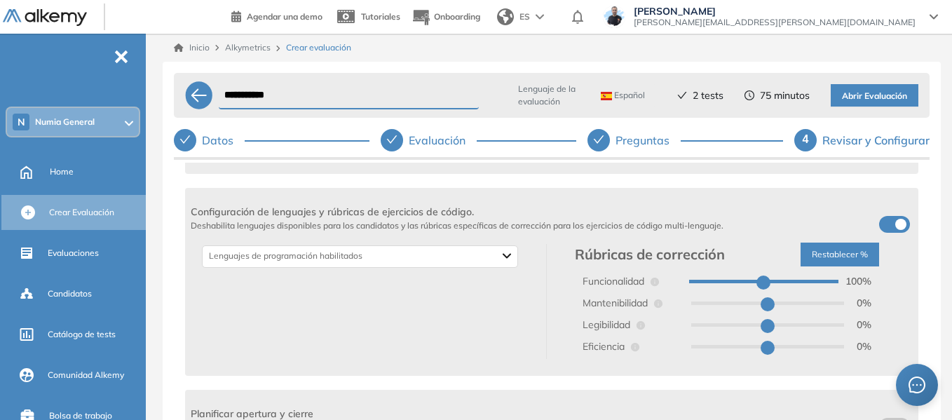
scroll to position [280, 0]
drag, startPoint x: 226, startPoint y: 92, endPoint x: 296, endPoint y: 98, distance: 70.4
click at [296, 98] on input "**********" at bounding box center [349, 95] width 260 height 27
click at [301, 92] on input "**********" at bounding box center [349, 95] width 260 height 27
click at [848, 250] on button "Restablecer %" at bounding box center [840, 254] width 79 height 24
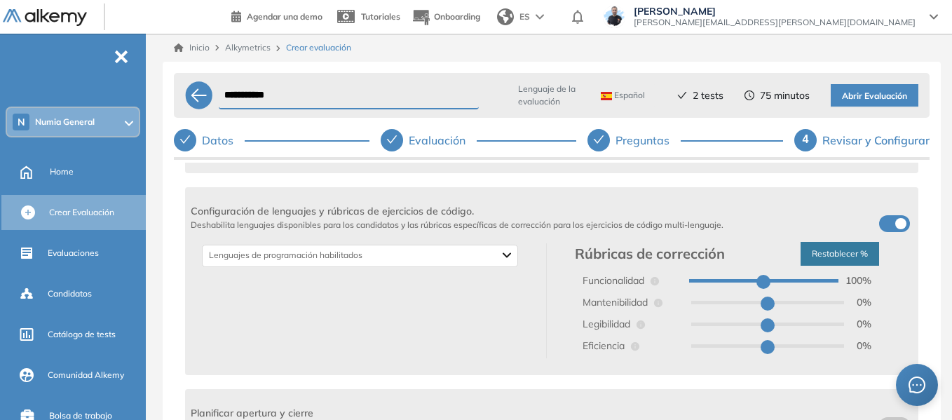
click at [848, 250] on button "Restablecer %" at bounding box center [840, 254] width 79 height 24
type input "**"
type input "*"
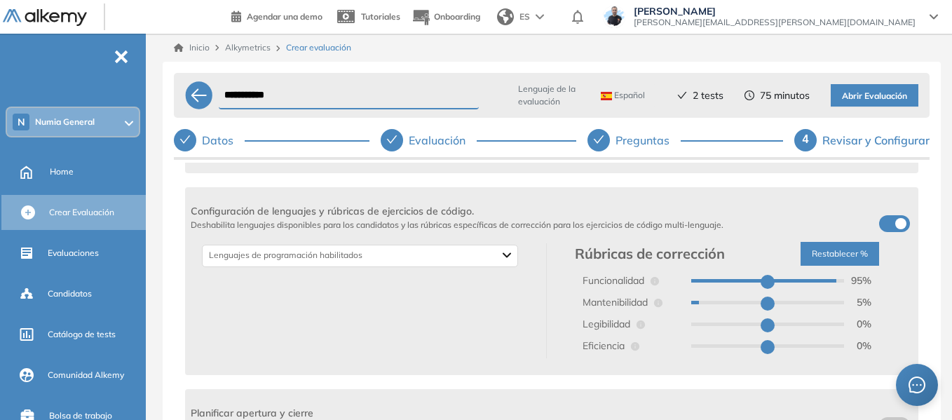
type input "**"
drag, startPoint x: 693, startPoint y: 302, endPoint x: 707, endPoint y: 303, distance: 14.0
click at [707, 303] on input "range" at bounding box center [767, 303] width 153 height 4
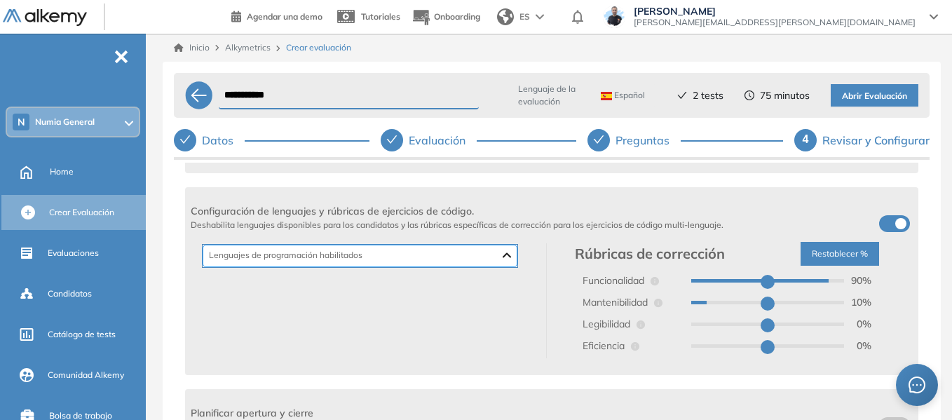
click at [498, 250] on div "Python Data Science" at bounding box center [360, 256] width 315 height 22
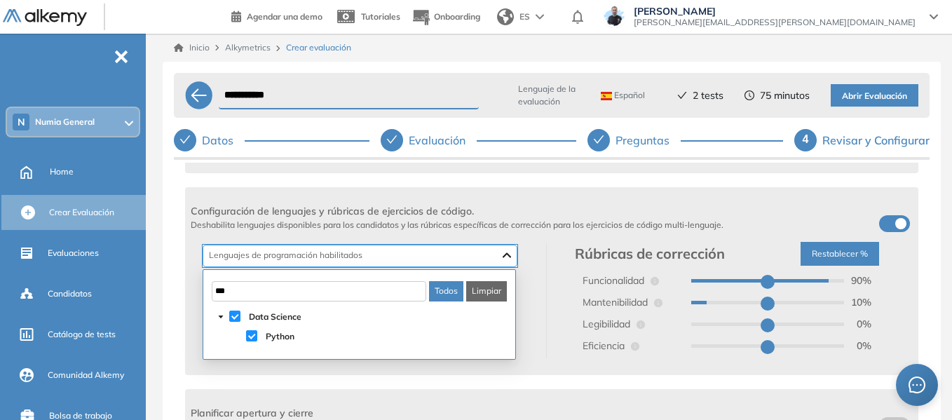
click at [496, 255] on div "Python Data Science" at bounding box center [360, 256] width 315 height 22
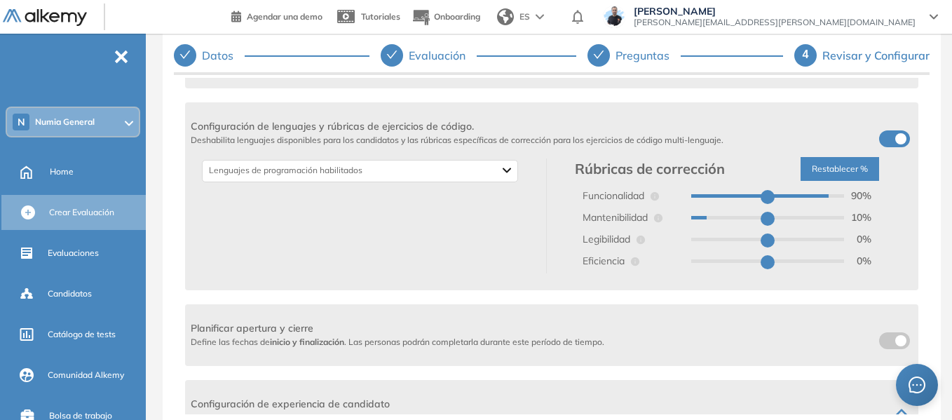
type input "*"
type input "**"
drag, startPoint x: 705, startPoint y: 219, endPoint x: 680, endPoint y: 219, distance: 24.5
type input "*"
click at [691, 219] on input "range" at bounding box center [767, 218] width 153 height 4
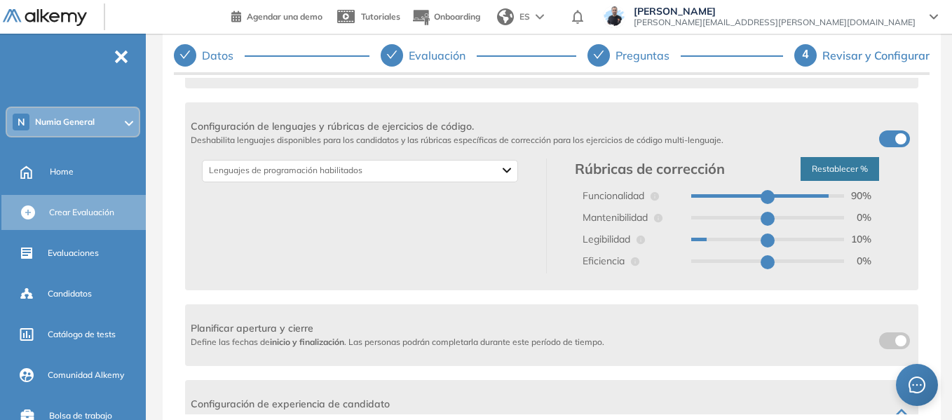
click at [857, 164] on button "Restablecer %" at bounding box center [840, 169] width 79 height 24
type input "***"
type input "*"
type input "**"
type input "*"
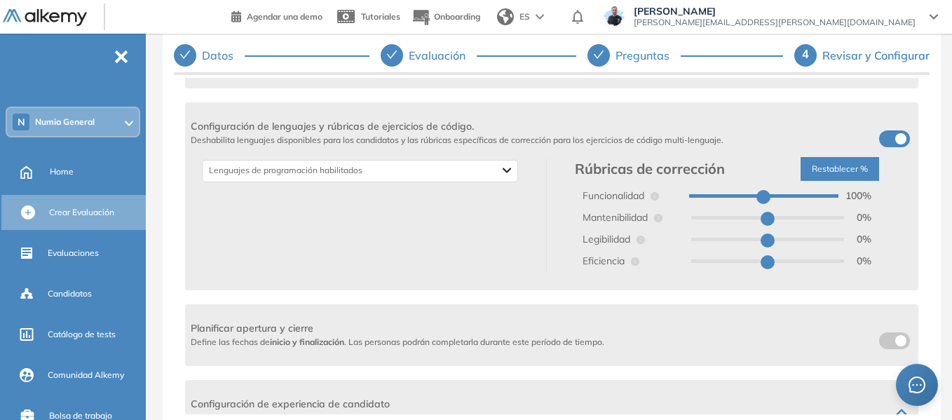
type input "**"
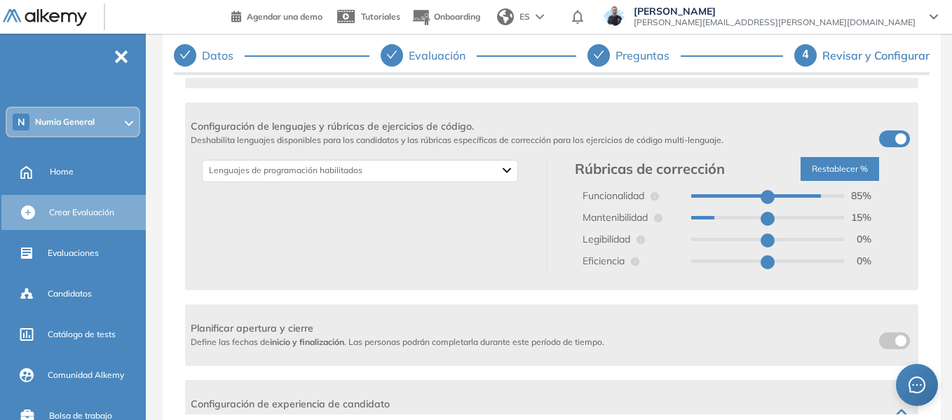
type input "**"
drag, startPoint x: 825, startPoint y: 191, endPoint x: 805, endPoint y: 193, distance: 19.7
type input "**"
click at [805, 194] on input "range" at bounding box center [767, 196] width 153 height 4
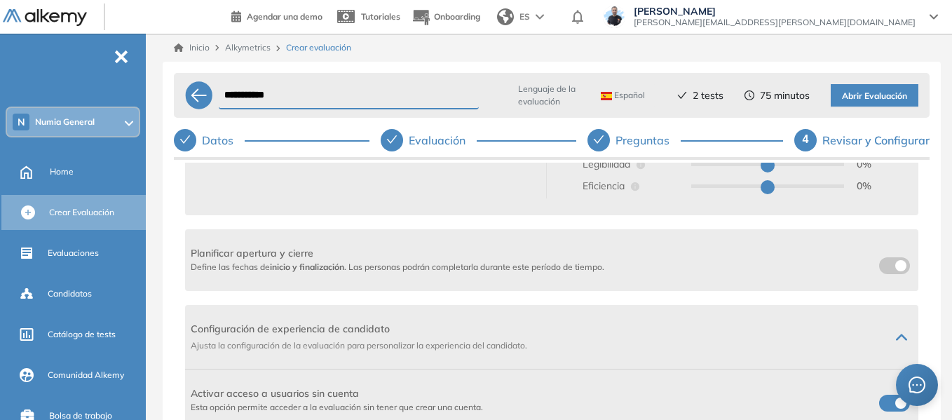
scroll to position [631, 0]
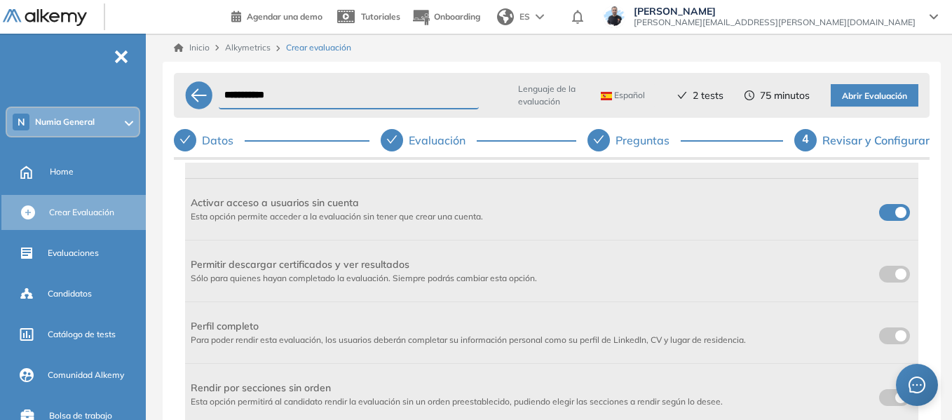
click at [859, 97] on span "Abrir Evaluación" at bounding box center [874, 96] width 65 height 13
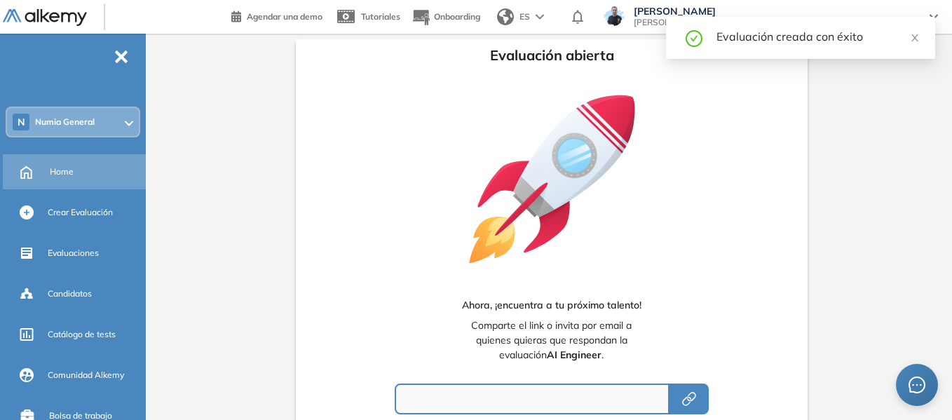
type input "**********"
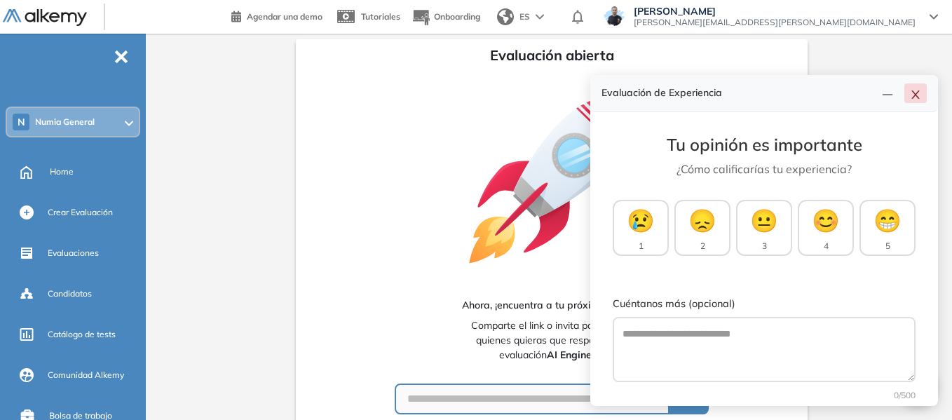
click at [918, 100] on icon "close" at bounding box center [915, 94] width 11 height 11
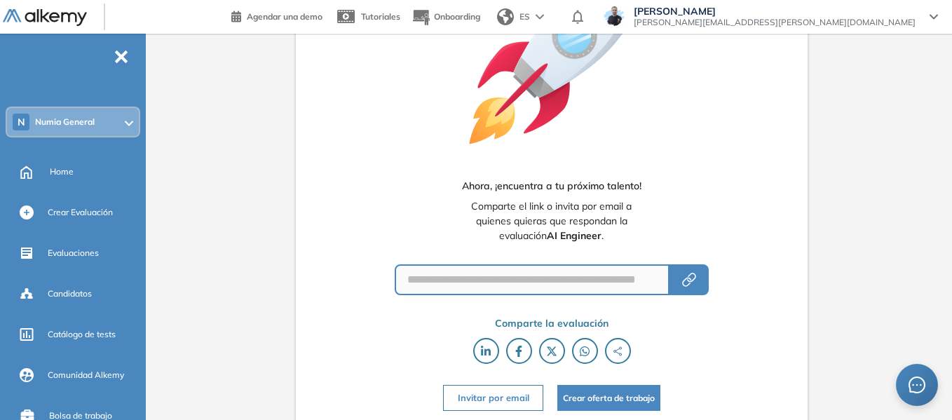
scroll to position [121, 0]
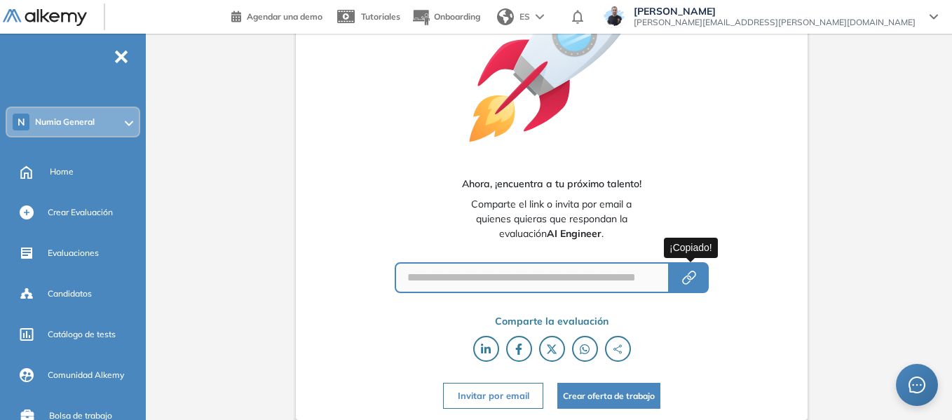
click at [686, 276] on icon "button" at bounding box center [689, 277] width 17 height 17
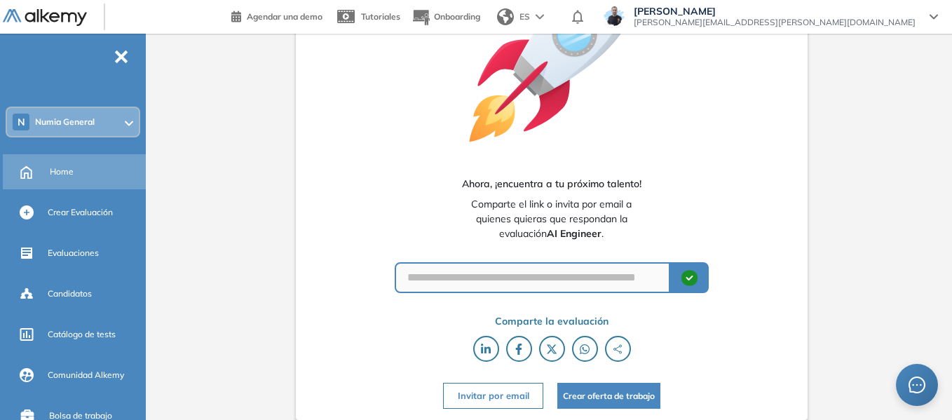
click at [55, 177] on span "Home" at bounding box center [62, 171] width 24 height 13
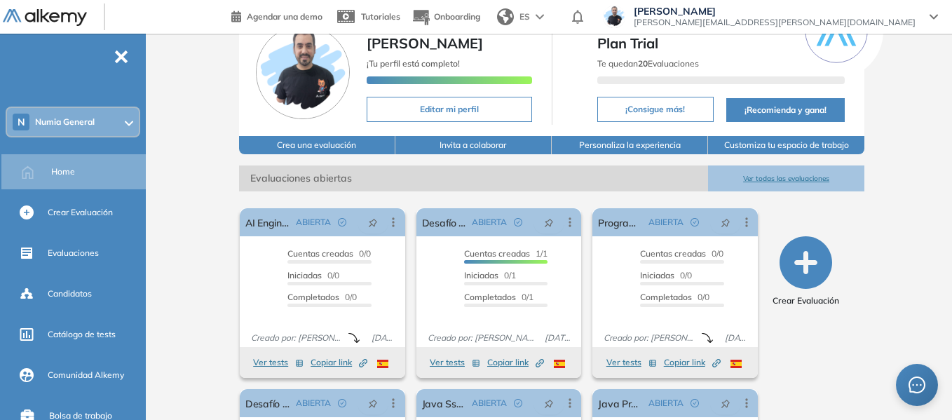
scroll to position [140, 0]
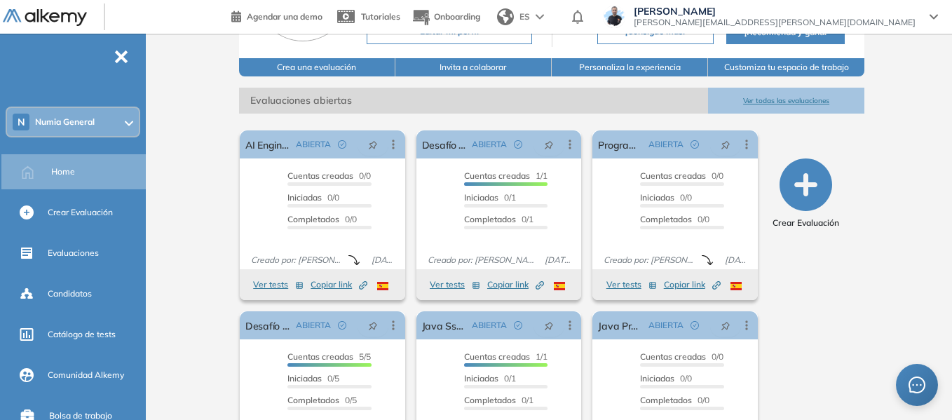
click at [67, 125] on span "Numia General" at bounding box center [65, 121] width 60 height 11
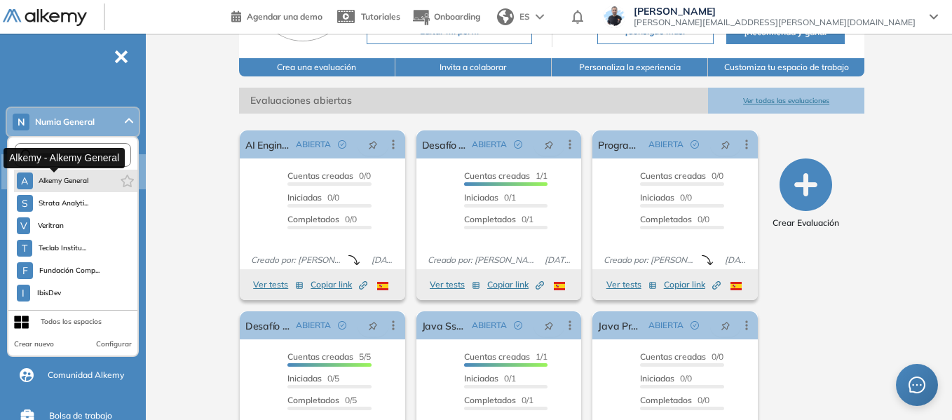
click at [76, 179] on span "Alkemy General" at bounding box center [64, 180] width 50 height 11
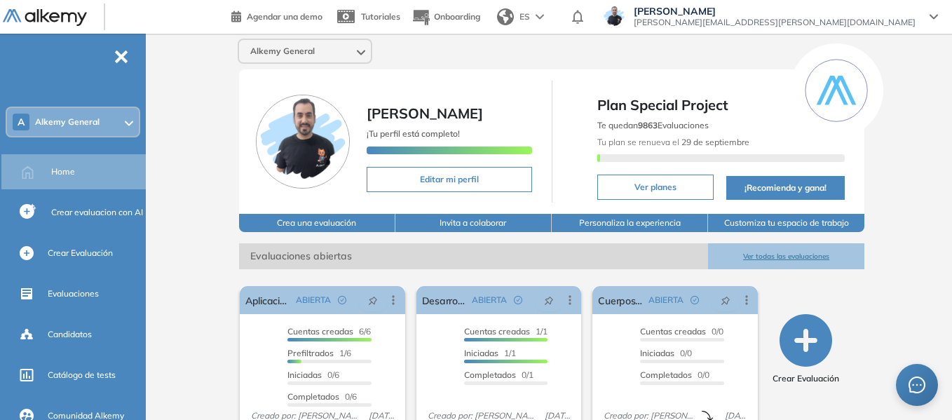
scroll to position [0, 0]
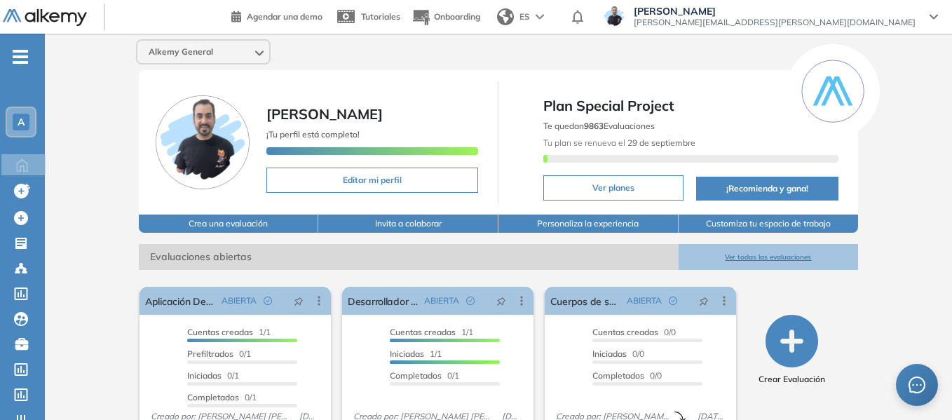
click at [19, 59] on span "-" at bounding box center [20, 55] width 15 height 11
click at [23, 57] on icon "-" at bounding box center [20, 56] width 15 height 3
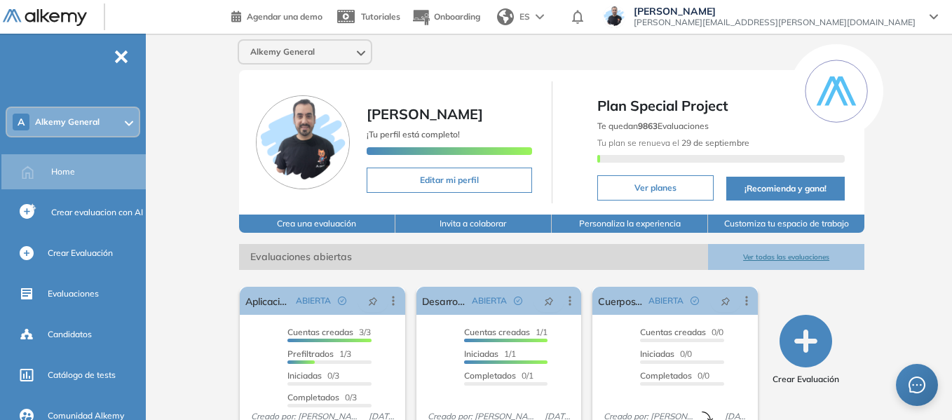
click at [69, 115] on div "A Alkemy General" at bounding box center [73, 122] width 132 height 28
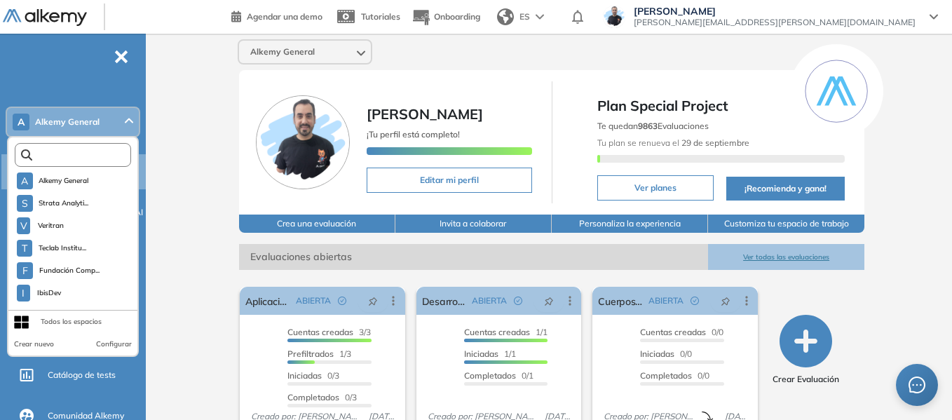
click at [79, 160] on input "text" at bounding box center [76, 155] width 88 height 11
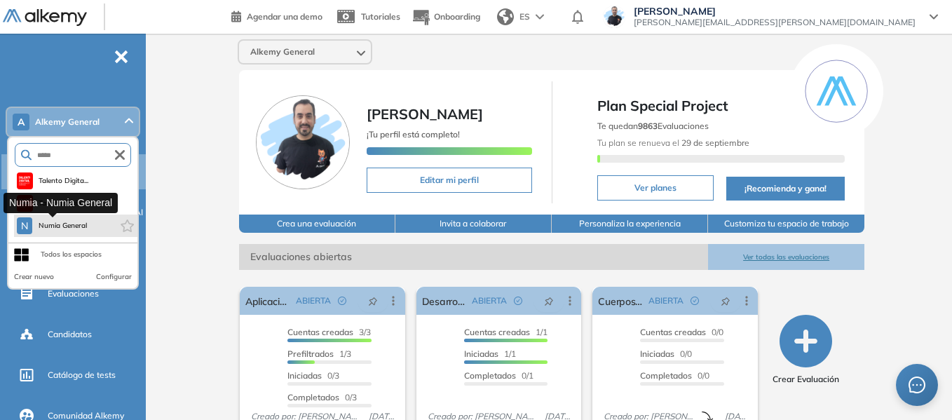
type input "*****"
click at [70, 224] on span "Numia General" at bounding box center [63, 225] width 50 height 11
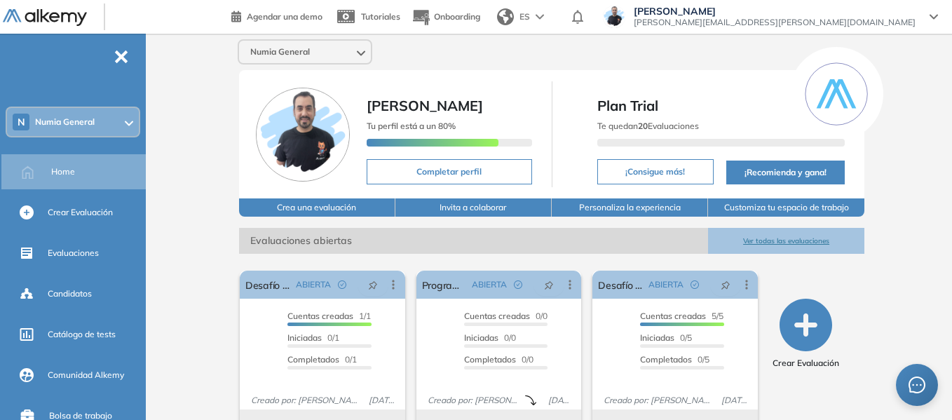
click at [796, 210] on button "Customiza tu espacio de trabajo" at bounding box center [786, 207] width 156 height 18
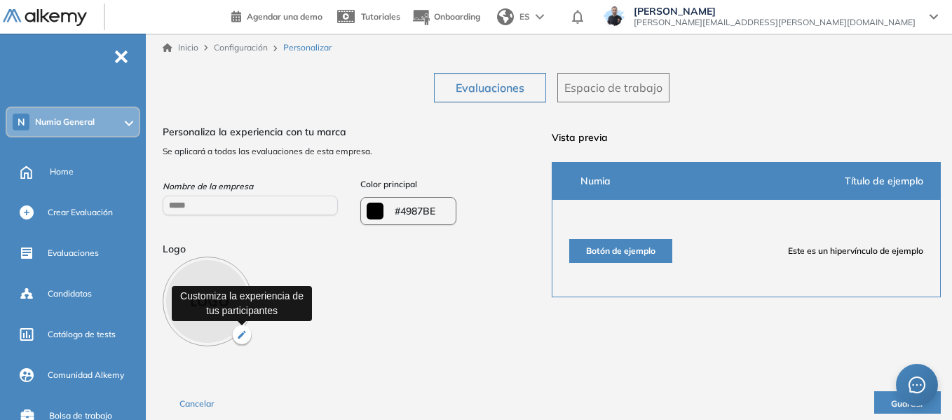
click at [240, 330] on img "button" at bounding box center [241, 335] width 21 height 21
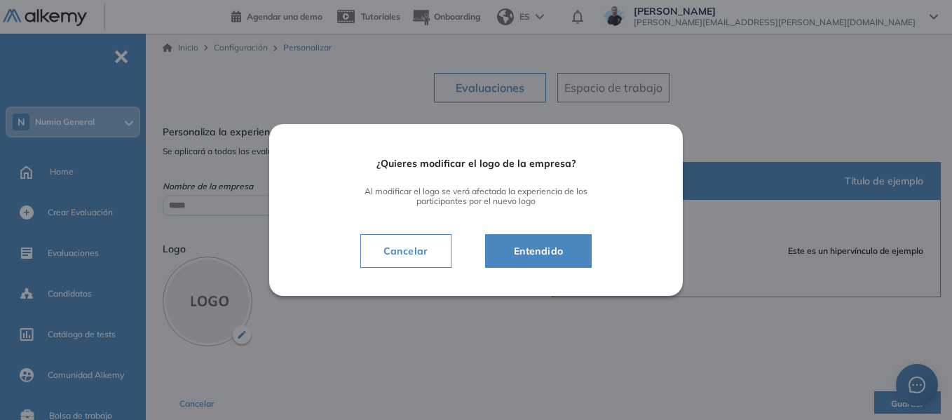
click at [538, 259] on span "Entendido" at bounding box center [539, 251] width 72 height 17
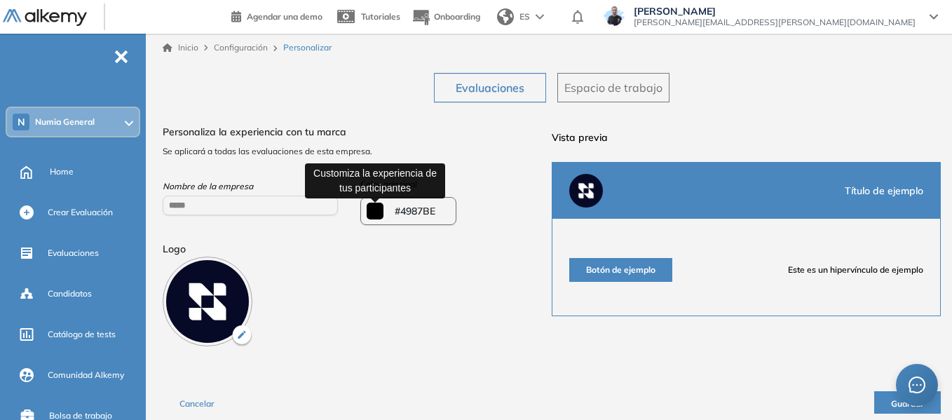
click at [373, 215] on input "*******" at bounding box center [375, 211] width 17 height 17
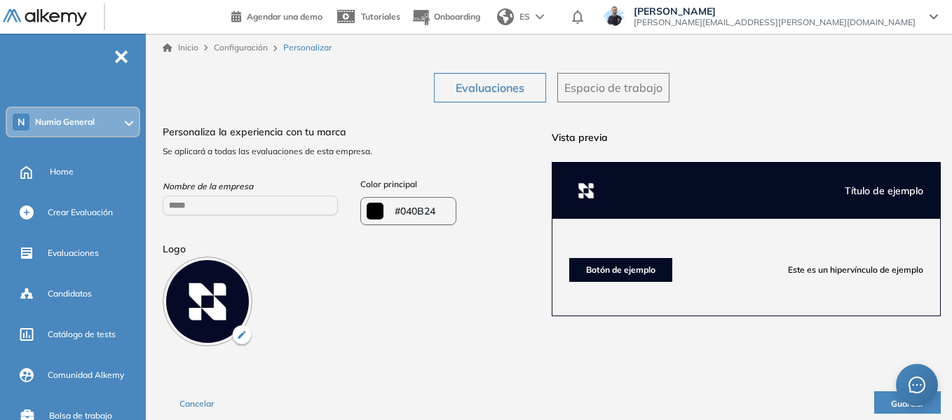
type input "*******"
click at [751, 367] on div "¿Quieres modificar el logo de la empresa? Al modificar el logo se verá afectada…" at bounding box center [552, 272] width 778 height 306
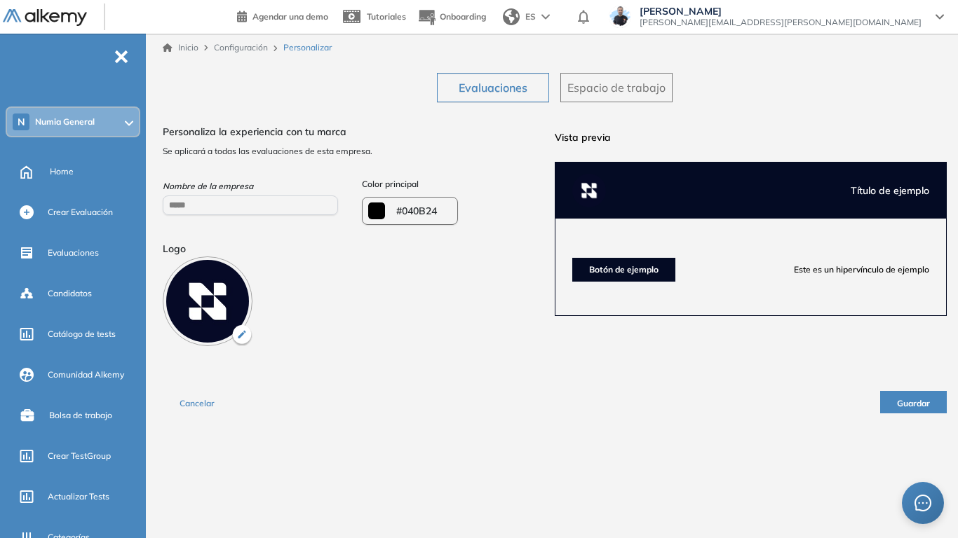
click at [923, 406] on span "Guardar" at bounding box center [913, 403] width 33 height 11
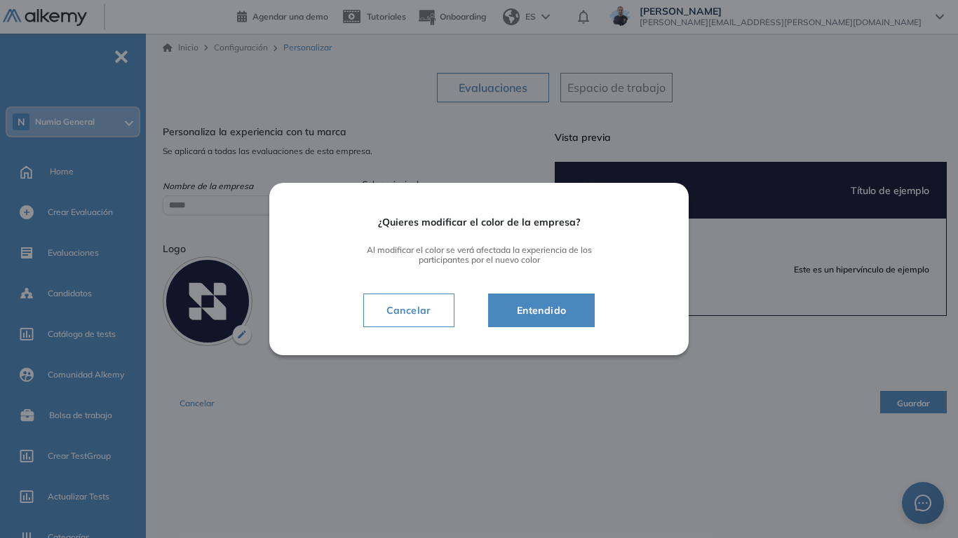
click at [543, 313] on span "Entendido" at bounding box center [541, 310] width 72 height 17
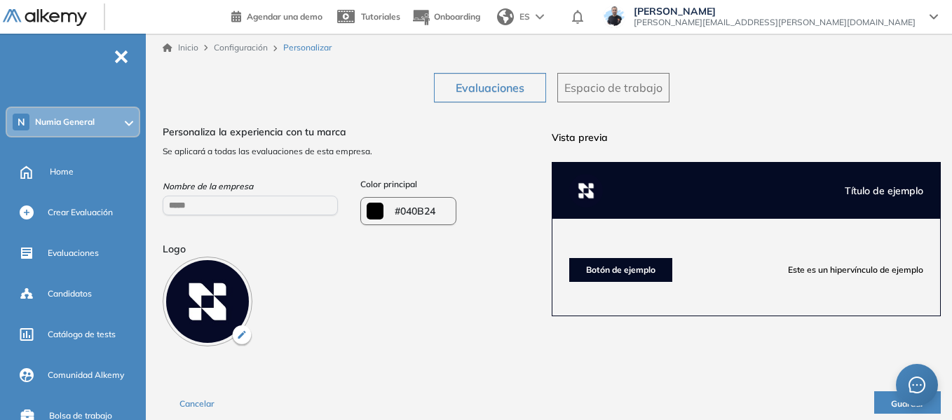
click at [74, 116] on div "N Numia General" at bounding box center [73, 122] width 132 height 28
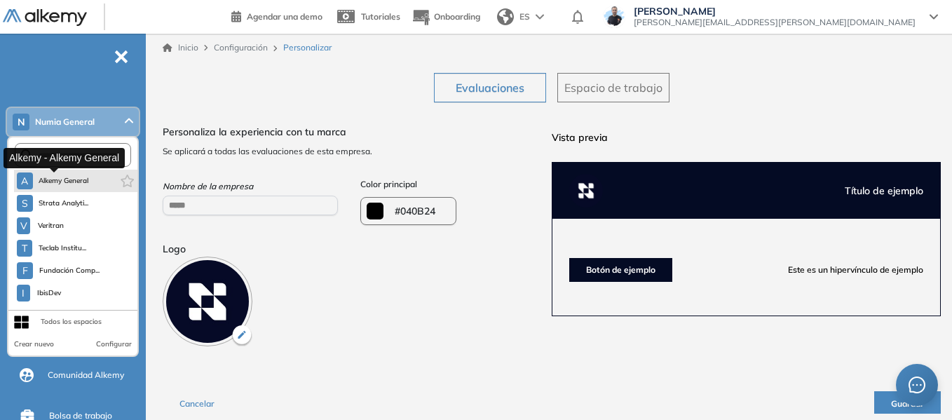
click at [86, 181] on span "Alkemy General" at bounding box center [64, 180] width 50 height 11
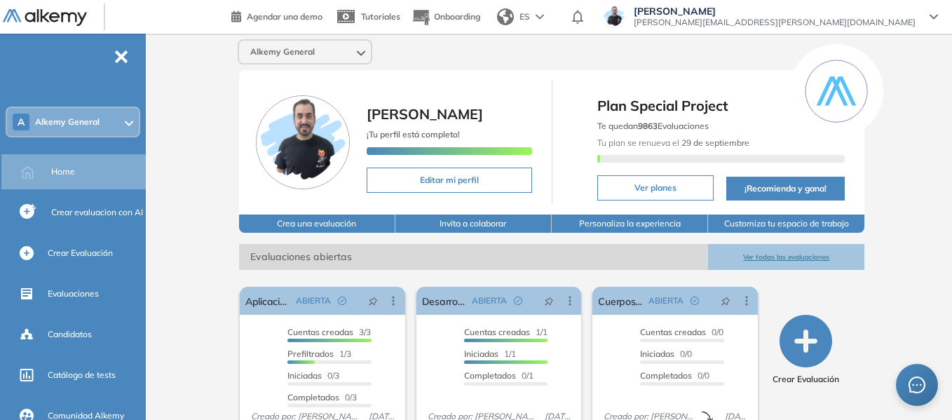
click at [99, 128] on div "A Alkemy General" at bounding box center [73, 122] width 132 height 28
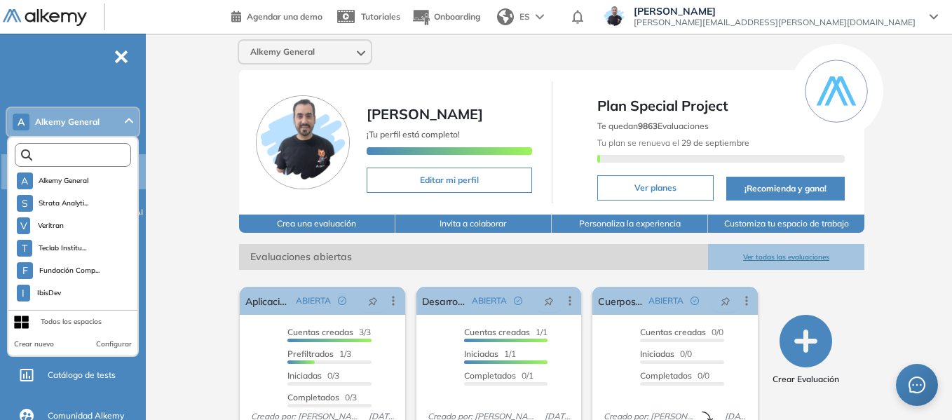
click at [88, 152] on input "text" at bounding box center [76, 155] width 88 height 11
type input "*******"
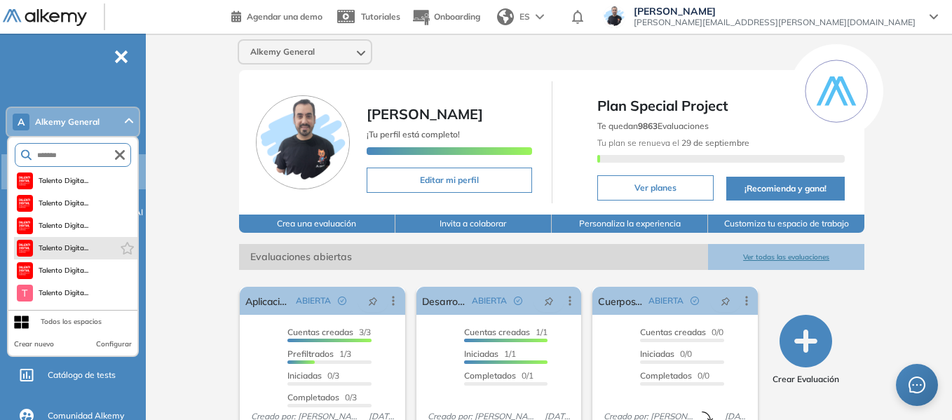
scroll to position [42, 0]
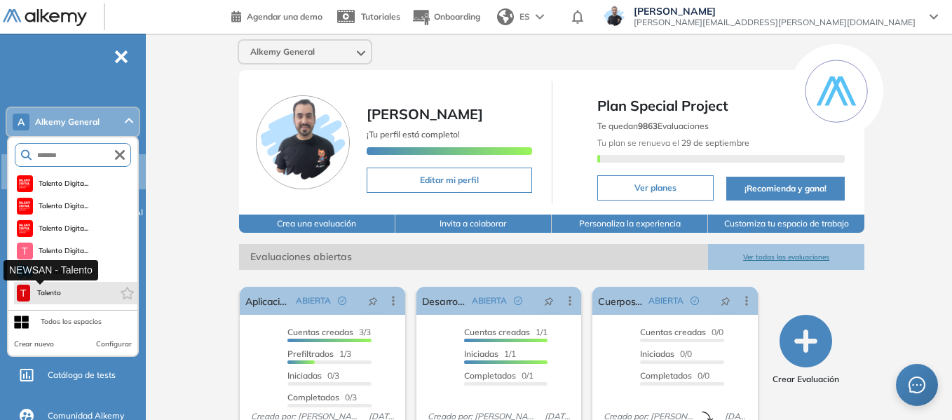
click at [55, 296] on span "Talento" at bounding box center [49, 292] width 27 height 11
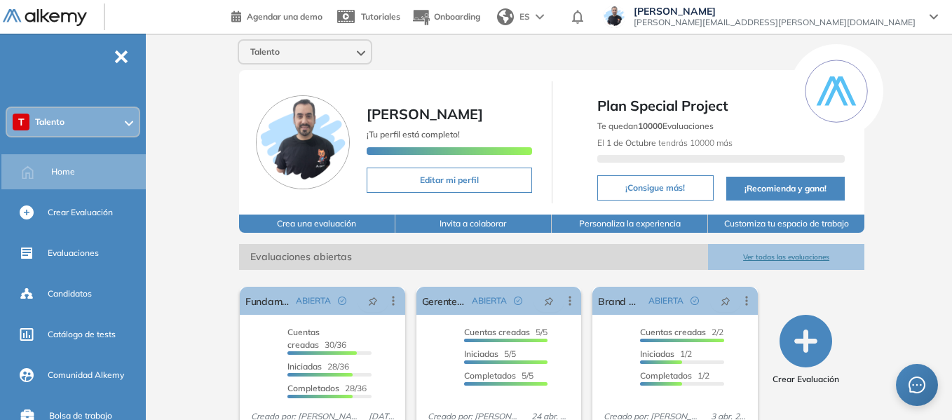
click at [95, 109] on div "T Talento" at bounding box center [73, 122] width 132 height 28
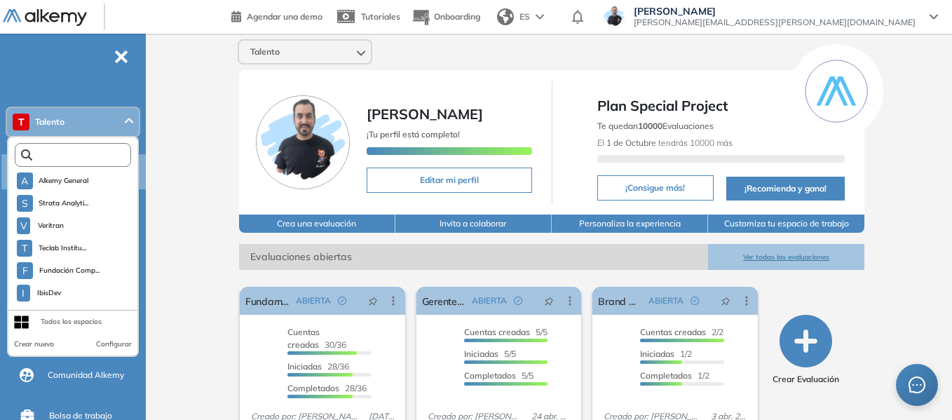
click at [107, 154] on input "text" at bounding box center [76, 155] width 88 height 11
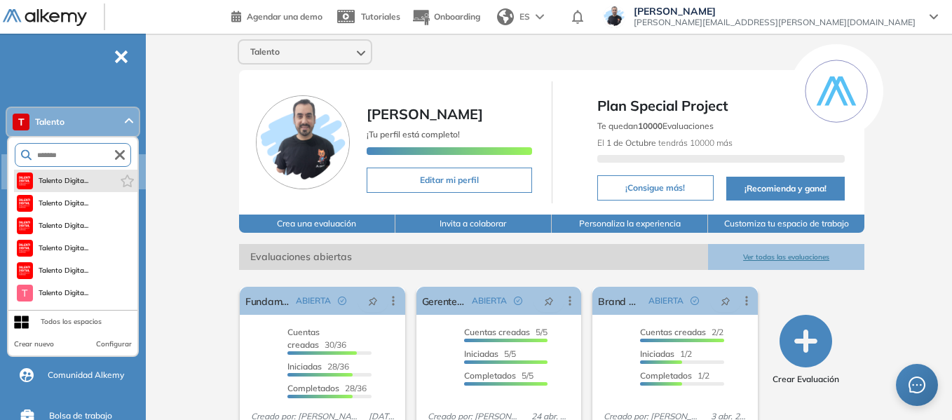
type input "*******"
click at [72, 182] on span "Talento Digita..." at bounding box center [64, 180] width 50 height 11
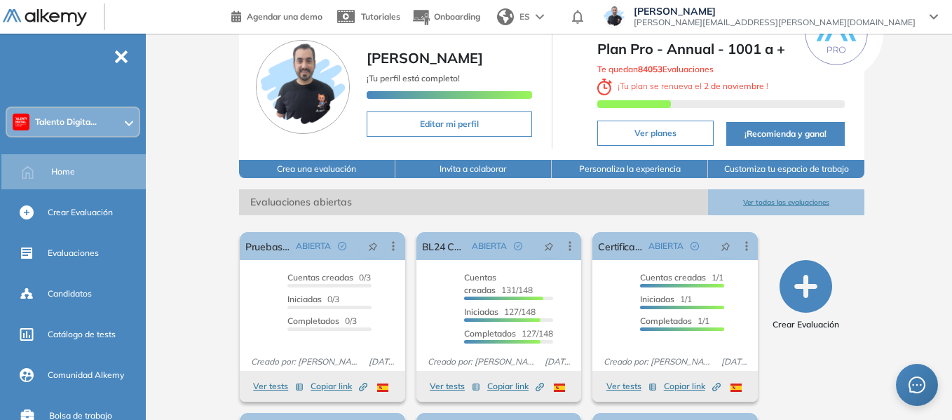
scroll to position [236, 0]
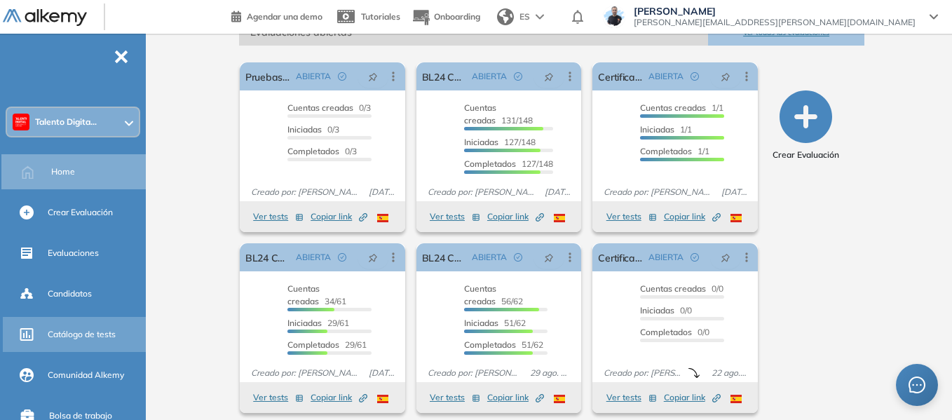
click at [86, 335] on span "Catálogo de tests" at bounding box center [82, 334] width 68 height 13
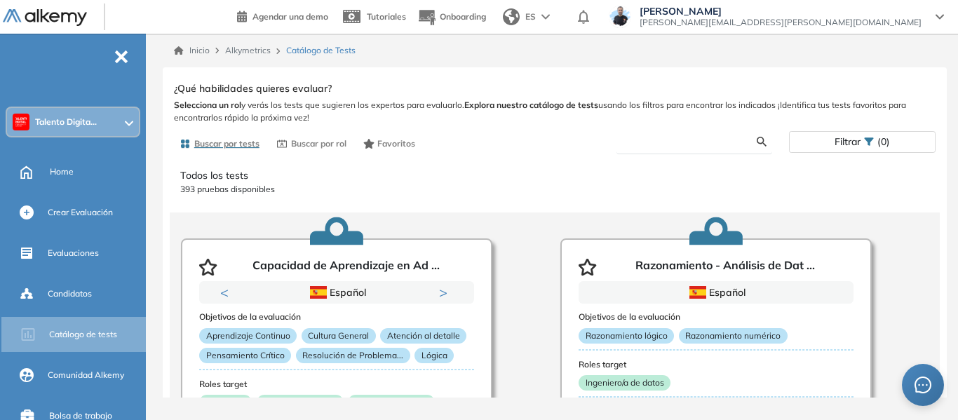
click at [670, 143] on input "text" at bounding box center [691, 141] width 129 height 13
type input "***"
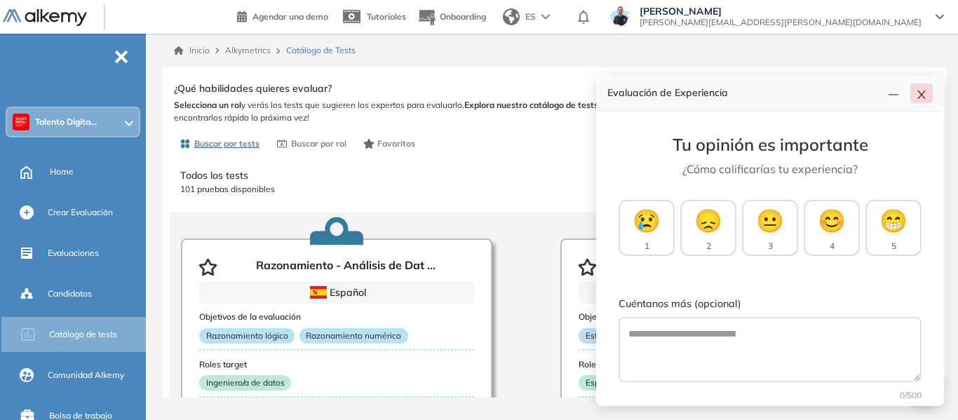
click at [925, 95] on icon "close" at bounding box center [921, 94] width 11 height 11
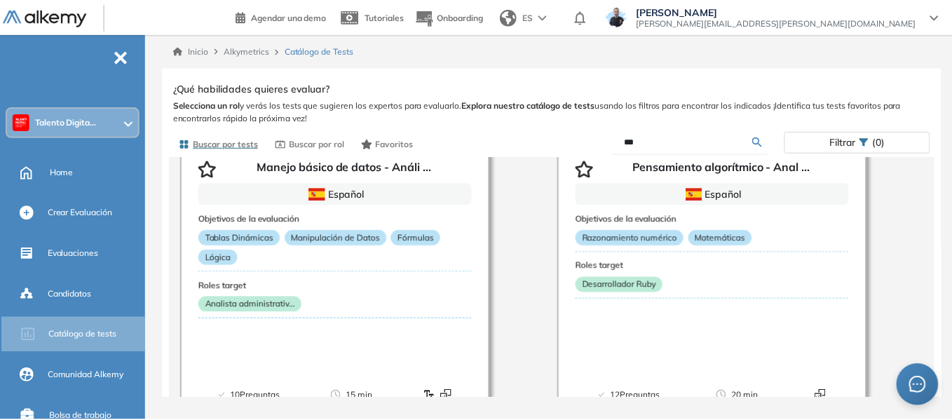
scroll to position [421, 0]
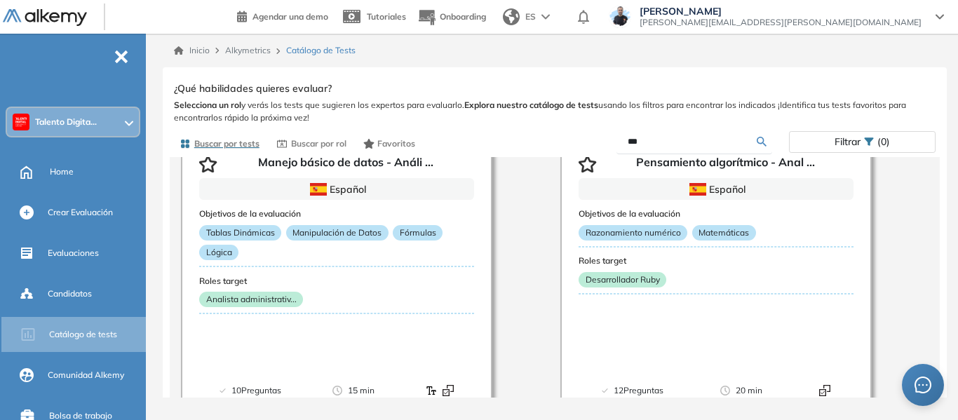
click at [68, 127] on span "Talento Digita..." at bounding box center [66, 121] width 62 height 11
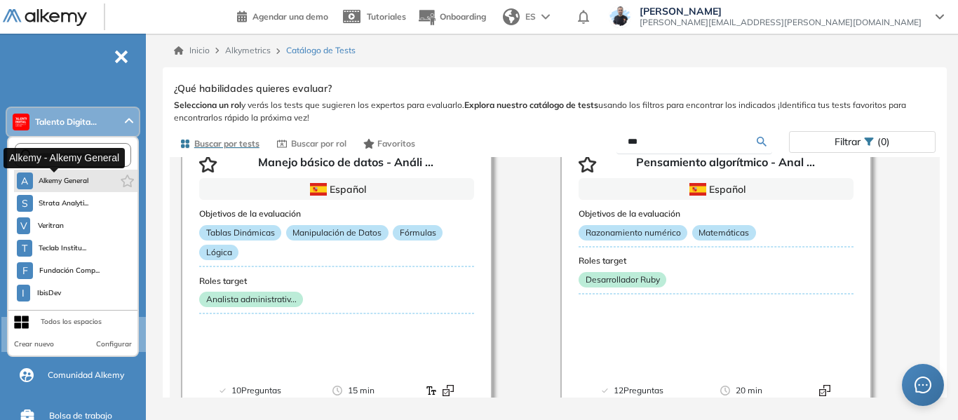
click at [65, 177] on span "Alkemy General" at bounding box center [64, 180] width 50 height 11
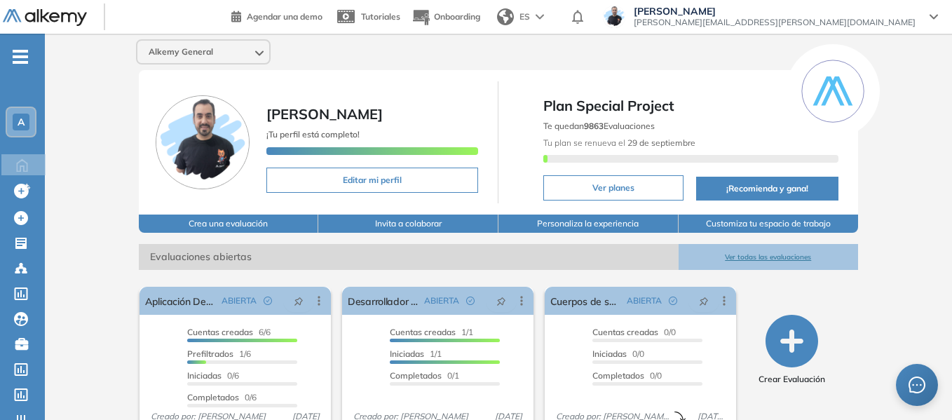
click at [25, 123] on span "A" at bounding box center [21, 121] width 7 height 11
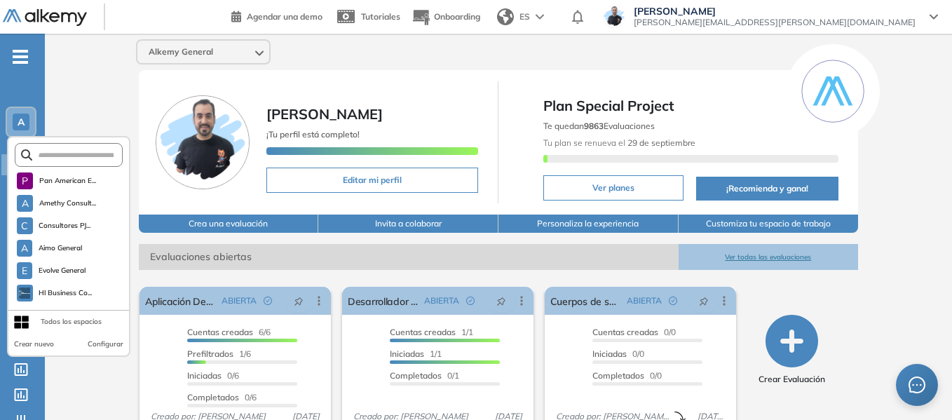
scroll to position [4019, 0]
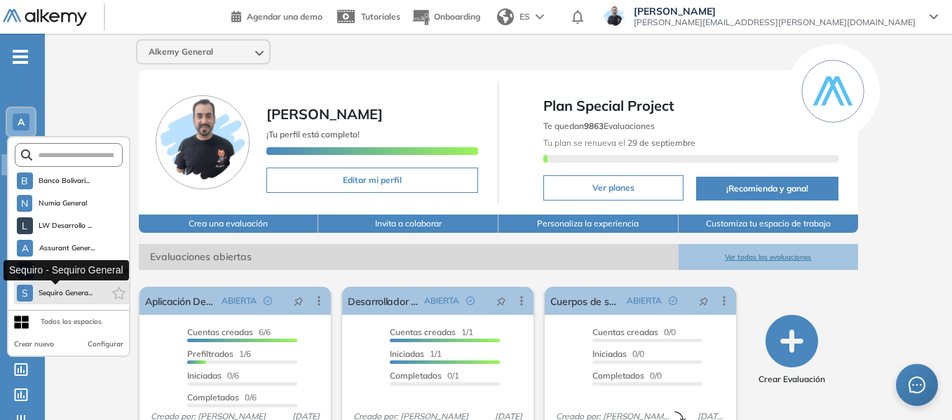
click at [78, 293] on span "Sequiro Genera..." at bounding box center [66, 292] width 55 height 11
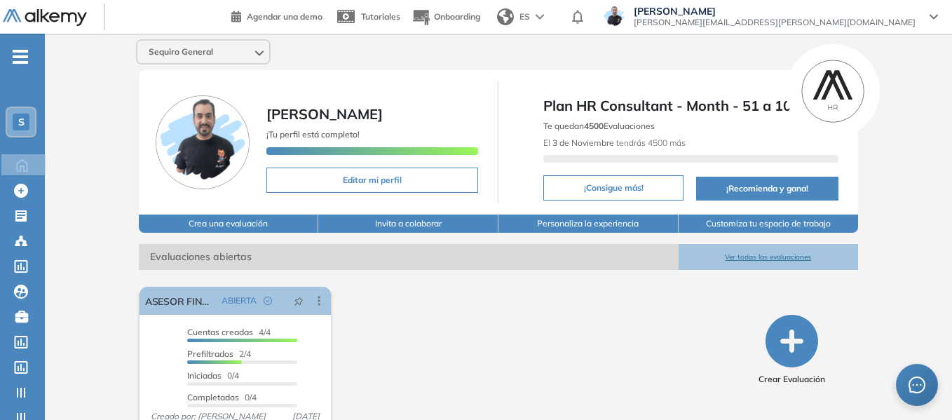
scroll to position [53, 0]
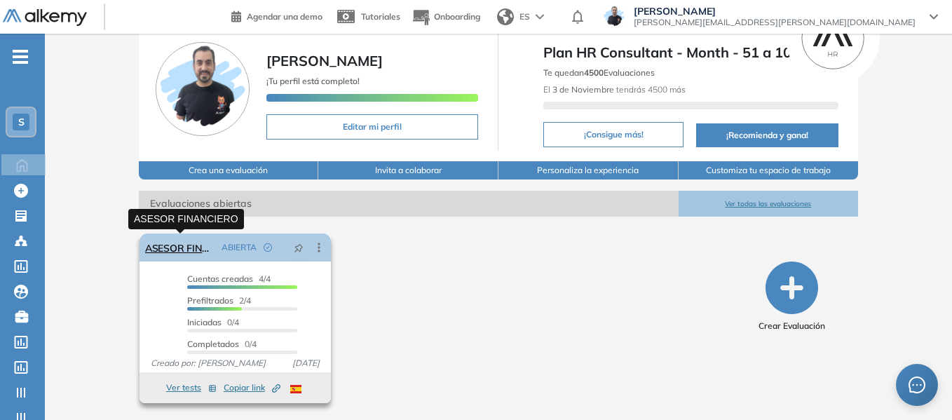
click at [177, 249] on link "ASESOR FINANCIERO" at bounding box center [180, 247] width 71 height 28
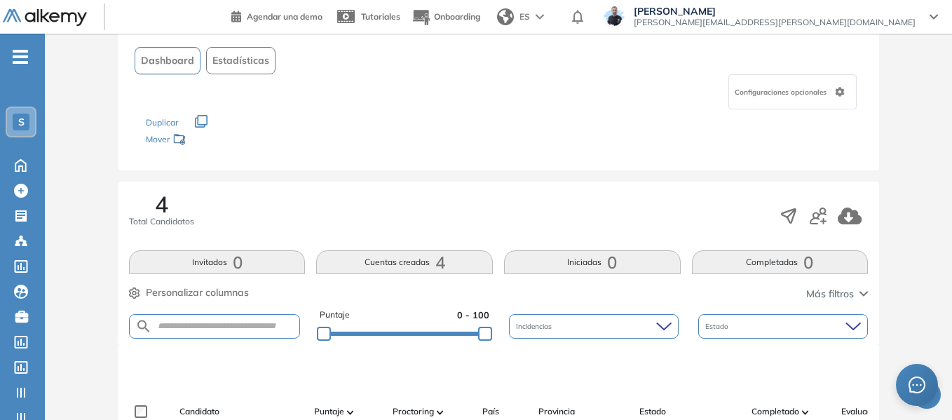
scroll to position [280, 0]
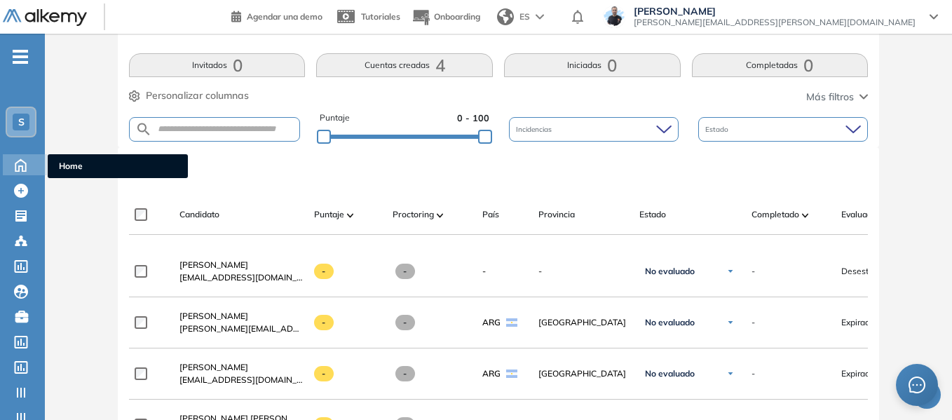
click at [63, 166] on span "Home" at bounding box center [118, 166] width 118 height 13
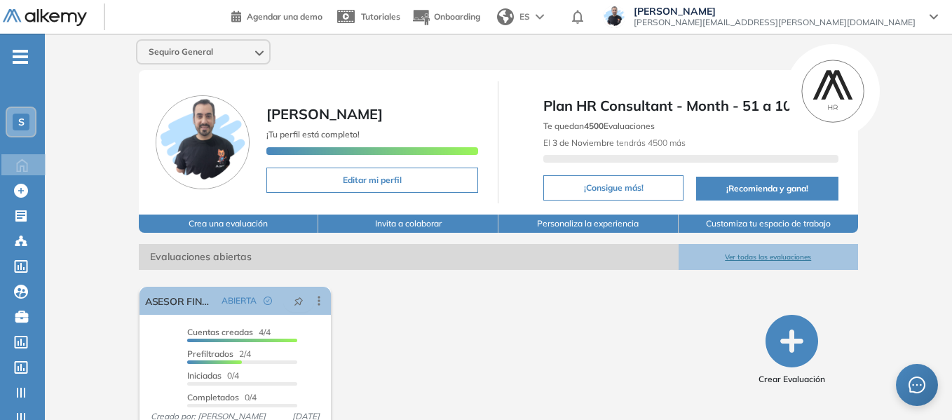
click at [25, 123] on div "S" at bounding box center [21, 122] width 17 height 17
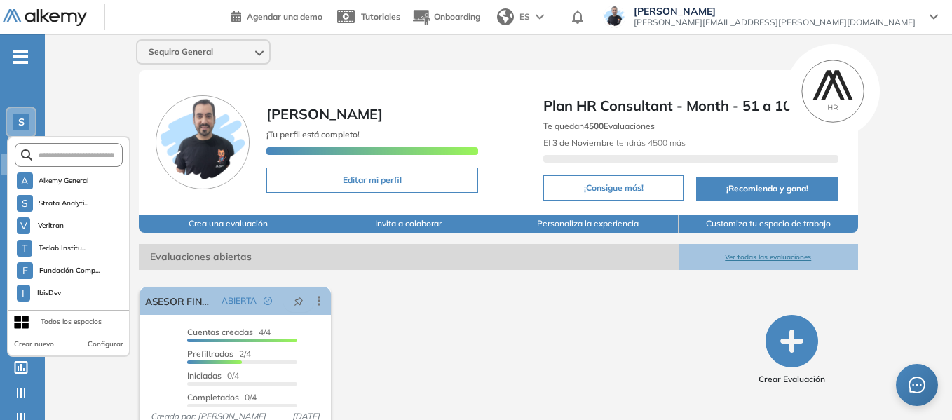
click at [98, 88] on div "Sequiro General [PERSON_NAME] ¡Tu perfil está completo! Editar mi perfil Plan H…" at bounding box center [498, 254] width 907 height 440
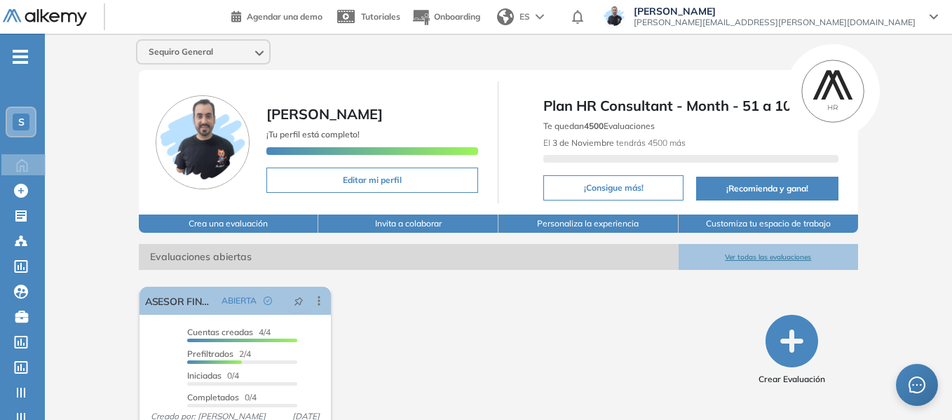
click at [15, 121] on div "S" at bounding box center [21, 122] width 17 height 17
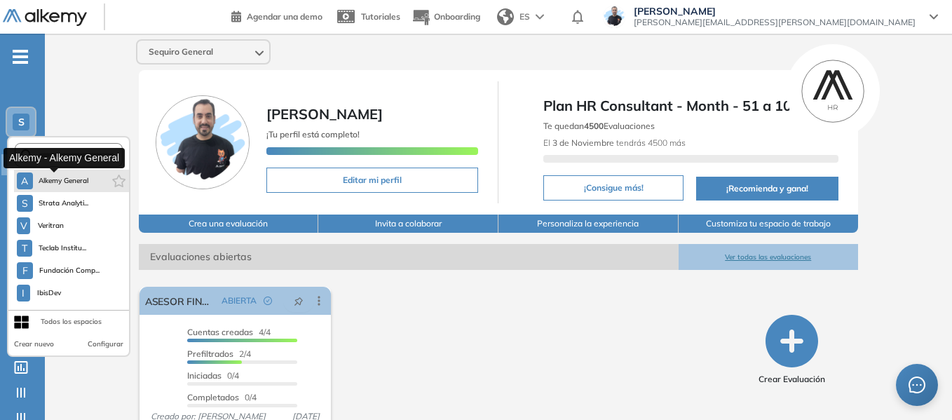
click at [72, 179] on span "Alkemy General" at bounding box center [64, 180] width 50 height 11
